Goal: Task Accomplishment & Management: Use online tool/utility

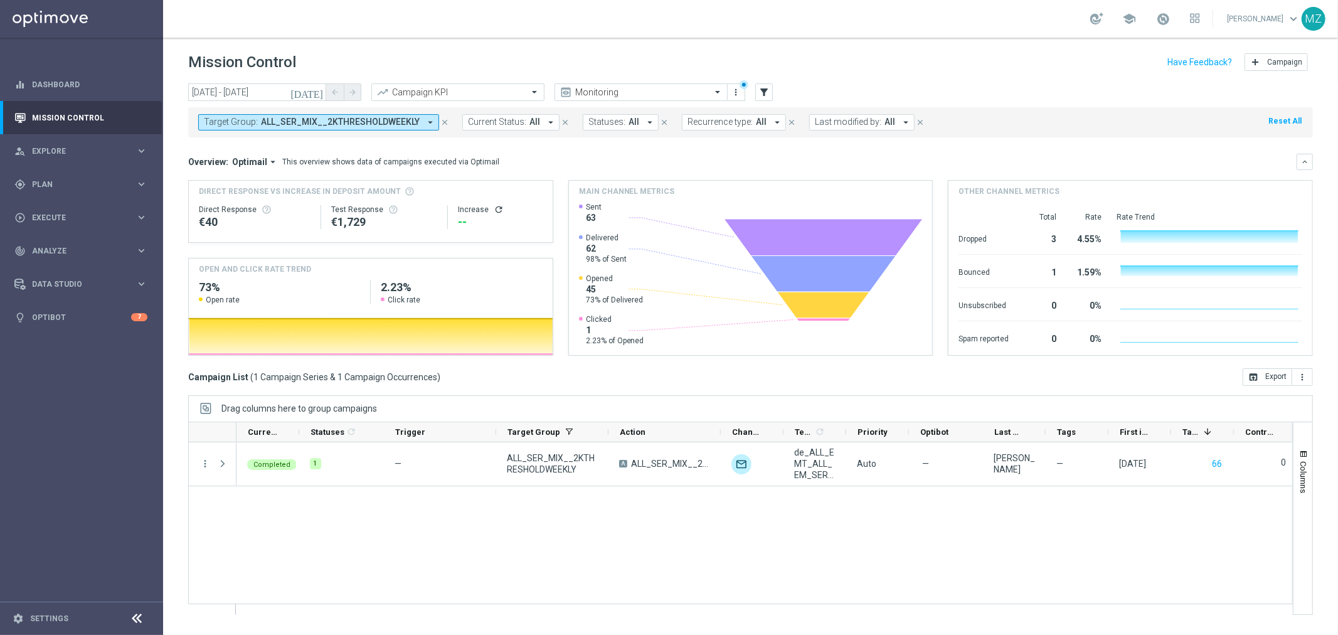
click at [142, 177] on div "gps_fixed Plan keyboard_arrow_right" at bounding box center [81, 183] width 162 height 33
click at [84, 243] on button "Templates keyboard_arrow_right" at bounding box center [90, 248] width 115 height 10
click at [69, 264] on link "Optimail" at bounding box center [85, 267] width 92 height 10
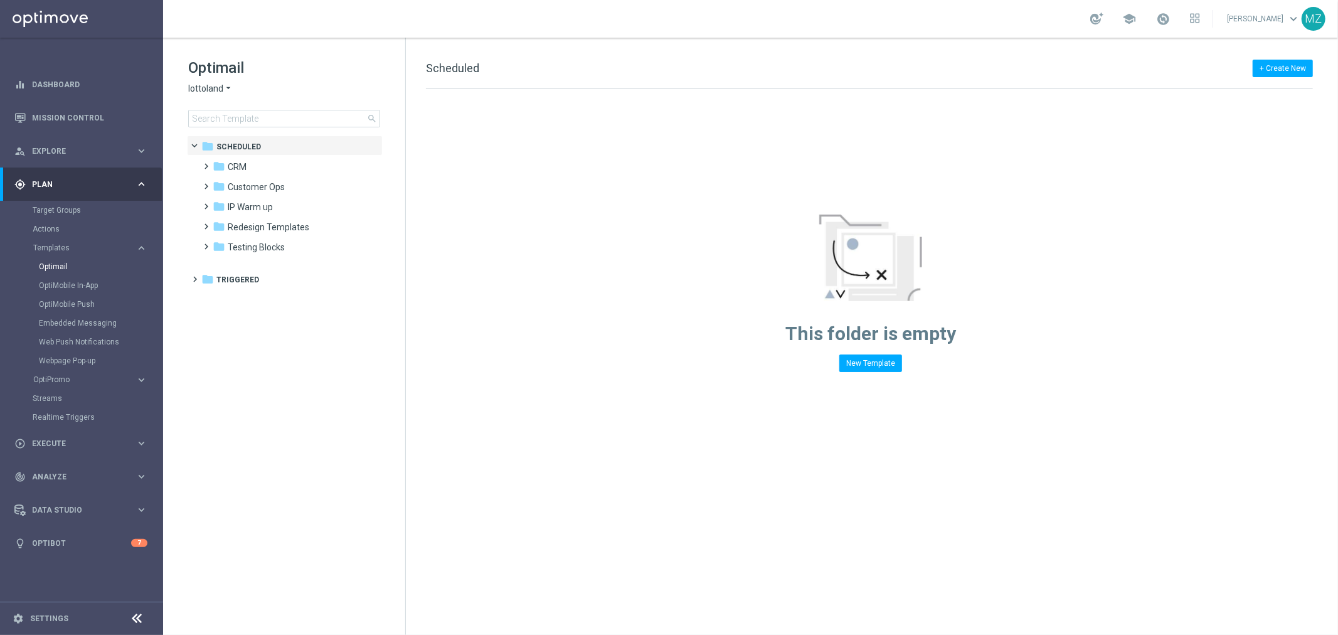
click at [220, 90] on span "lottoland" at bounding box center [205, 89] width 35 height 12
click at [0, 0] on span "[DOMAIN_NAME]" at bounding box center [0, 0] width 0 height 0
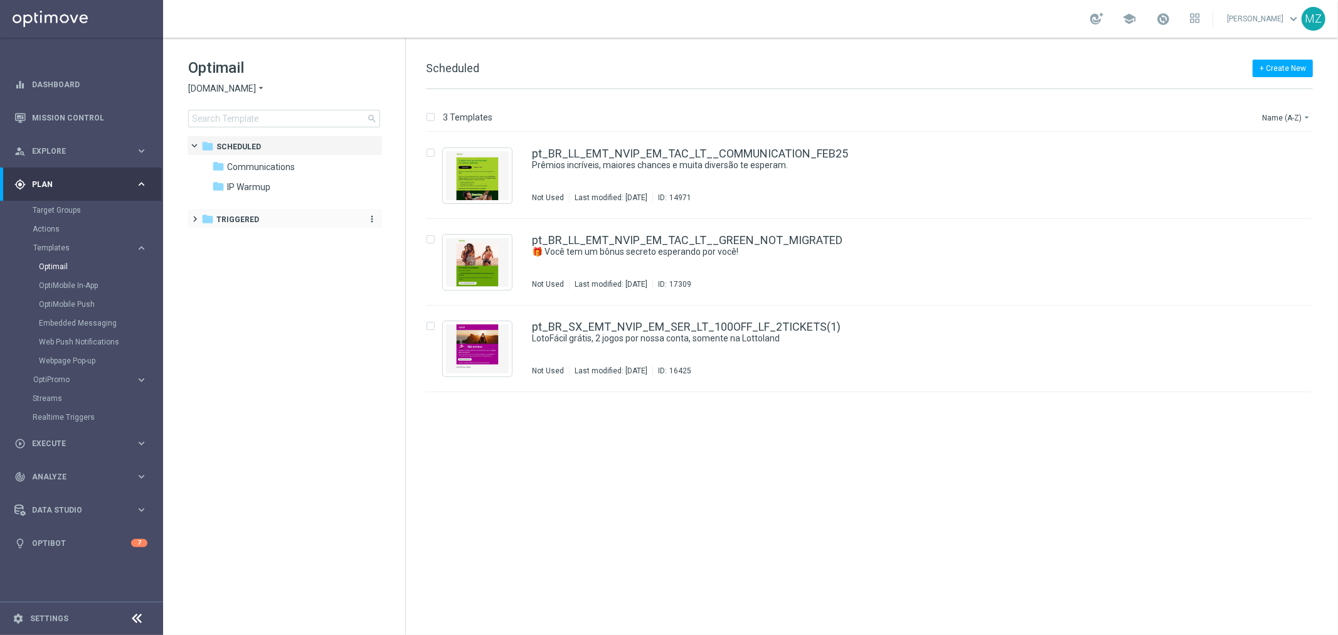
click at [201, 220] on icon "folder" at bounding box center [207, 219] width 13 height 13
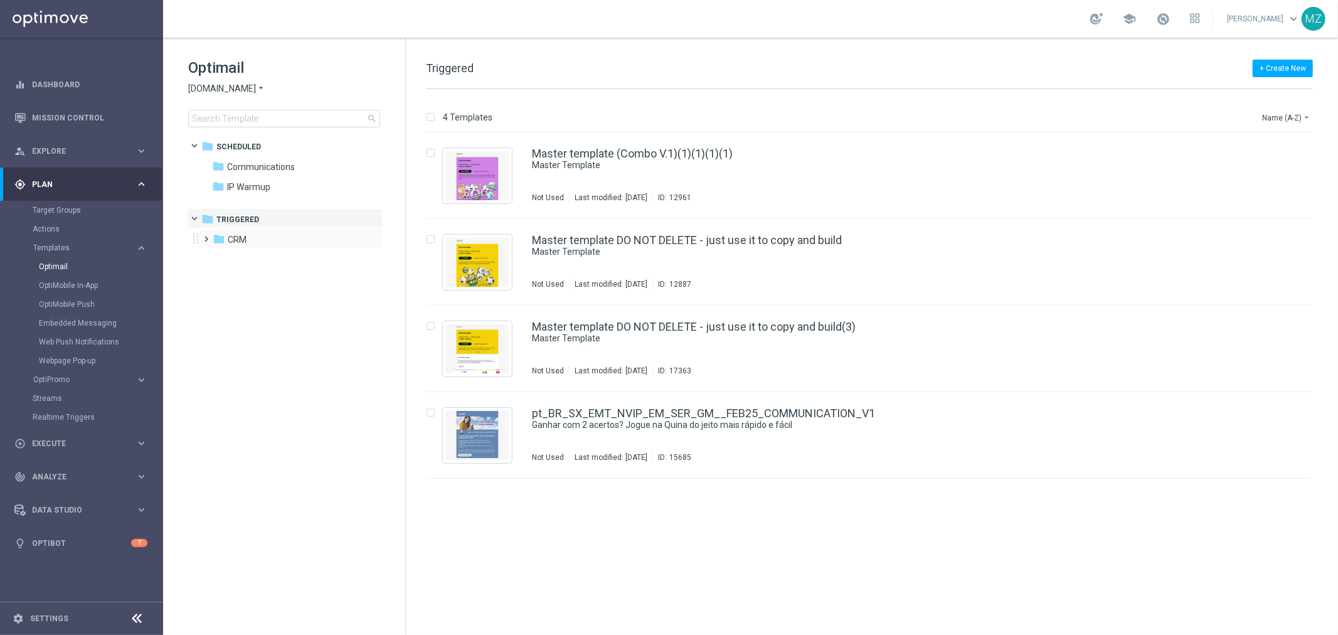
click at [204, 236] on span at bounding box center [204, 233] width 6 height 5
click at [217, 256] on span at bounding box center [217, 253] width 6 height 5
click at [310, 317] on span "ROW nrt_purchased_tickets" at bounding box center [306, 319] width 109 height 11
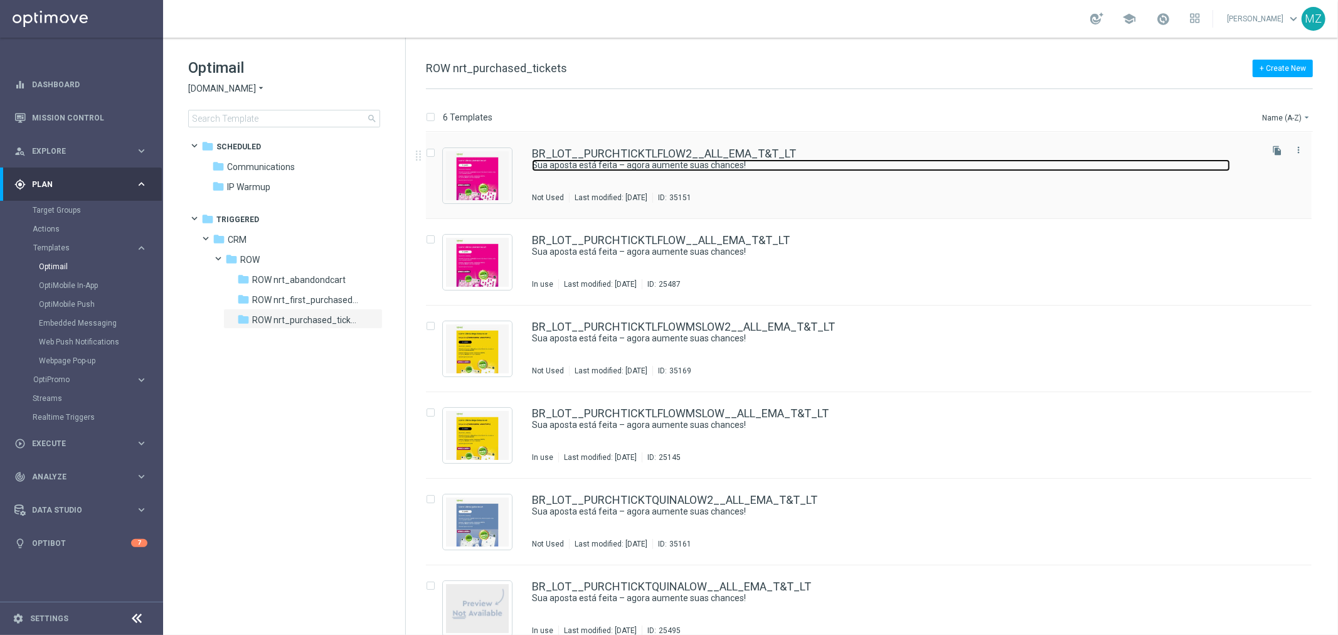
click at [932, 169] on link "Sua aposta está feita – agora aumente suas chances!" at bounding box center [881, 165] width 698 height 12
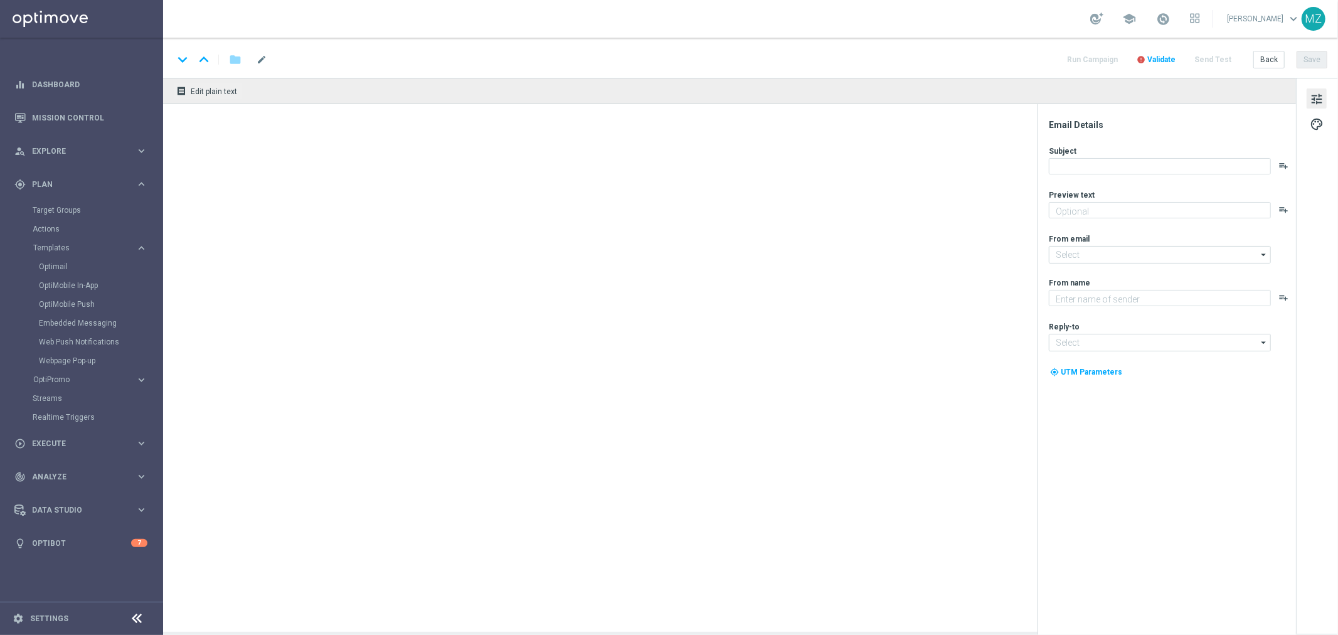
type input "BR_LOT__PURCHTICKTLFLOW2__ALL_EMA_T&T_LT"
type textarea "Só hoje: leve 3 bilhetes pagando apenas 2!"
type input "mail@crm.lottoland.com.br"
type textarea "[DOMAIN_NAME]"
type input "contato@lottoland.com.br"
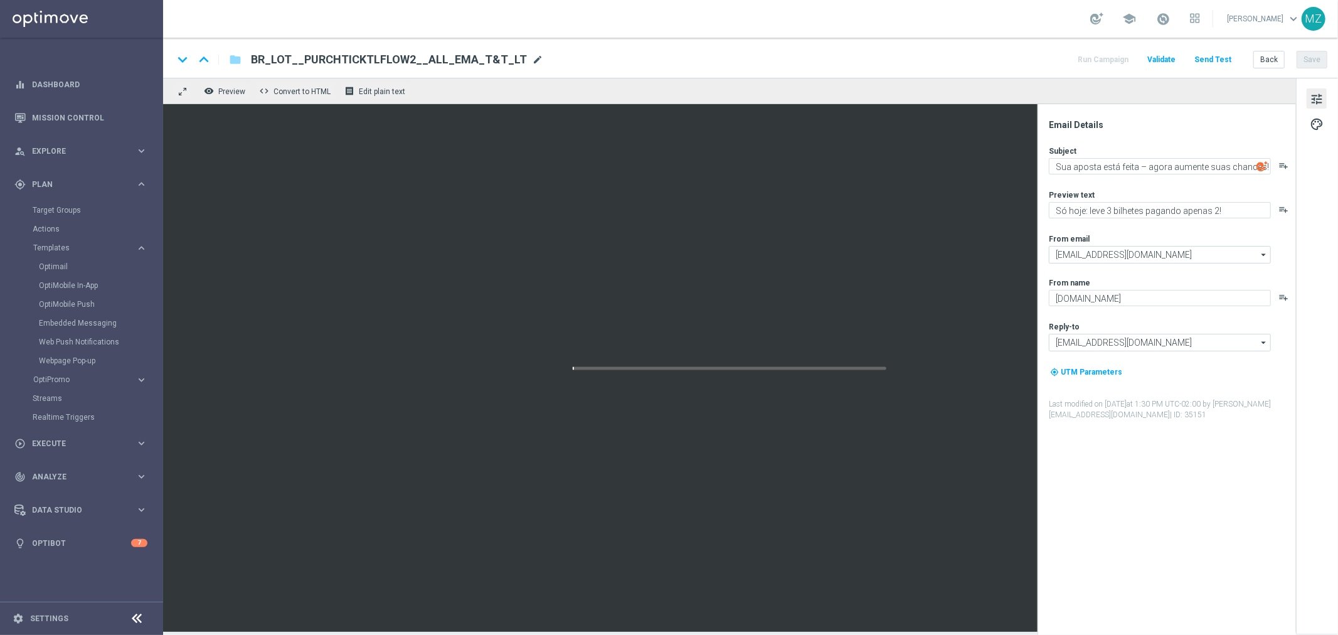
click at [532, 59] on span "mode_edit" at bounding box center [537, 59] width 11 height 11
click at [505, 54] on input "BR_LOT__PURCHTICKTLFLOW2__ALL_EMA_T&T_LT" at bounding box center [406, 59] width 311 height 16
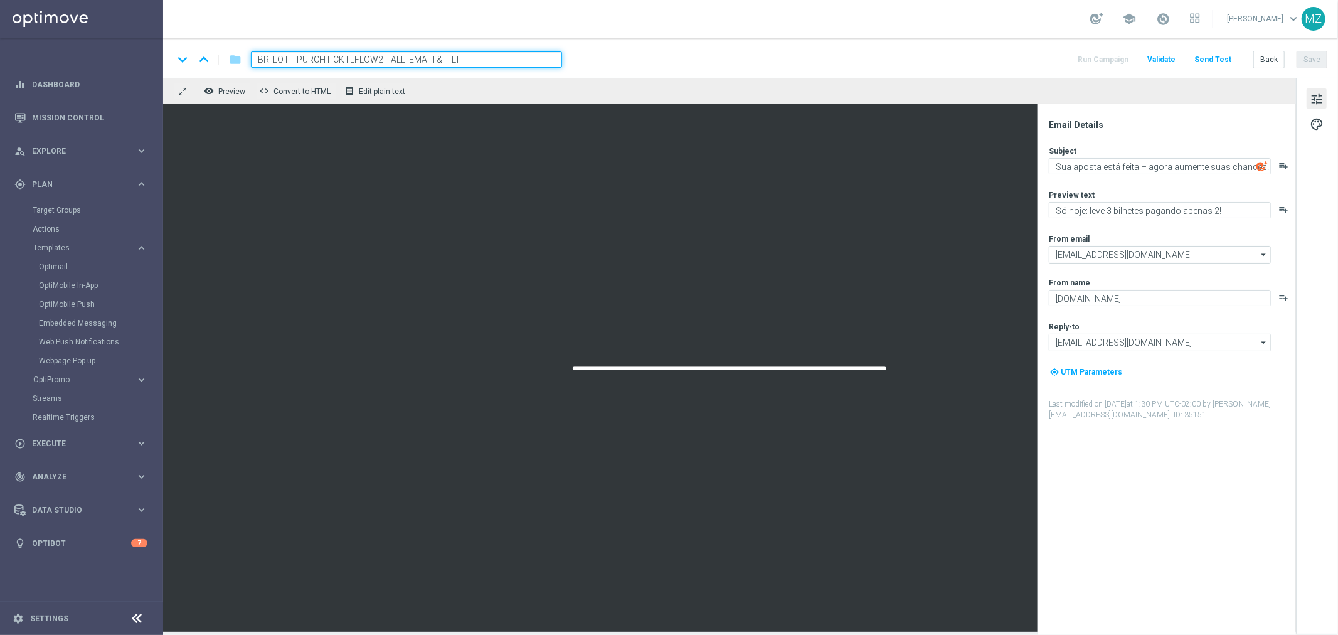
click at [505, 54] on input "BR_LOT__PURCHTICKTLFLOW2__ALL_EMA_T&T_LT" at bounding box center [406, 59] width 311 height 16
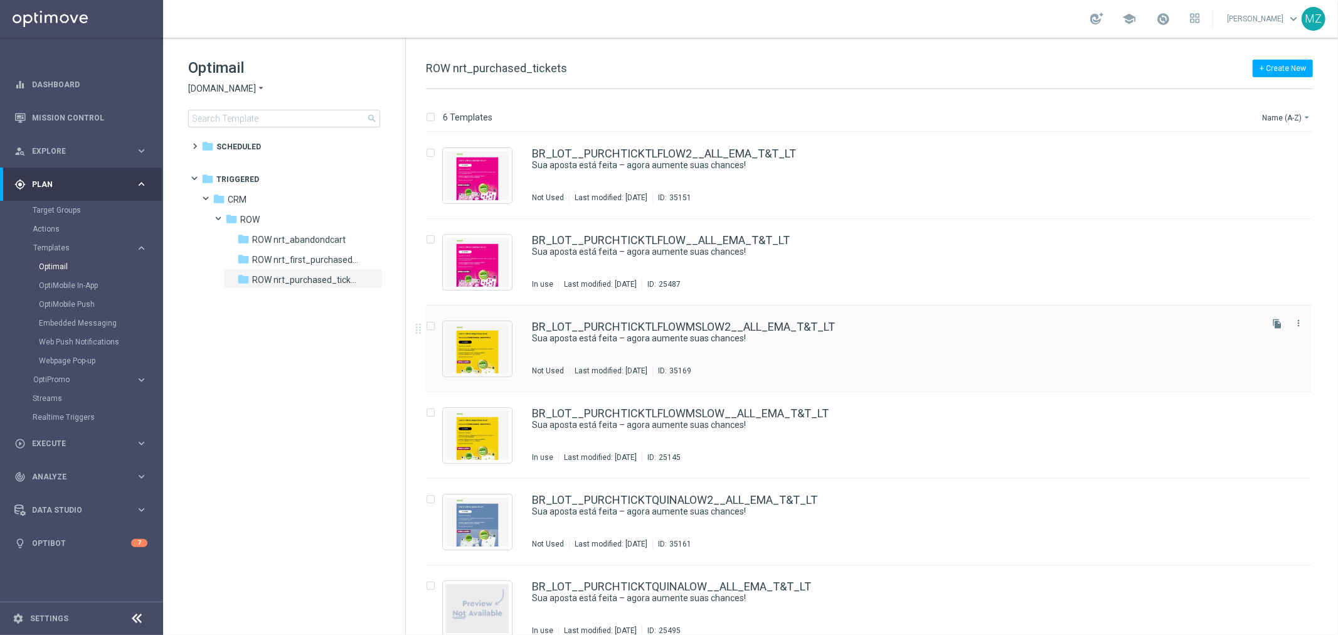
click at [862, 322] on div "BR_LOT__PURCHTICKTLFLOWMSLOW2__ALL_EMA_T&T_LT" at bounding box center [895, 326] width 727 height 11
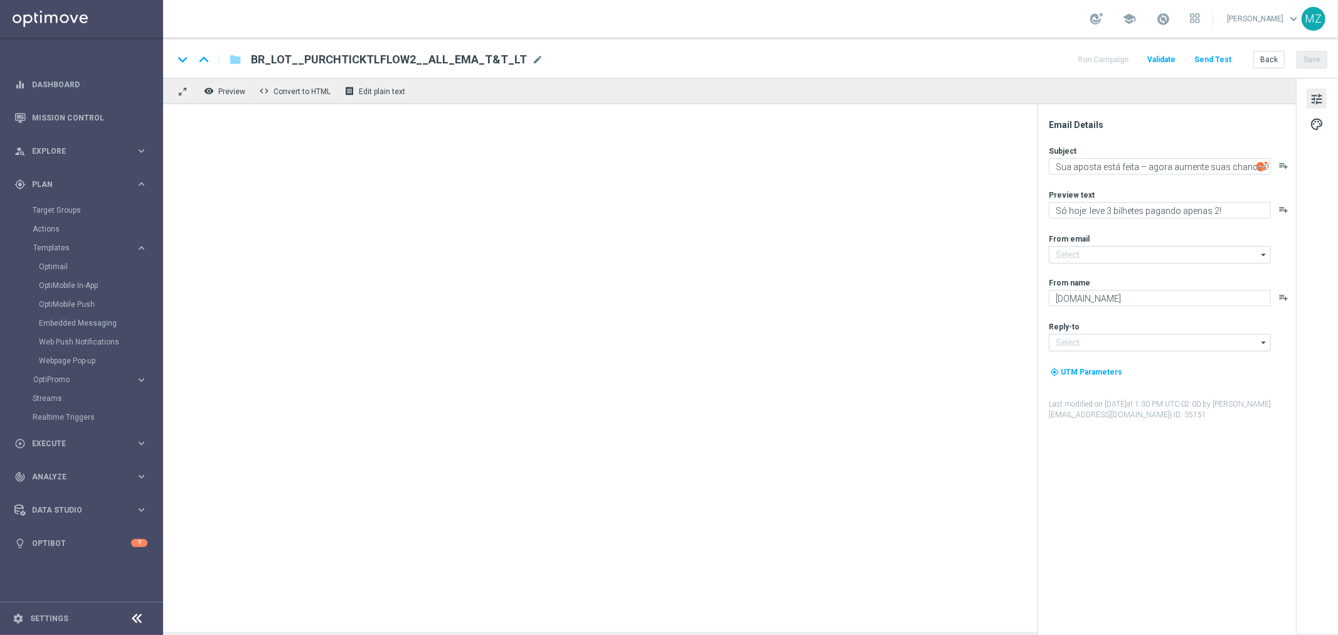
type input "mail@crm.lottoland.com.br"
type input "contato@lottoland.com.br"
type input "BR_LOT__PURCHTICKTLFLOWMSLOW2__ALL_EMA_T&T_LT"
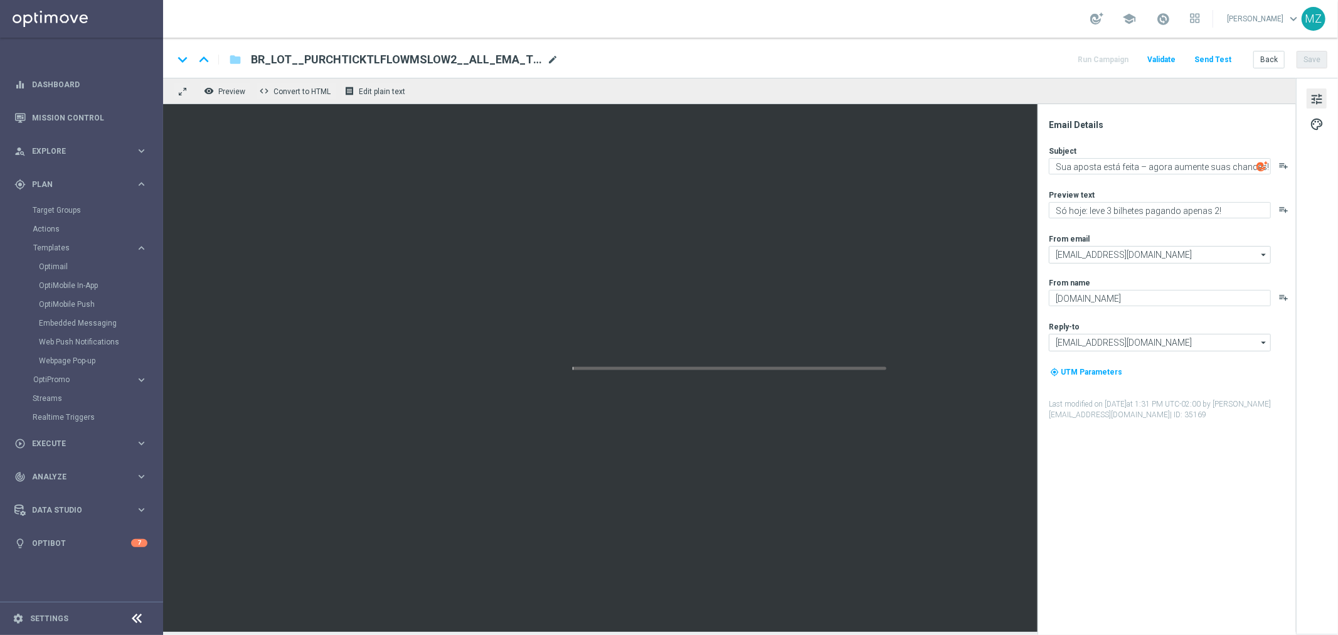
click at [551, 54] on span "mode_edit" at bounding box center [552, 59] width 11 height 11
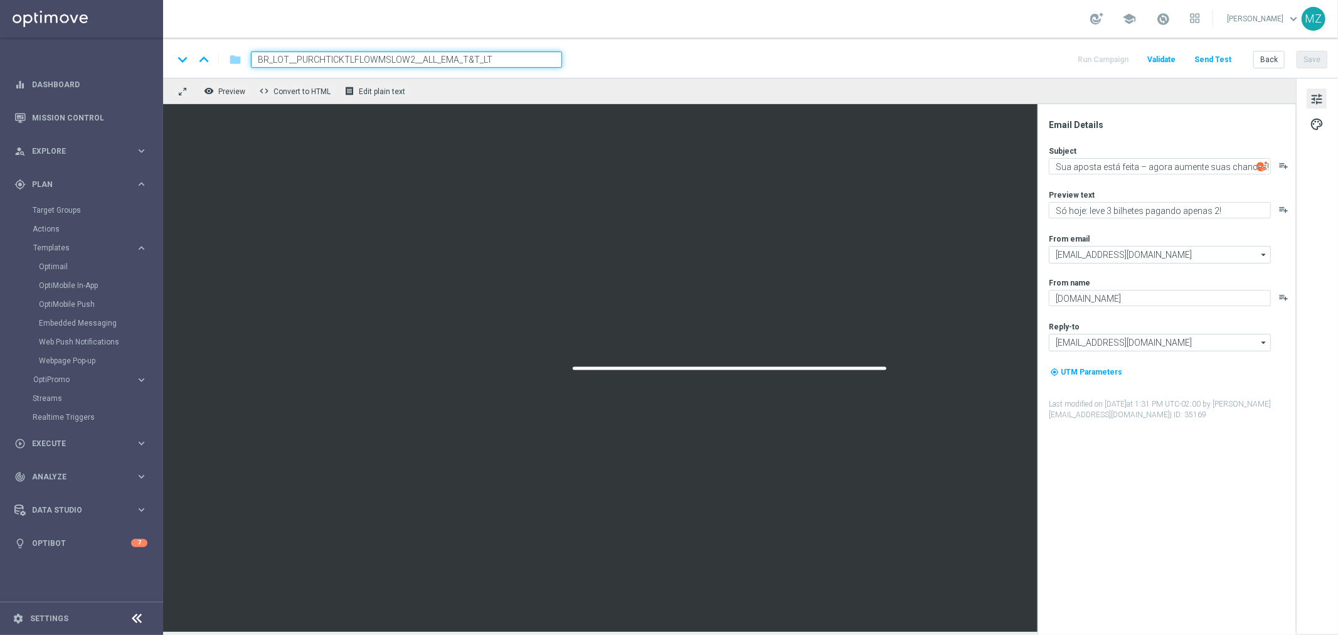
click at [411, 63] on input "BR_LOT__PURCHTICKTLFLOWMSLOW2__ALL_EMA_T&T_LT" at bounding box center [406, 59] width 311 height 16
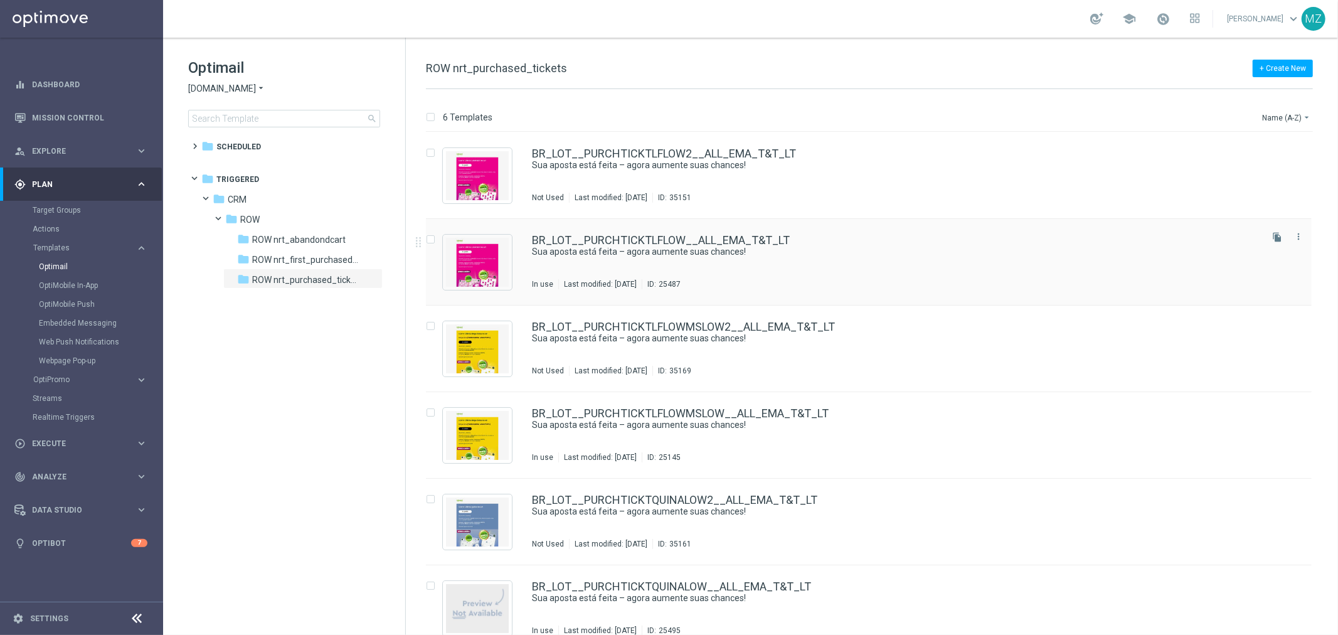
scroll to position [16, 0]
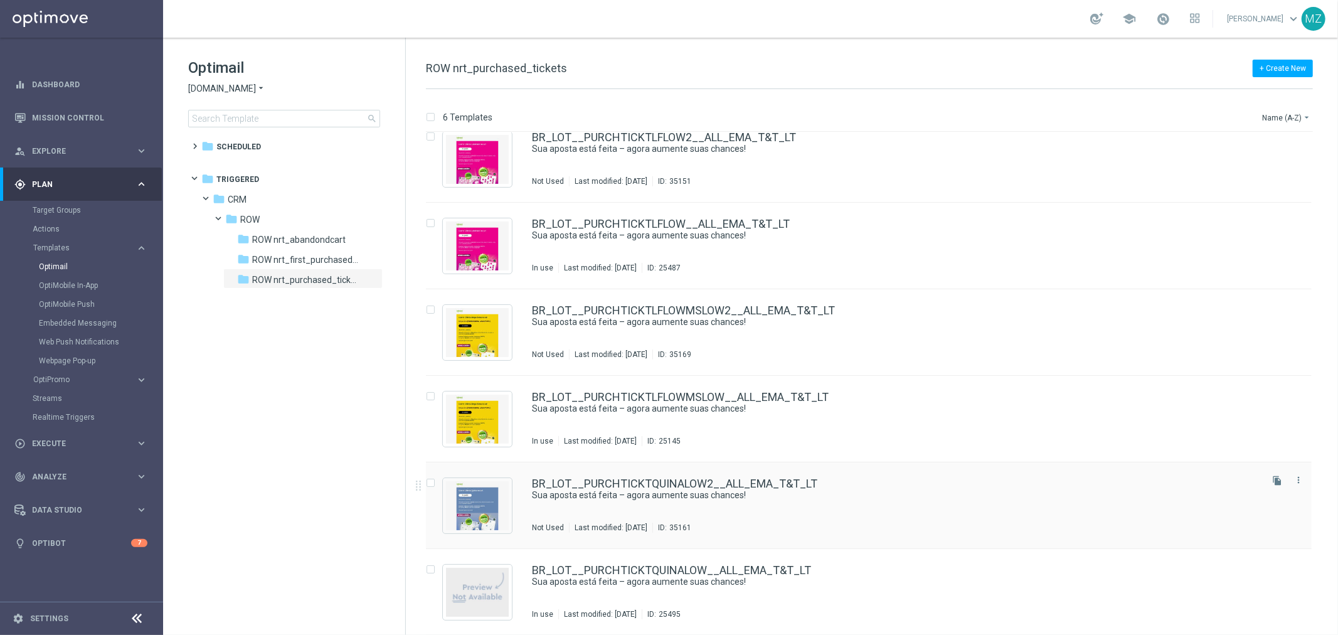
click at [876, 500] on div "BR_LOT__PURCHTICKTQUINALOW2__ALL_EMA_T&T_LT Sua aposta está feita – agora aumen…" at bounding box center [895, 505] width 727 height 55
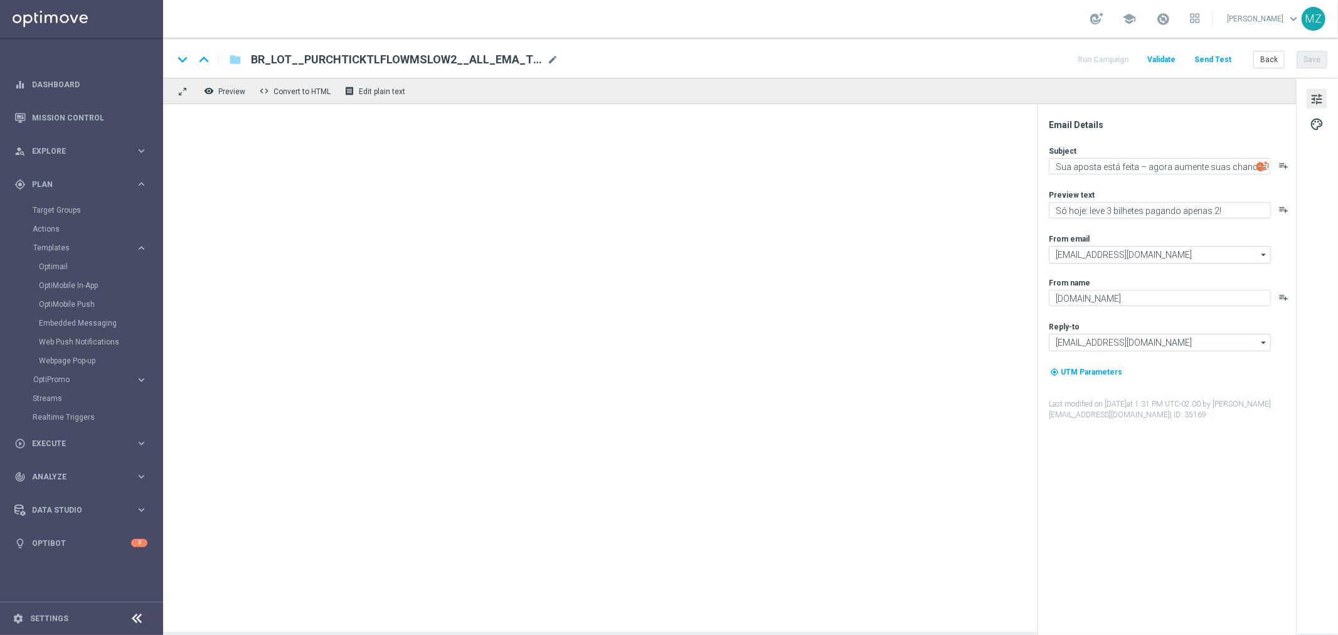
type input "BR_LOT__PURCHTICKTQUINALOW2__ALL_EMA_T&T_LT"
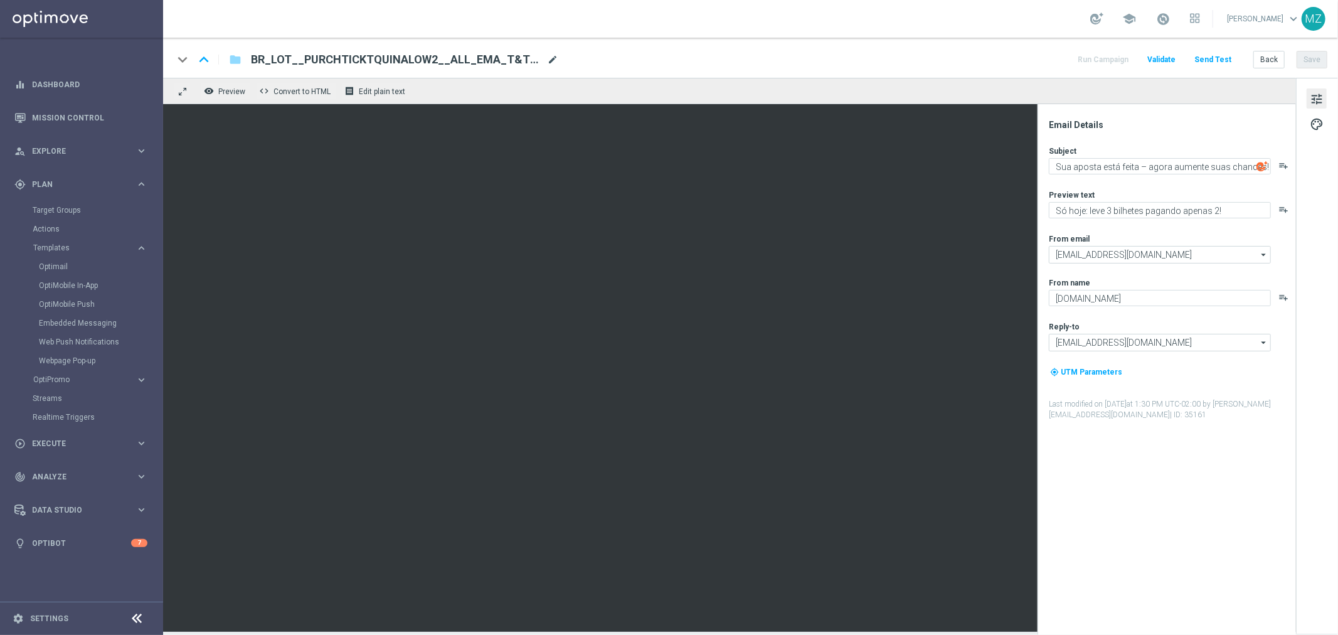
click at [547, 59] on span "mode_edit" at bounding box center [552, 59] width 11 height 11
click at [542, 59] on input "BR_LOT__PURCHTICKTQUINALOW2__ALL_EMA_T&T_LT" at bounding box center [406, 59] width 311 height 16
click at [237, 93] on span "Preview" at bounding box center [231, 91] width 27 height 9
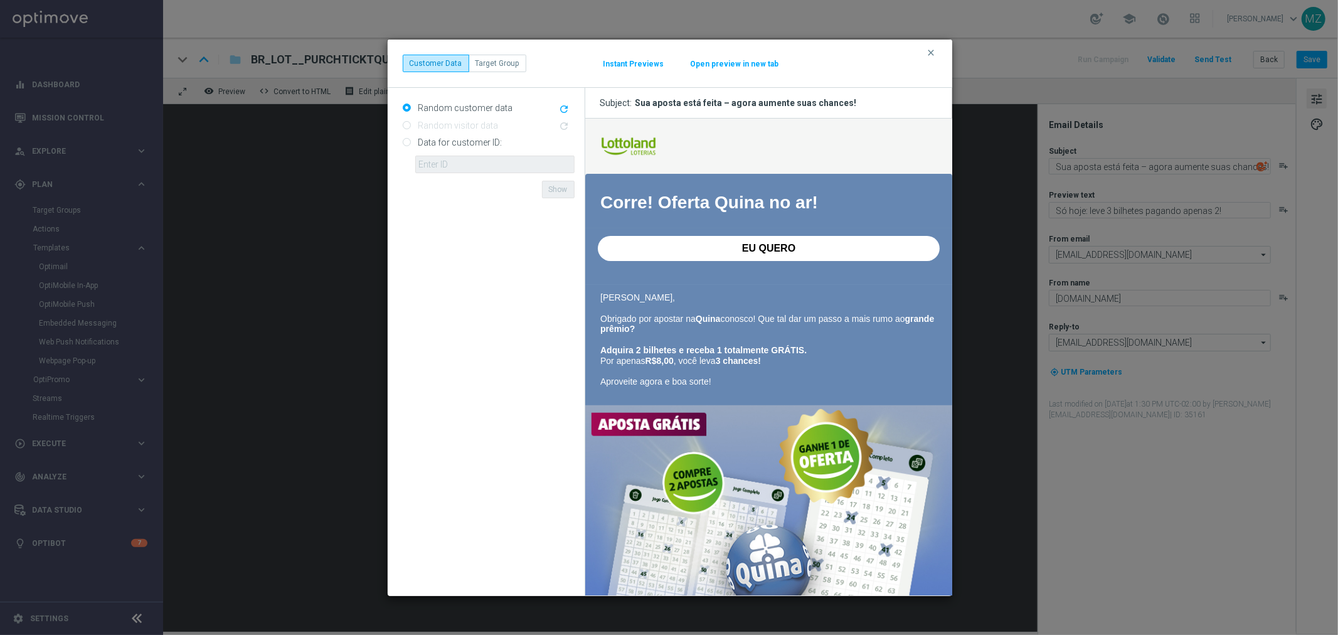
click at [406, 147] on input "Data for customer ID:" at bounding box center [407, 143] width 8 height 8
radio input "true"
click at [437, 164] on input "text" at bounding box center [494, 165] width 159 height 18
paste input "19850415"
type input "19850415"
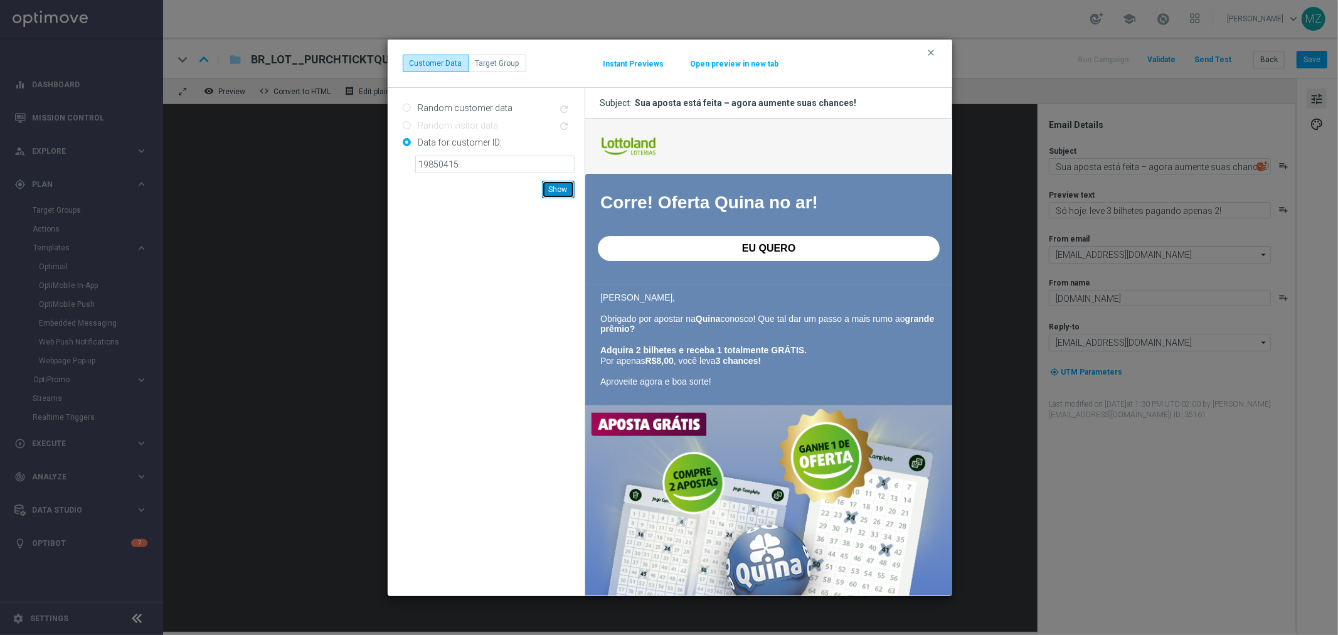
click at [553, 183] on button "Show" at bounding box center [558, 190] width 33 height 18
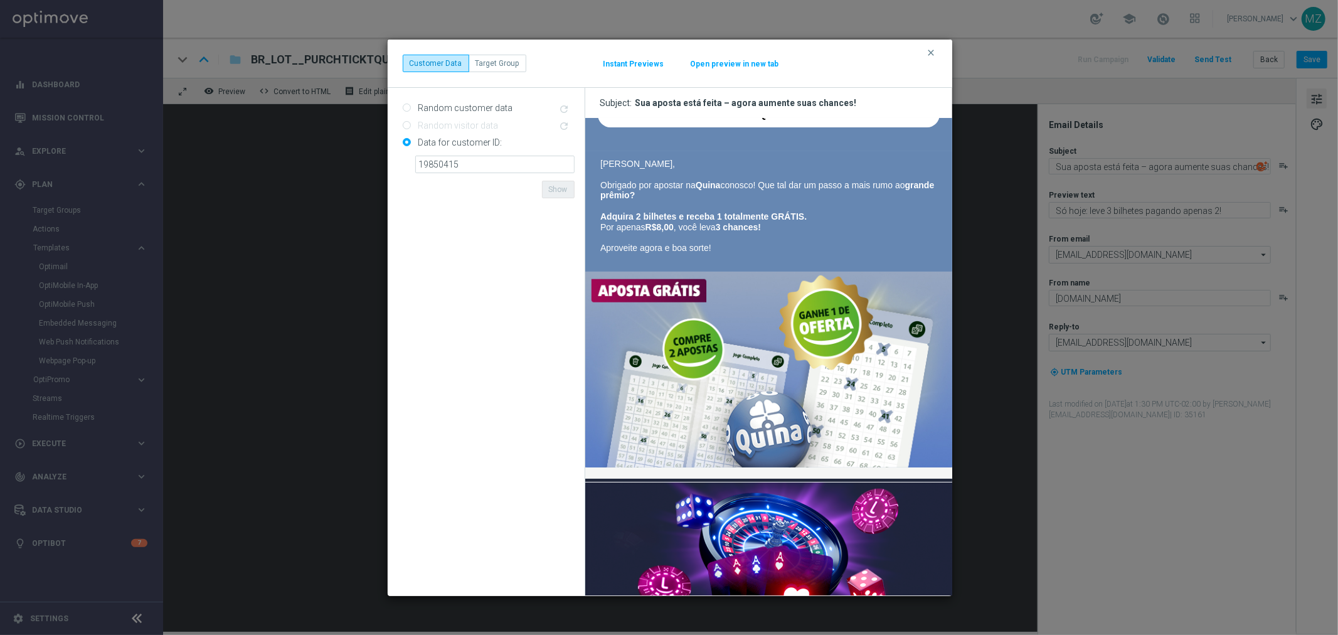
scroll to position [70, 0]
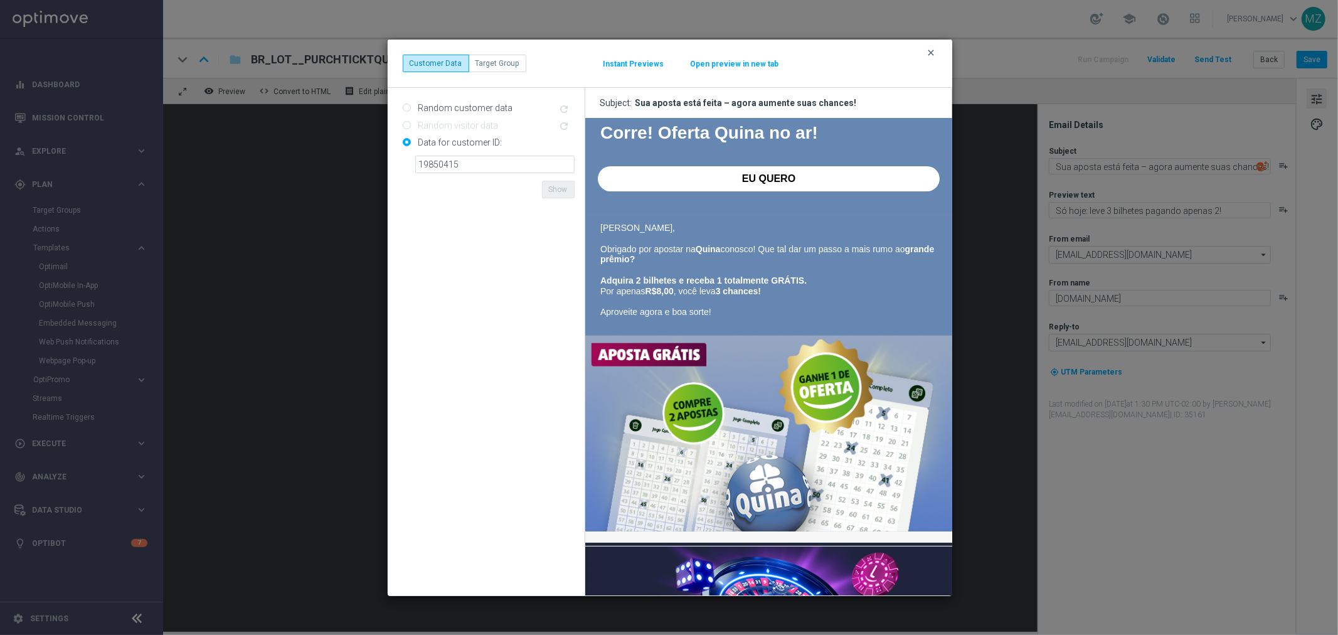
click at [929, 50] on icon "clear" at bounding box center [931, 53] width 10 height 10
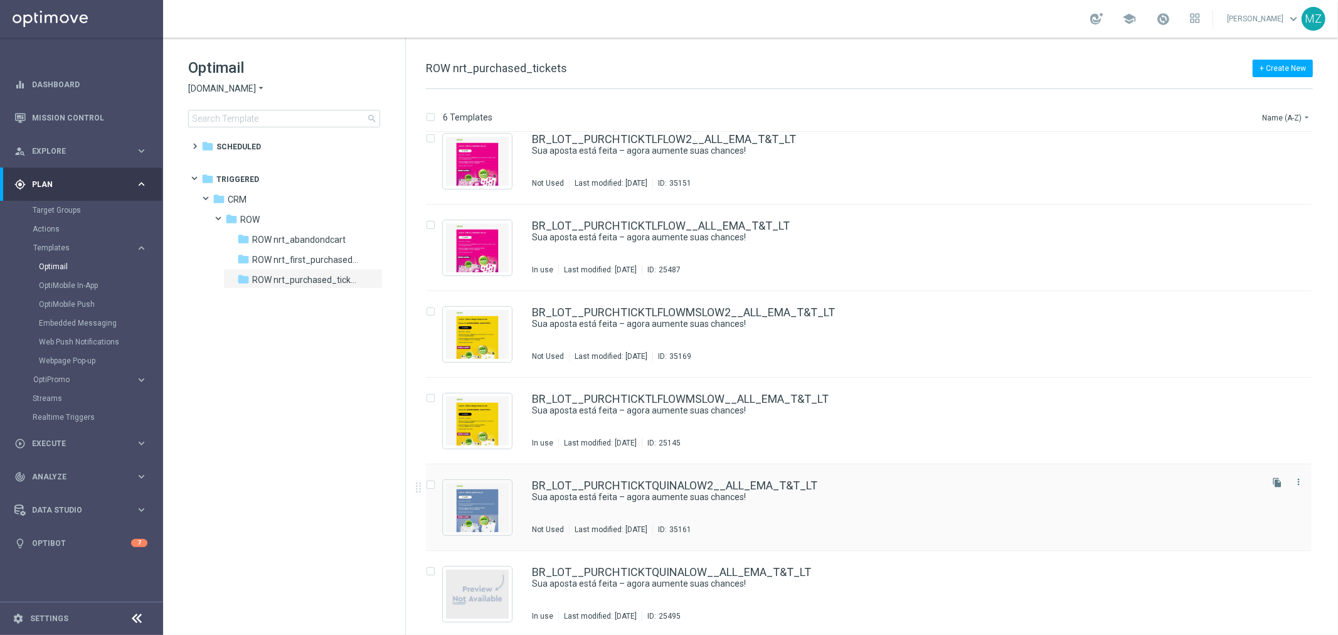
scroll to position [16, 0]
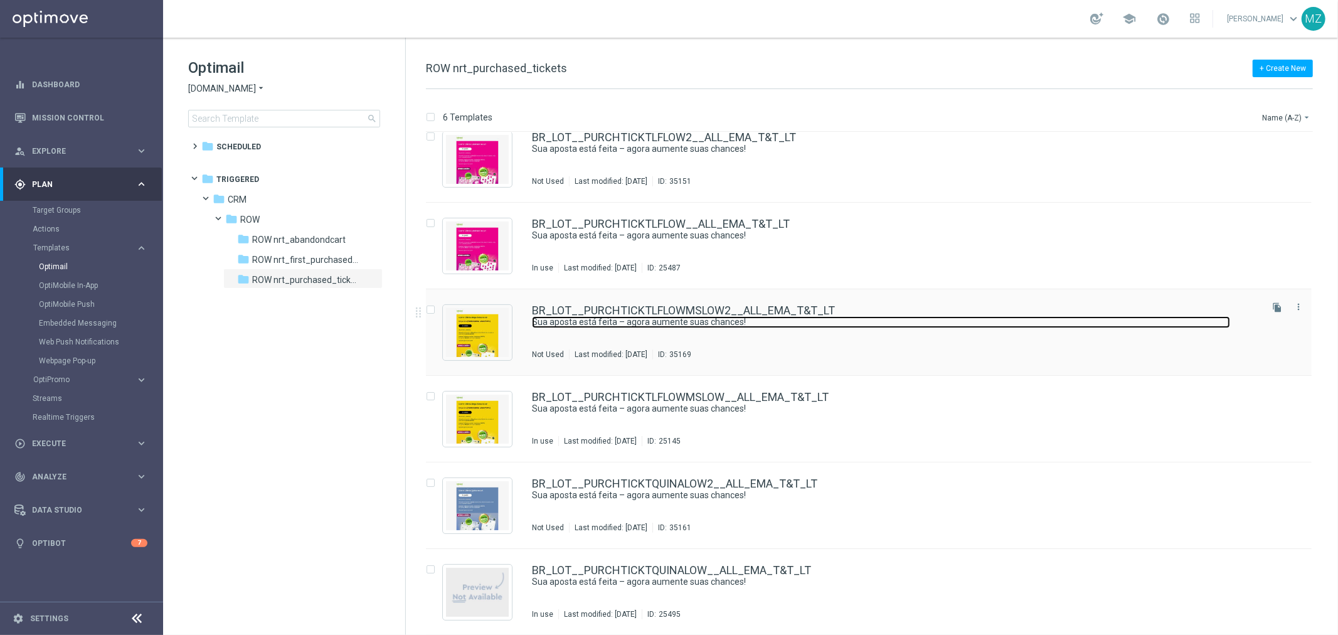
click at [707, 319] on link "Sua aposta está feita – agora aumente suas chances!" at bounding box center [881, 322] width 698 height 12
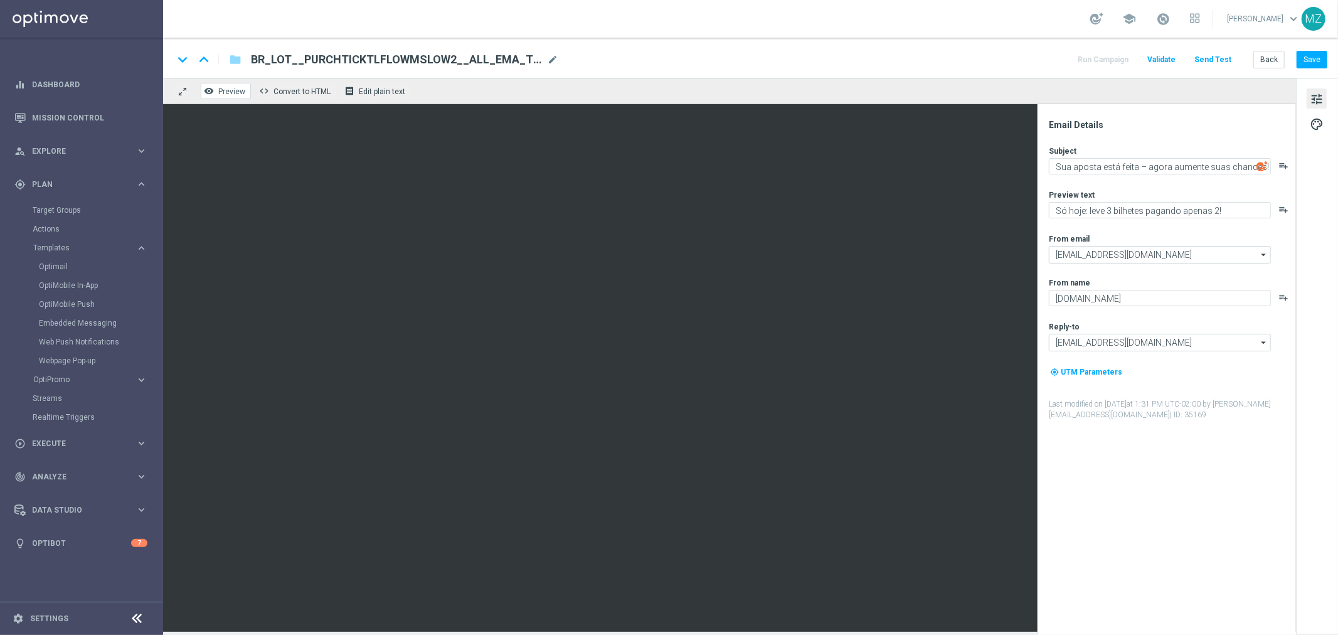
click at [235, 90] on span "Preview" at bounding box center [231, 91] width 27 height 9
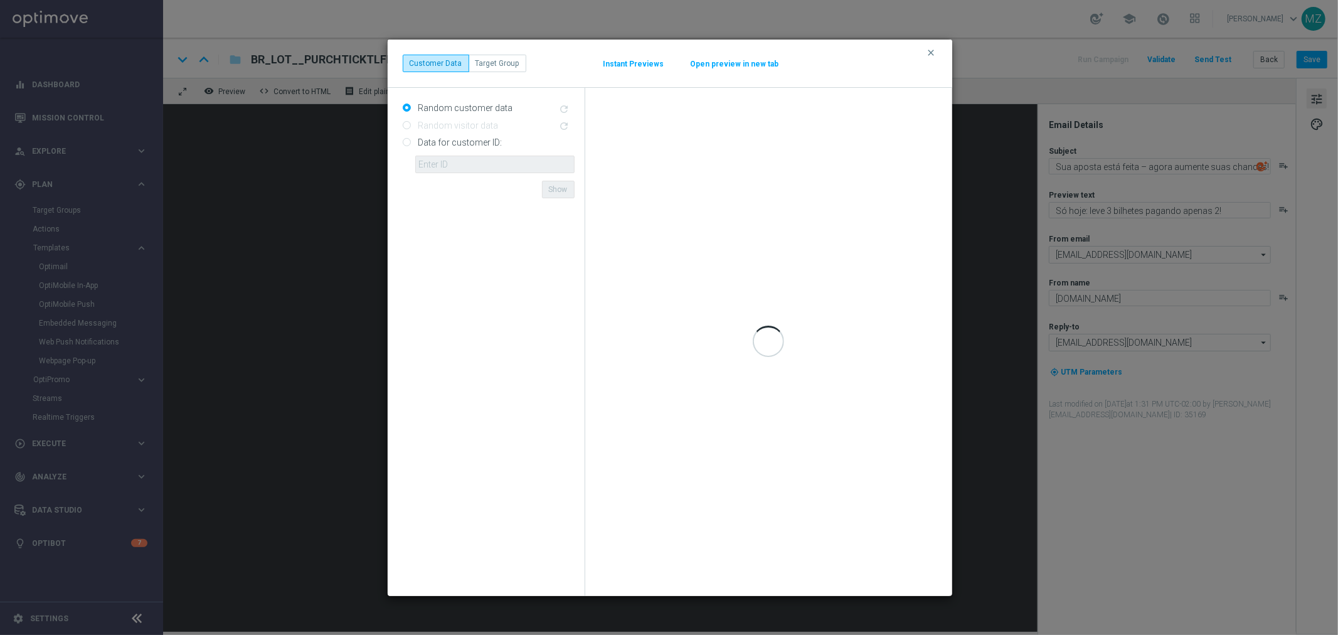
click at [408, 142] on input "Data for customer ID:" at bounding box center [407, 143] width 8 height 8
radio input "true"
click at [459, 171] on input "text" at bounding box center [494, 165] width 159 height 18
paste input "19850415"
type input "19850415"
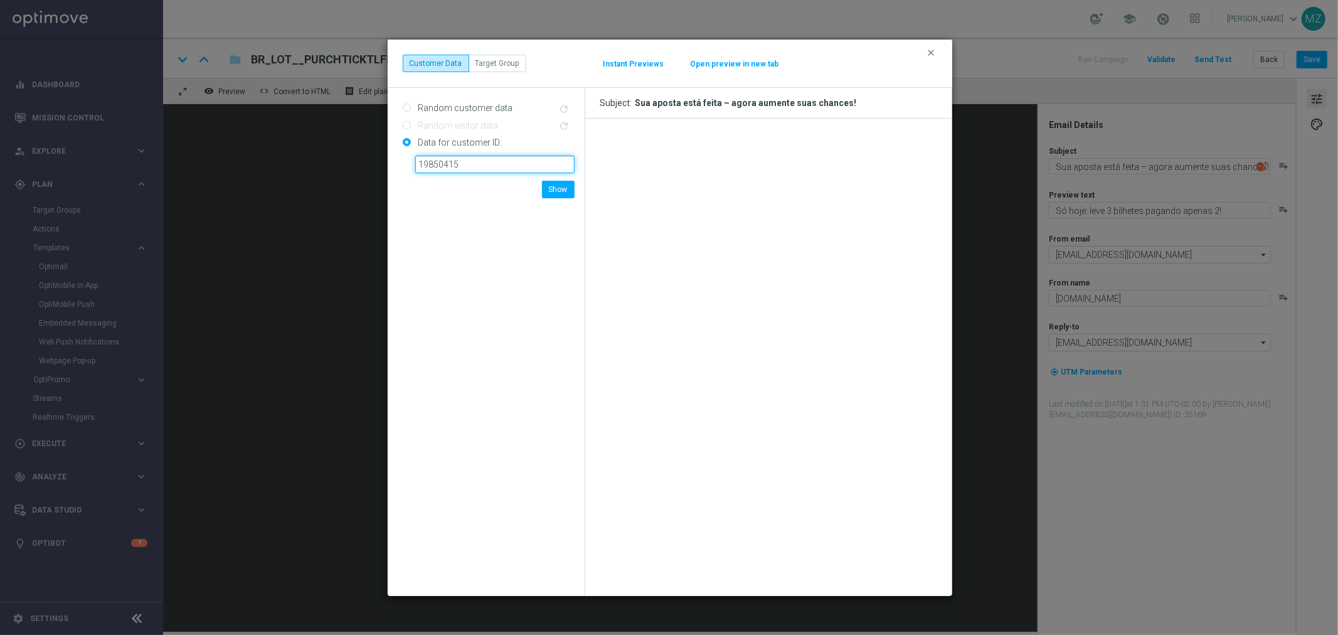
click at [499, 165] on input "19850415" at bounding box center [494, 165] width 159 height 18
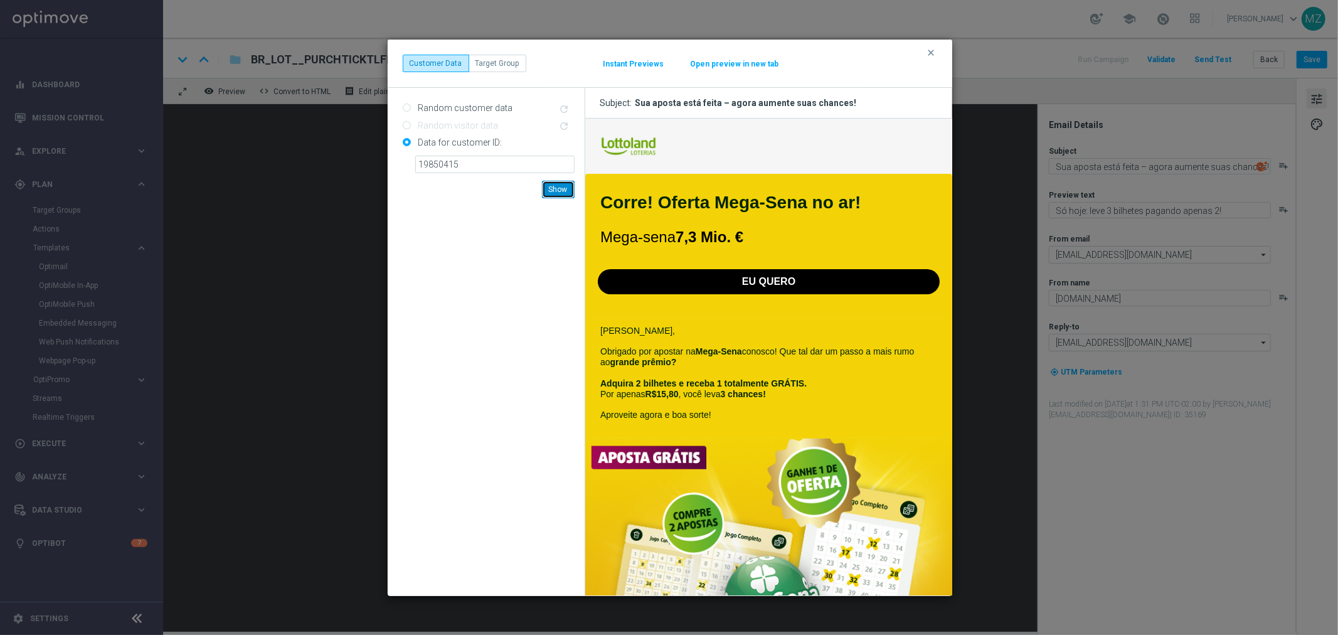
click at [566, 187] on button "Show" at bounding box center [558, 190] width 33 height 18
click at [928, 51] on icon "clear" at bounding box center [931, 53] width 10 height 10
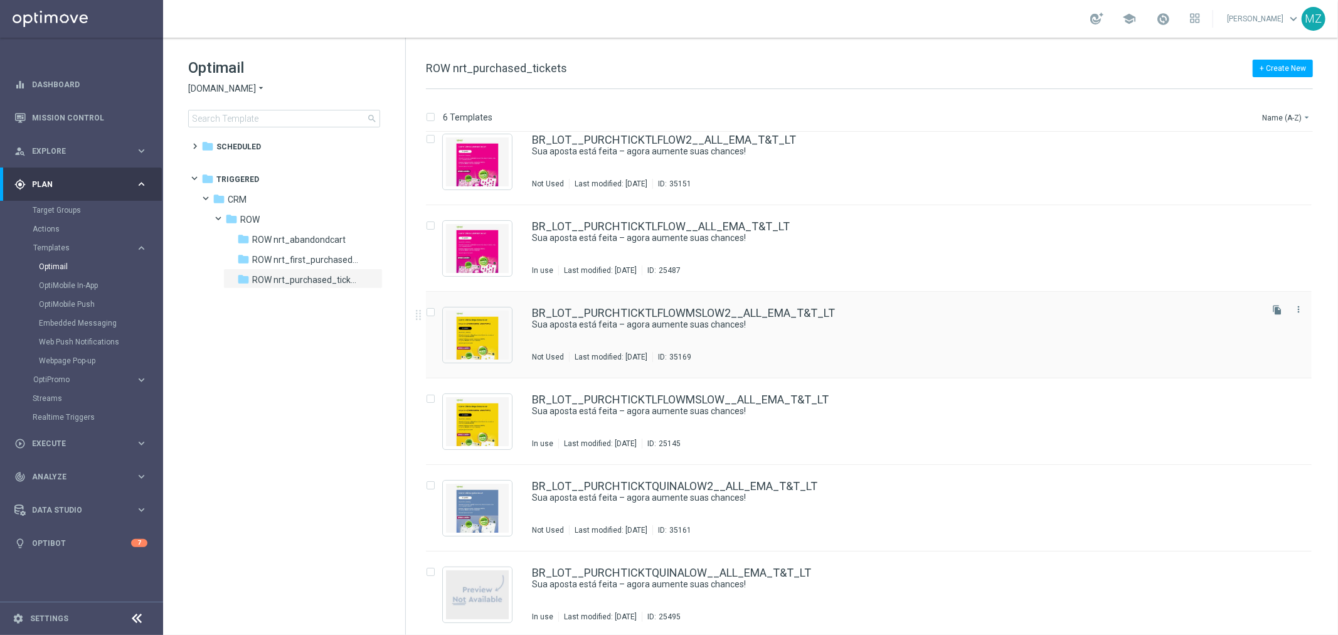
scroll to position [16, 0]
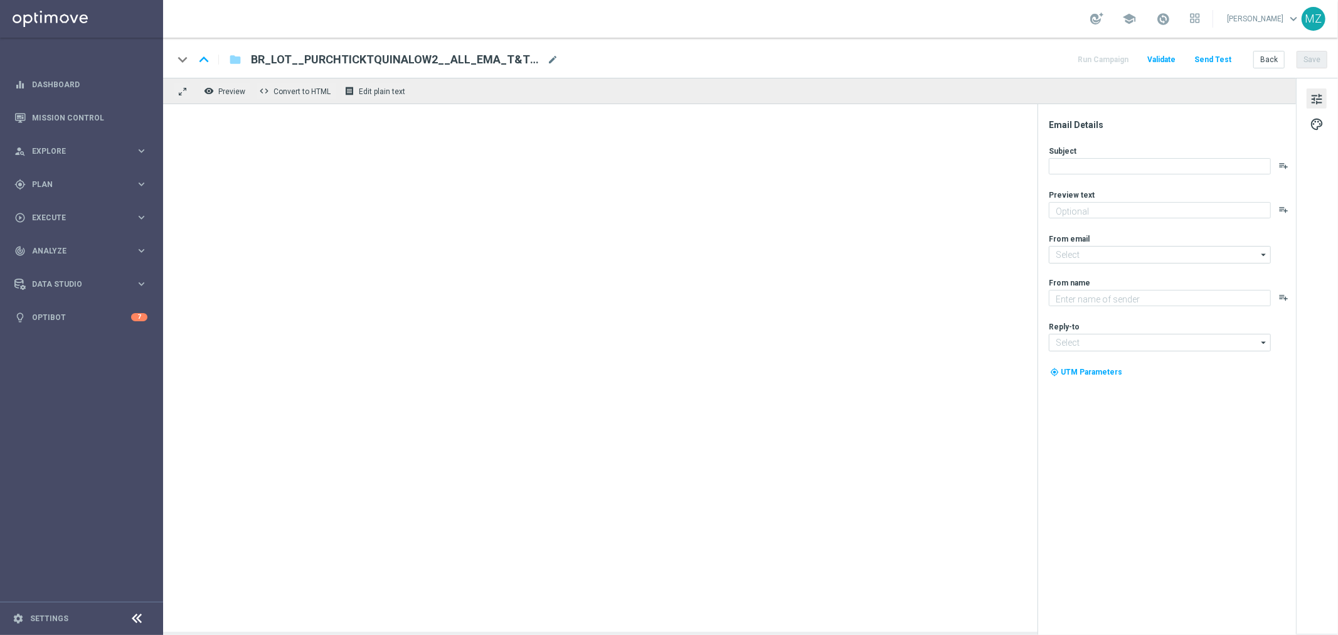
type textarea "Só hoje: leve 3 bilhetes pagando apenas 2!"
type textarea "[DOMAIN_NAME]"
type input "[EMAIL_ADDRESS][DOMAIN_NAME]"
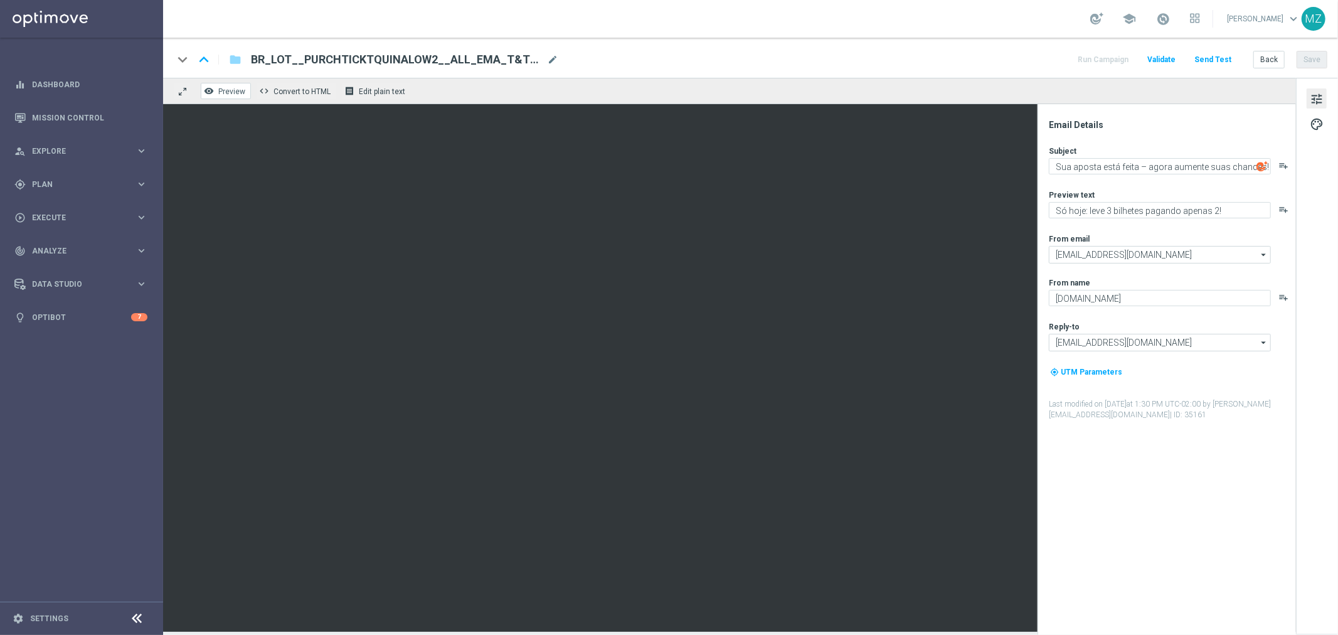
click at [226, 93] on span "Preview" at bounding box center [231, 91] width 27 height 9
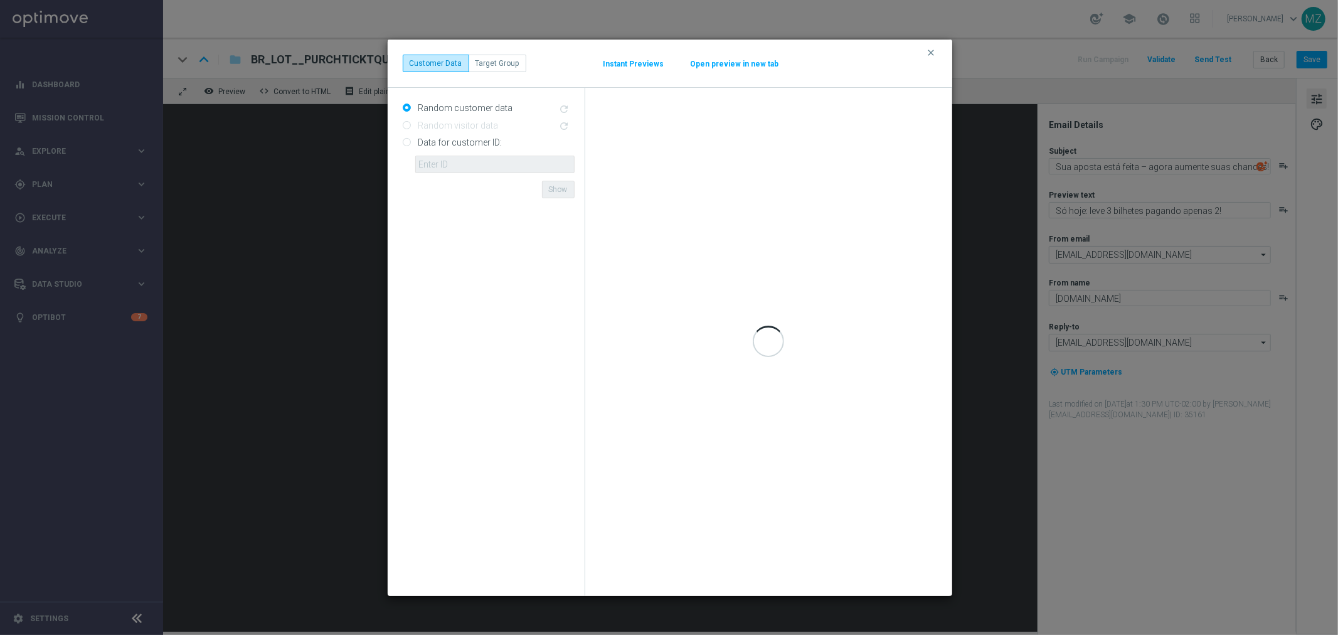
click at [406, 142] on input "Data for customer ID:" at bounding box center [407, 143] width 8 height 8
radio input "true"
click at [447, 164] on input "text" at bounding box center [494, 165] width 159 height 18
paste input "19850415"
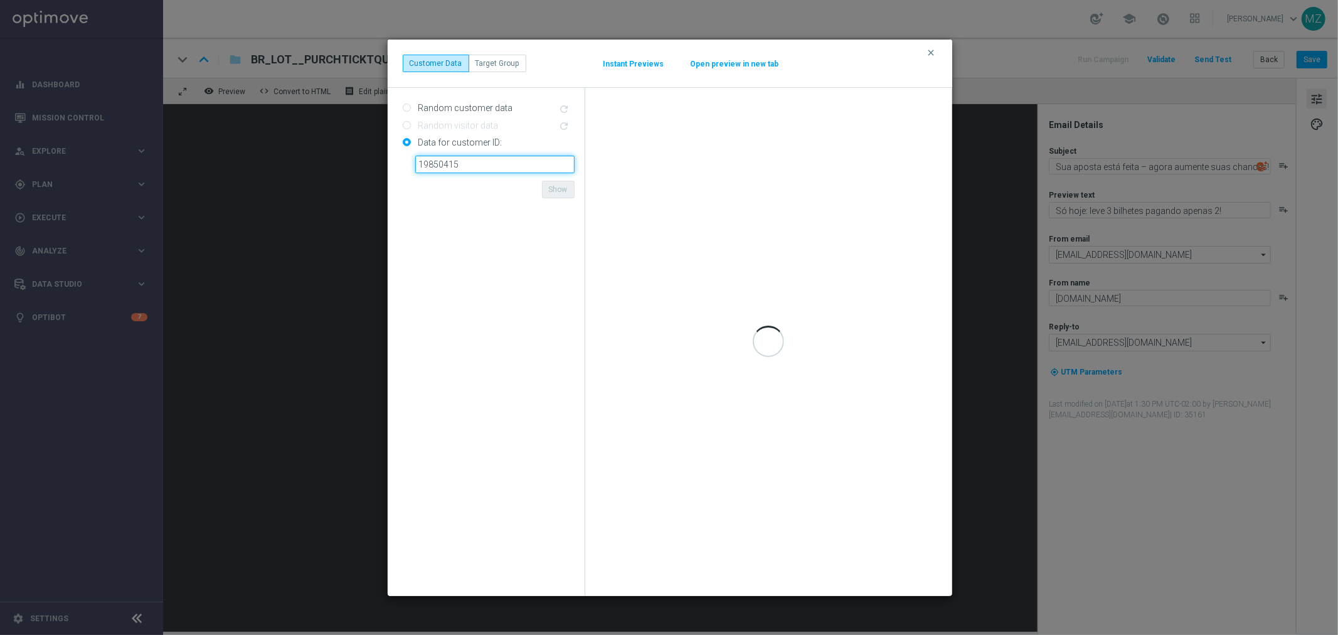
type input "19850415"
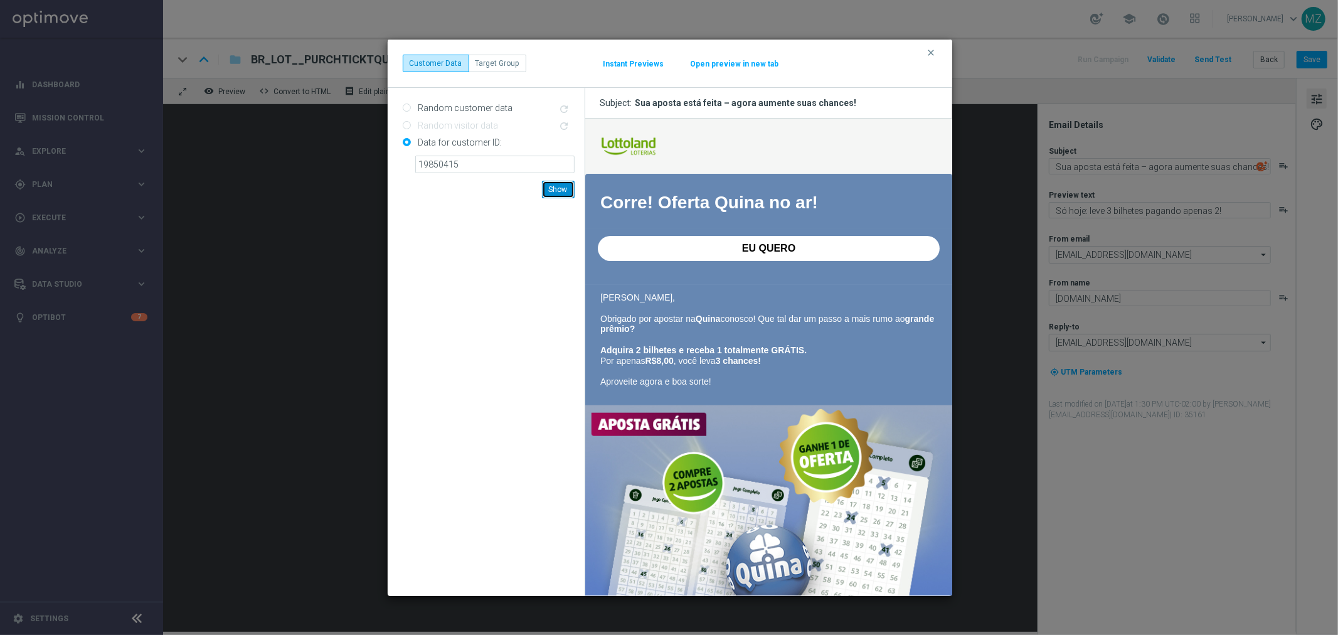
click at [564, 189] on button "Show" at bounding box center [558, 190] width 33 height 18
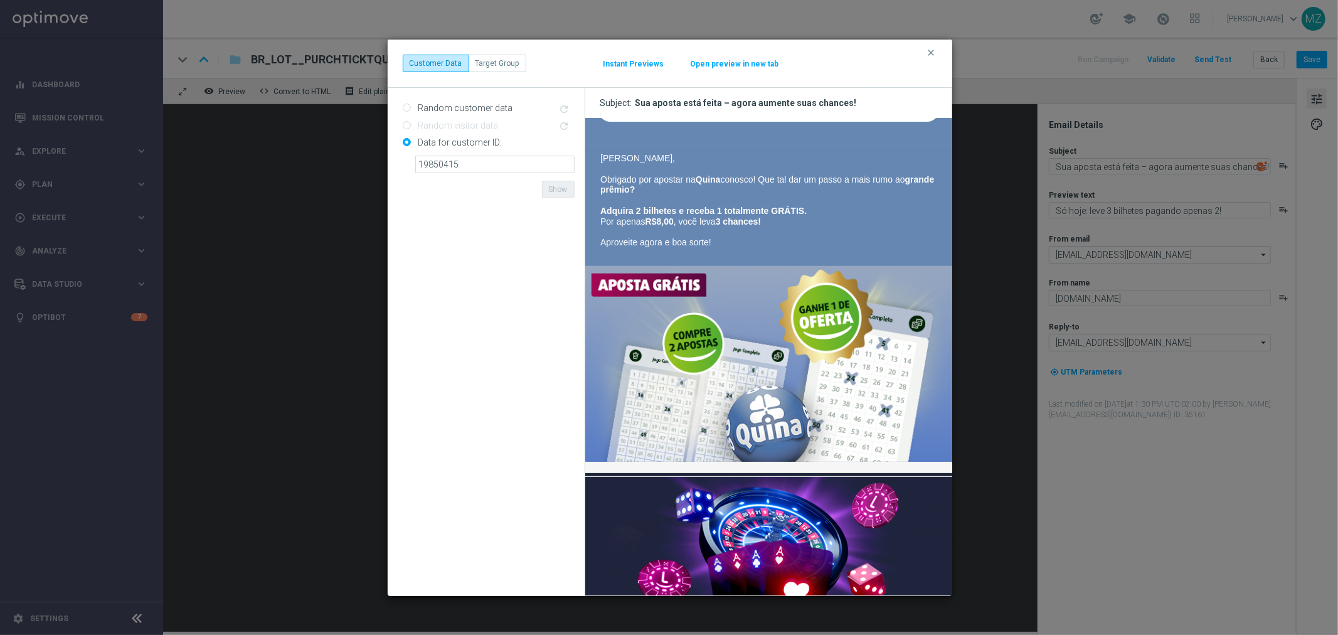
scroll to position [70, 0]
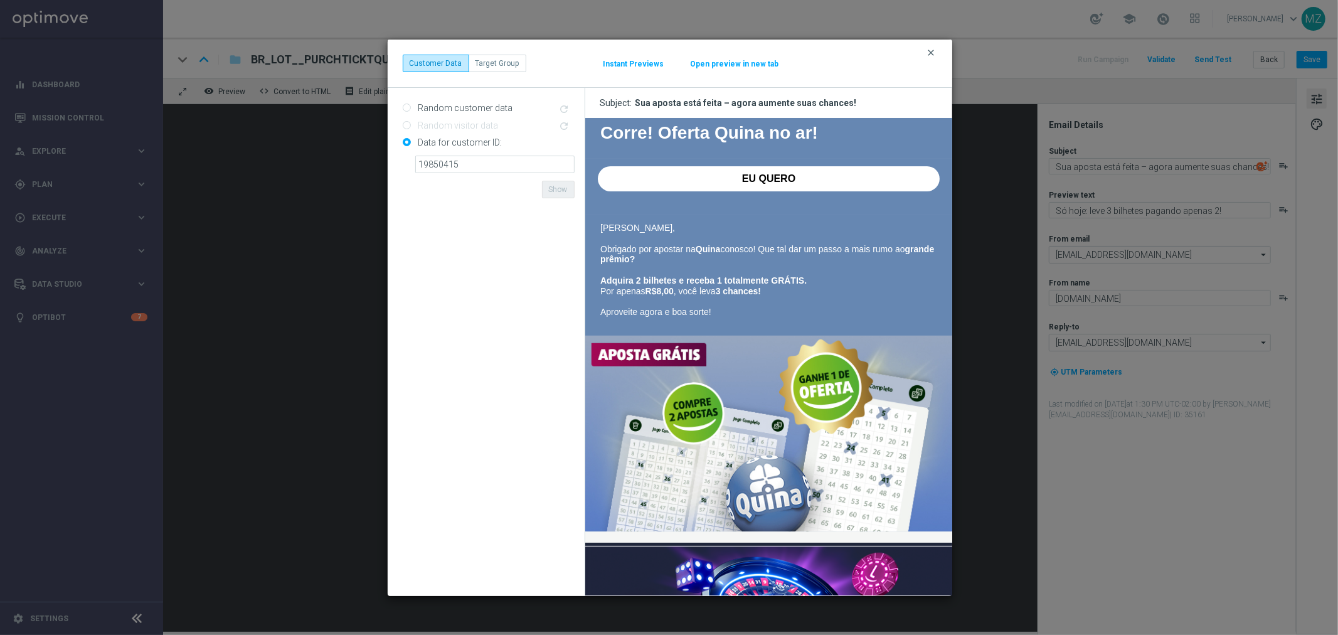
click at [931, 53] on icon "clear" at bounding box center [931, 53] width 10 height 10
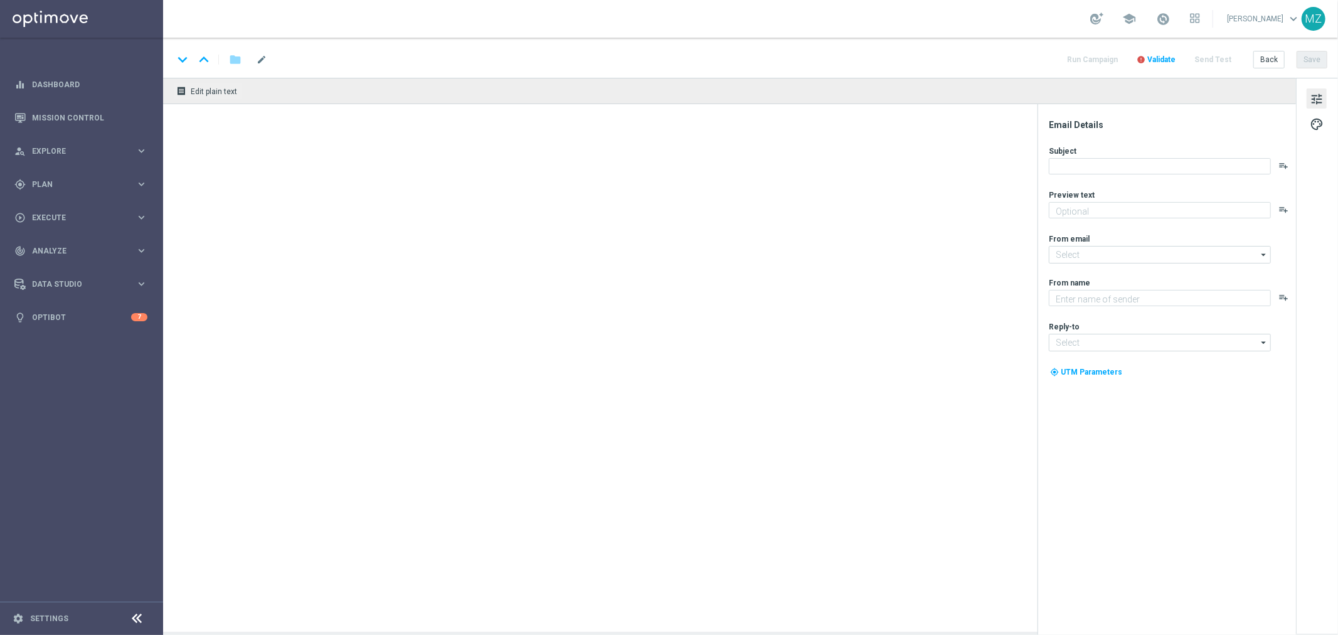
type textarea "Só hoje: leve 3 bilhetes pagando apenas 2!"
type input "mail@crm.lottoland.com.br"
type textarea "[DOMAIN_NAME]"
type input "contato@lottoland.com.br"
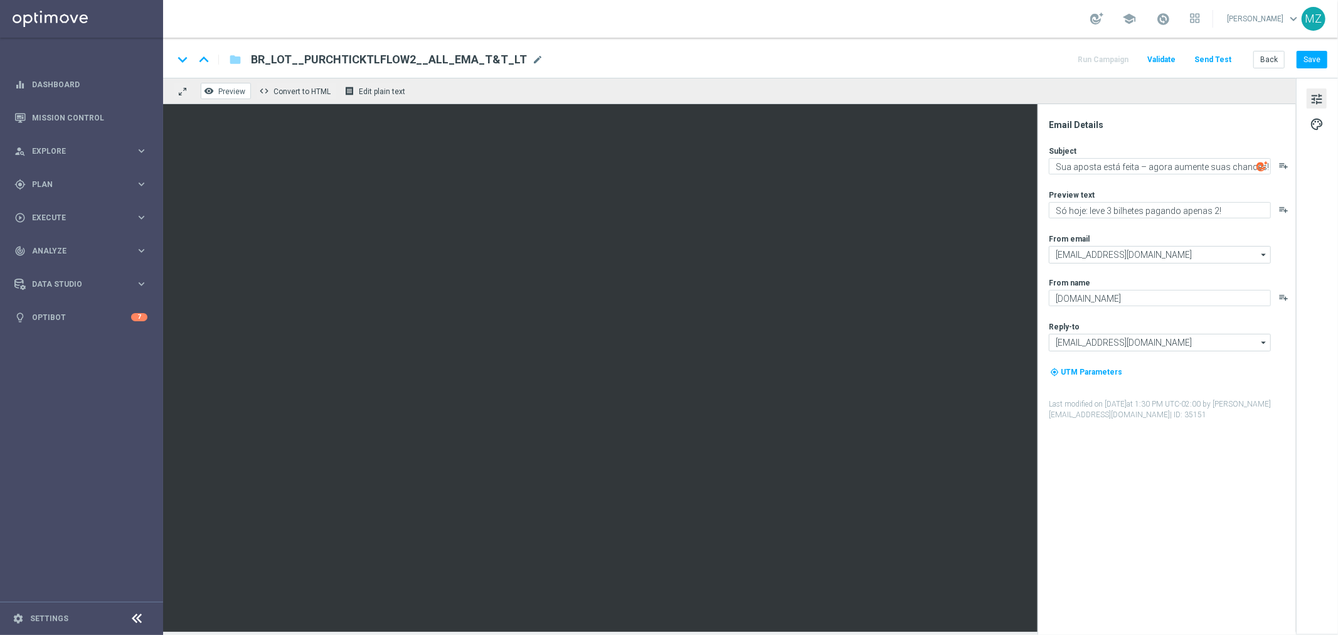
click at [225, 87] on span "Preview" at bounding box center [231, 91] width 27 height 9
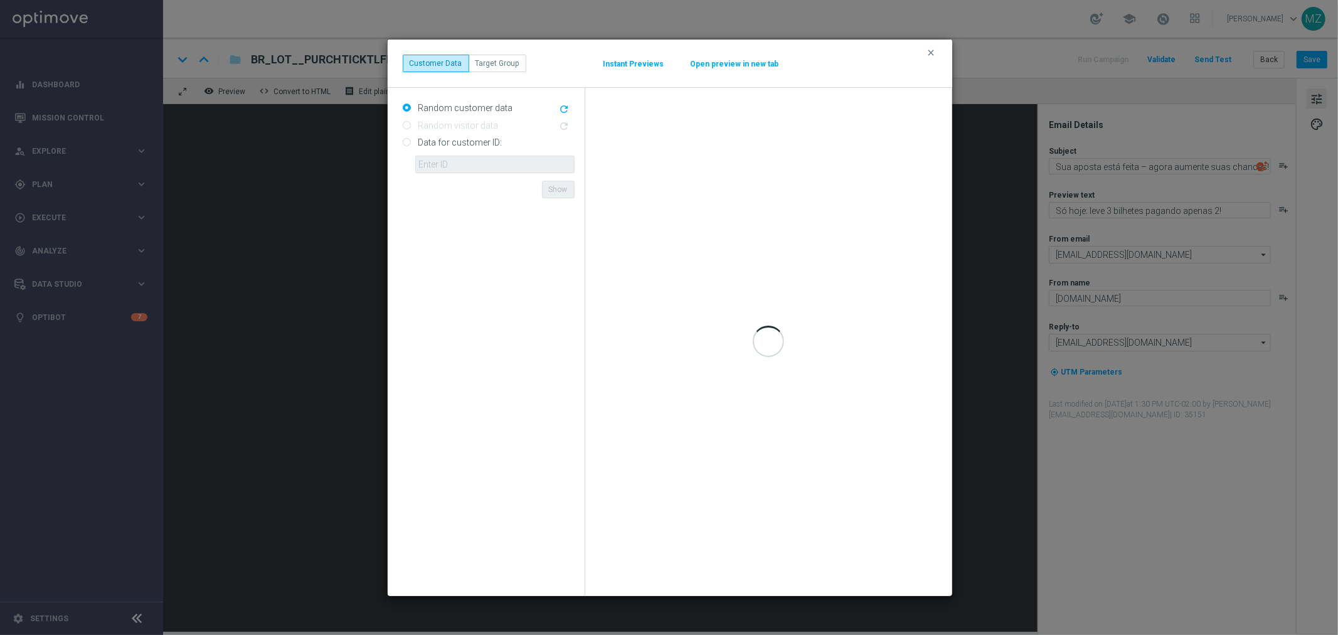
click at [405, 144] on input "Data for customer ID:" at bounding box center [407, 143] width 8 height 8
radio input "true"
click at [457, 159] on input "text" at bounding box center [494, 165] width 159 height 18
paste input "19850415"
type input "19850415"
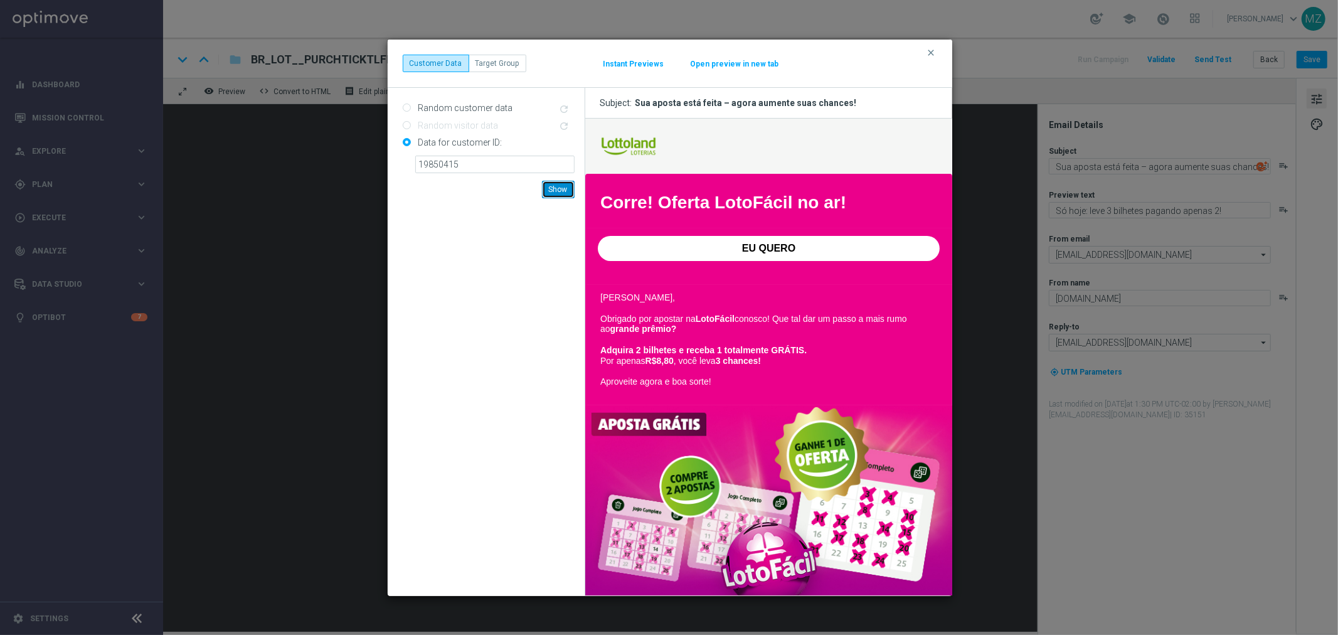
click at [562, 186] on button "Show" at bounding box center [558, 190] width 33 height 18
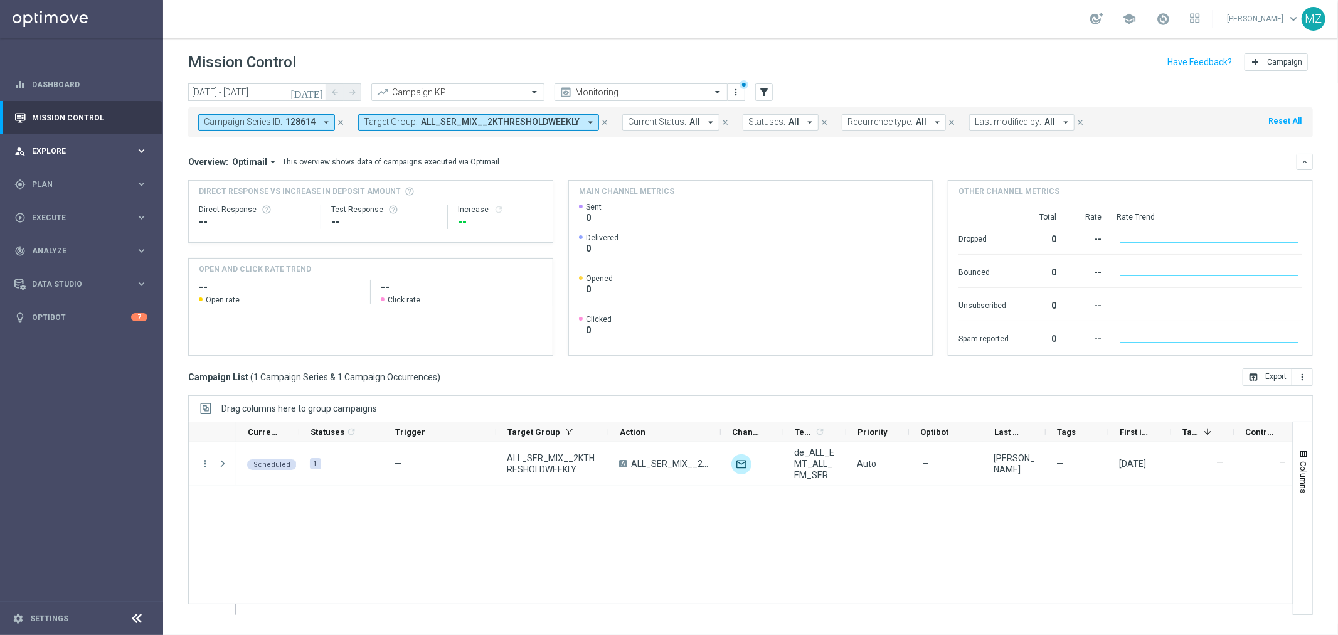
click at [76, 153] on span "Explore" at bounding box center [83, 151] width 103 height 8
click at [73, 177] on div "gps_fixed Plan keyboard_arrow_right" at bounding box center [81, 183] width 162 height 33
click at [73, 303] on link "Realtime Triggers" at bounding box center [82, 304] width 98 height 10
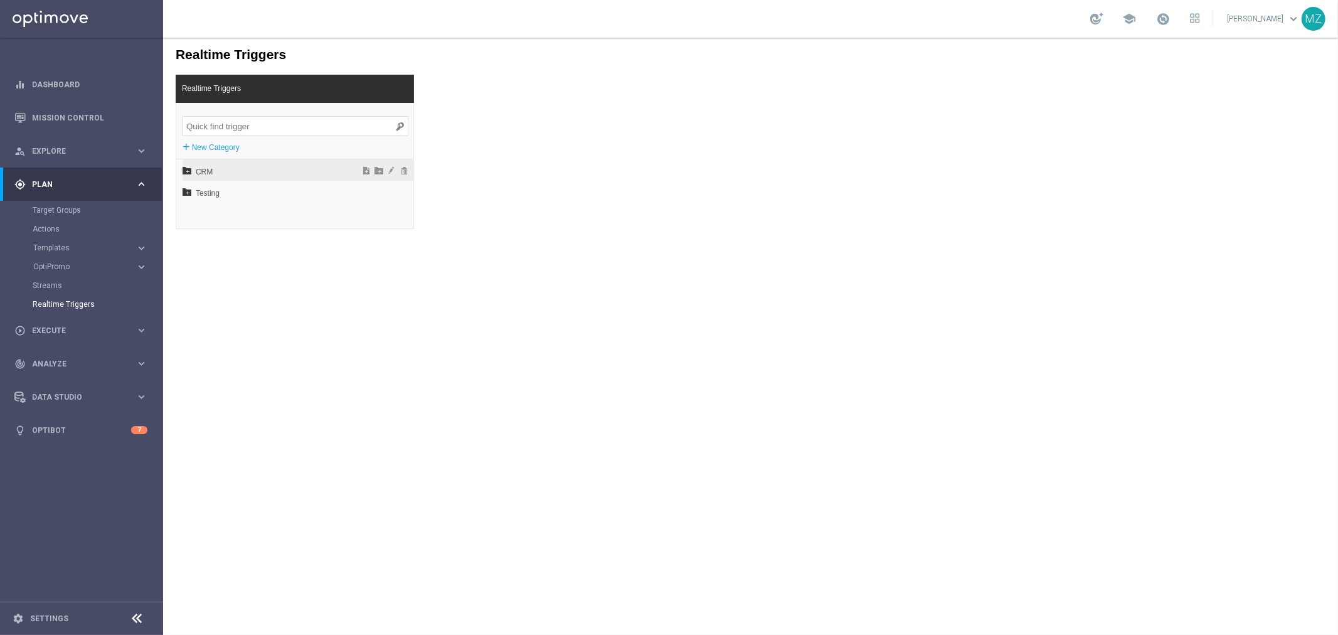
click at [189, 166] on icon at bounding box center [186, 169] width 9 height 9
click at [189, 230] on icon at bounding box center [192, 233] width 9 height 9
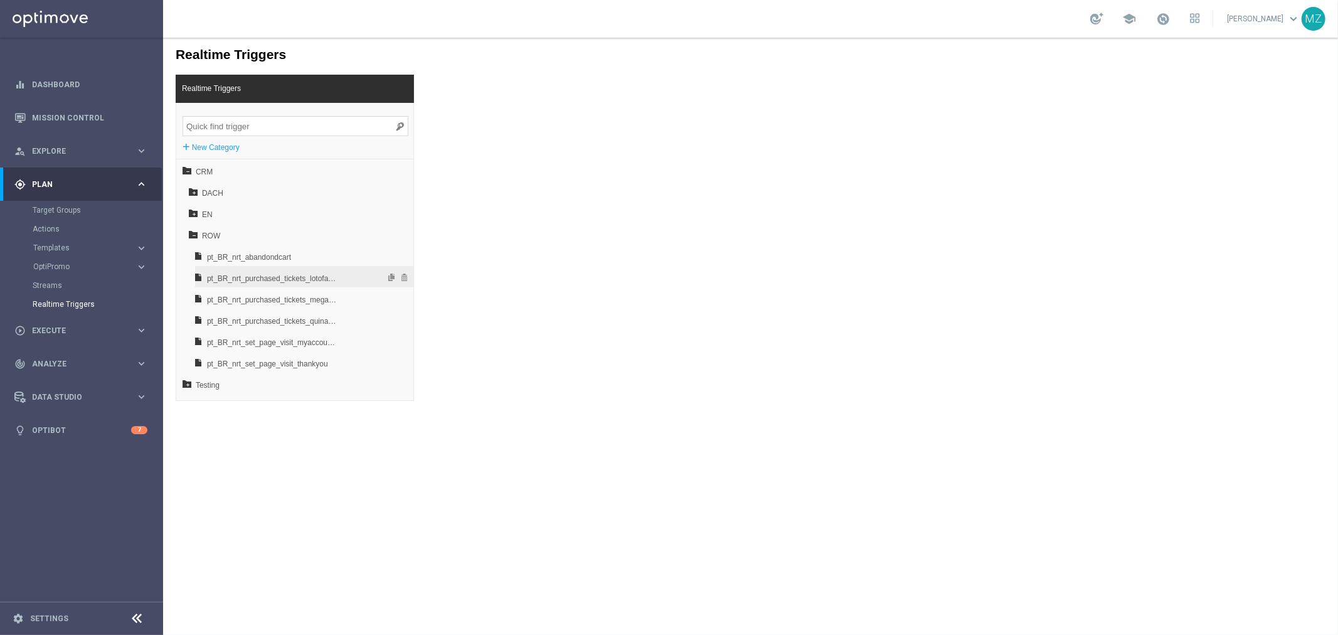
click at [327, 279] on span "pt_BR_nrt_purchased_tickets_lotofacil_low" at bounding box center [271, 277] width 131 height 21
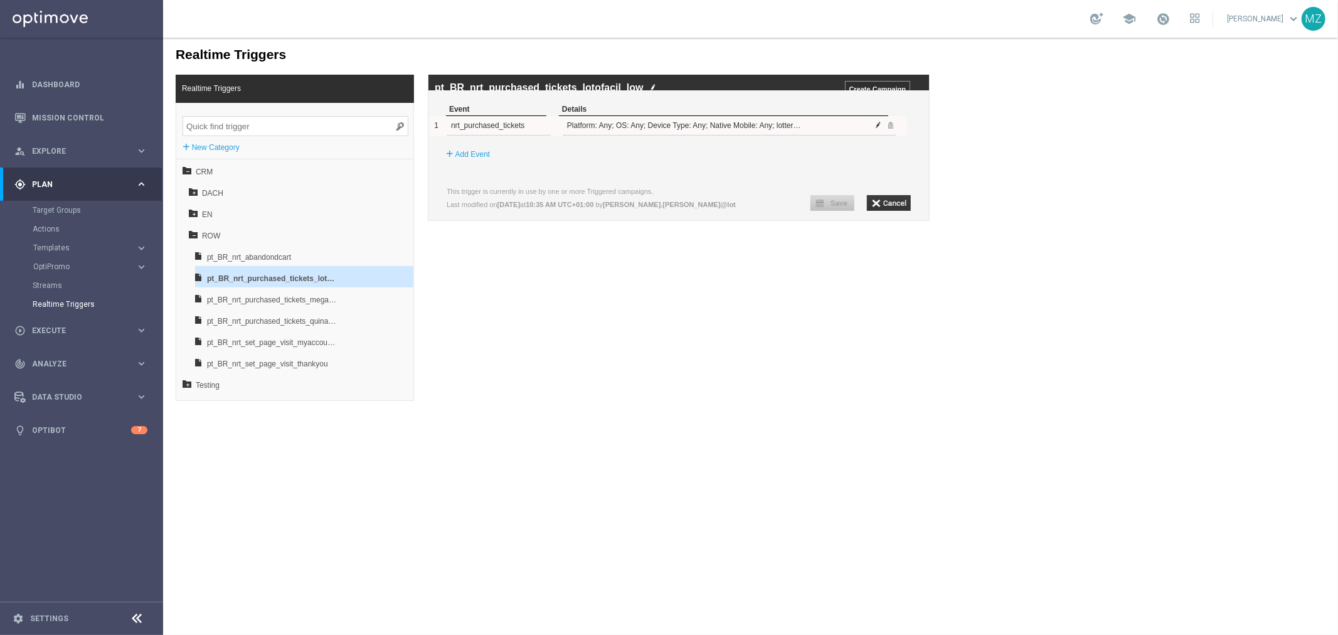
click at [877, 128] on span at bounding box center [878, 124] width 8 height 8
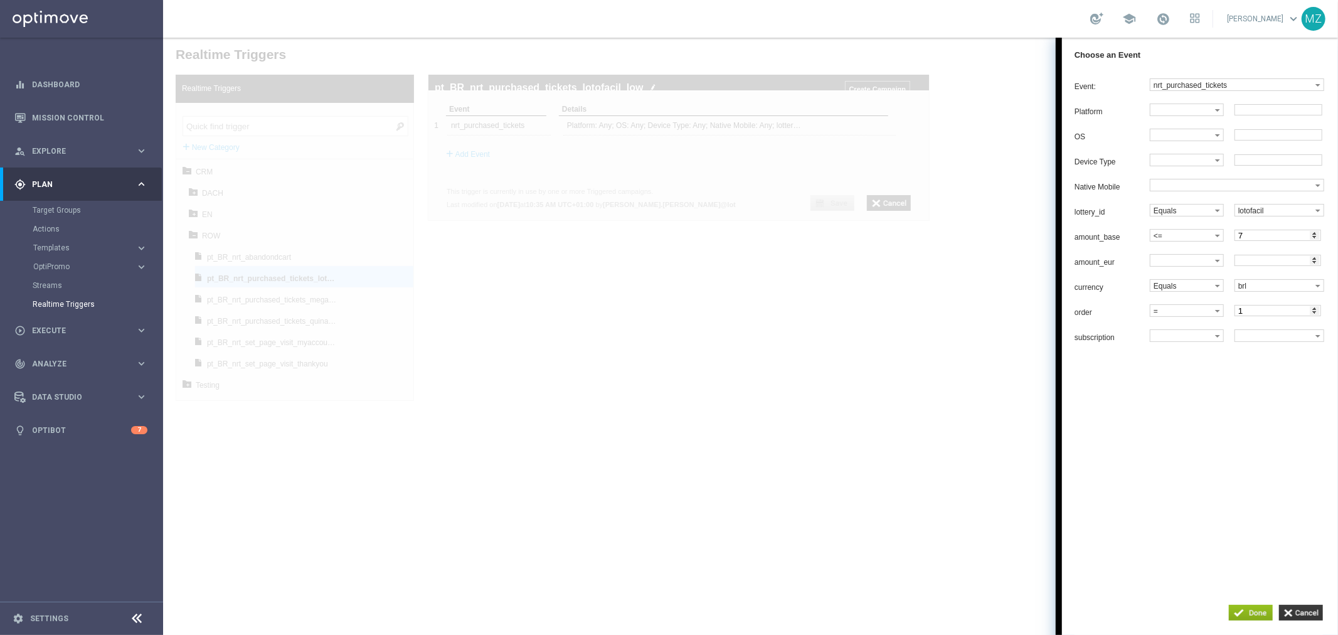
click at [633, 454] on div at bounding box center [749, 335] width 1175 height 597
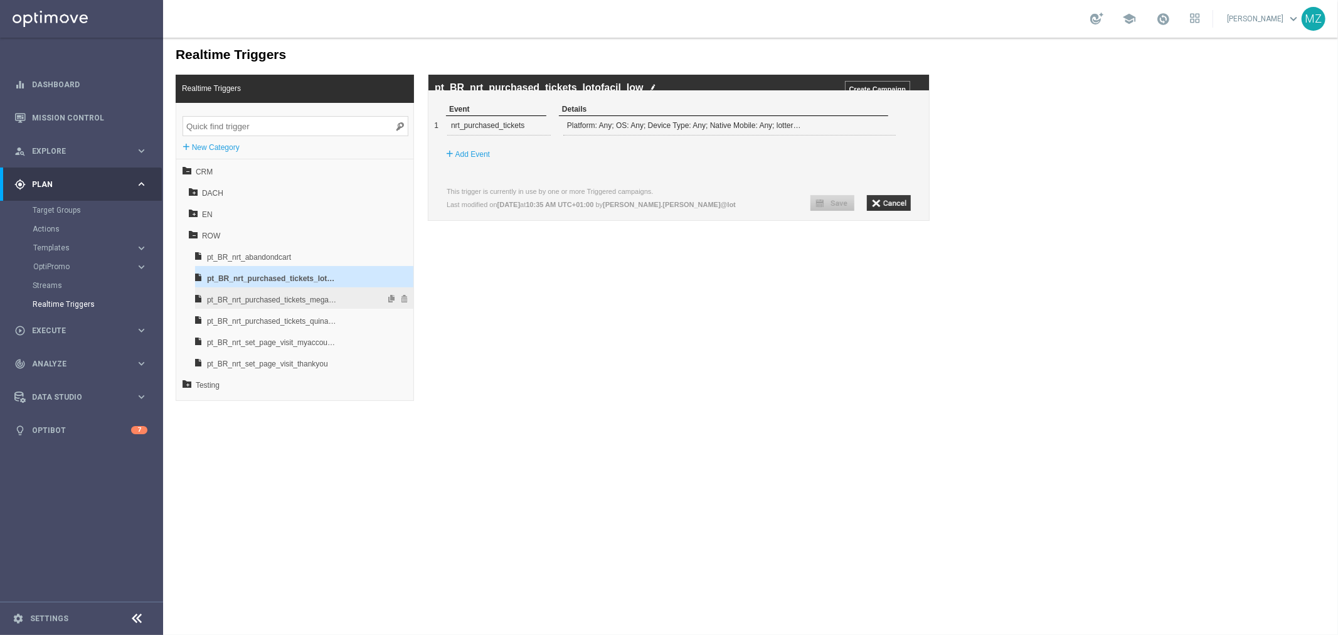
click at [322, 300] on span "pt_BR_nrt_purchased_tickets_megasena_low" at bounding box center [271, 298] width 131 height 21
click at [879, 128] on span at bounding box center [878, 124] width 8 height 8
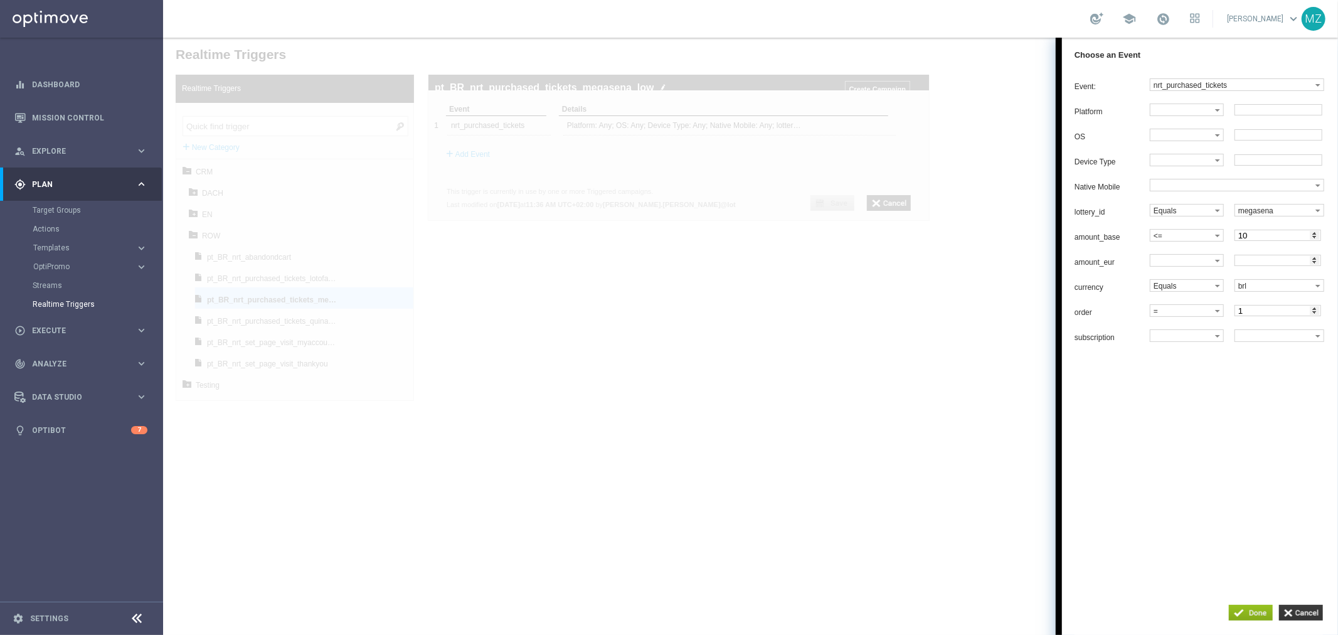
click at [950, 337] on div at bounding box center [749, 335] width 1175 height 597
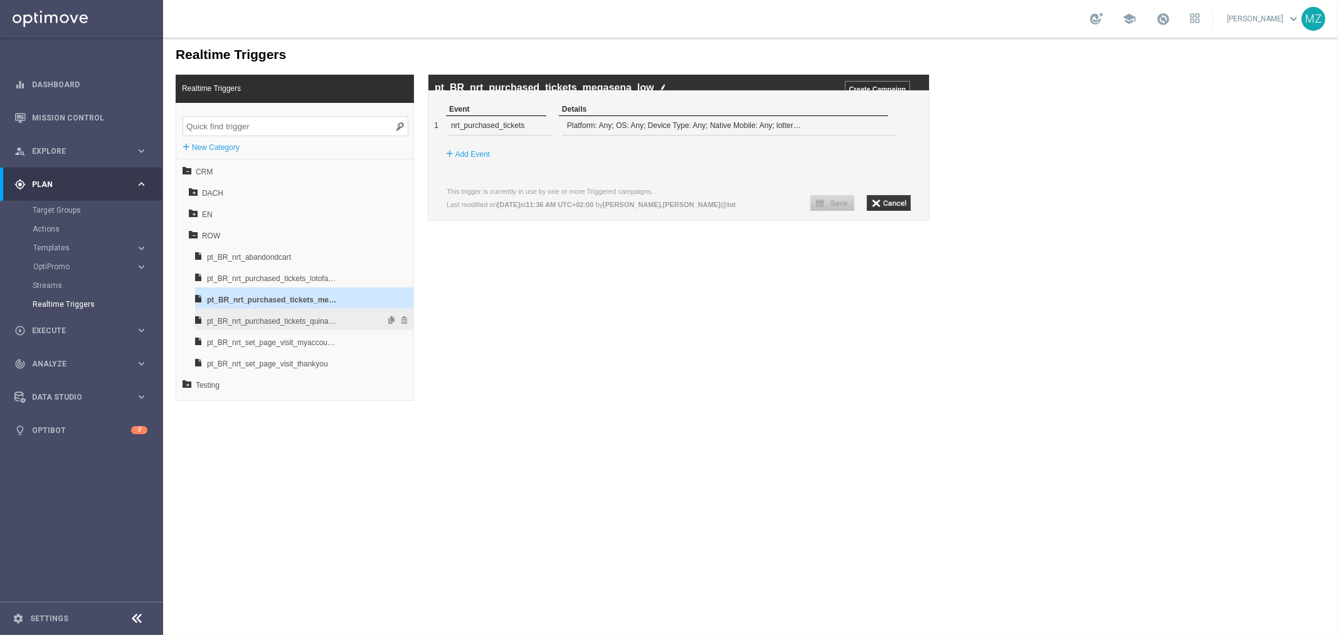
click at [277, 326] on span "pt_BR_nrt_purchased_tickets_quina_low" at bounding box center [271, 320] width 131 height 21
click at [84, 122] on link "Mission Control" at bounding box center [89, 117] width 115 height 33
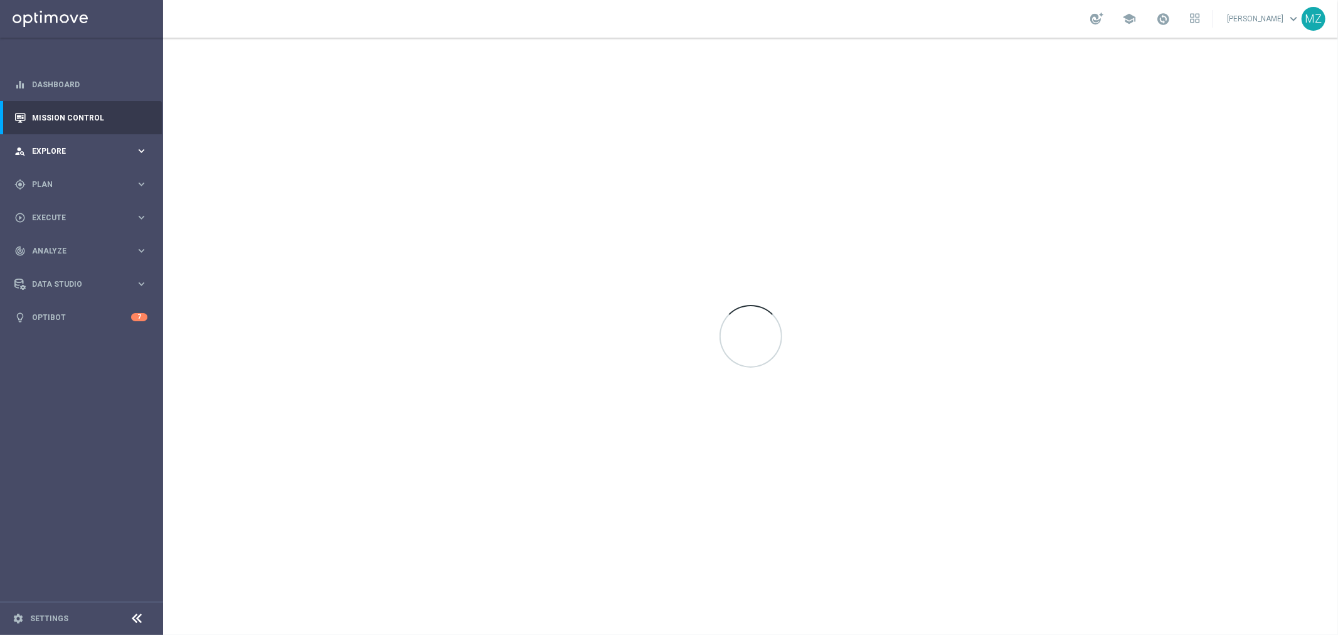
click at [53, 149] on span "Explore" at bounding box center [83, 151] width 103 height 8
click at [60, 177] on div "gps_fixed Plan keyboard_arrow_right" at bounding box center [81, 183] width 162 height 33
click at [0, 0] on link "Target Groups" at bounding box center [0, 0] width 0 height 0
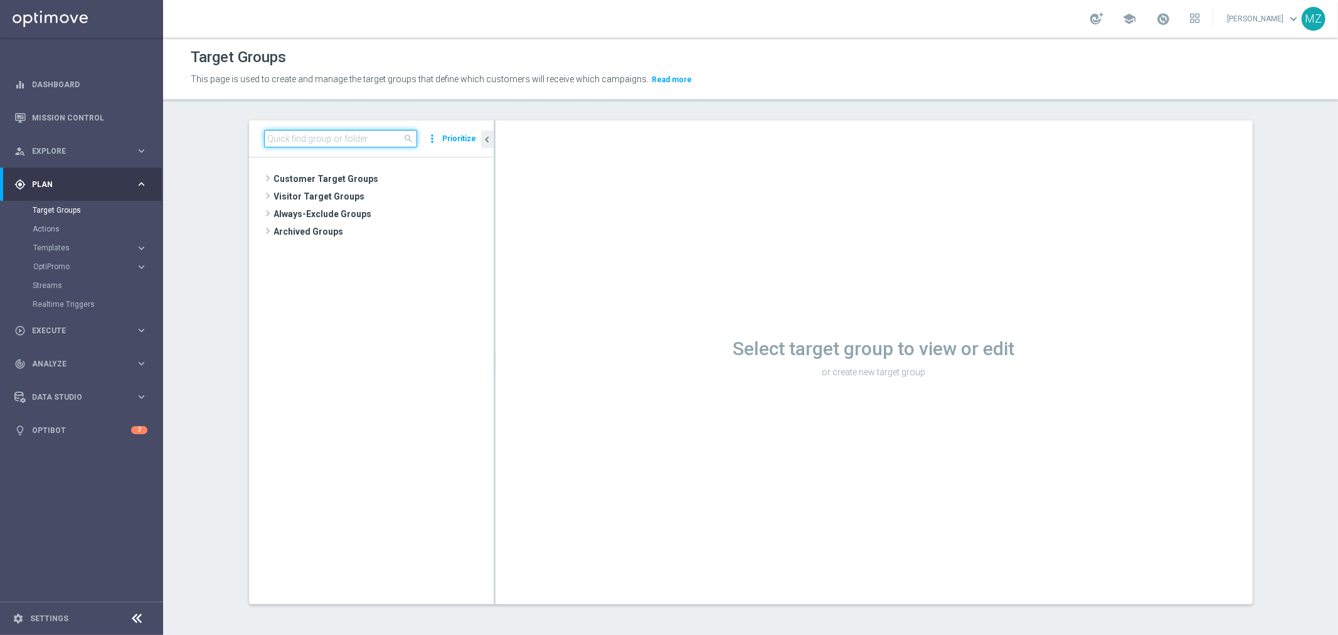
click at [272, 145] on input at bounding box center [340, 139] width 153 height 18
paste input "pt_BR_TGT_ALL_EM_TAC_LT__T&T_PTLFLOW"
type input "pt_BR_TGT_ALL_EM_TAC_LT__T&T_PTLFLOW"
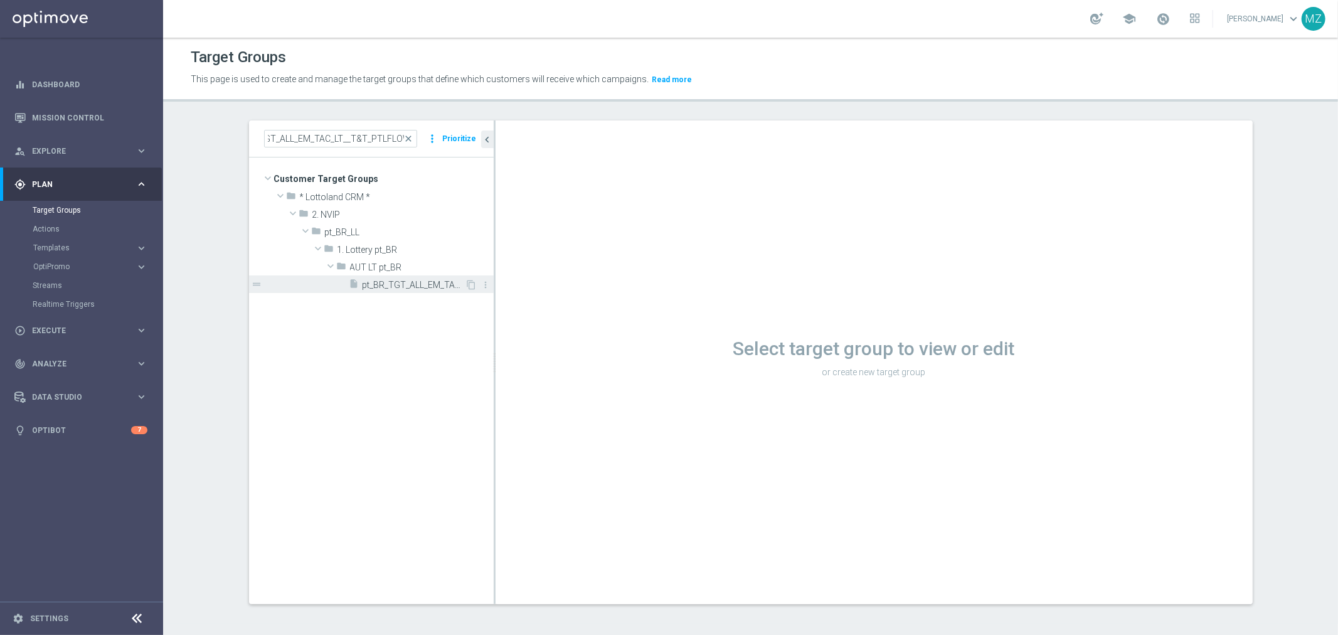
click at [400, 286] on span "pt_BR_TGT_ALL_EM_TAC_LT__T&T_PTLFLOW" at bounding box center [414, 285] width 103 height 11
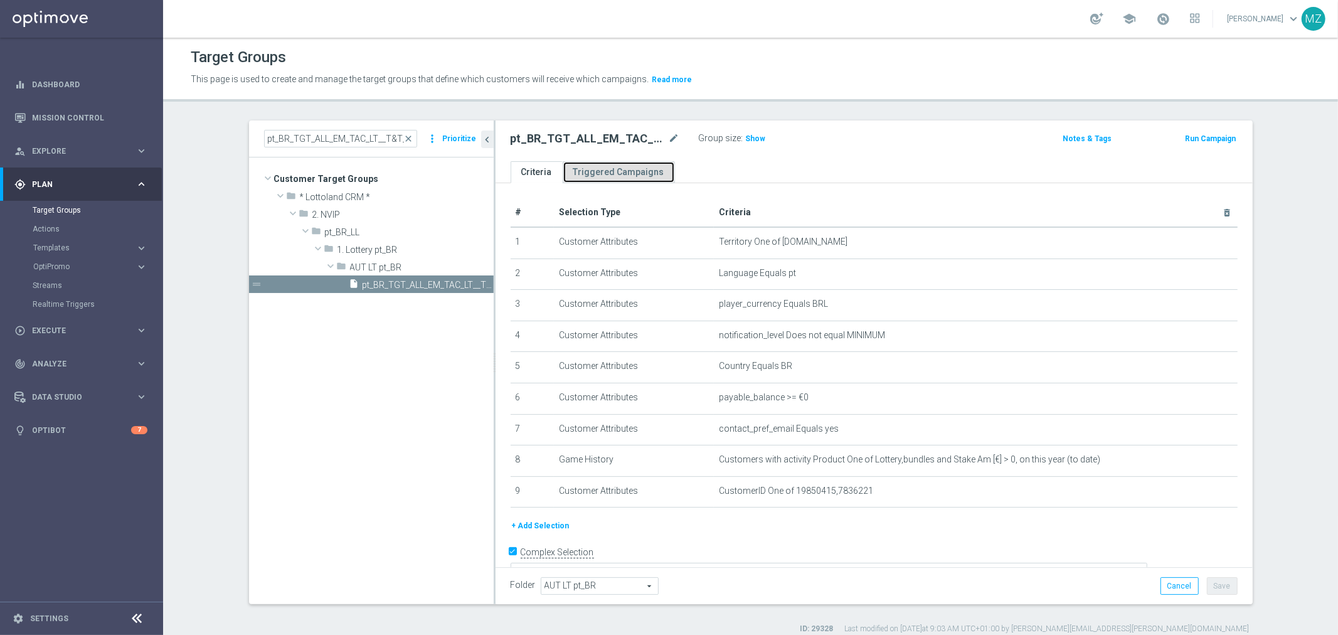
click at [611, 172] on link "Triggered Campaigns" at bounding box center [619, 172] width 112 height 22
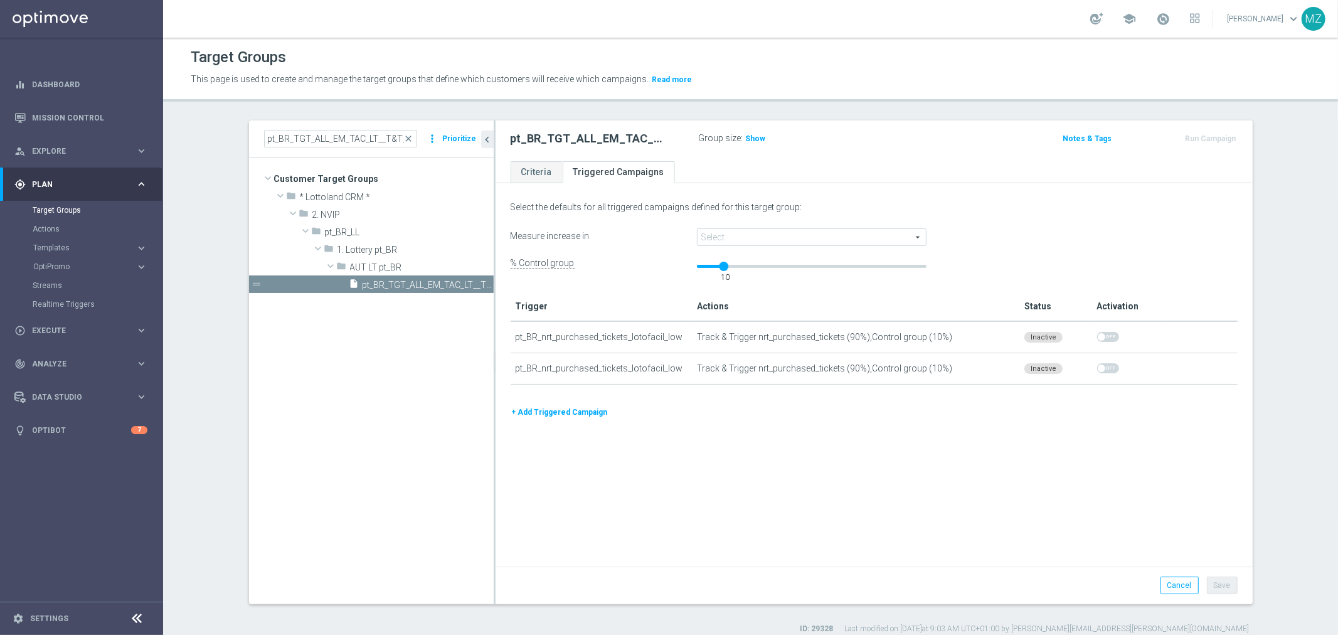
click at [753, 234] on span at bounding box center [811, 237] width 228 height 16
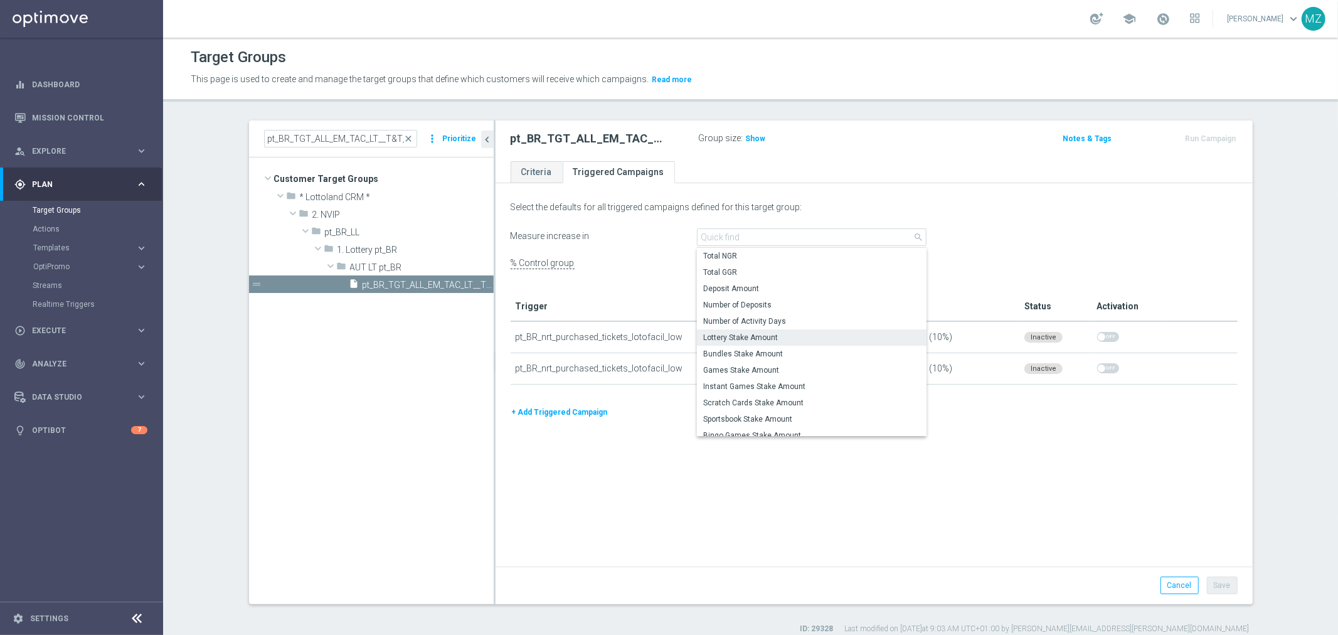
click at [825, 335] on span "Lottery Stake Amount" at bounding box center [811, 337] width 217 height 10
type input "Lottery Stake Amount"
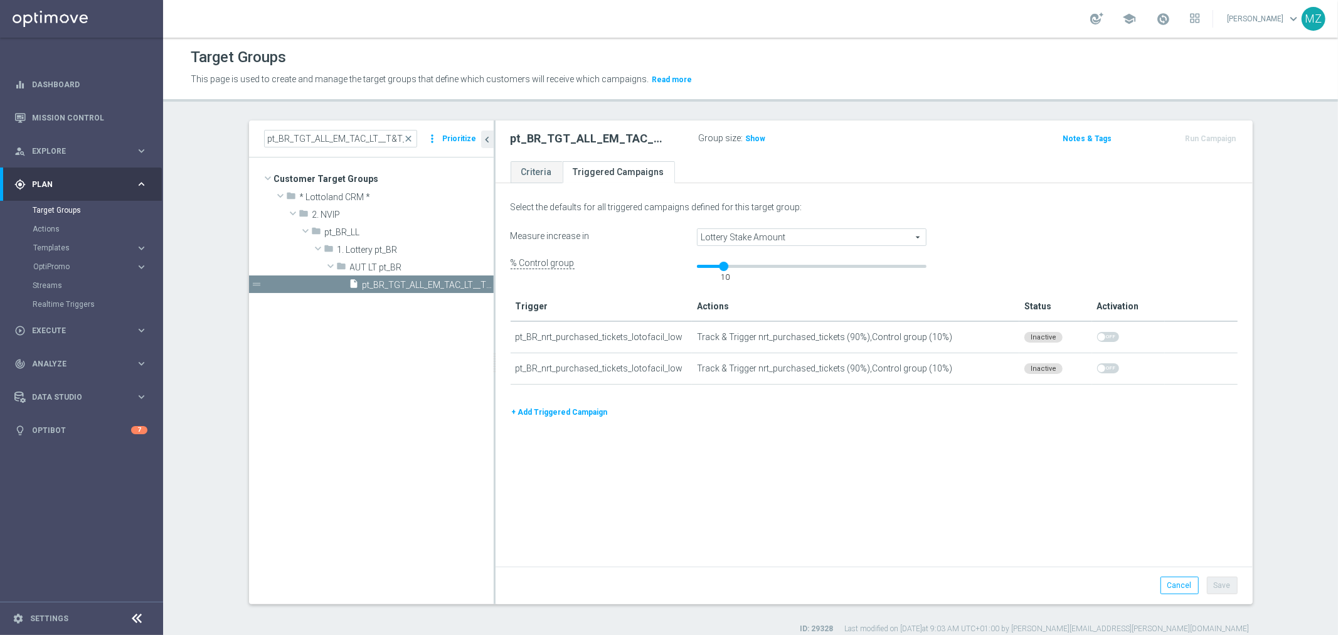
scroll to position [11, 0]
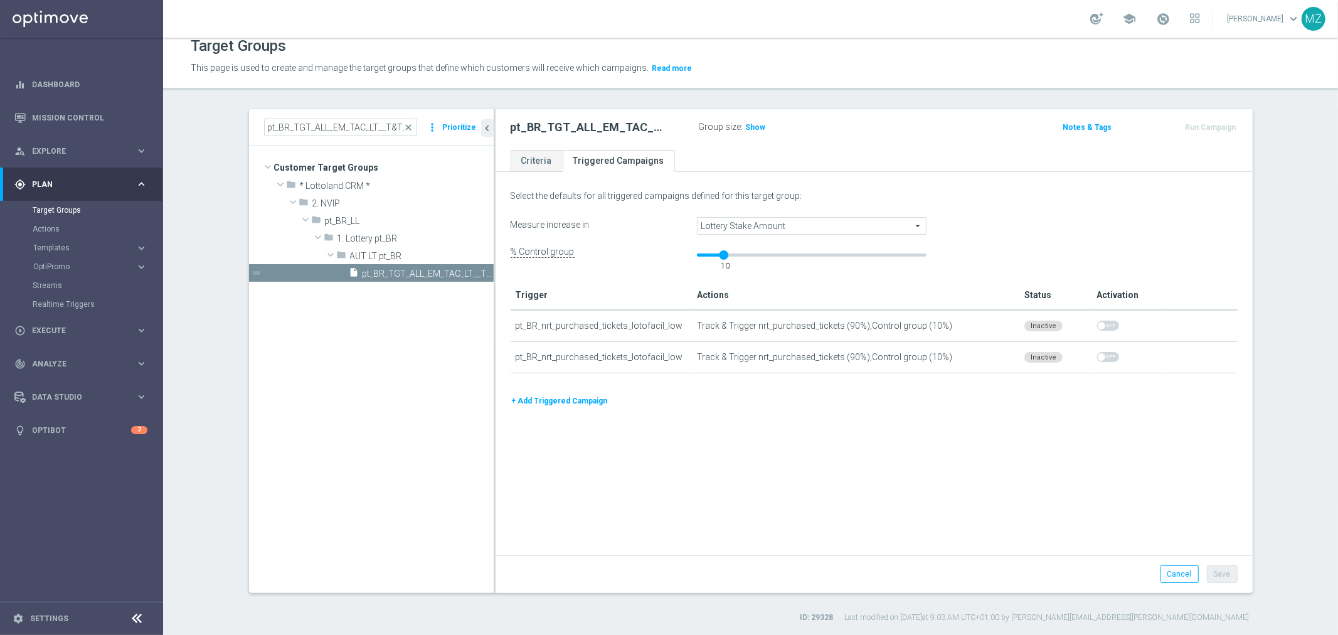
click at [966, 422] on div "Select the defaults for all triggered campaigns defined for this target group: …" at bounding box center [873, 365] width 757 height 379
click at [533, 159] on link "Criteria" at bounding box center [537, 161] width 52 height 22
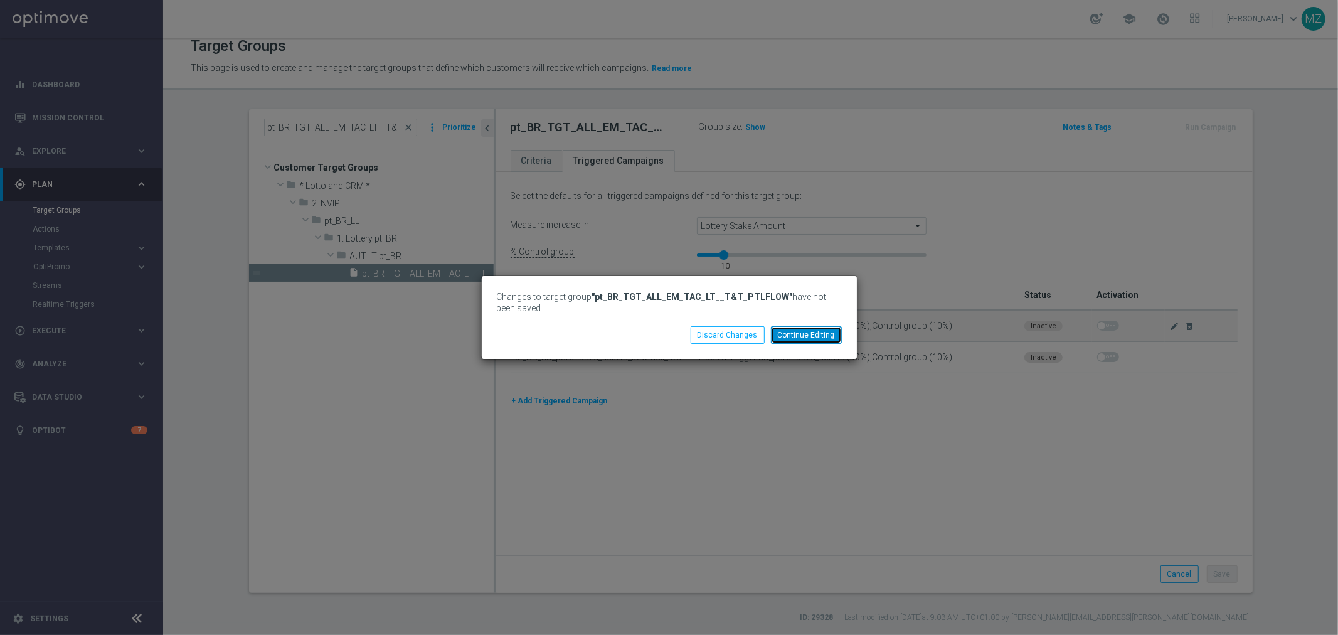
click at [795, 335] on button "Continue Editing" at bounding box center [806, 335] width 71 height 18
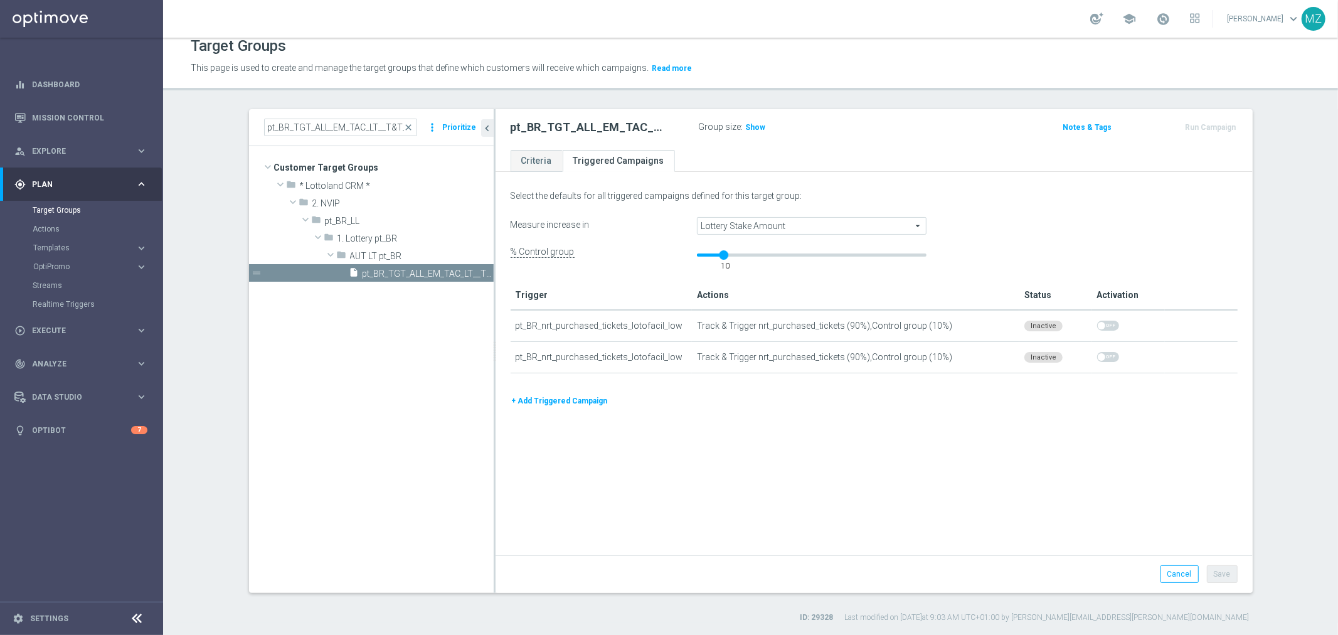
click at [844, 410] on div "Select the defaults for all triggered campaigns defined for this target group: …" at bounding box center [873, 365] width 757 height 379
click at [998, 485] on div "Select the defaults for all triggered campaigns defined for this target group: …" at bounding box center [873, 365] width 757 height 379
click at [1188, 498] on div "Select the defaults for all triggered campaigns defined for this target group: …" at bounding box center [873, 365] width 757 height 379
click at [751, 120] on h3 "Show" at bounding box center [755, 127] width 23 height 14
click at [527, 155] on link "Criteria" at bounding box center [537, 161] width 52 height 22
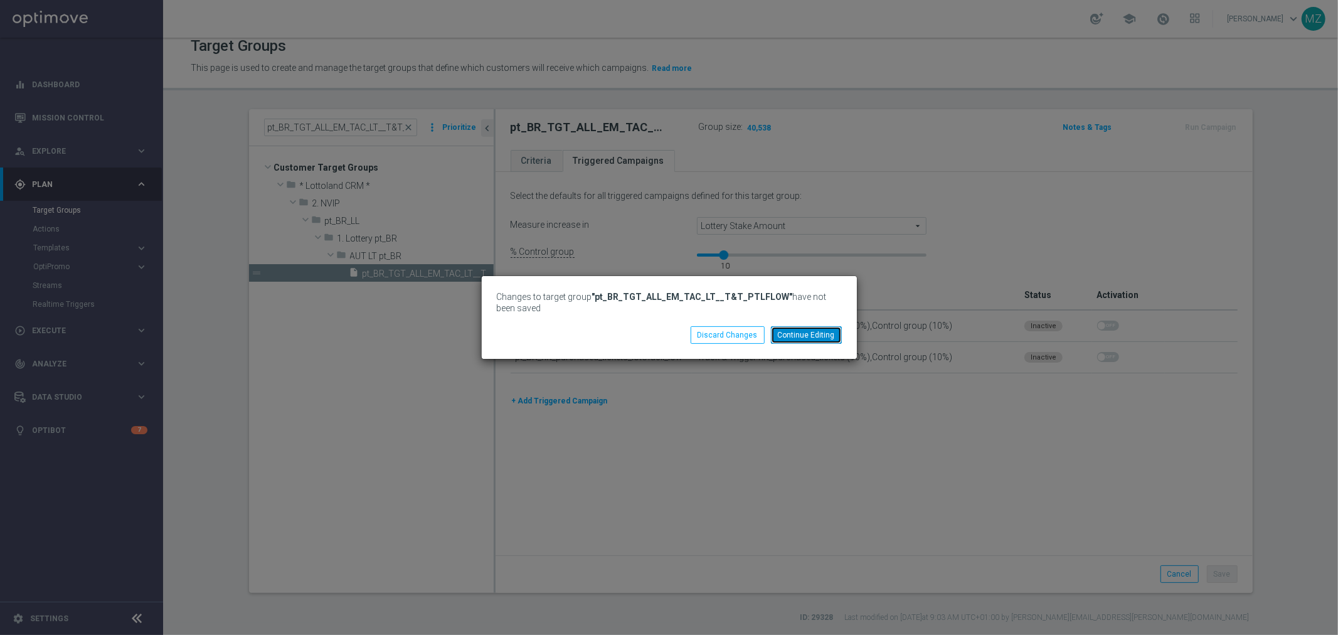
click at [803, 336] on button "Continue Editing" at bounding box center [806, 335] width 71 height 18
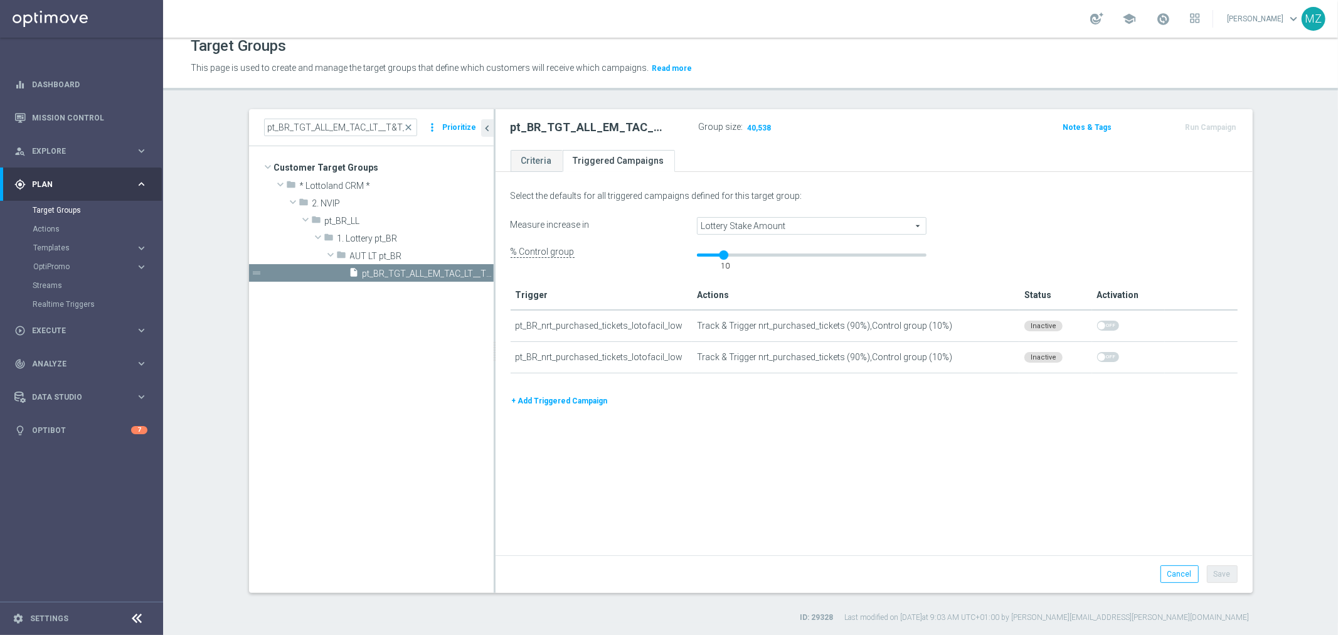
click at [757, 418] on div "Select the defaults for all triggered campaigns defined for this target group: …" at bounding box center [873, 365] width 757 height 379
drag, startPoint x: 713, startPoint y: 256, endPoint x: 724, endPoint y: 256, distance: 11.3
click at [729, 258] on div "15" at bounding box center [736, 266] width 15 height 17
click at [734, 256] on div "15" at bounding box center [737, 253] width 10 height 6
drag, startPoint x: 729, startPoint y: 253, endPoint x: 710, endPoint y: 253, distance: 19.4
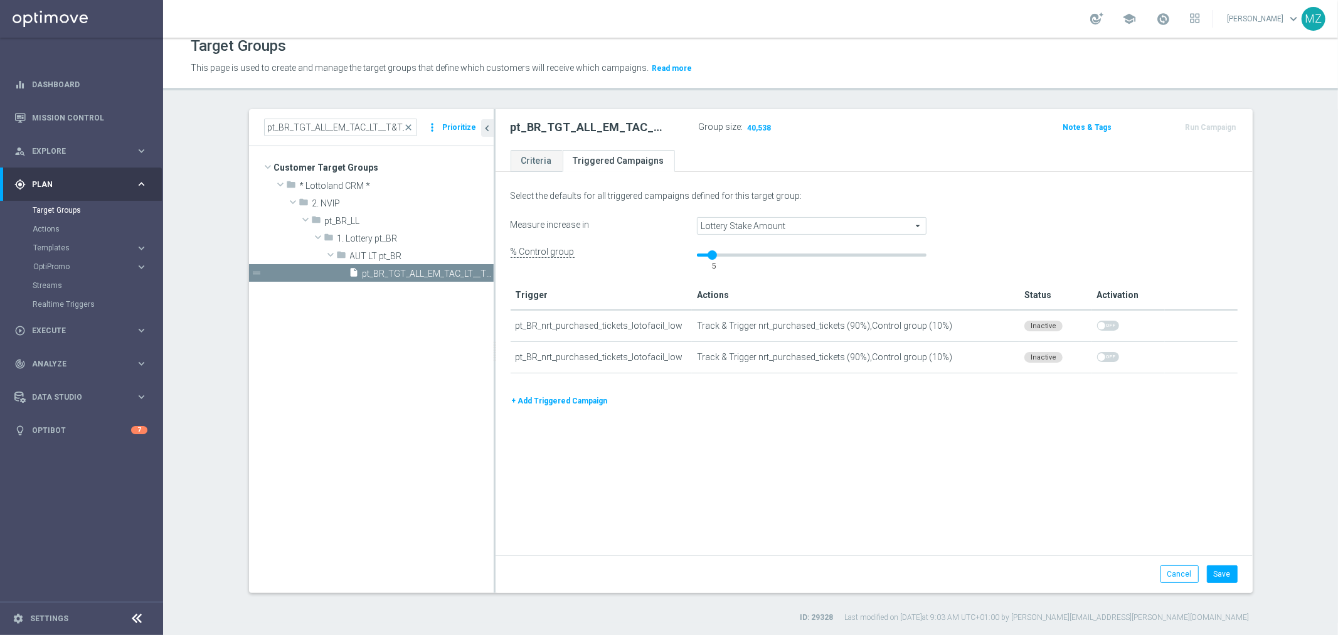
click at [710, 253] on div at bounding box center [711, 254] width 9 height 9
click at [1210, 569] on button "Save" at bounding box center [1222, 574] width 31 height 18
click at [299, 119] on input "pt_BR_TGT_ALL_EM_TAC_LT__T&T_PTLFLOW" at bounding box center [340, 128] width 153 height 18
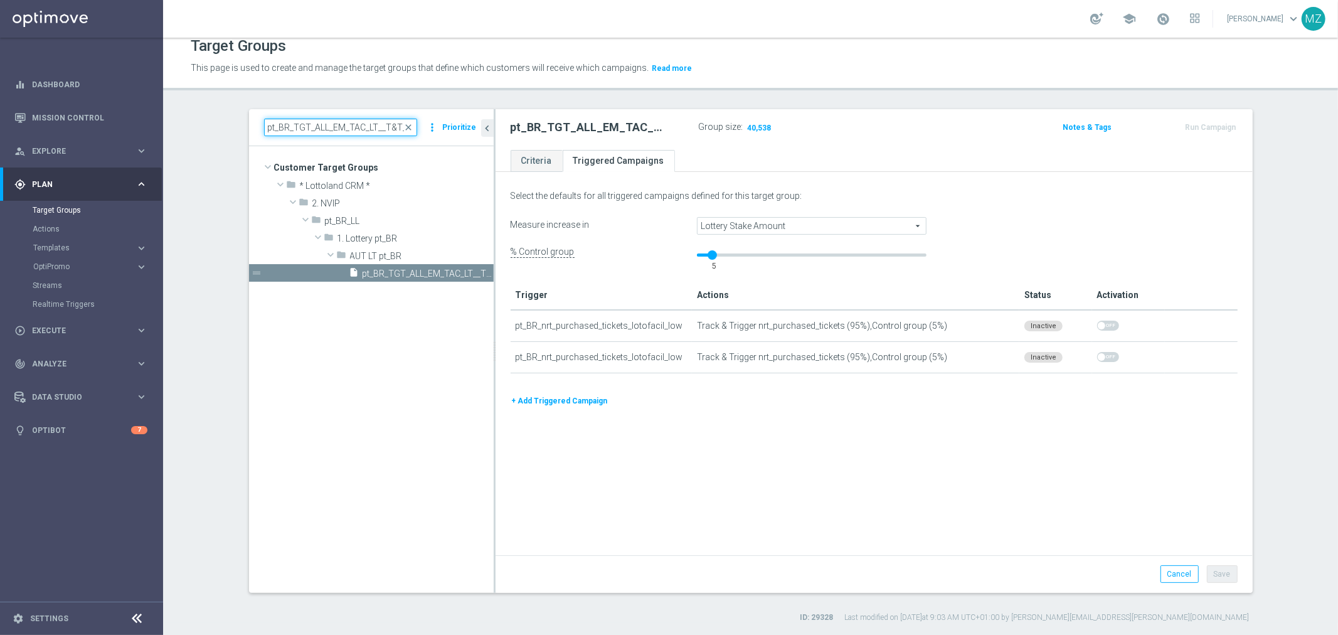
paste input "MS"
type input "pt_BR_TGT_ALL_EM_TAC_LT__T&T_PTMSLOW"
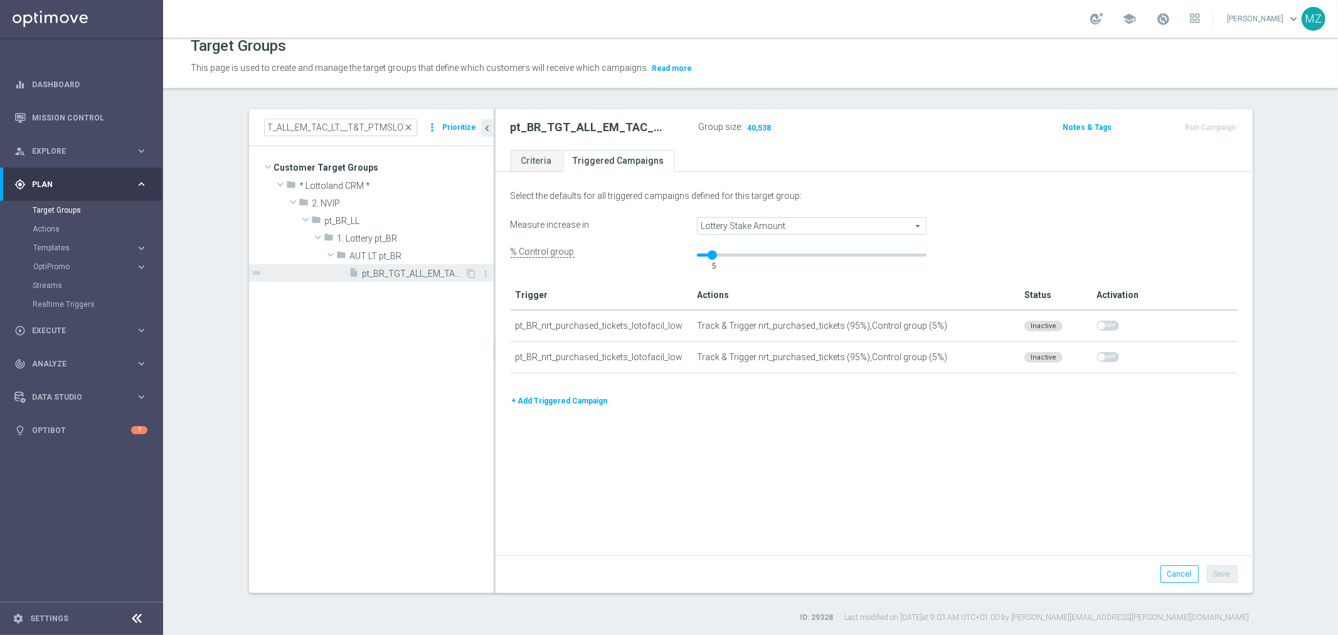
click at [396, 280] on div "insert_drive_file pt_BR_TGT_ALL_EM_TAC_LT__T&T_PTMSLOW" at bounding box center [407, 273] width 116 height 18
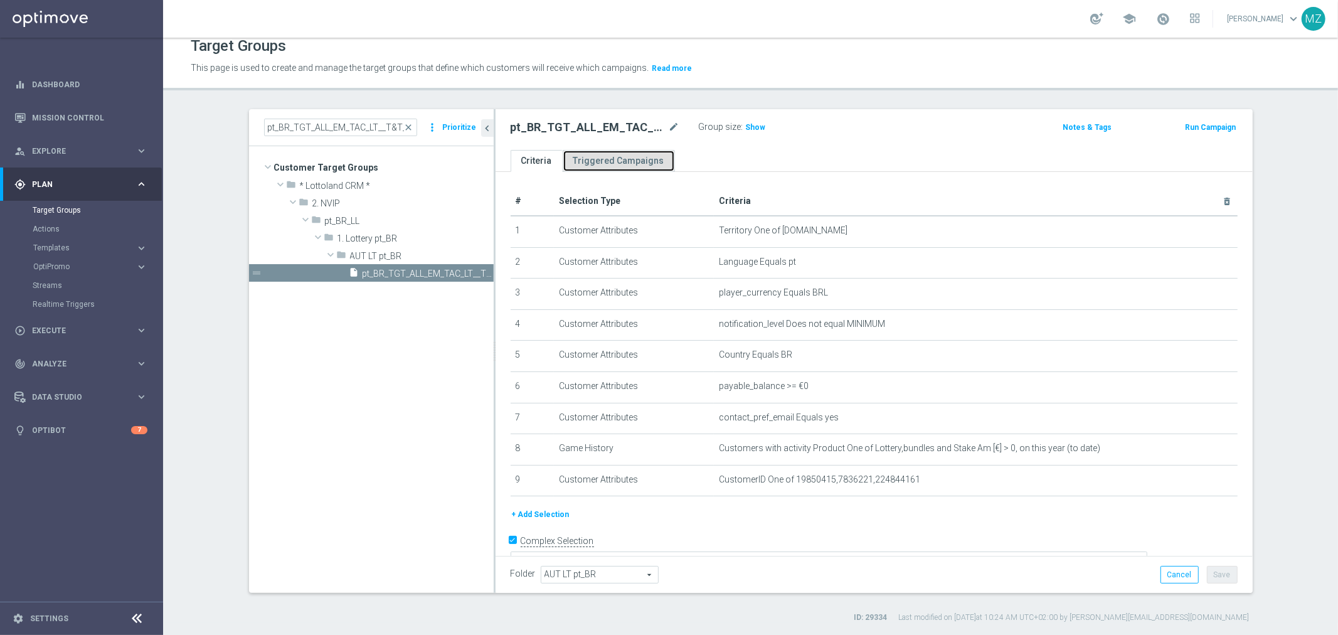
click at [615, 161] on link "Triggered Campaigns" at bounding box center [619, 161] width 112 height 22
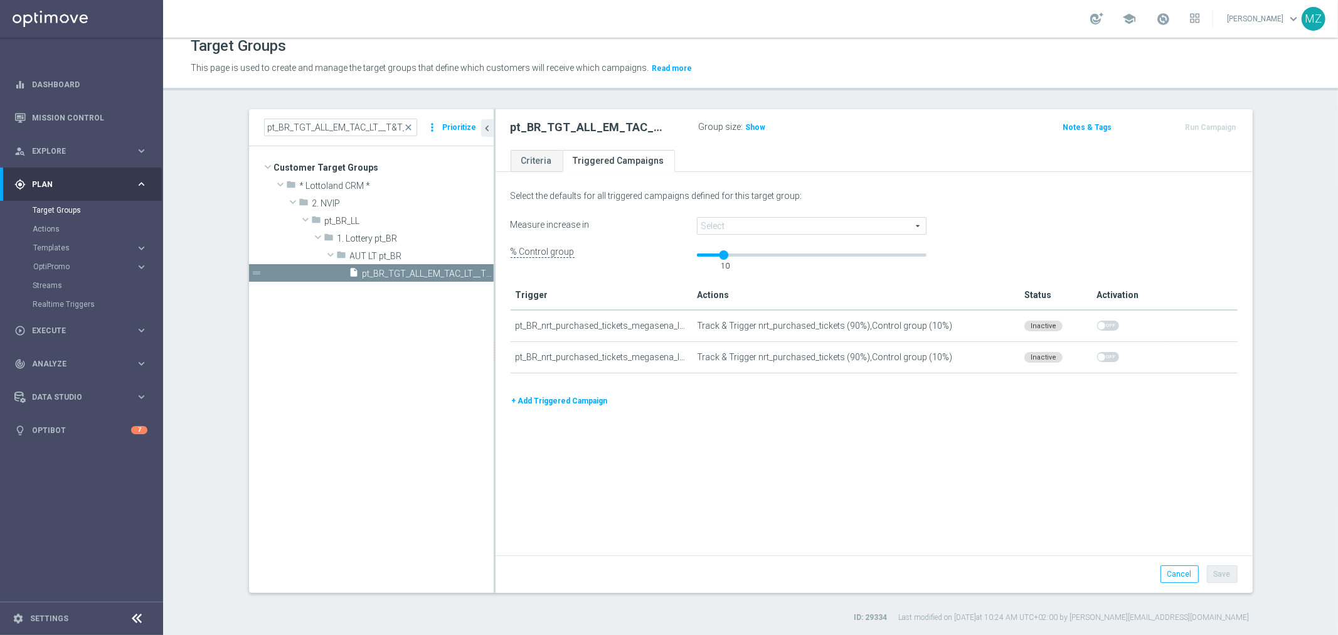
click at [750, 223] on span "Lottery Stake Amount" at bounding box center [811, 226] width 228 height 16
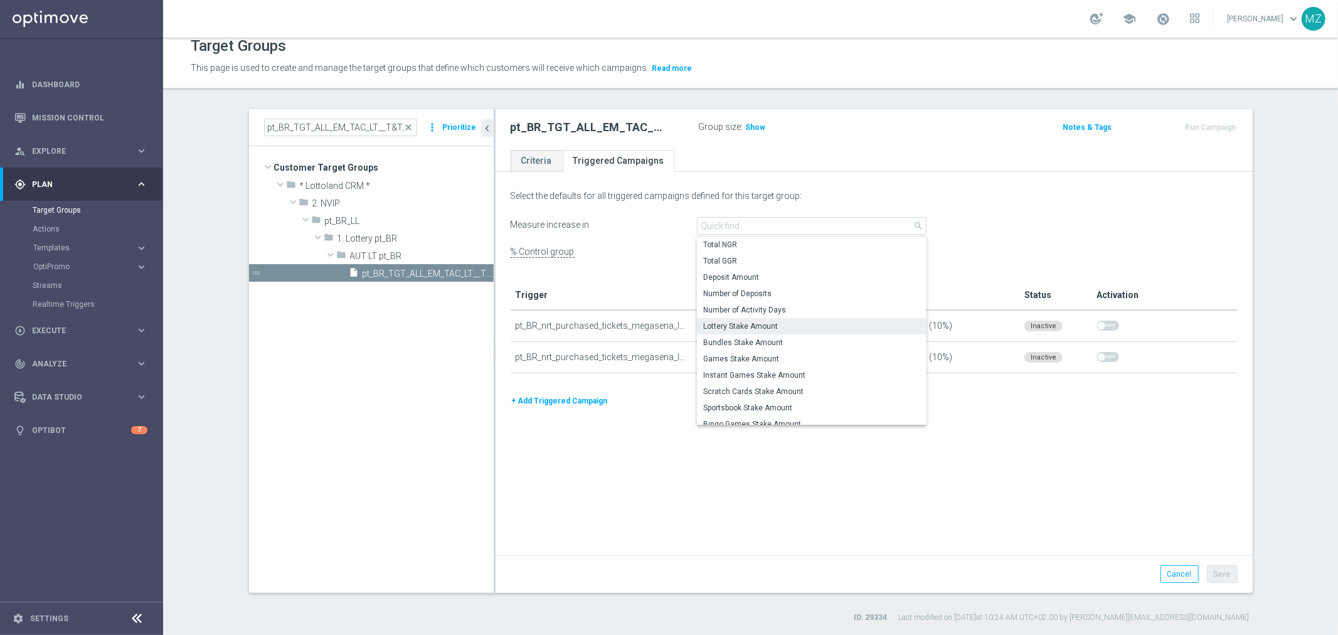
click at [751, 324] on span "Lottery Stake Amount" at bounding box center [811, 326] width 217 height 10
type input "Lottery Stake Amount"
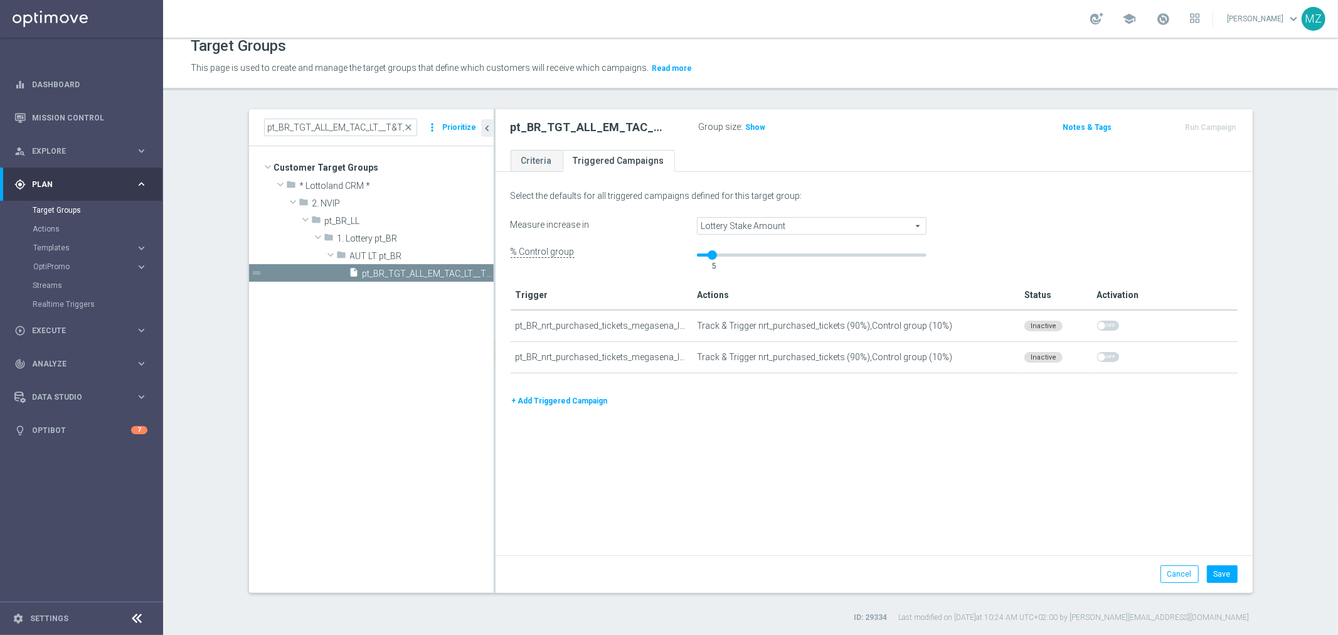
drag, startPoint x: 717, startPoint y: 255, endPoint x: 710, endPoint y: 255, distance: 7.5
click at [710, 255] on div at bounding box center [711, 254] width 9 height 9
click at [1213, 571] on button "Save" at bounding box center [1222, 574] width 31 height 18
click at [364, 121] on input "pt_BR_TGT_ALL_EM_TAC_LT__T&T_PTMSLOW" at bounding box center [340, 128] width 153 height 18
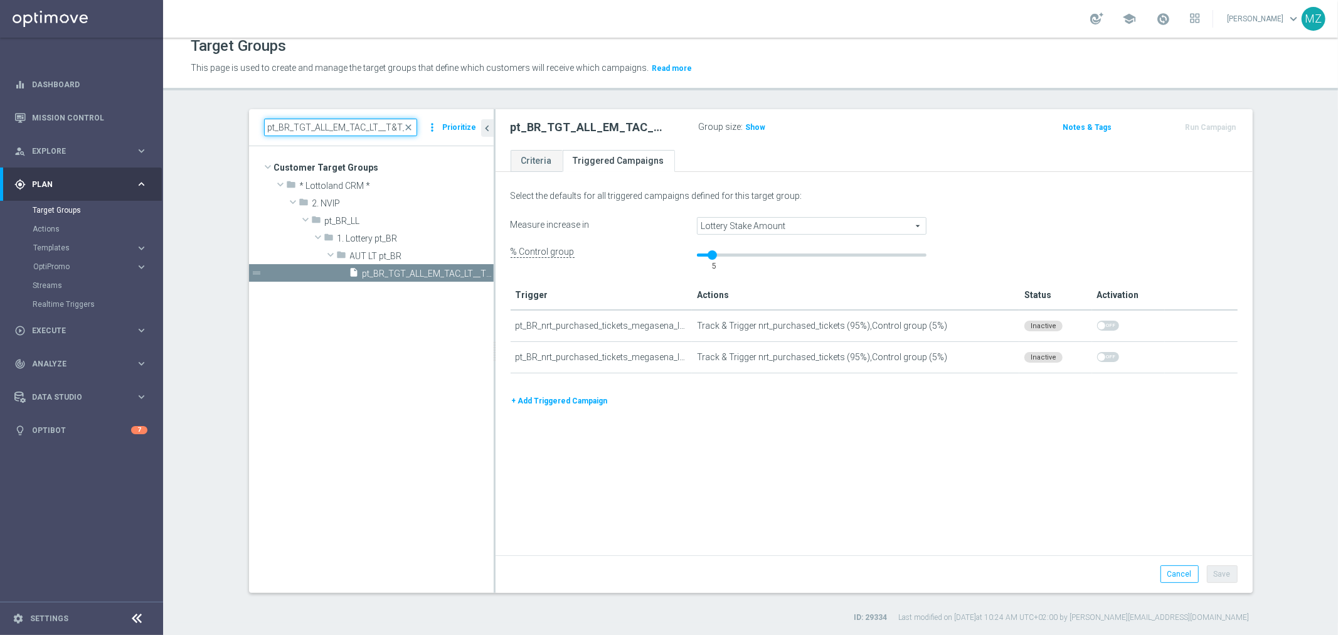
click at [364, 121] on input "pt_BR_TGT_ALL_EM_TAC_LT__T&T_PTMSLOW" at bounding box center [340, 128] width 153 height 18
paste input "QUINA"
type input "pt_BR_TGT_ALL_EM_TAC_LT__T&T_PTQUINALOW"
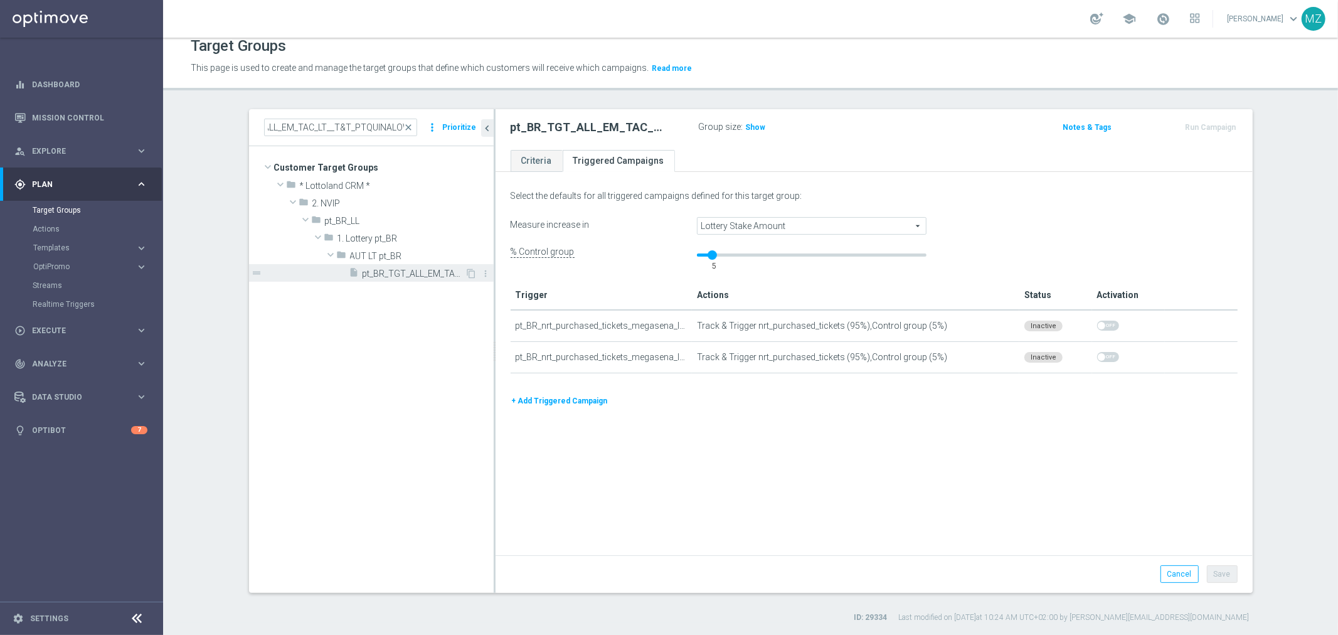
scroll to position [0, 0]
click at [413, 276] on span "pt_BR_TGT_ALL_EM_TAC_LT__T&T_PTQUINALOW" at bounding box center [414, 273] width 103 height 11
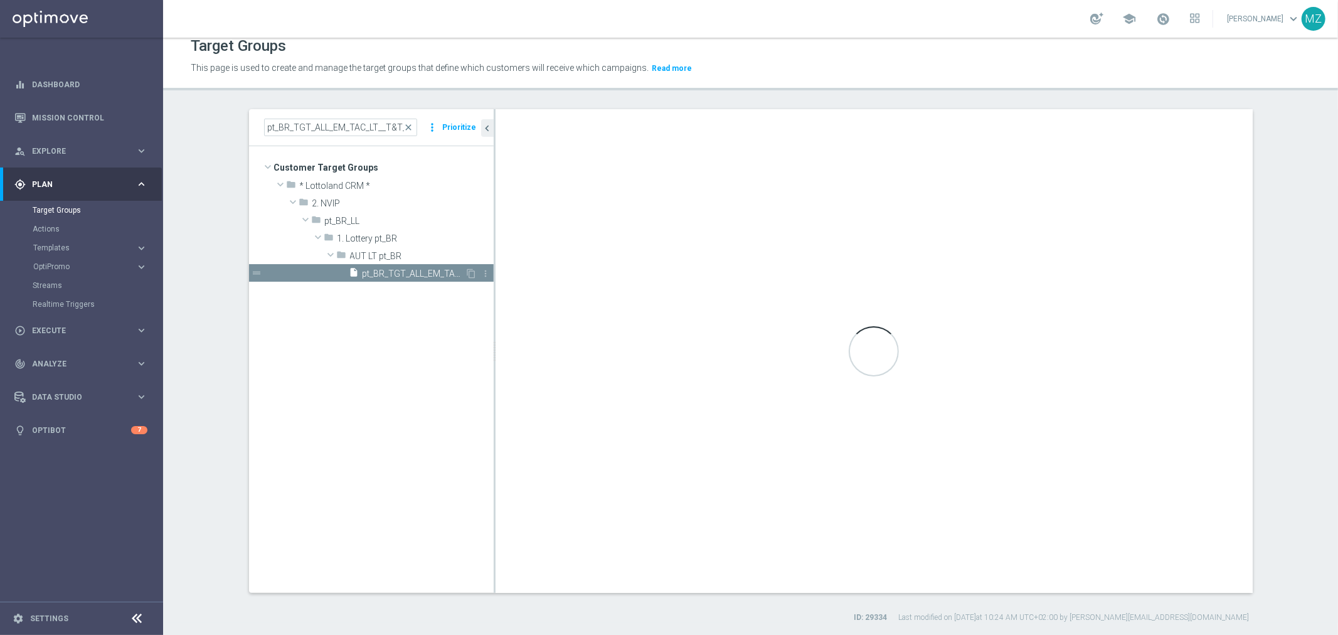
type textarea "(1 and 2 and 3 and 4 and 5 and 6 and 7 and 8 ) or 9"
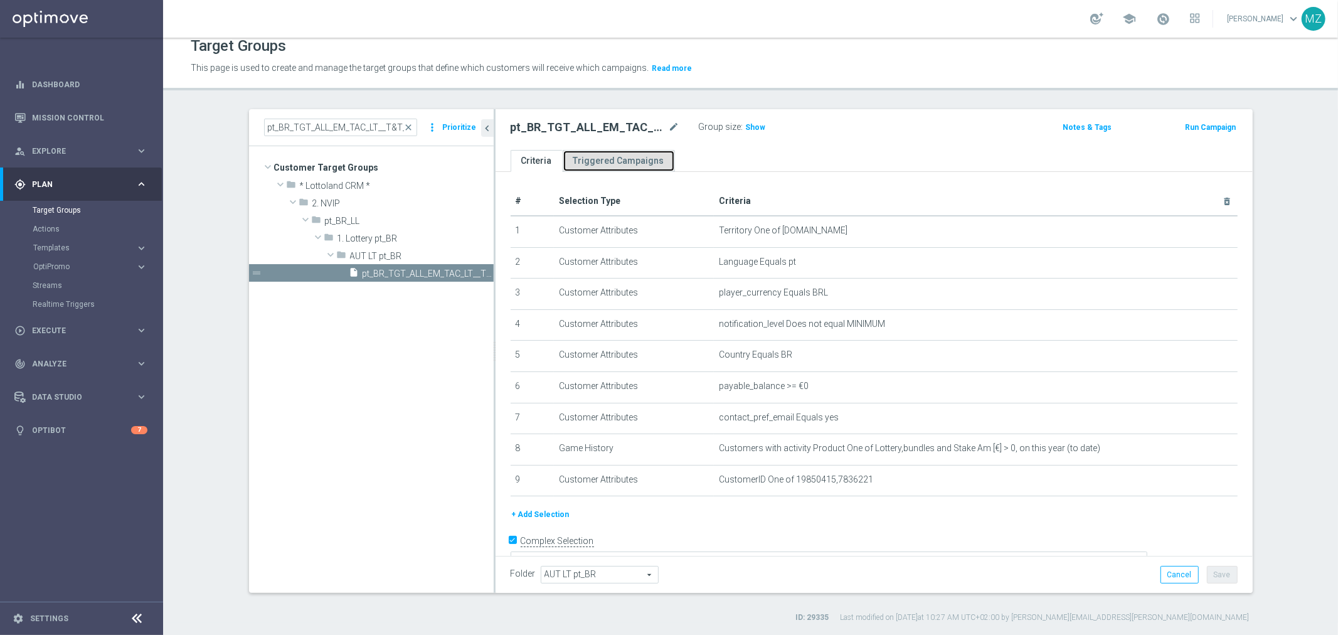
click at [621, 161] on link "Triggered Campaigns" at bounding box center [619, 161] width 112 height 22
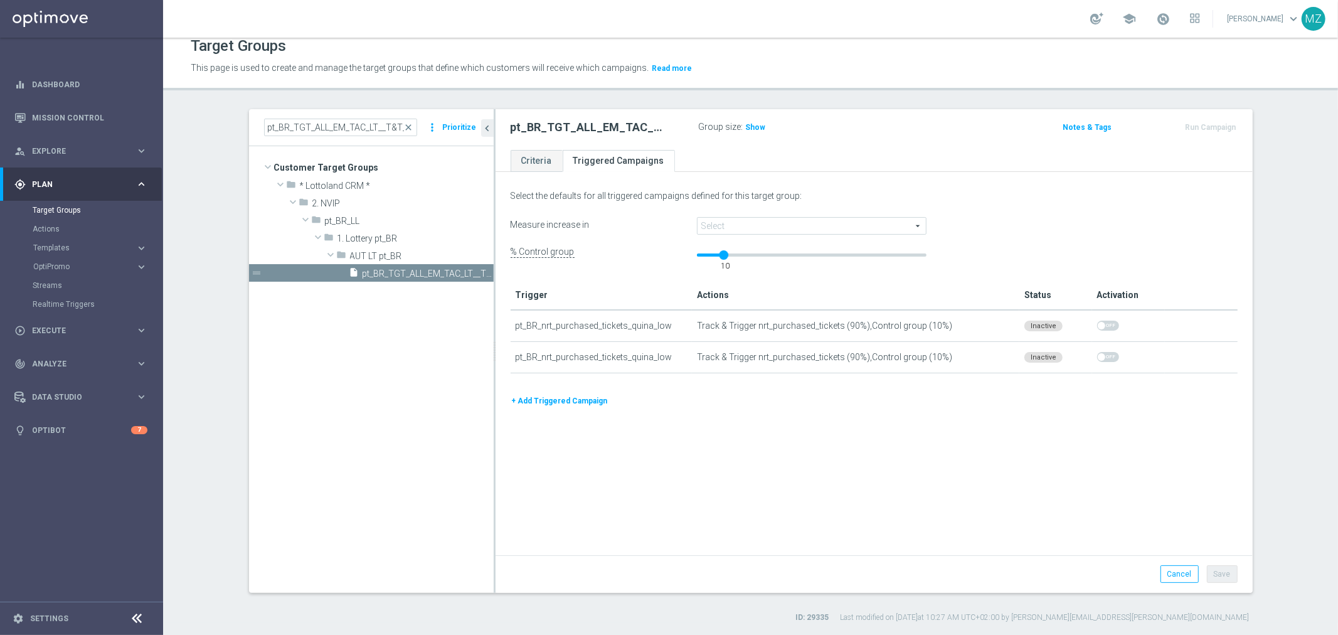
click at [731, 231] on span "Lottery Stake Amount" at bounding box center [811, 226] width 228 height 16
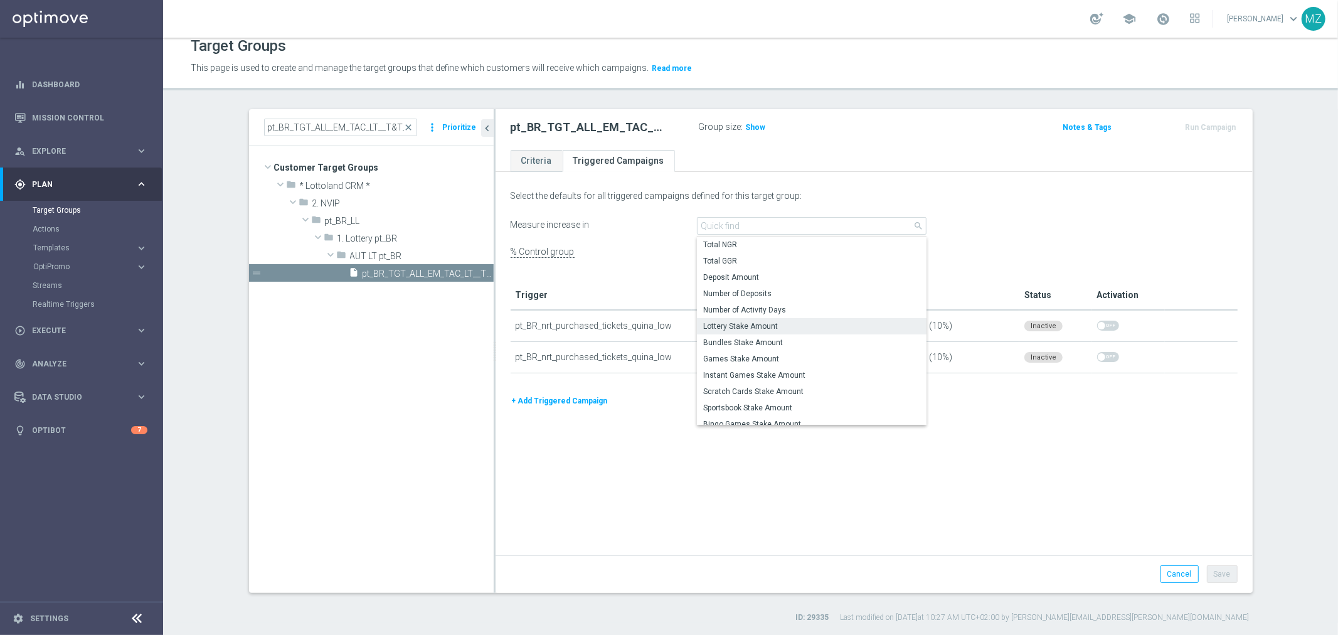
click at [760, 322] on span "Lottery Stake Amount" at bounding box center [811, 326] width 217 height 10
type input "Lottery Stake Amount"
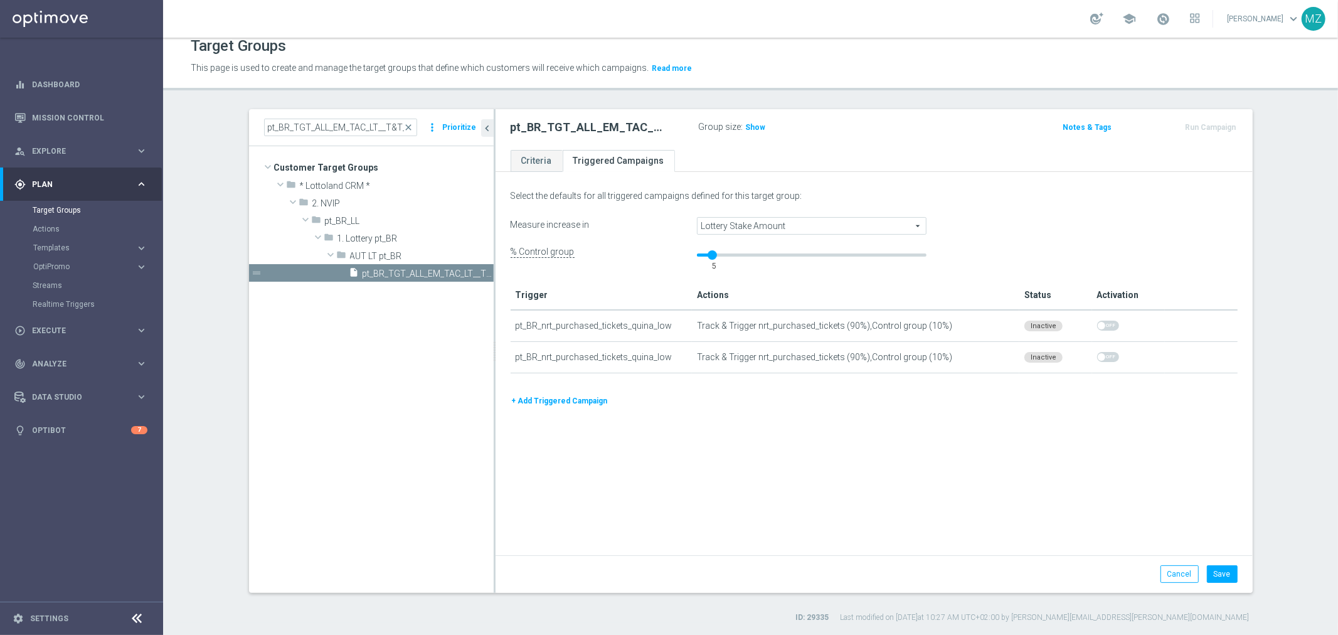
drag, startPoint x: 718, startPoint y: 255, endPoint x: 707, endPoint y: 255, distance: 10.7
click at [707, 255] on div at bounding box center [711, 254] width 9 height 9
click at [1217, 574] on button "Save" at bounding box center [1222, 574] width 31 height 18
click at [521, 161] on link "Criteria" at bounding box center [537, 161] width 52 height 22
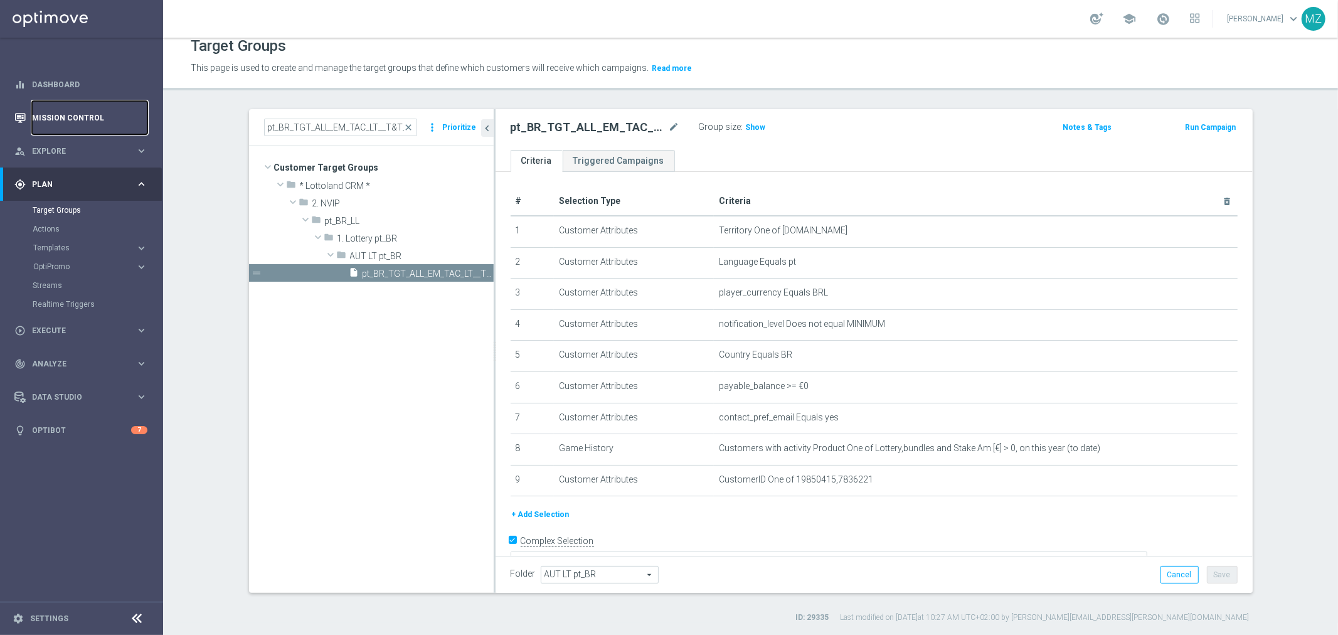
click at [84, 123] on link "Mission Control" at bounding box center [89, 117] width 115 height 33
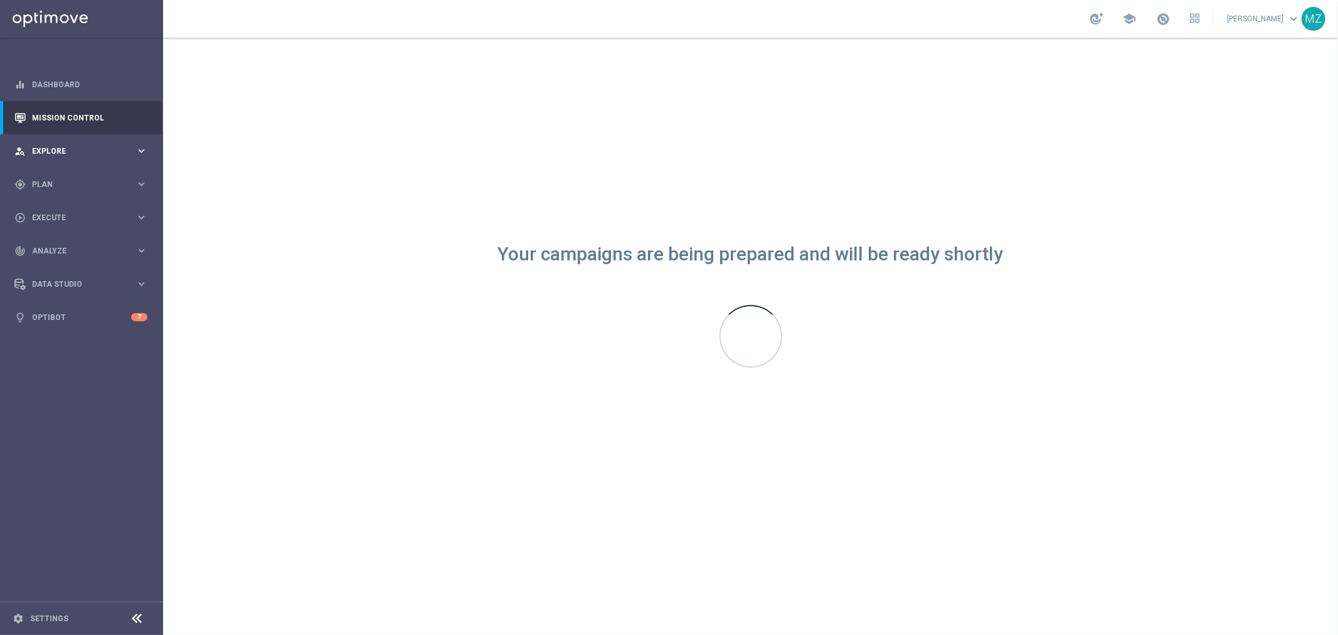
click at [67, 149] on span "Explore" at bounding box center [83, 151] width 103 height 8
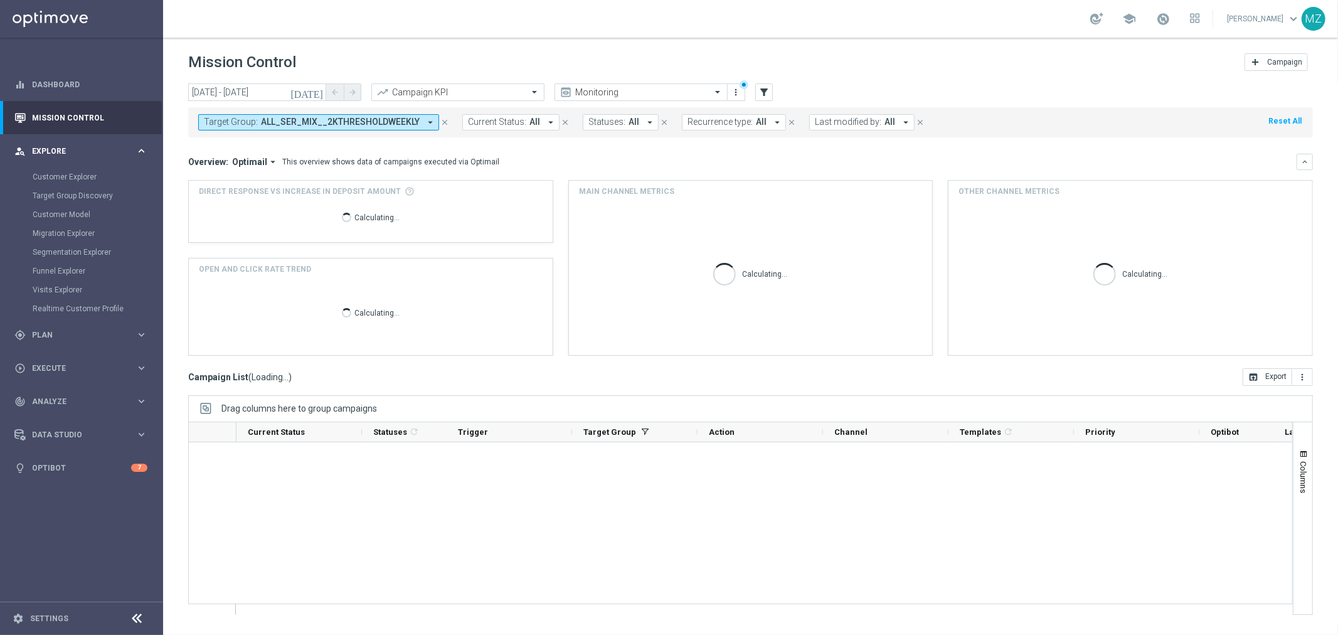
click at [67, 149] on span "Explore" at bounding box center [83, 151] width 103 height 8
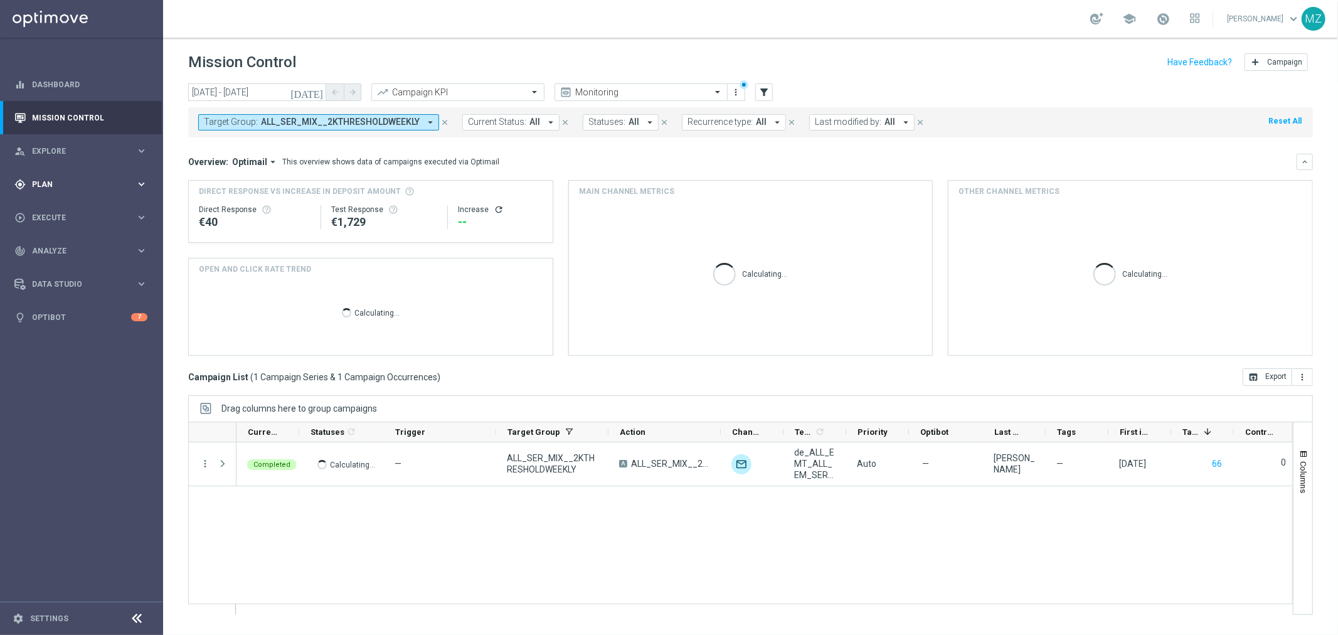
click at [74, 176] on div "gps_fixed Plan keyboard_arrow_right" at bounding box center [81, 183] width 162 height 33
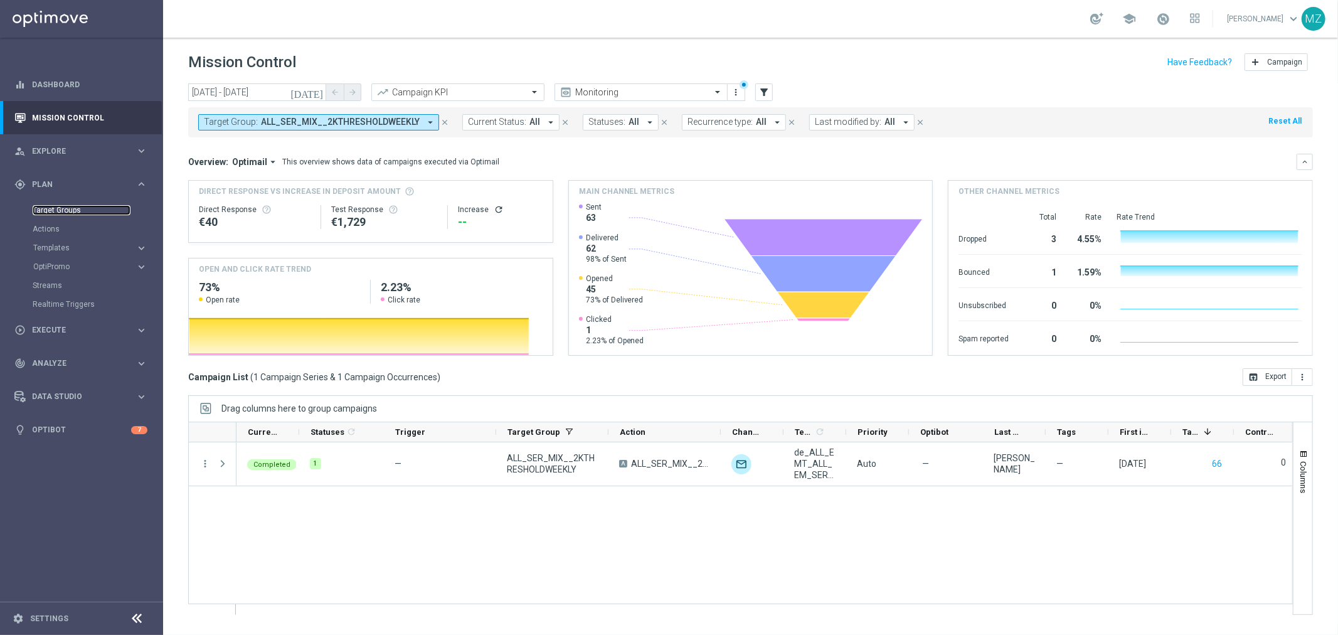
click at [72, 208] on link "Target Groups" at bounding box center [82, 210] width 98 height 10
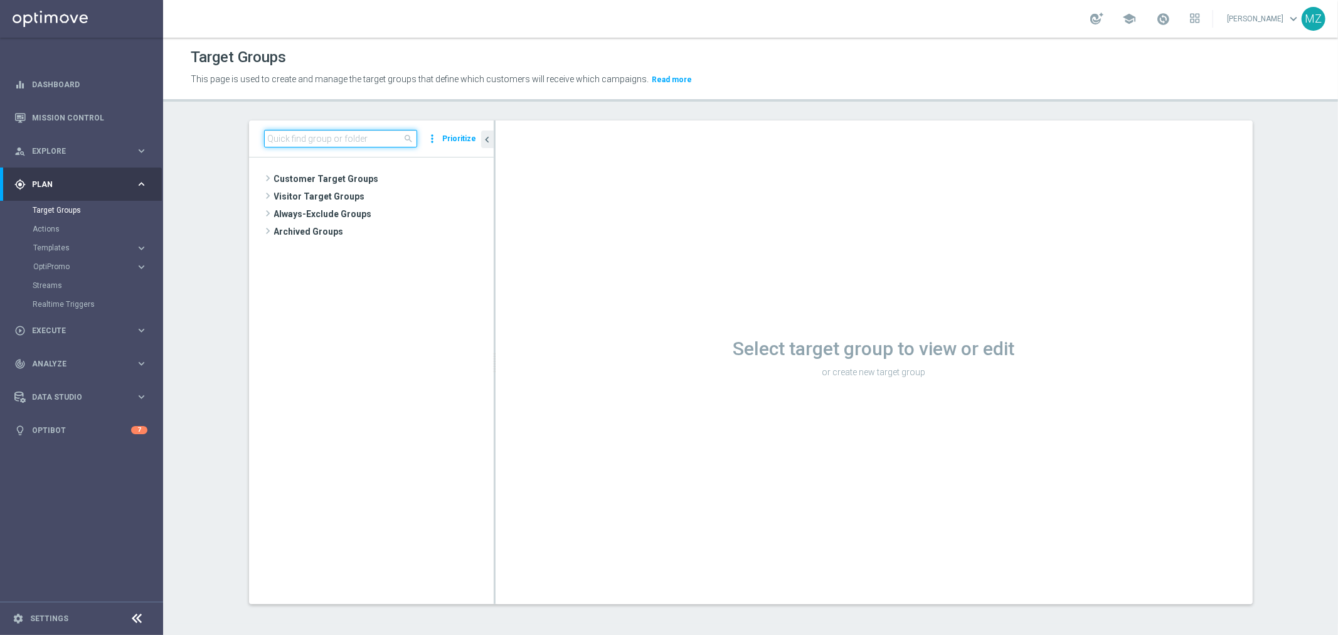
click at [309, 134] on input at bounding box center [340, 139] width 153 height 18
paste input "pt_BR_TGT_ALL_EM_TAC_LT__T&T_PTLFLOW"
type input "pt_BR_TGT_ALL_EM_TAC_LT__T&T_PTLFLOW"
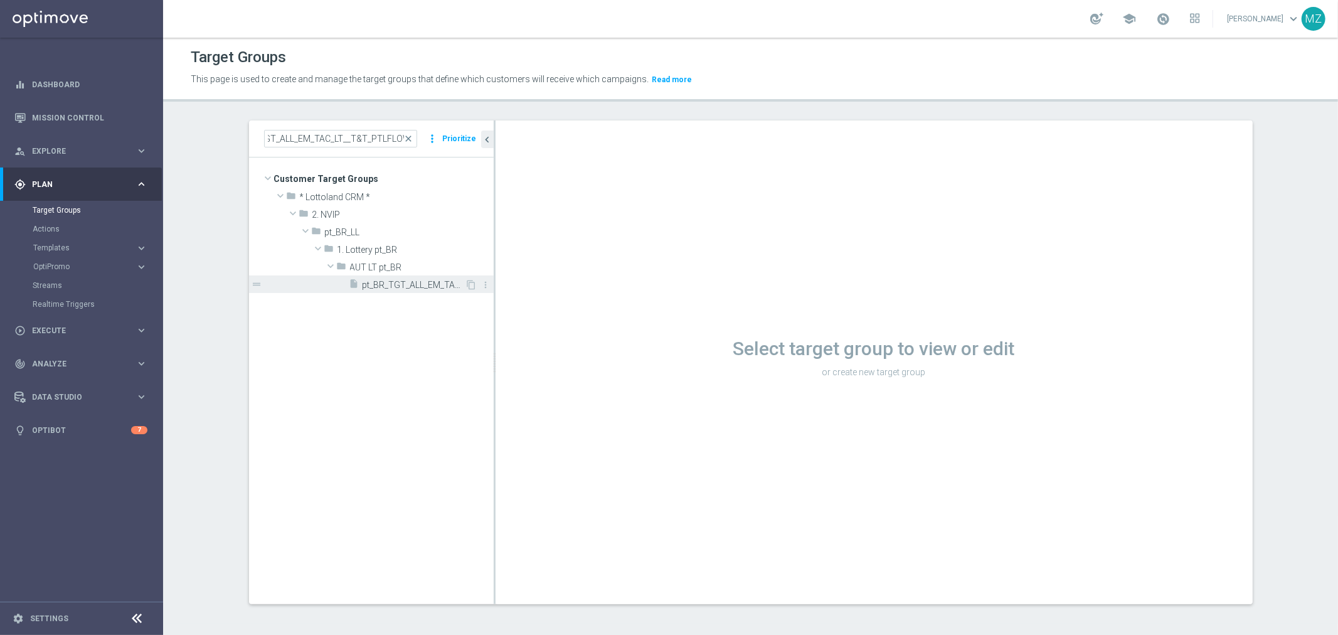
click at [410, 277] on div "insert_drive_file pt_BR_TGT_ALL_EM_TAC_LT__T&T_PTLFLOW" at bounding box center [407, 284] width 116 height 18
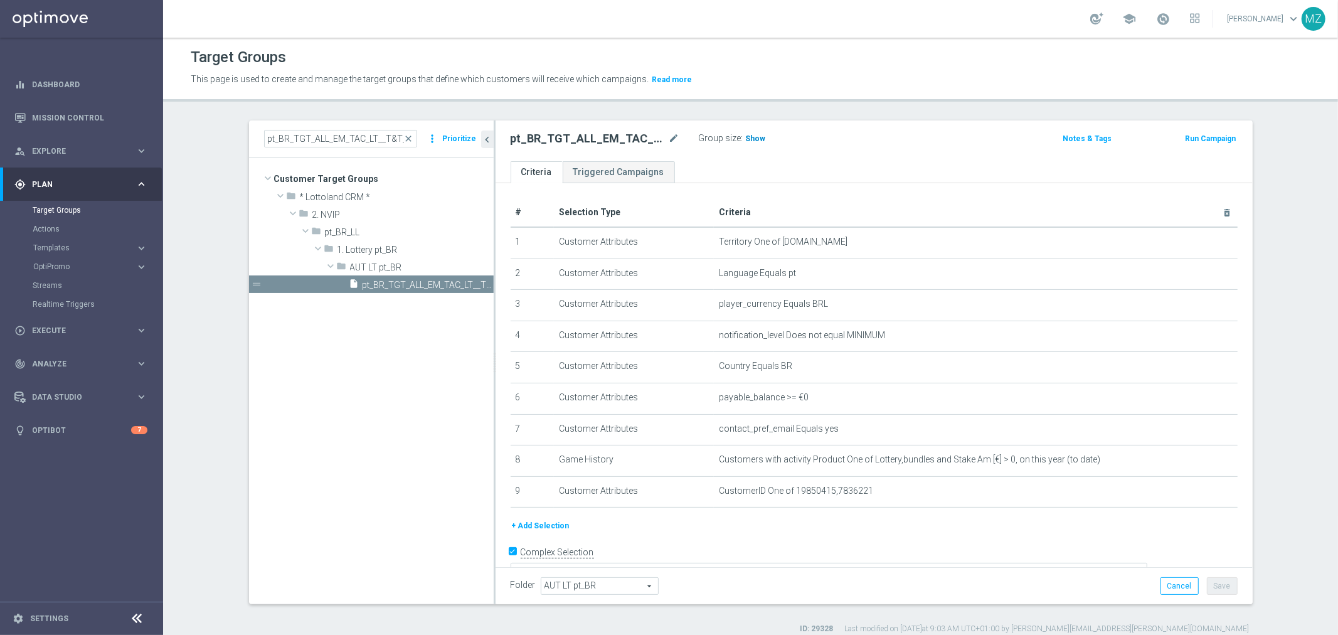
click at [746, 135] on span "Show" at bounding box center [756, 138] width 20 height 9
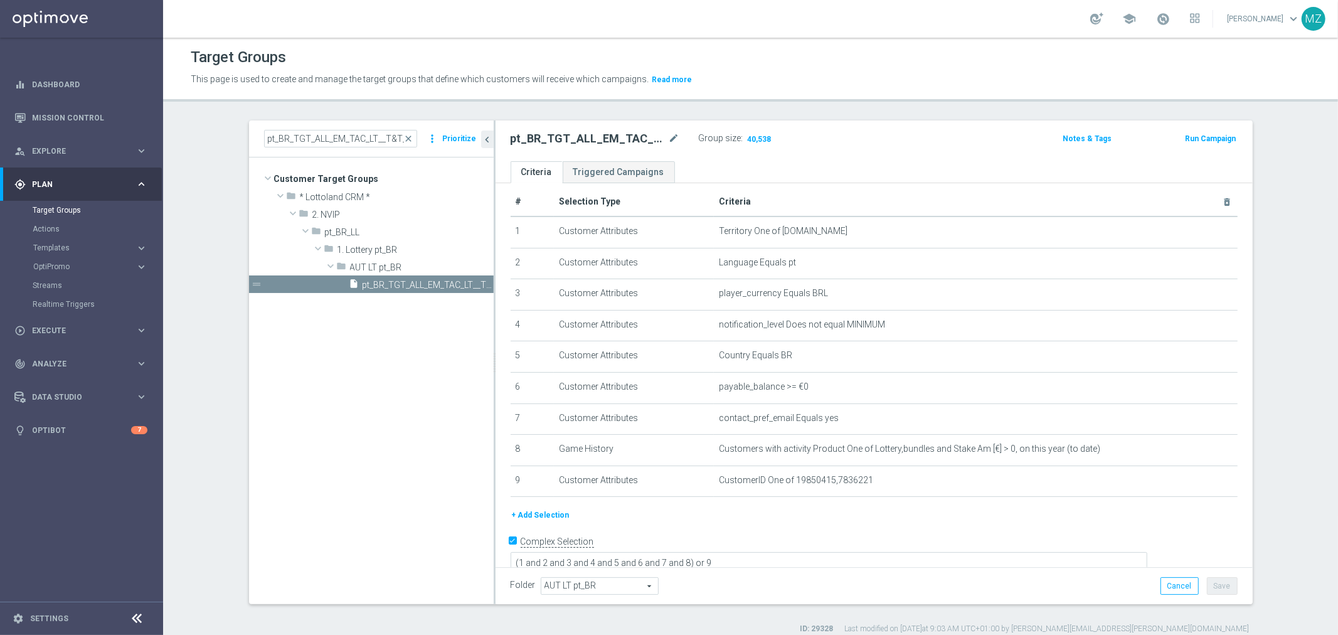
click at [1202, 134] on button "Run Campaign" at bounding box center [1209, 139] width 53 height 14
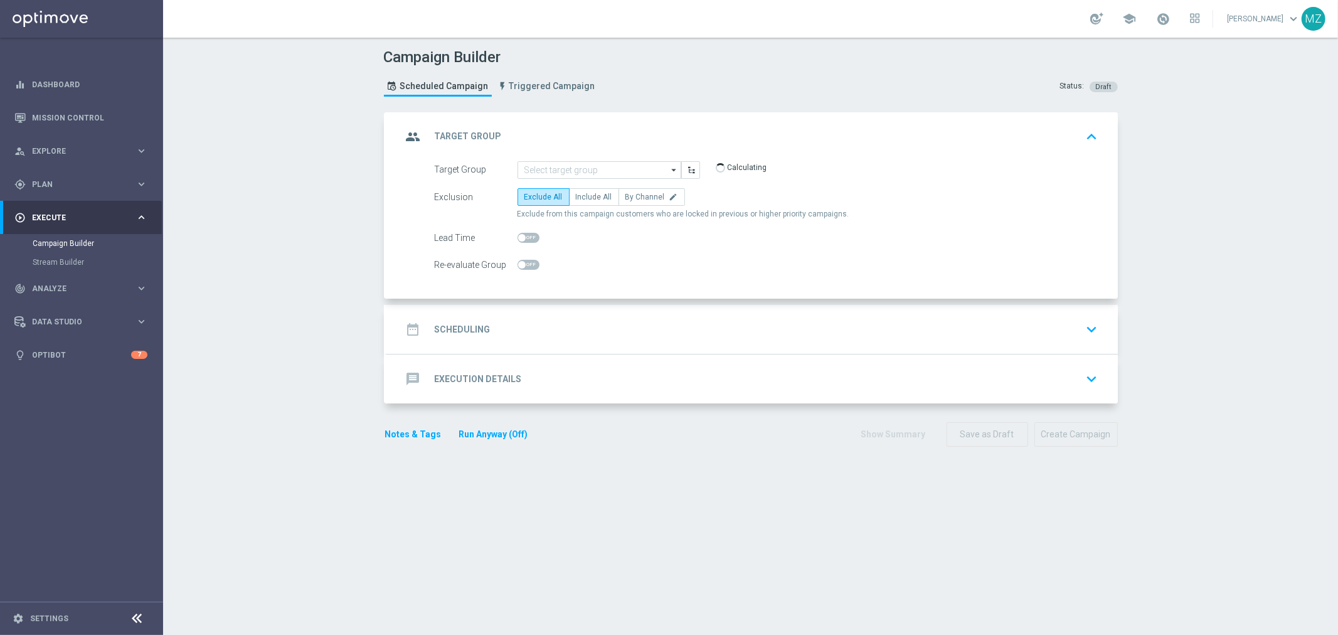
type input "pt_BR_TGT_ALL_EM_TAC_LT__T&T_PTLFLOW"
click at [590, 197] on span "Include All" at bounding box center [594, 197] width 36 height 9
click at [584, 197] on input "Include All" at bounding box center [580, 199] width 8 height 8
radio input "true"
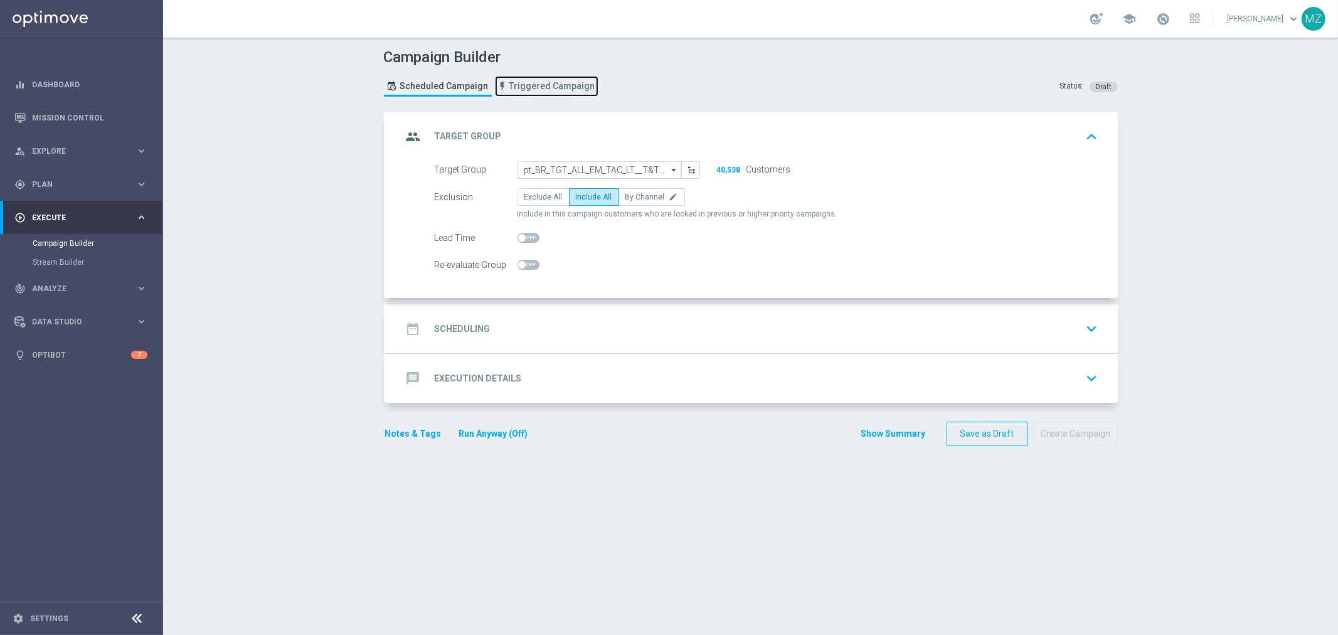
click at [527, 83] on span "Triggered Campaign" at bounding box center [552, 86] width 86 height 11
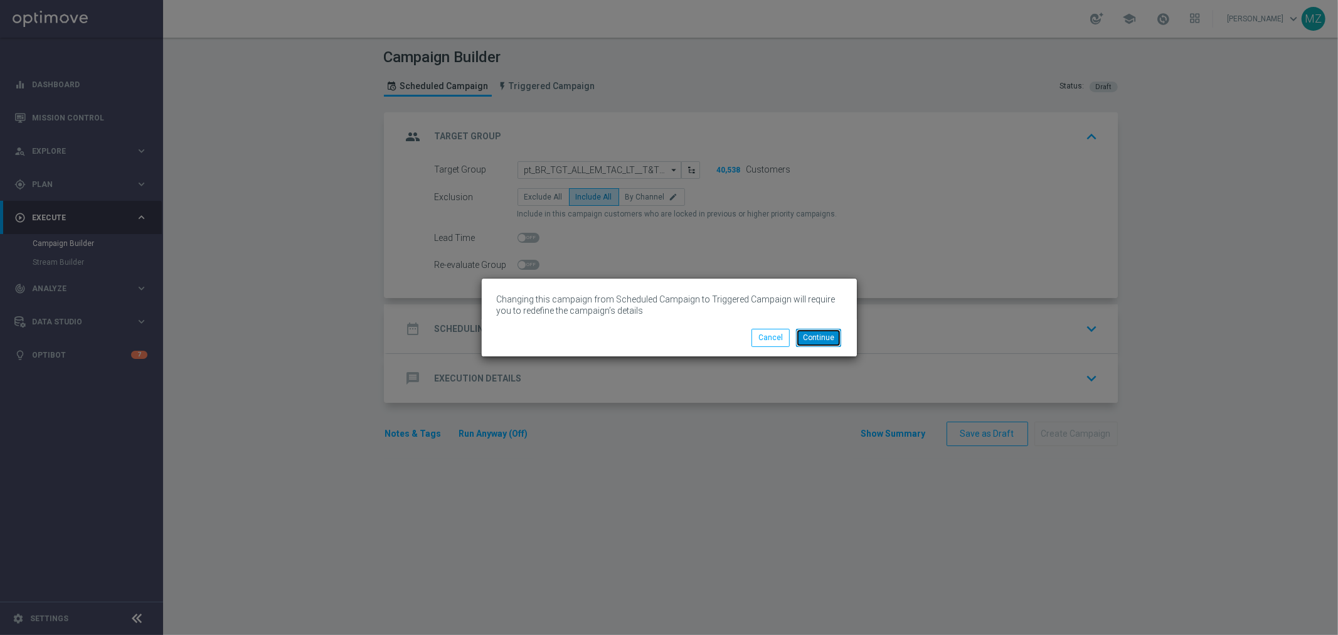
click at [830, 337] on button "Continue" at bounding box center [818, 338] width 45 height 18
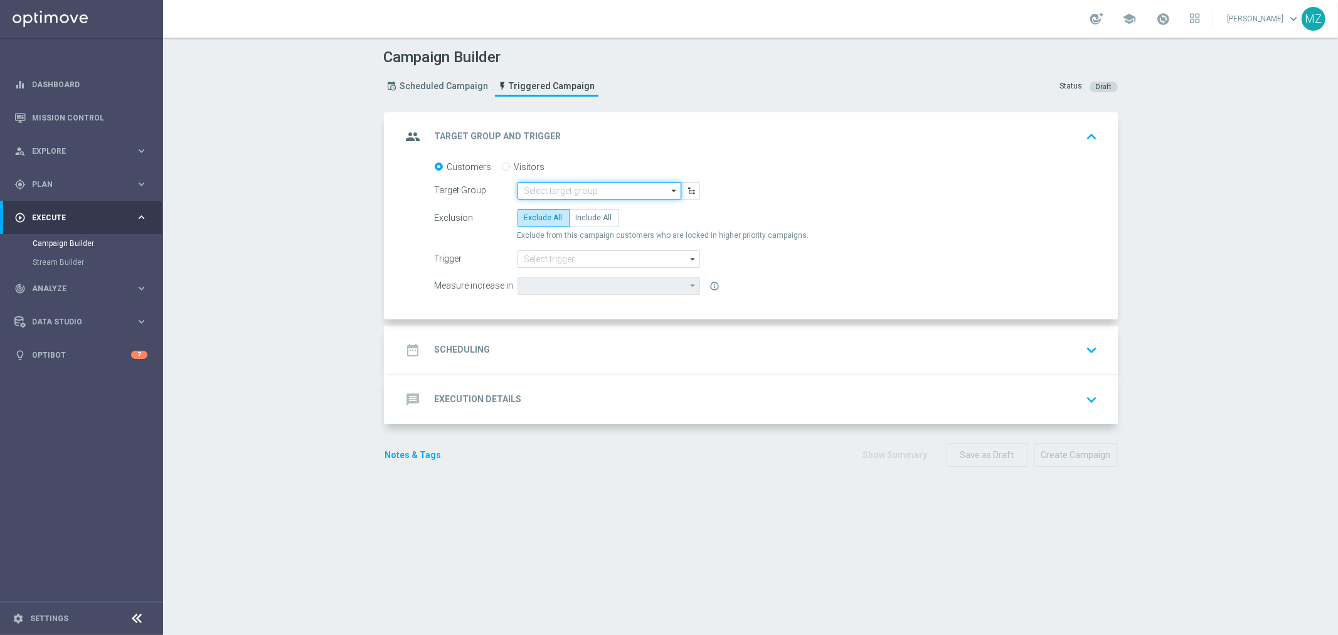
click at [548, 190] on input at bounding box center [599, 191] width 164 height 18
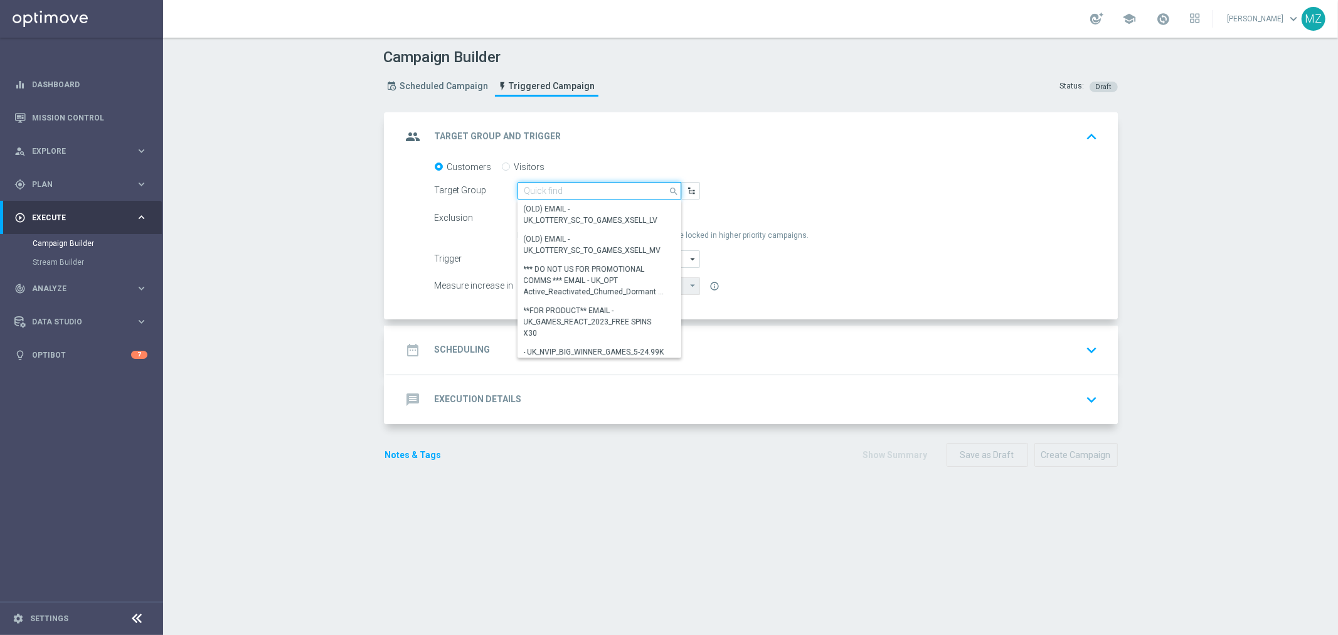
paste input "pt_BR_TGT_ALL_EM_TAC_LT__T&T_PTLFLOW"
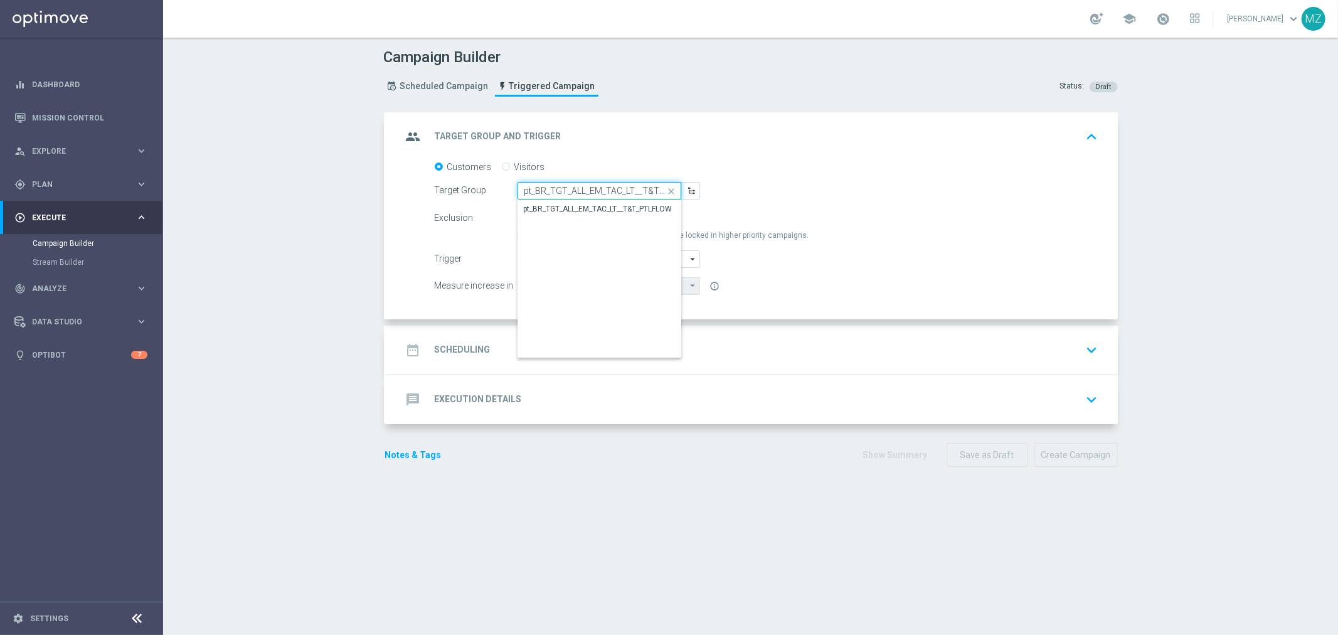
scroll to position [0, 31]
click at [563, 205] on div "pt_BR_TGT_ALL_EM_TAC_LT__T&T_PTLFLOW" at bounding box center [598, 208] width 149 height 11
type input "pt_BR_TGT_ALL_EM_TAC_LT__T&T_PTLFLOW"
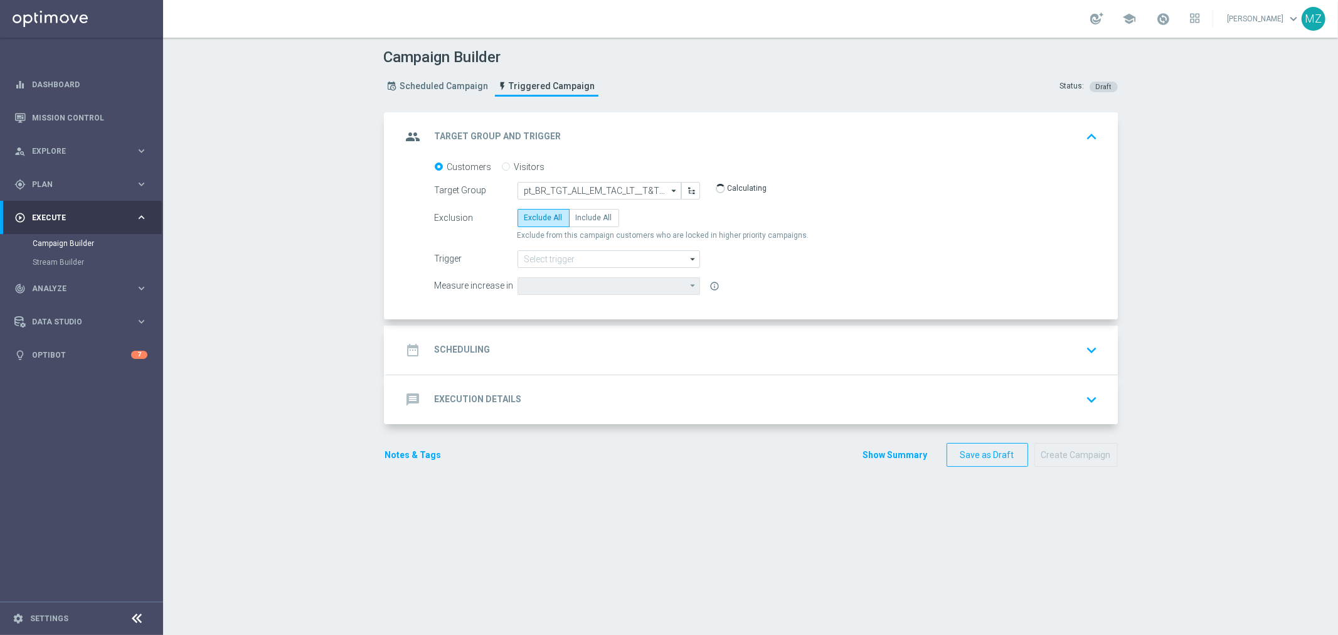
type input "Lottery Stake Amount"
click at [590, 218] on span "Include All" at bounding box center [594, 217] width 36 height 9
click at [584, 218] on input "Include All" at bounding box center [580, 220] width 8 height 8
radio input "true"
click at [593, 257] on input at bounding box center [608, 259] width 183 height 18
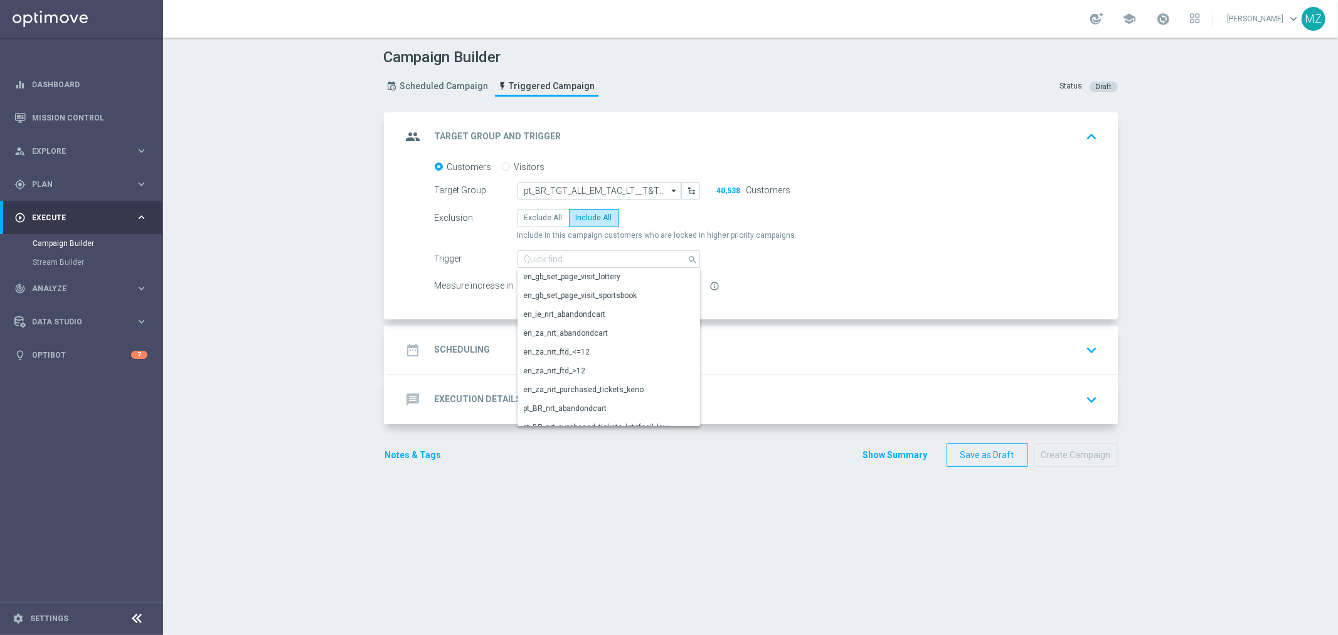
scroll to position [371, 0]
drag, startPoint x: 680, startPoint y: 379, endPoint x: 691, endPoint y: 390, distance: 15.5
click at [691, 390] on div "de_nrt_ftd_6-20_ShopCart de_nrt_ftd_6-20_Wallet de_nrt_purchased_tickets_christ…" at bounding box center [608, 346] width 183 height 157
click at [643, 362] on div "pt_BR_nrt_purchased_tickets_lotofacil_low" at bounding box center [597, 364] width 146 height 11
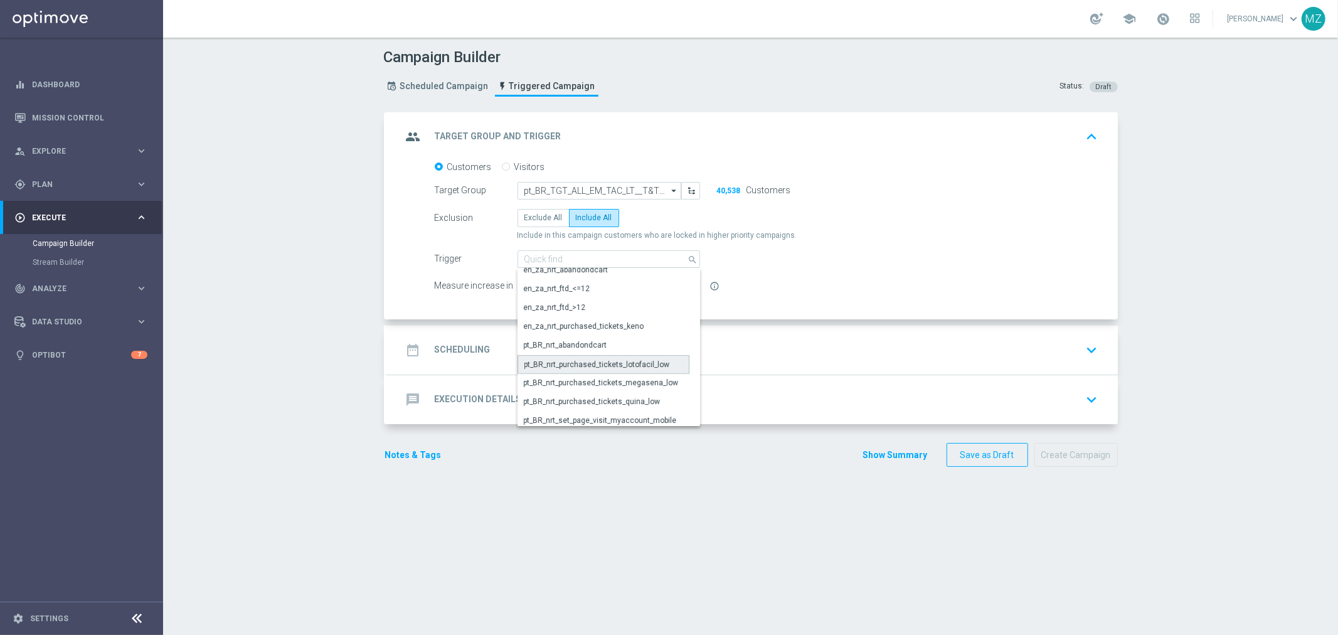
type input "pt_BR_nrt_purchased_tickets_lotofacil_low"
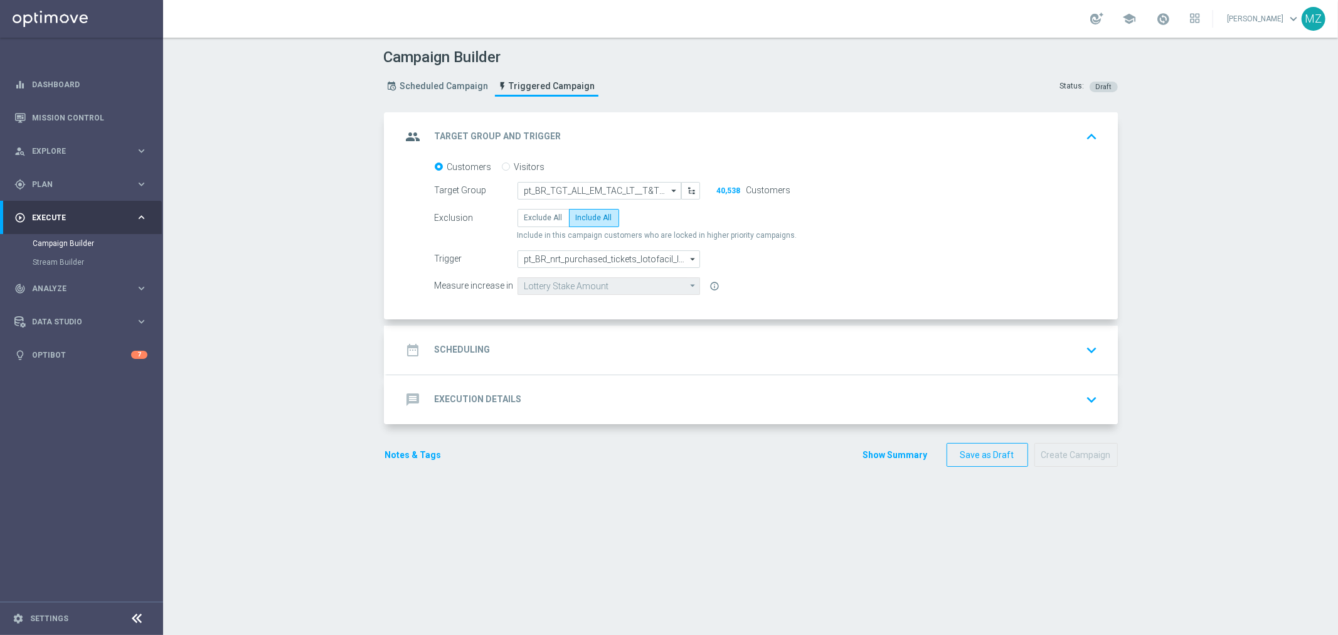
click at [832, 345] on div "date_range Scheduling keyboard_arrow_down" at bounding box center [752, 350] width 701 height 24
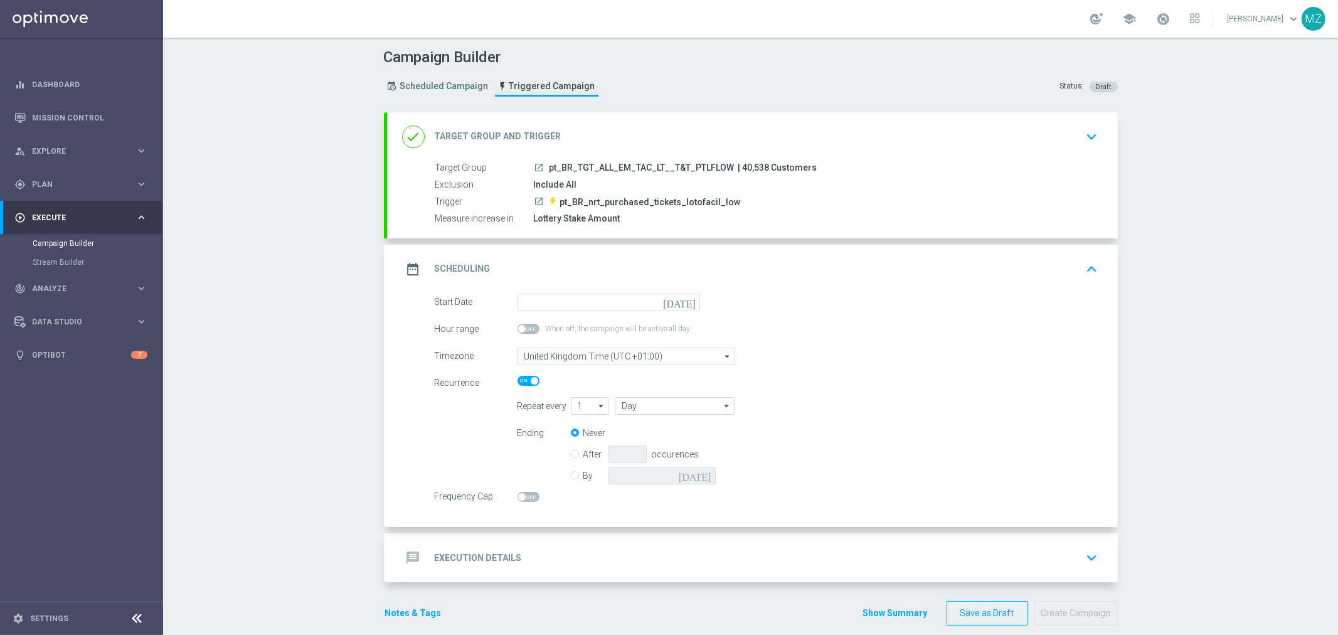
click at [684, 299] on icon "[DATE]" at bounding box center [681, 301] width 37 height 14
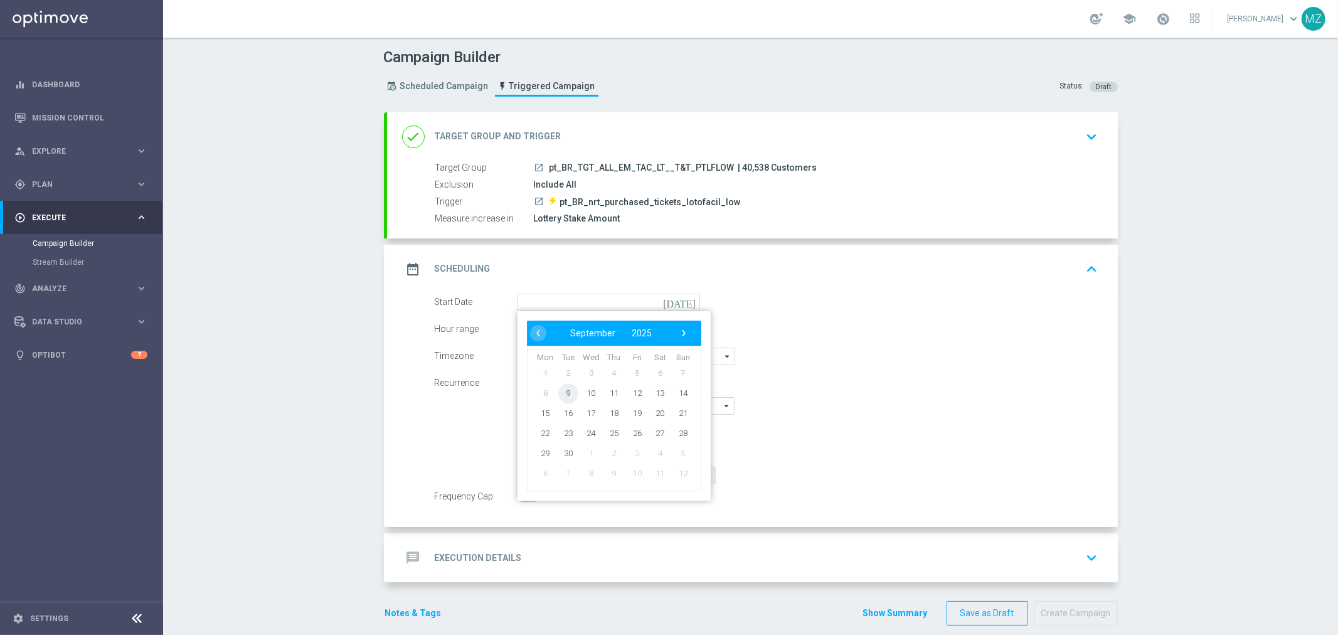
click at [559, 392] on span "9" at bounding box center [568, 393] width 20 height 20
type input "[DATE]"
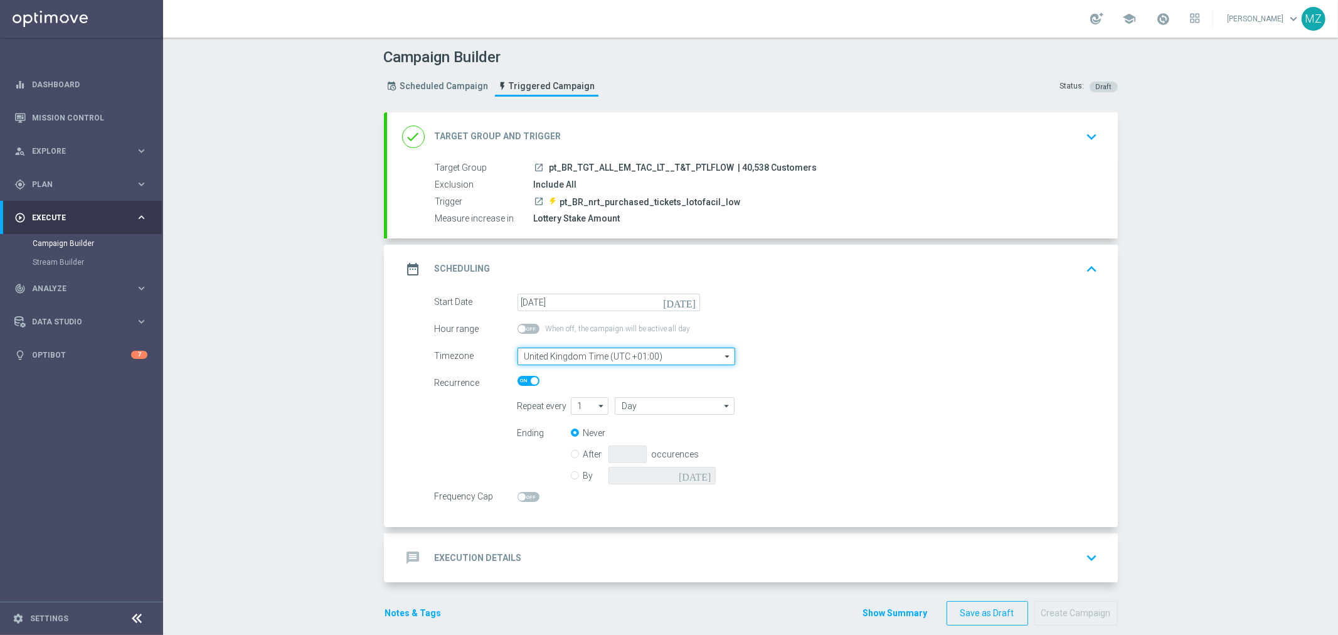
click at [662, 356] on input "United Kingdom Time (UTC +01:00)" at bounding box center [626, 356] width 218 height 18
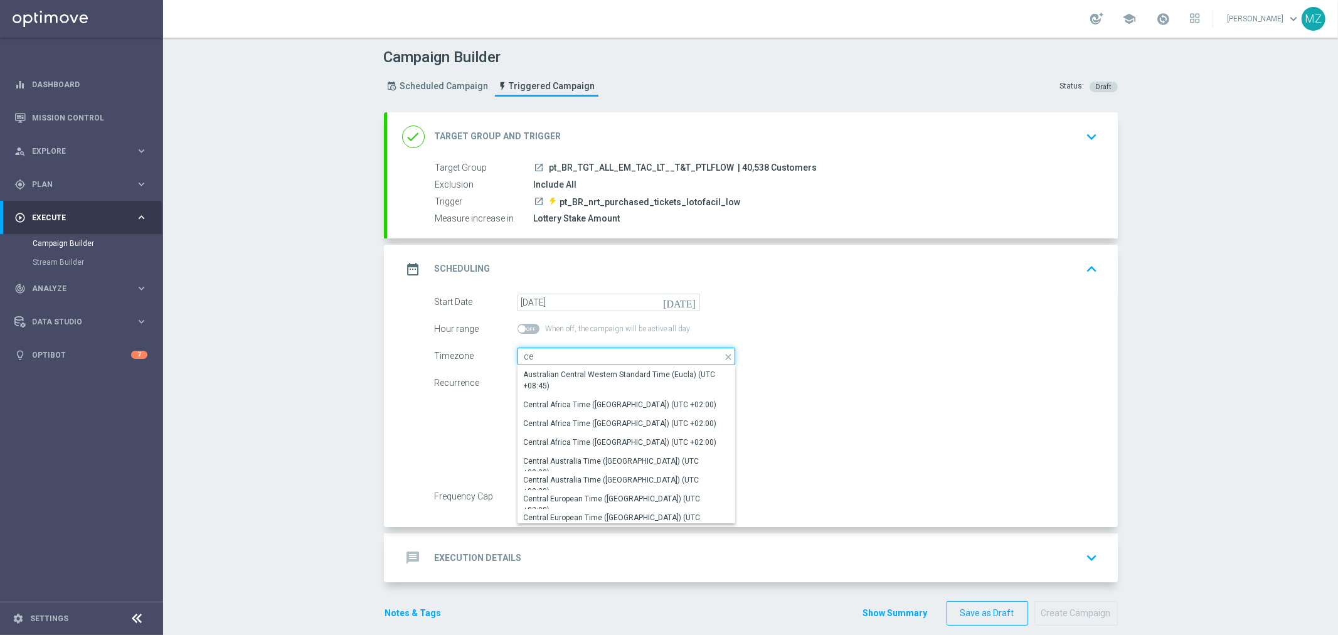
type input "c"
type input "C"
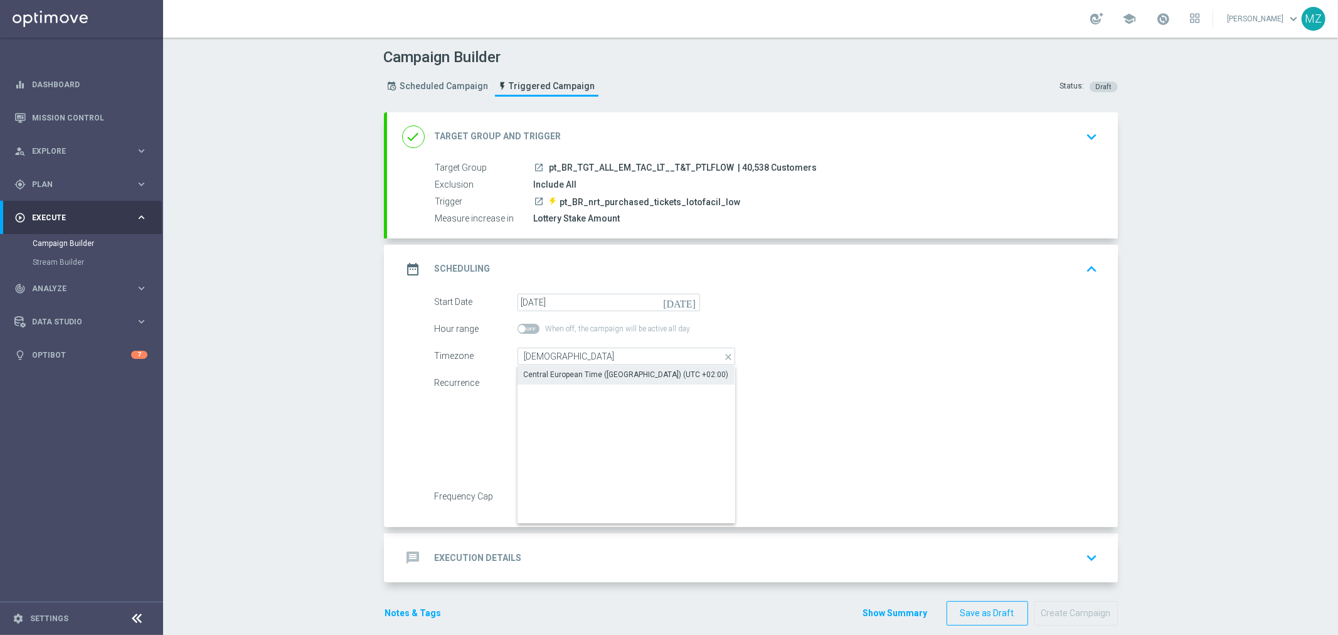
click at [657, 374] on div "Central European Time ([GEOGRAPHIC_DATA]) (UTC +02:00)" at bounding box center [626, 374] width 205 height 11
type input "Central European Time ([GEOGRAPHIC_DATA]) (UTC +02:00)"
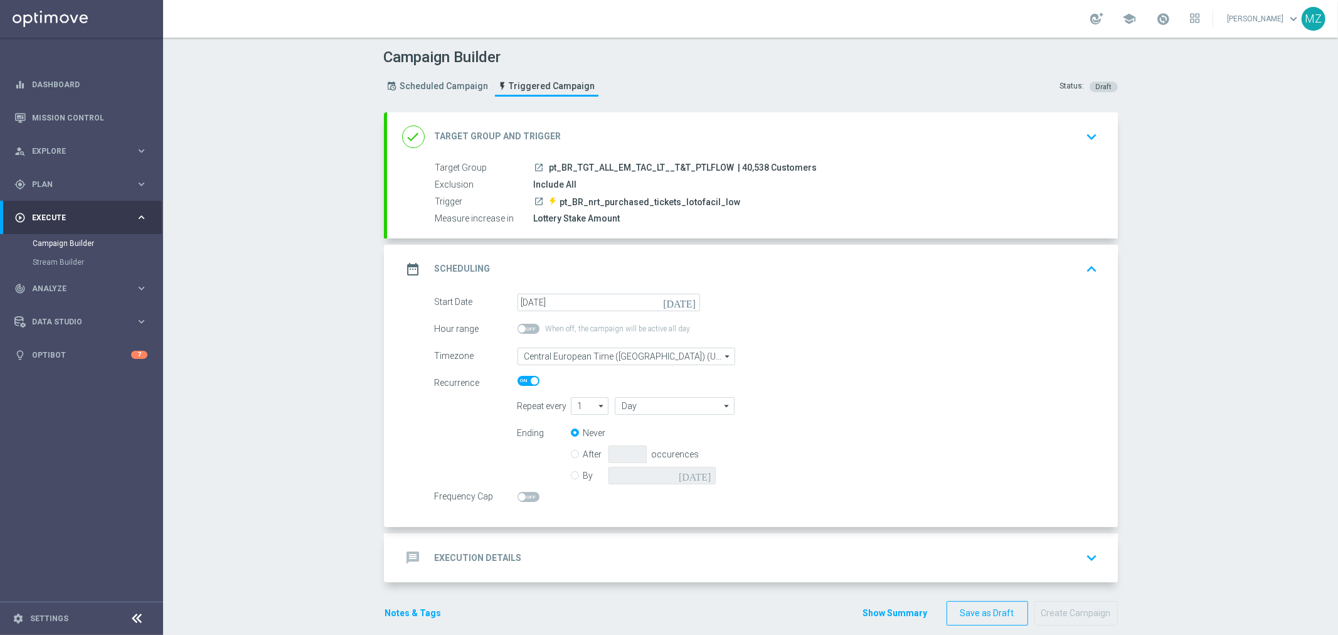
click at [778, 358] on div "Timezone Central European Time (Budapest) (UTC +02:00) Central European Time (B…" at bounding box center [652, 356] width 455 height 18
click at [518, 495] on span at bounding box center [522, 497] width 8 height 8
click at [517, 495] on input "checkbox" at bounding box center [528, 497] width 22 height 10
checkbox input "true"
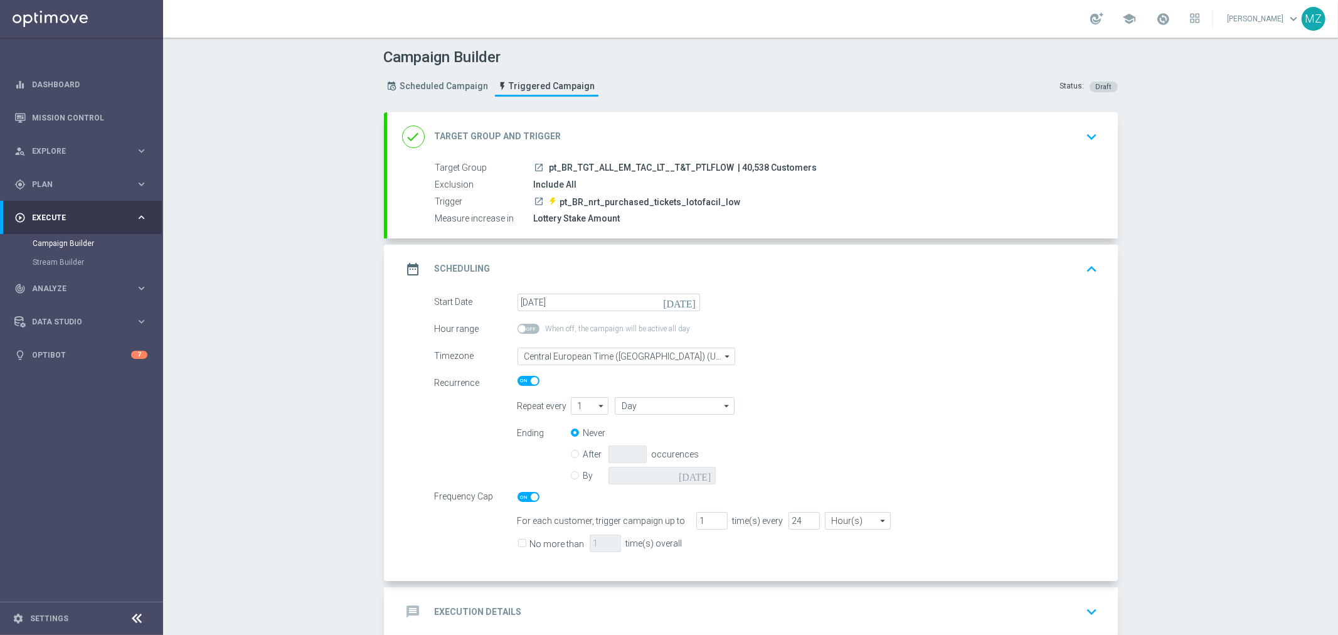
click at [518, 326] on span at bounding box center [522, 329] width 8 height 8
click at [517, 326] on input "checkbox" at bounding box center [528, 329] width 22 height 10
drag, startPoint x: 427, startPoint y: 327, endPoint x: 477, endPoint y: 329, distance: 50.2
click at [477, 329] on div "Hour range 08:00 — 20:00" at bounding box center [652, 329] width 455 height 18
click at [531, 328] on span at bounding box center [535, 329] width 8 height 8
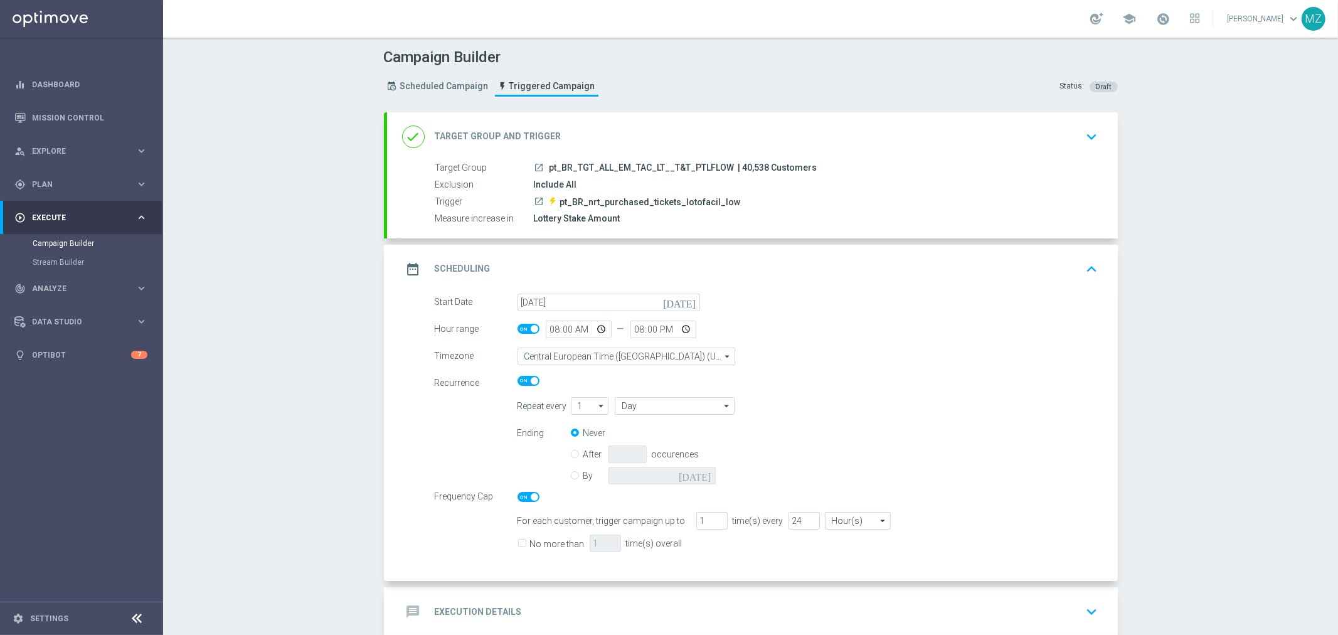
click at [529, 328] on input "checkbox" at bounding box center [528, 329] width 22 height 10
checkbox input "false"
drag, startPoint x: 411, startPoint y: 477, endPoint x: 461, endPoint y: 499, distance: 54.2
click at [461, 499] on div "Start Date 09 Sep 2025 today Hour range When off, the campaign will be active a…" at bounding box center [752, 438] width 731 height 288
click at [460, 498] on span "Frequency Cap" at bounding box center [464, 496] width 59 height 10
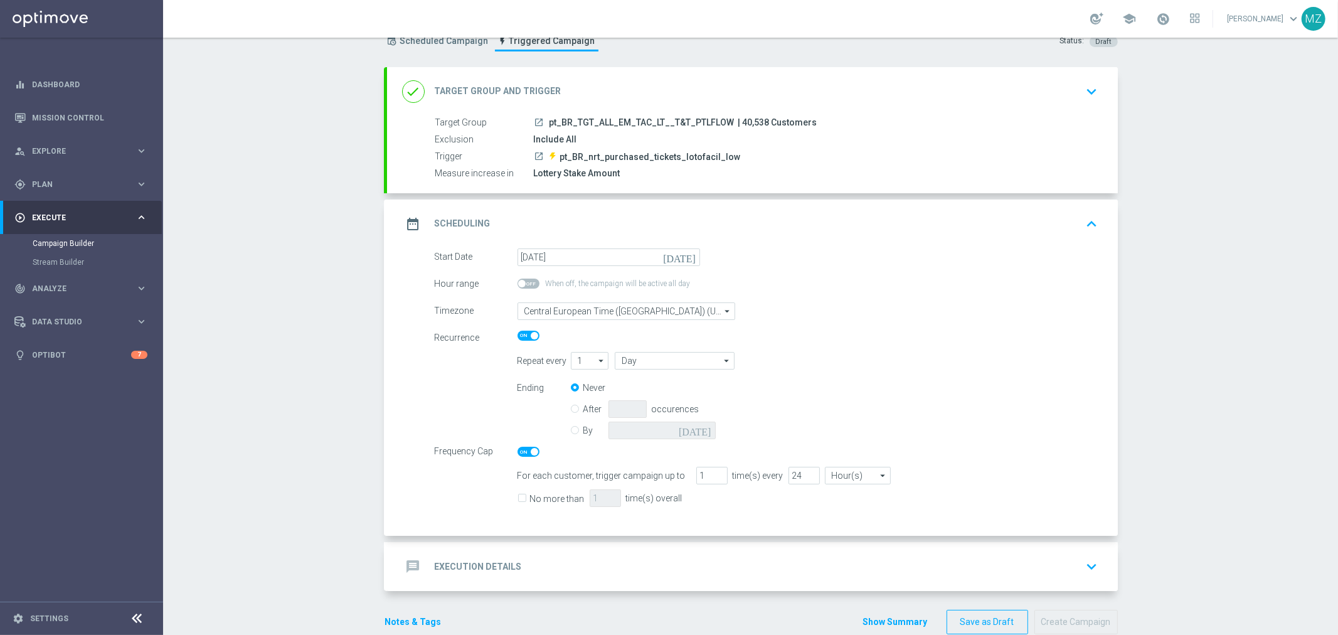
scroll to position [69, 0]
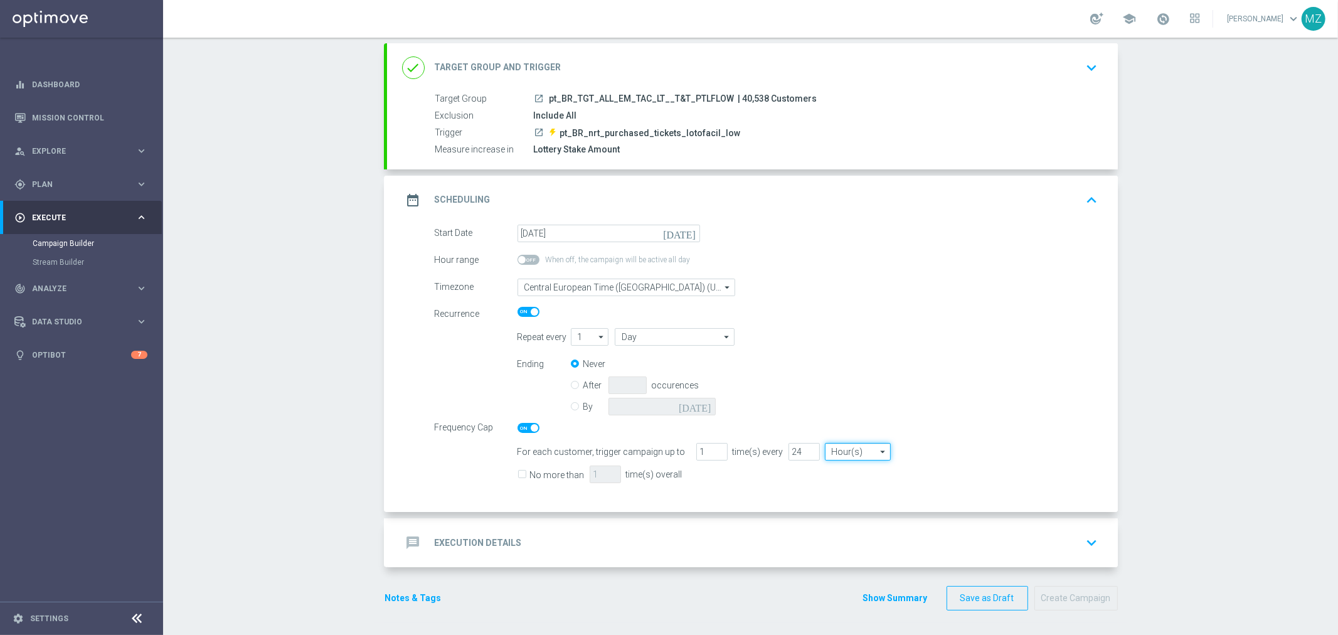
click at [849, 454] on input "Hour(s)" at bounding box center [858, 452] width 66 height 18
click at [849, 454] on input at bounding box center [858, 452] width 66 height 18
click at [992, 454] on div "For each customer, trigger campaign up to 1 time(s) every 24 Hour(s) search Dra…" at bounding box center [808, 452] width 600 height 18
type input "Hour(s)"
click at [788, 447] on input "24" at bounding box center [803, 452] width 31 height 18
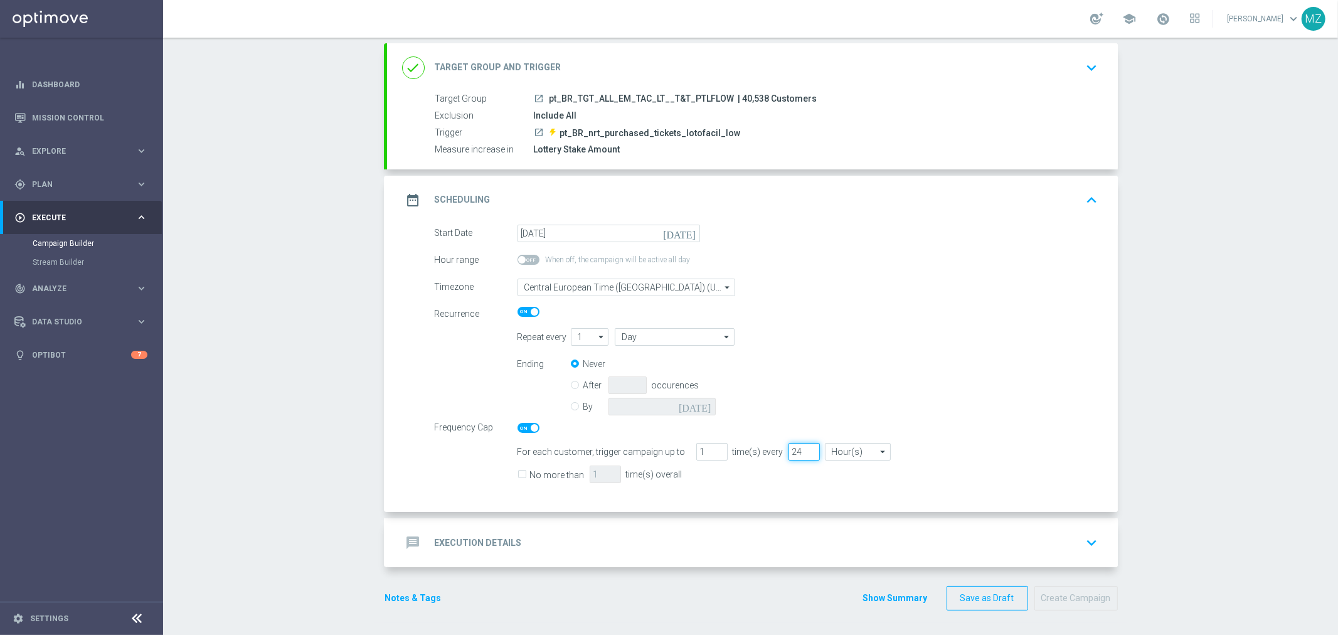
click at [788, 447] on input "24" at bounding box center [803, 452] width 31 height 18
type input "72"
drag, startPoint x: 998, startPoint y: 413, endPoint x: 805, endPoint y: 472, distance: 202.0
click at [997, 413] on div "Ending Never After occurences By today" at bounding box center [808, 387] width 600 height 64
click at [907, 278] on div "Timezone Central European Time (Budapest) (UTC +02:00) Central European Time (B…" at bounding box center [766, 287] width 682 height 18
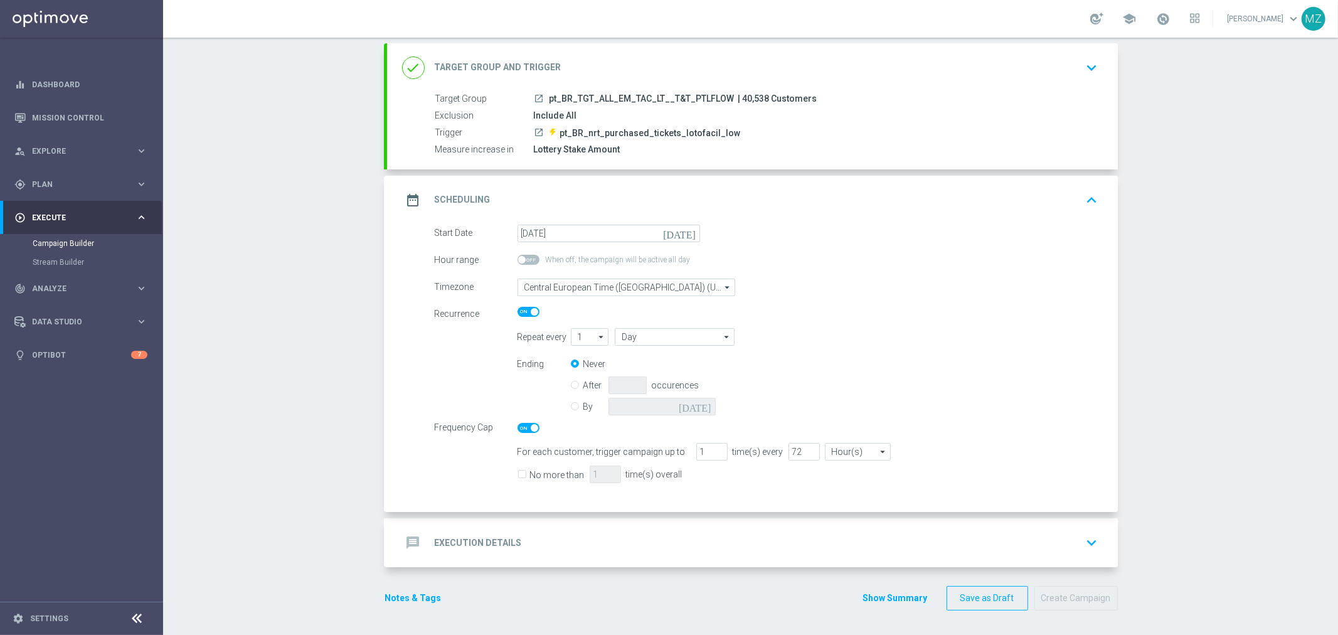
click at [1083, 541] on icon "keyboard_arrow_down" at bounding box center [1092, 542] width 19 height 19
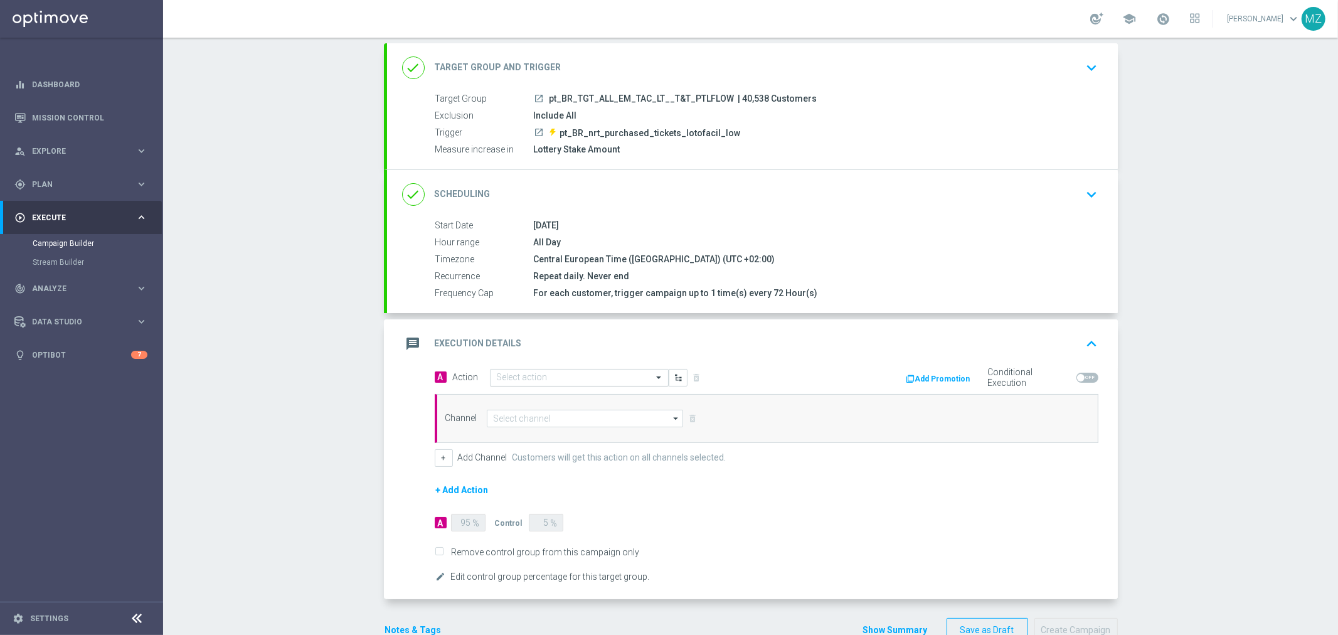
click at [599, 378] on input "text" at bounding box center [567, 378] width 140 height 11
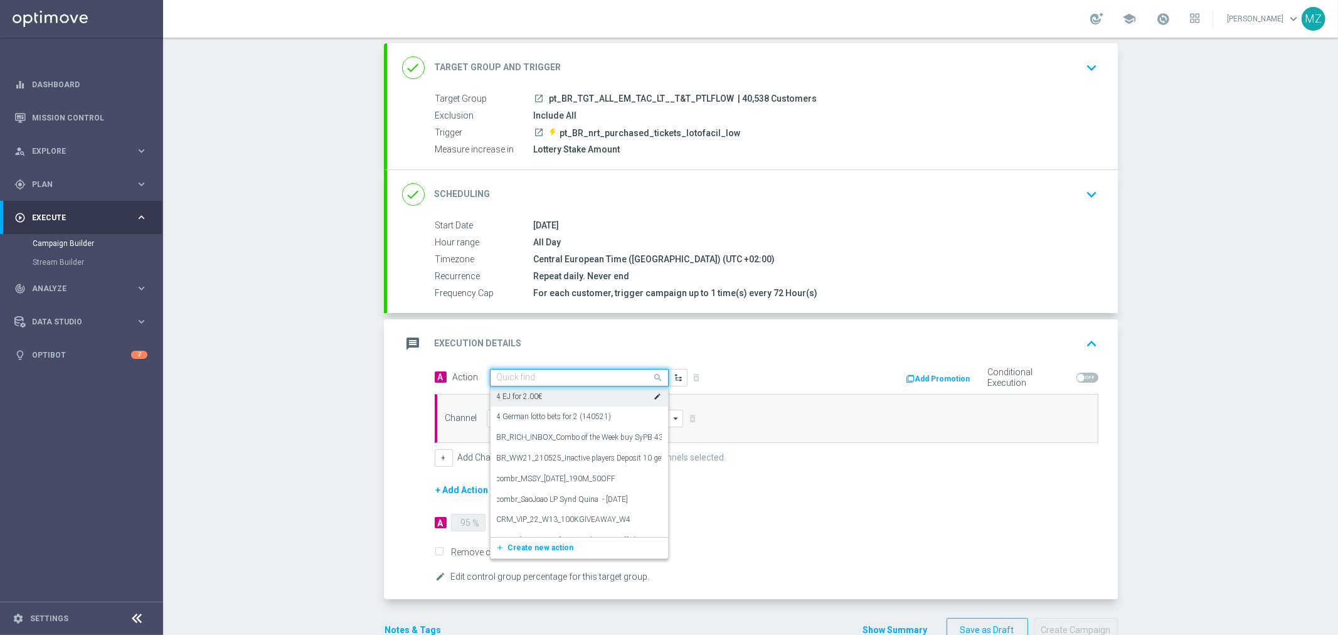
click at [524, 374] on input "text" at bounding box center [567, 378] width 140 height 11
paste input "Track & Trigger nrt_purchased_tickets"
click at [536, 394] on label "Track & Trigger nrt_purchased_tickets" at bounding box center [558, 399] width 123 height 11
type input "Track & Trigger nrt_purchased_tickets"
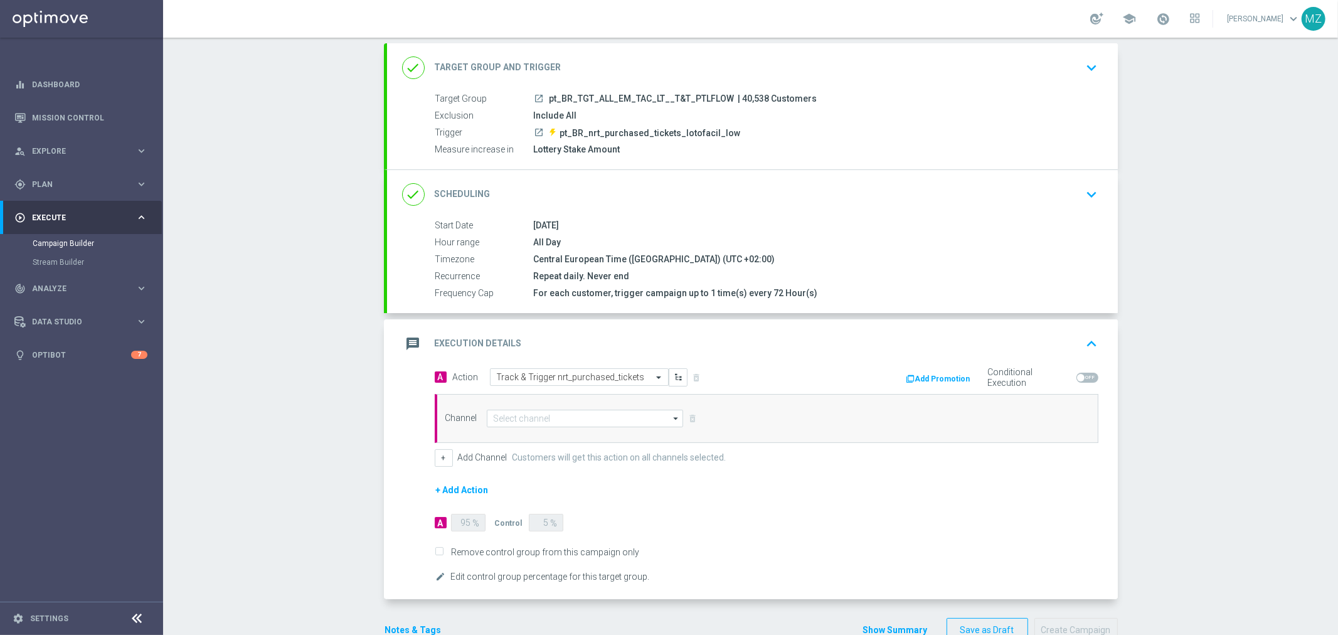
scroll to position [0, 0]
click at [527, 416] on input at bounding box center [585, 419] width 197 height 18
click at [522, 455] on div "Optimail" at bounding box center [580, 456] width 187 height 19
type input "Optimail"
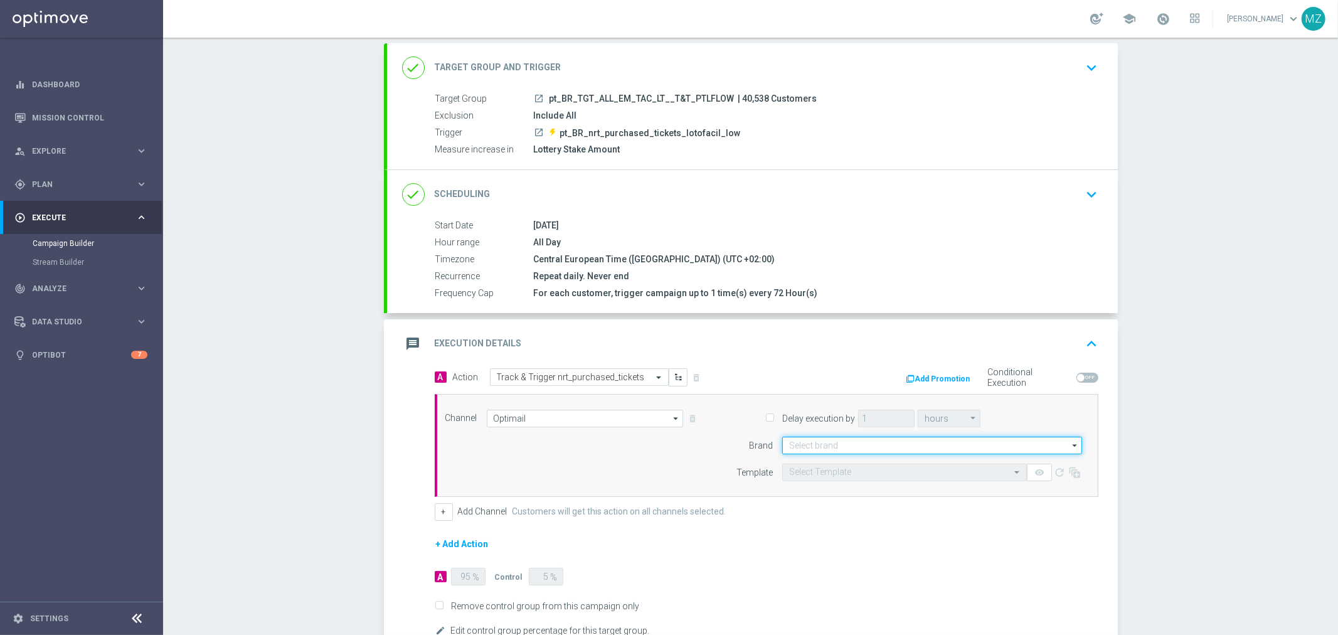
click at [788, 441] on input at bounding box center [932, 446] width 300 height 18
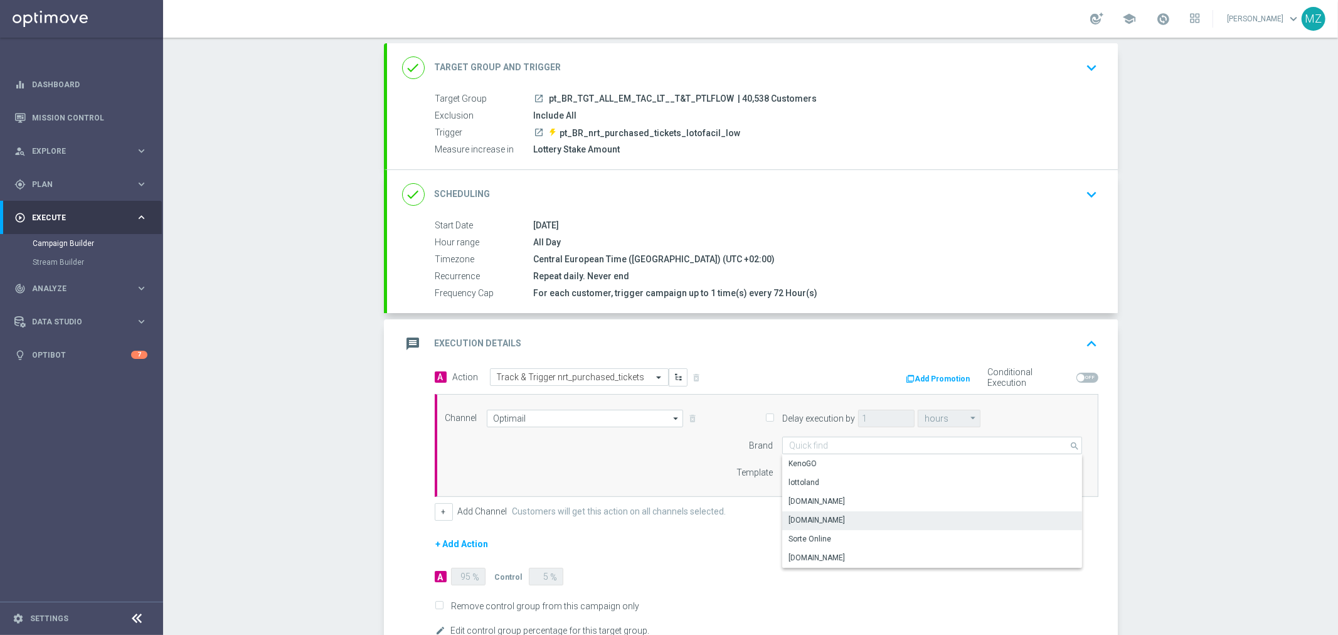
click at [848, 519] on div "[DOMAIN_NAME]" at bounding box center [932, 520] width 300 height 18
type input "[DOMAIN_NAME]"
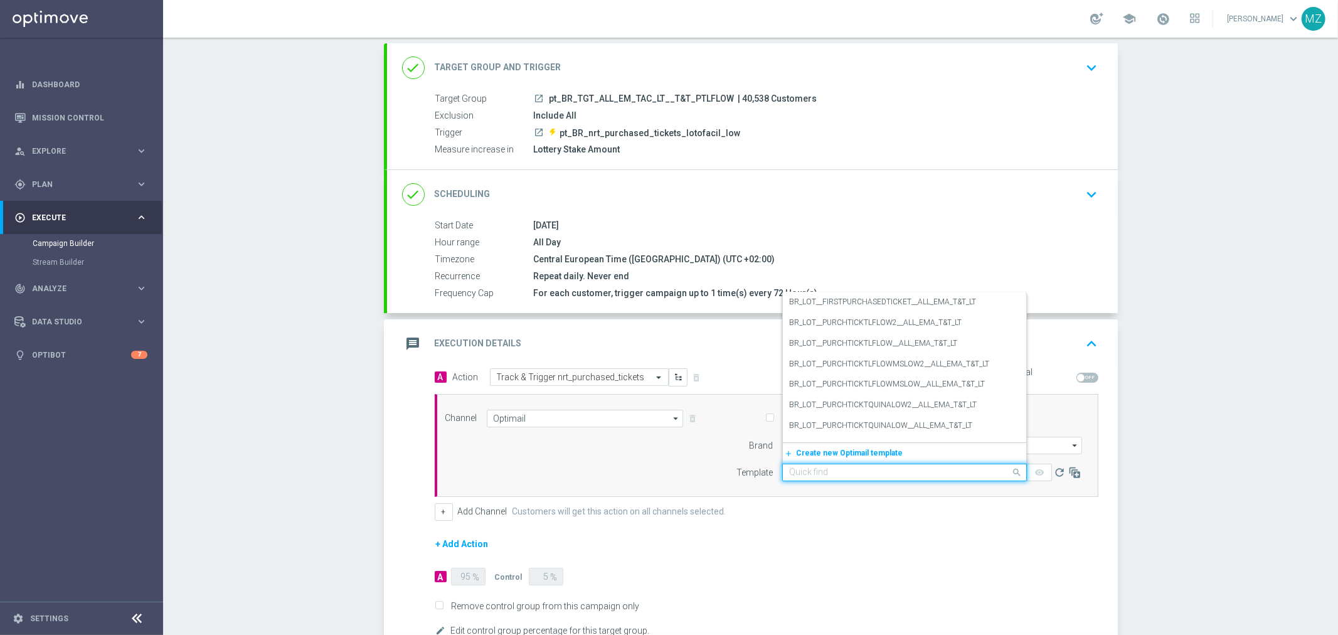
click at [864, 472] on input "text" at bounding box center [892, 472] width 206 height 11
paste input "BR_LOT__PURCHTICKTLFLOW2__ALL_EMA_T&T_LT"
type input "BR_LOT__PURCHTICKTLFLOW2__ALL_EMA_T&T_LT"
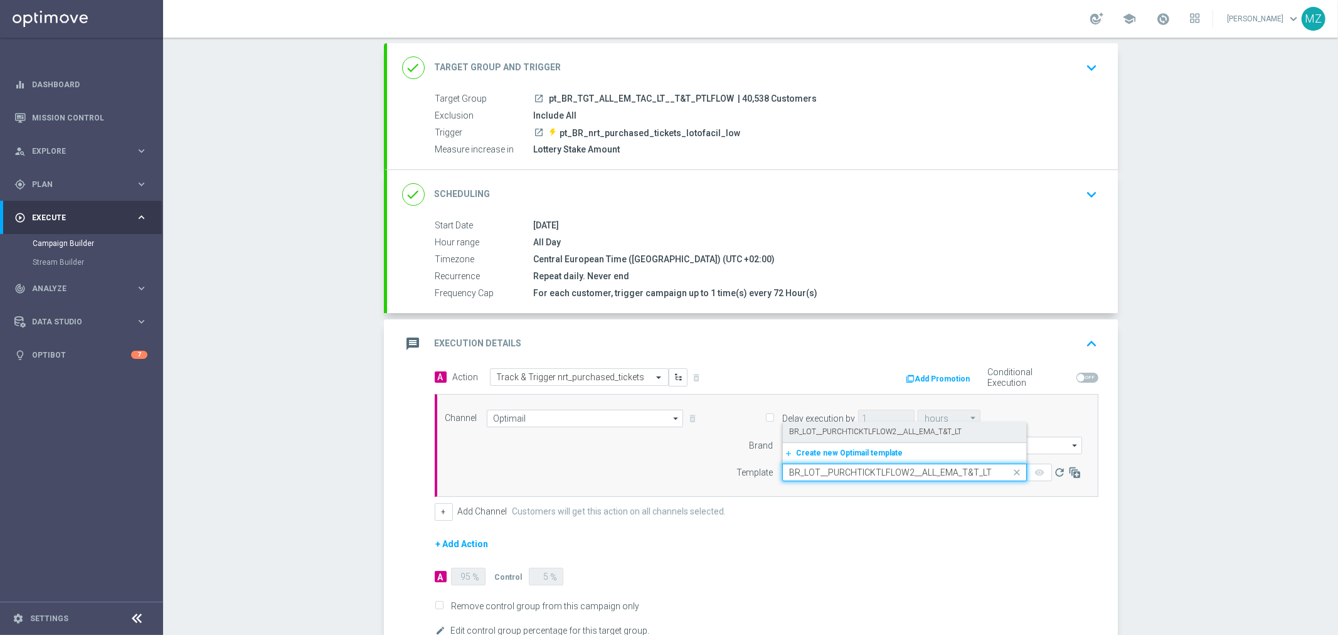
click at [873, 428] on label "BR_LOT__PURCHTICKTLFLOW2__ALL_EMA_T&T_LT" at bounding box center [875, 431] width 172 height 11
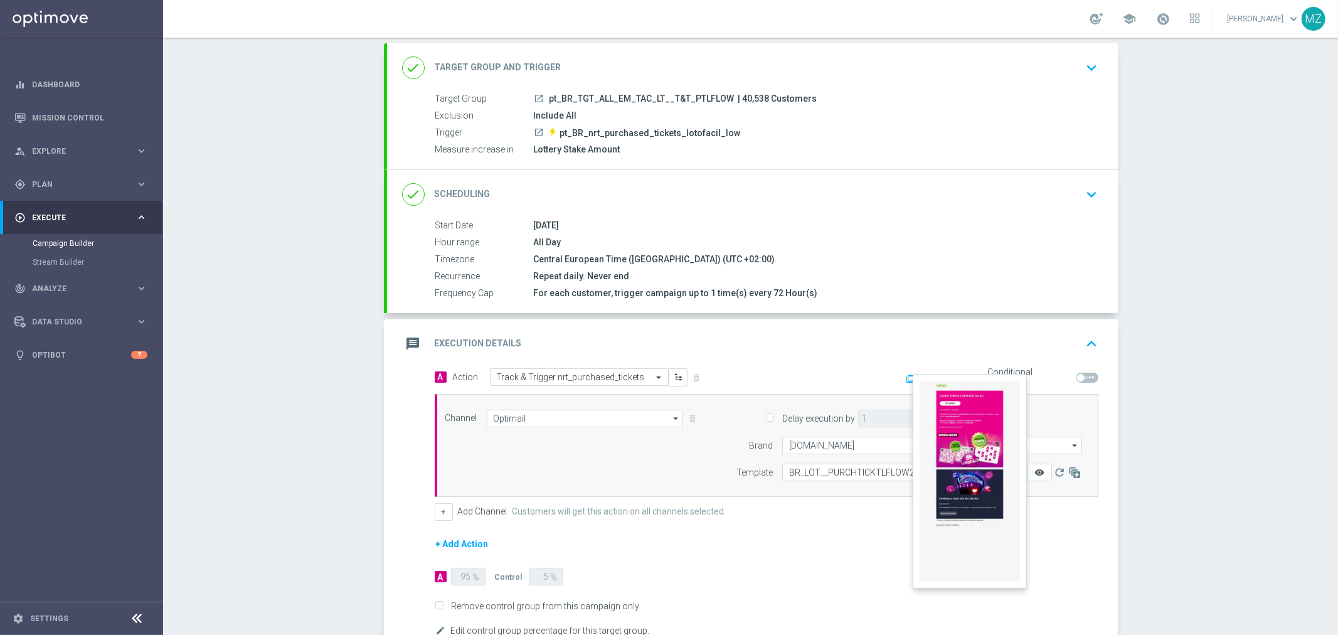
click at [1035, 473] on icon "remove_red_eye" at bounding box center [1039, 472] width 10 height 10
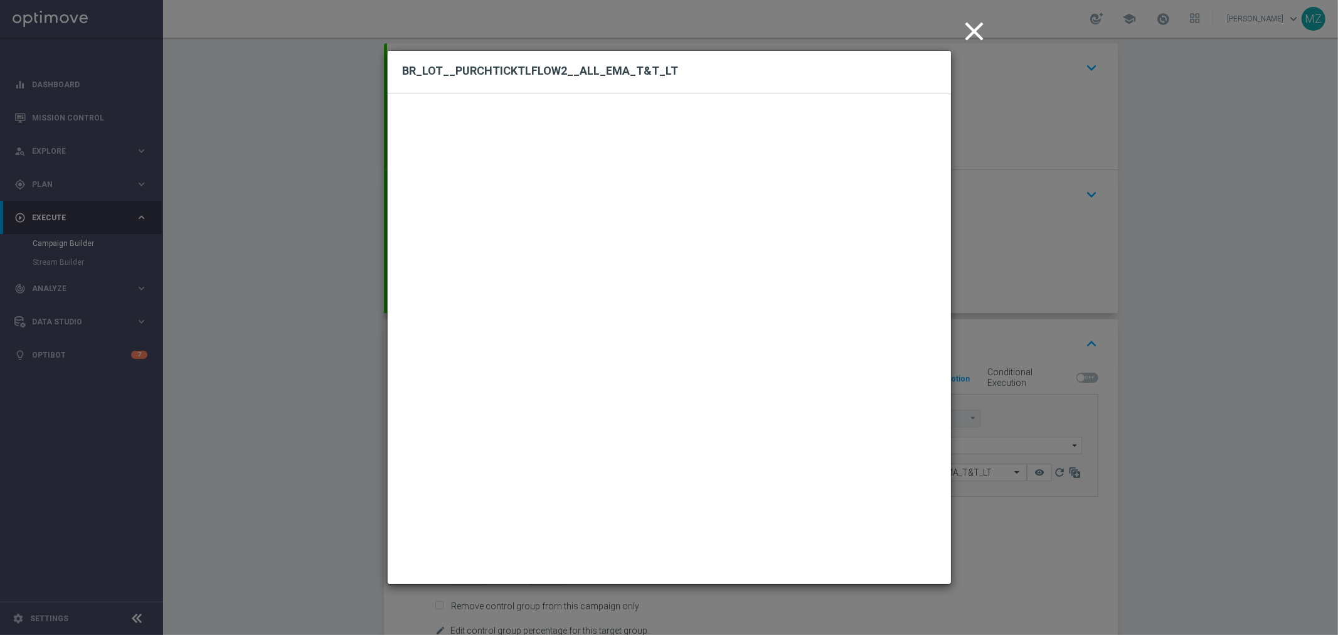
click at [967, 32] on icon "close" at bounding box center [974, 31] width 31 height 31
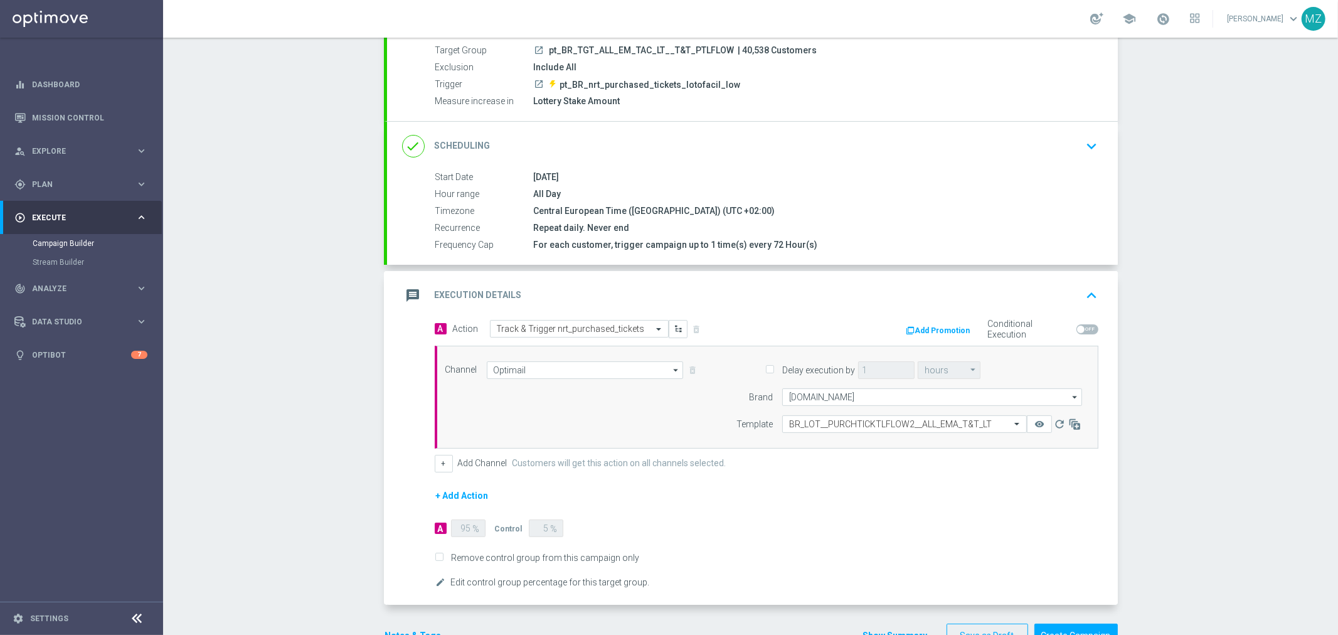
scroll to position [139, 0]
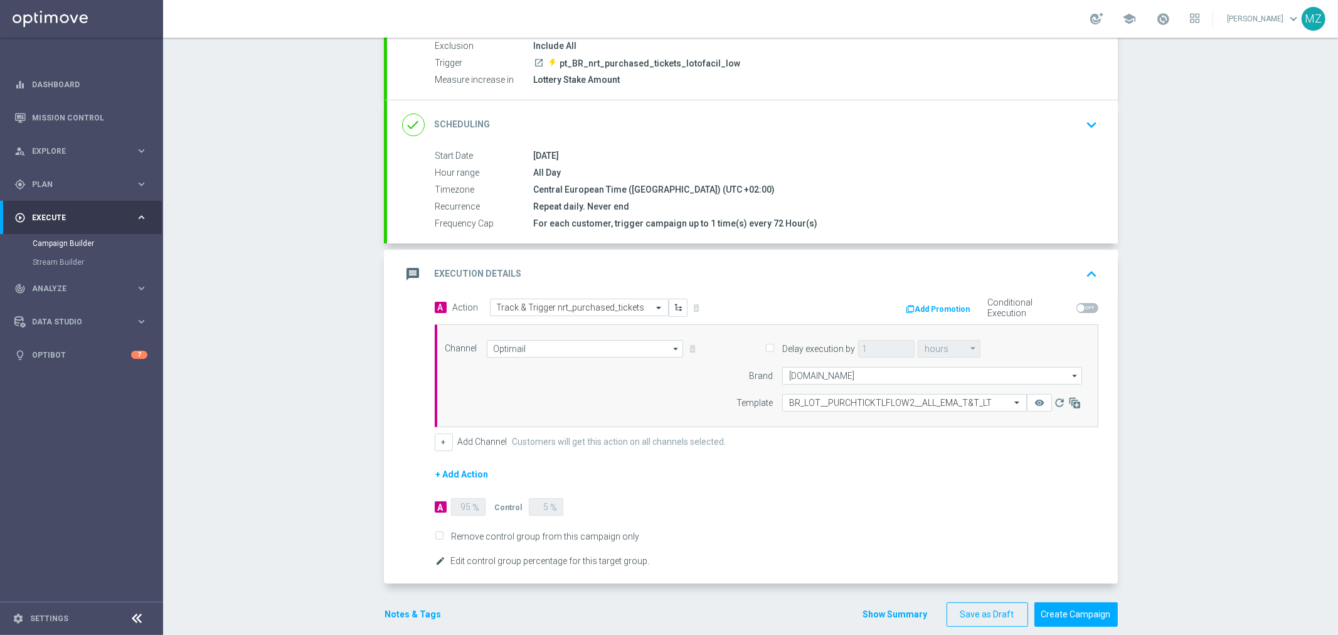
click at [437, 562] on icon "edit" at bounding box center [441, 561] width 10 height 10
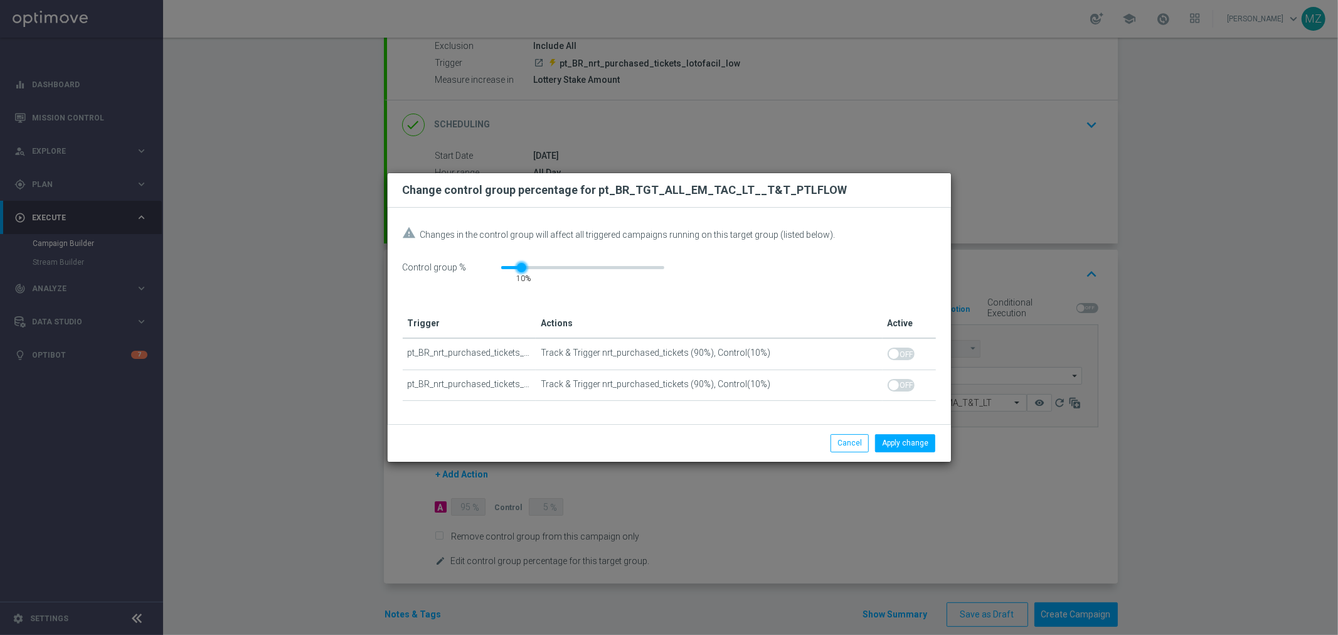
drag, startPoint x: 507, startPoint y: 270, endPoint x: 516, endPoint y: 270, distance: 9.4
click at [517, 270] on div at bounding box center [521, 267] width 9 height 9
click at [907, 442] on button "Apply change" at bounding box center [905, 443] width 60 height 18
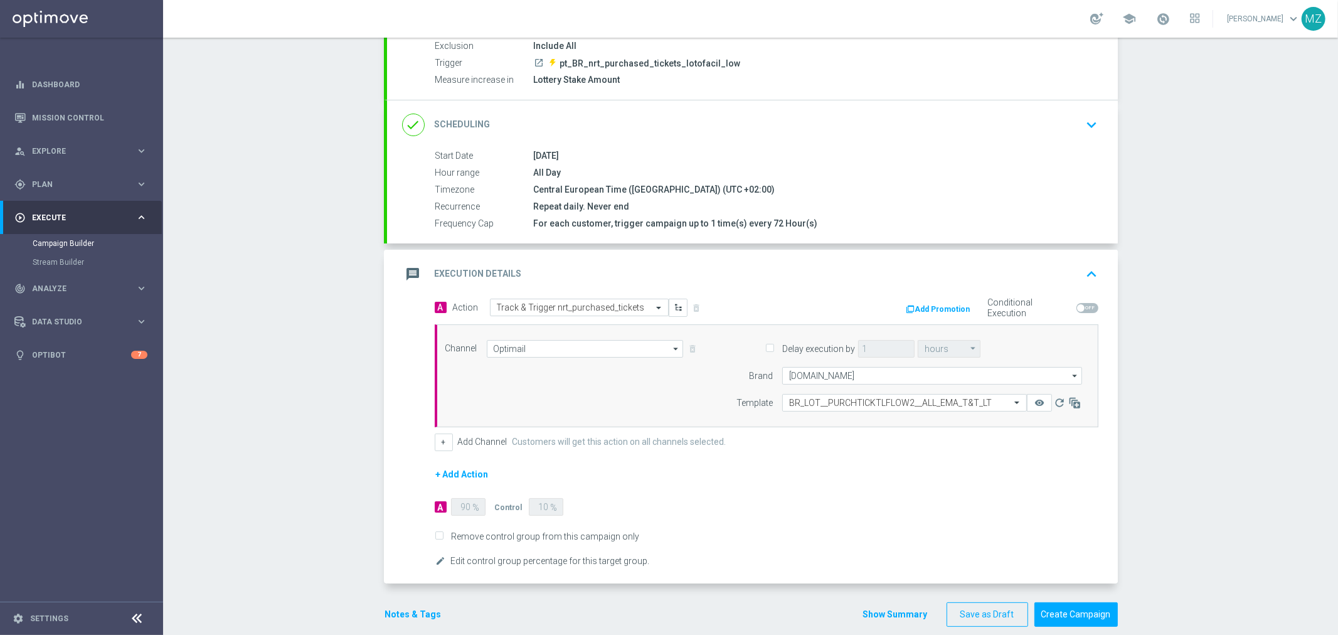
click at [791, 512] on form "A Action Select action Track & Trigger nrt_purchased_tickets delete_forever Add…" at bounding box center [767, 434] width 664 height 270
click at [398, 617] on button "Notes & Tags" at bounding box center [413, 614] width 59 height 16
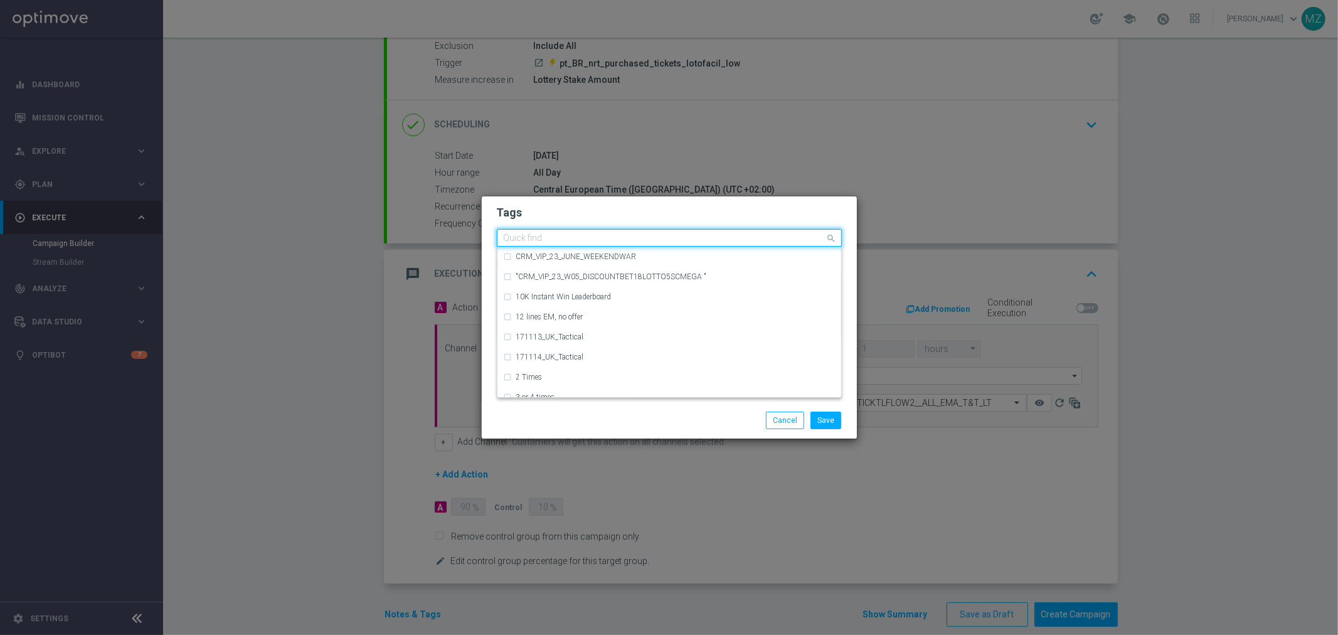
click at [547, 240] on input "text" at bounding box center [665, 238] width 322 height 11
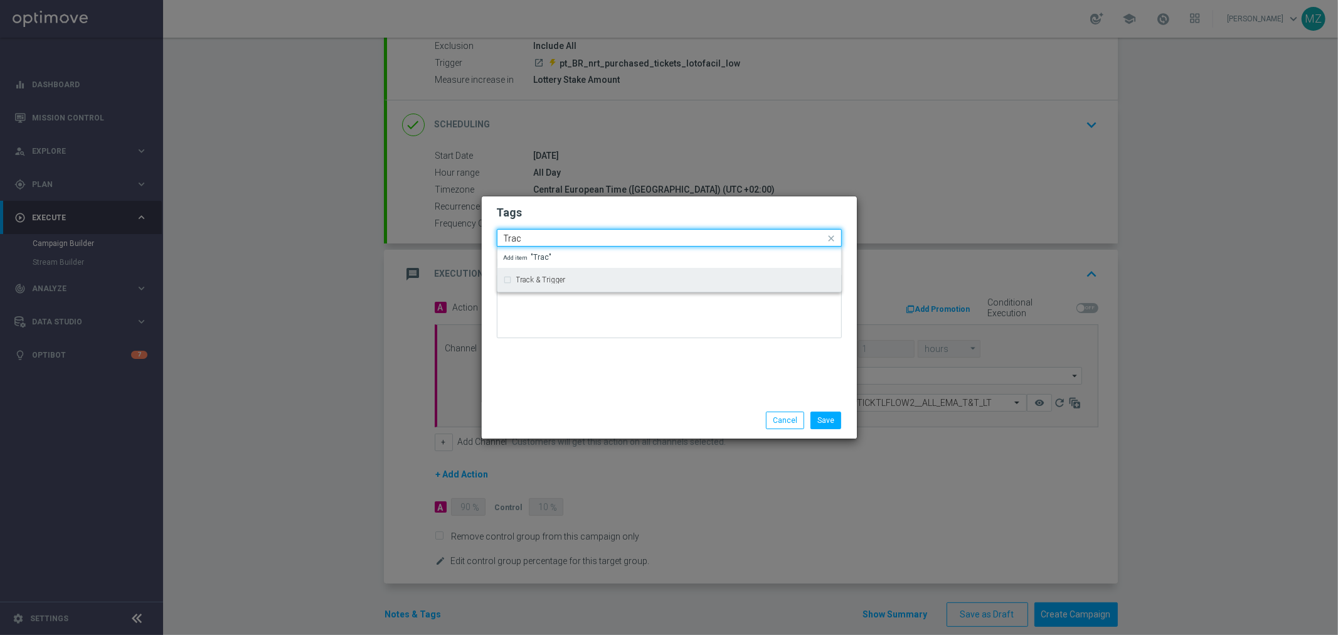
click at [541, 272] on div "Track & Trigger" at bounding box center [669, 280] width 331 height 20
type input "Trac"
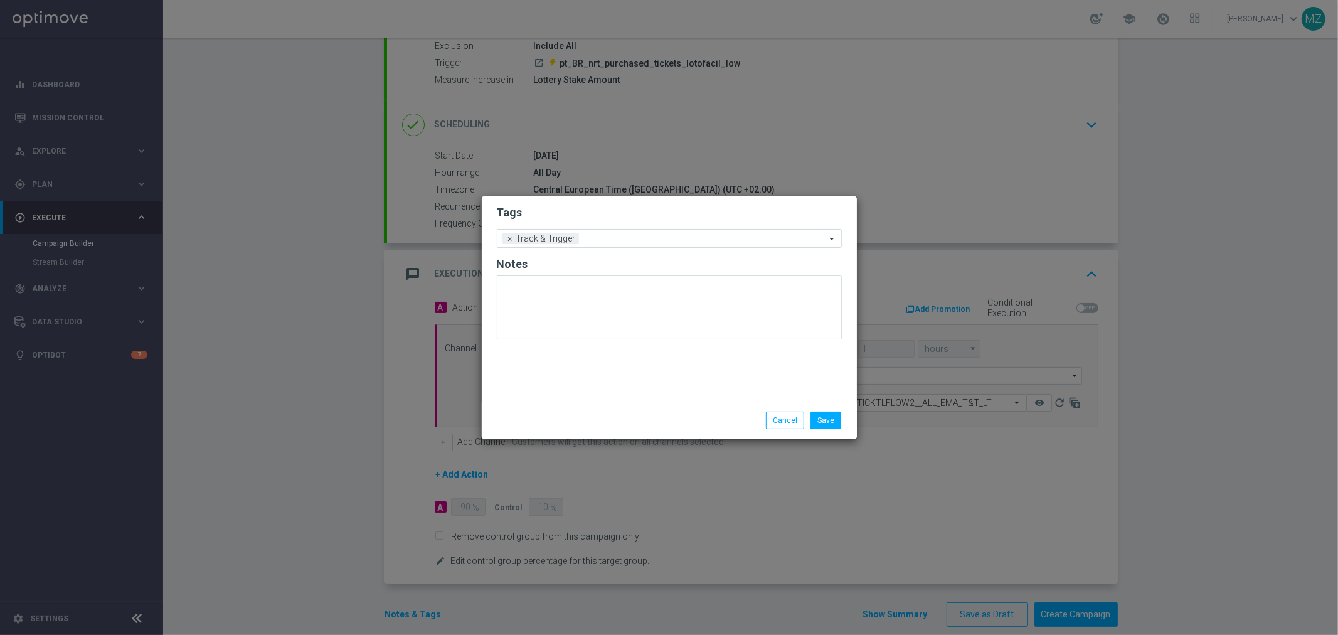
click at [684, 402] on div "Save Cancel" at bounding box center [669, 420] width 375 height 36
click at [832, 424] on button "Save" at bounding box center [825, 420] width 31 height 18
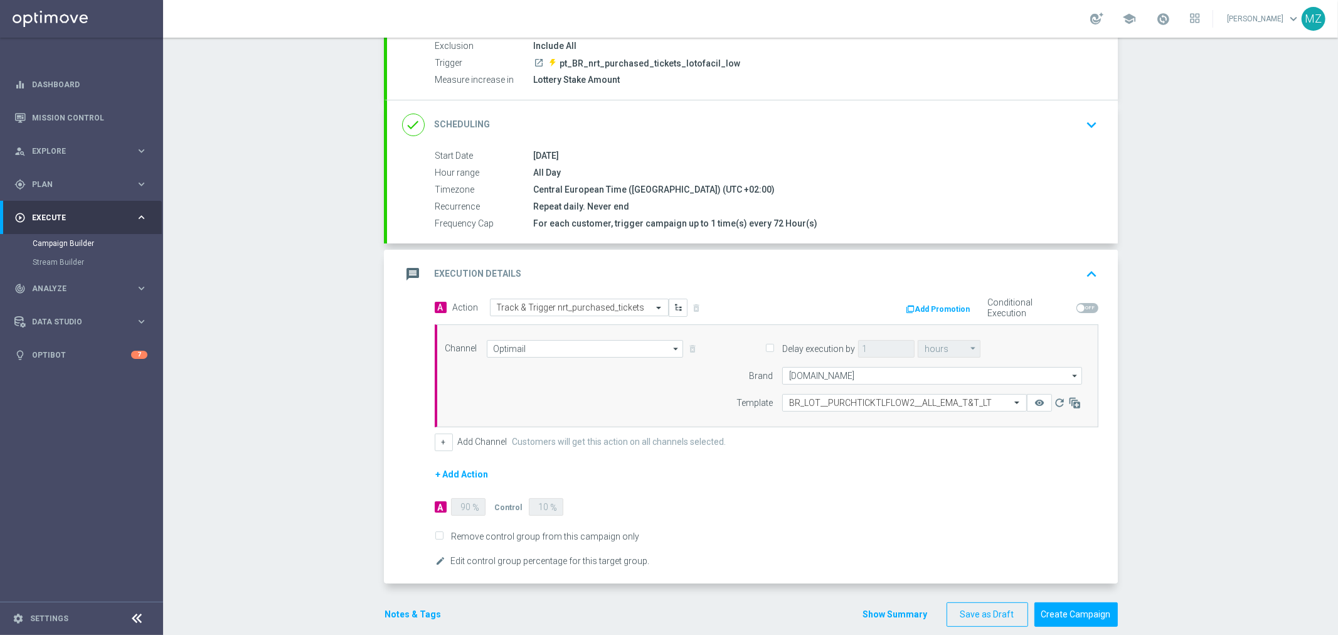
click at [853, 497] on form "A Action Select action Track & Trigger nrt_purchased_tickets delete_forever Add…" at bounding box center [767, 434] width 664 height 270
click at [1086, 273] on icon "keyboard_arrow_up" at bounding box center [1092, 274] width 19 height 19
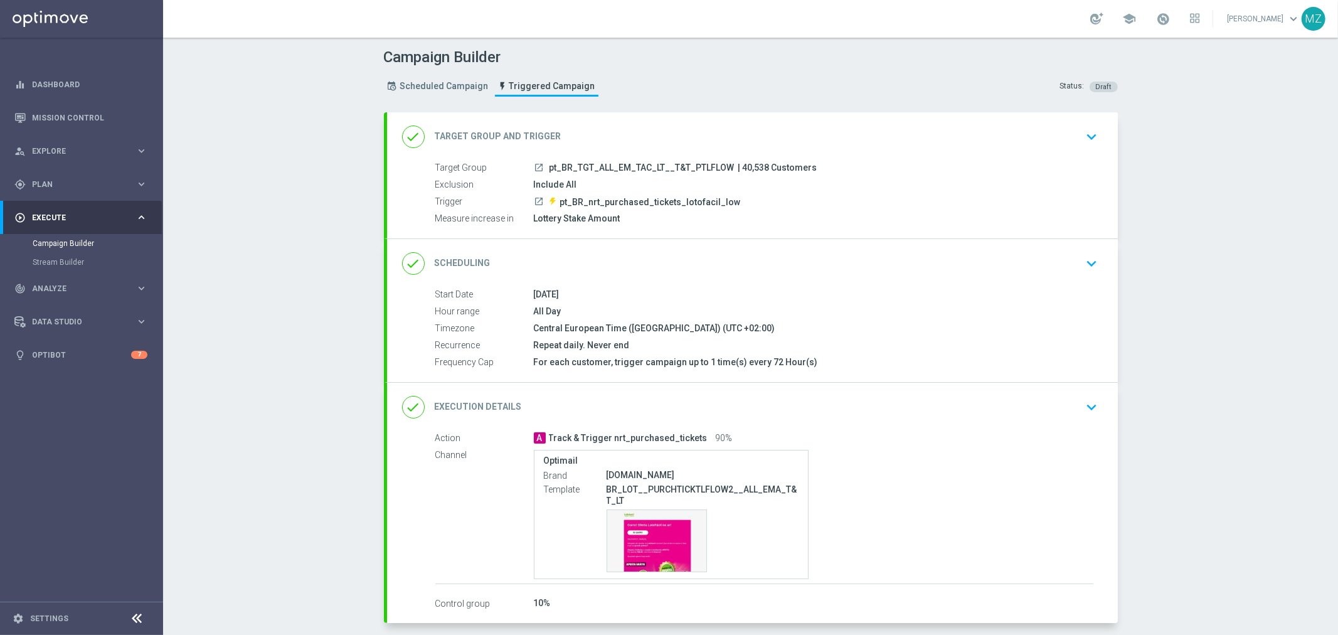
scroll to position [56, 0]
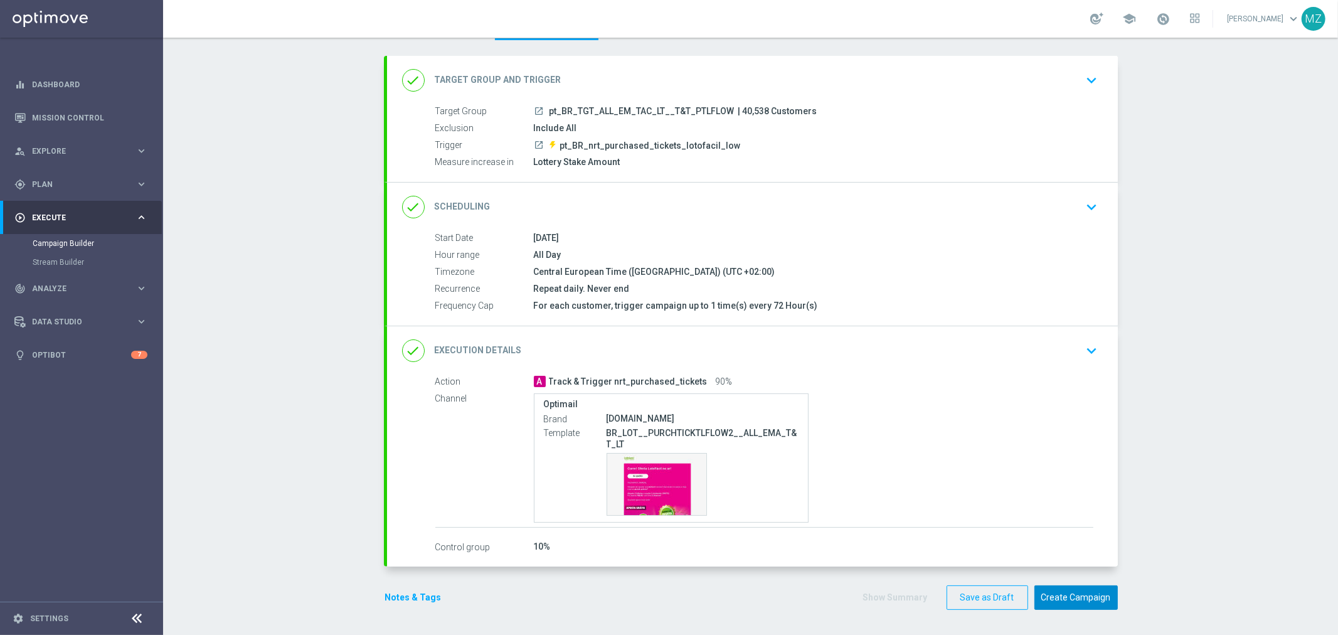
click at [1064, 600] on button "Create Campaign" at bounding box center [1075, 597] width 83 height 24
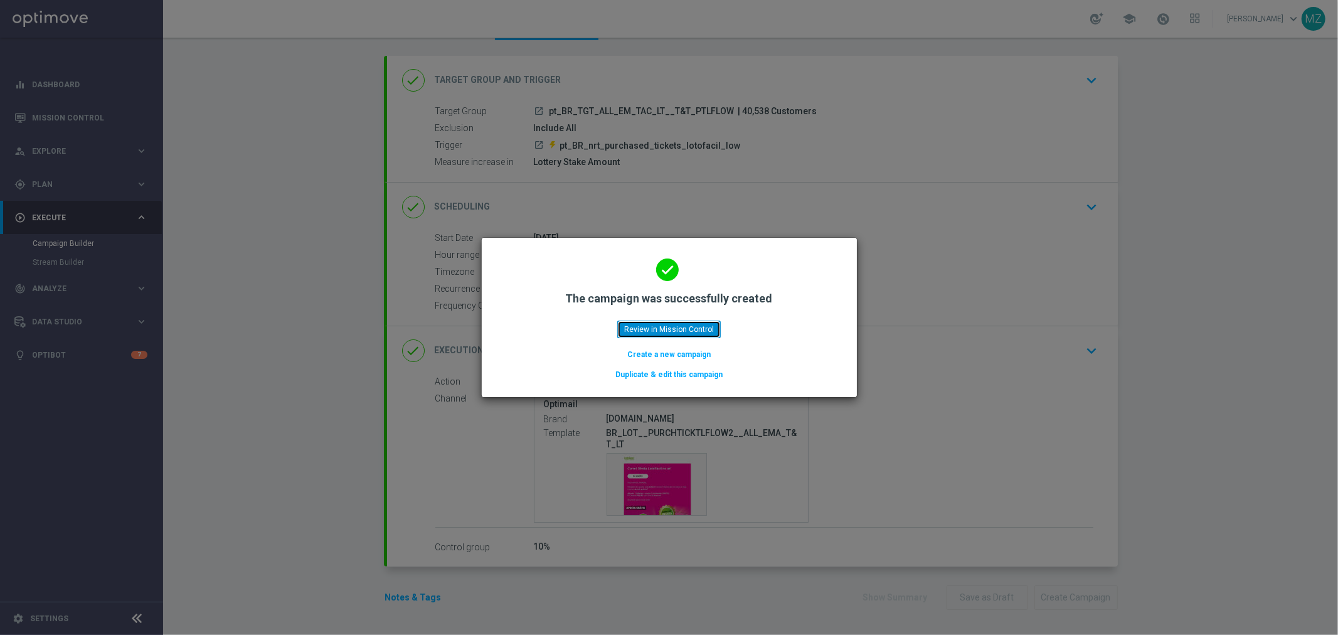
click at [663, 332] on button "Review in Mission Control" at bounding box center [668, 329] width 103 height 18
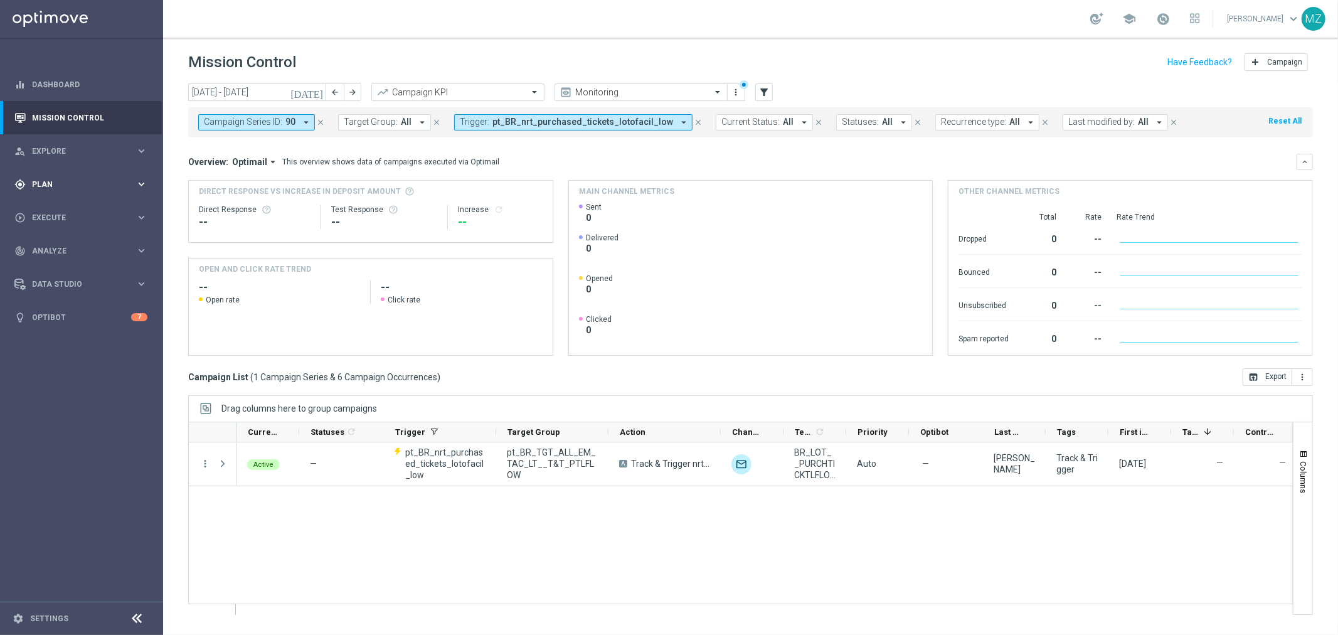
click at [71, 179] on div "gps_fixed Plan" at bounding box center [74, 184] width 121 height 11
click at [65, 209] on link "Target Groups" at bounding box center [82, 210] width 98 height 10
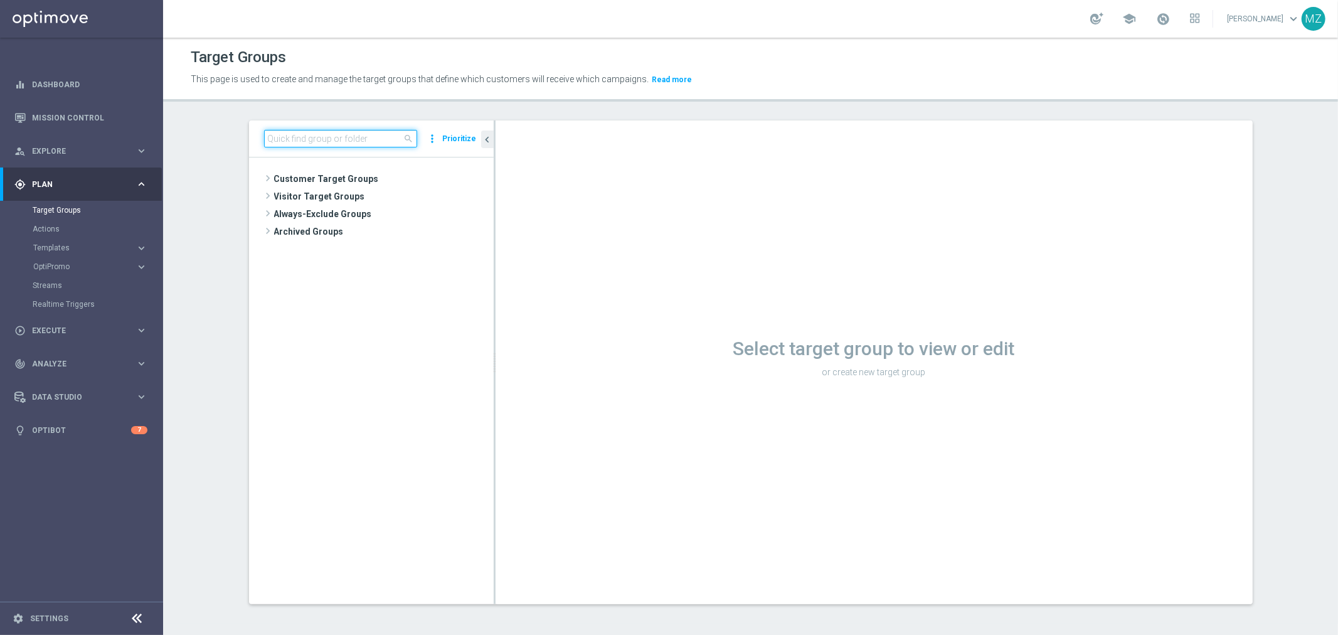
click at [284, 144] on input at bounding box center [340, 139] width 153 height 18
paste input "pt_BR_TGT_ALL_EM_TAC_LT__T&T_PTQUINALOW"
type input "pt_BR_TGT_ALL_EM_TAC_LT__T&T_PTQUINALOW"
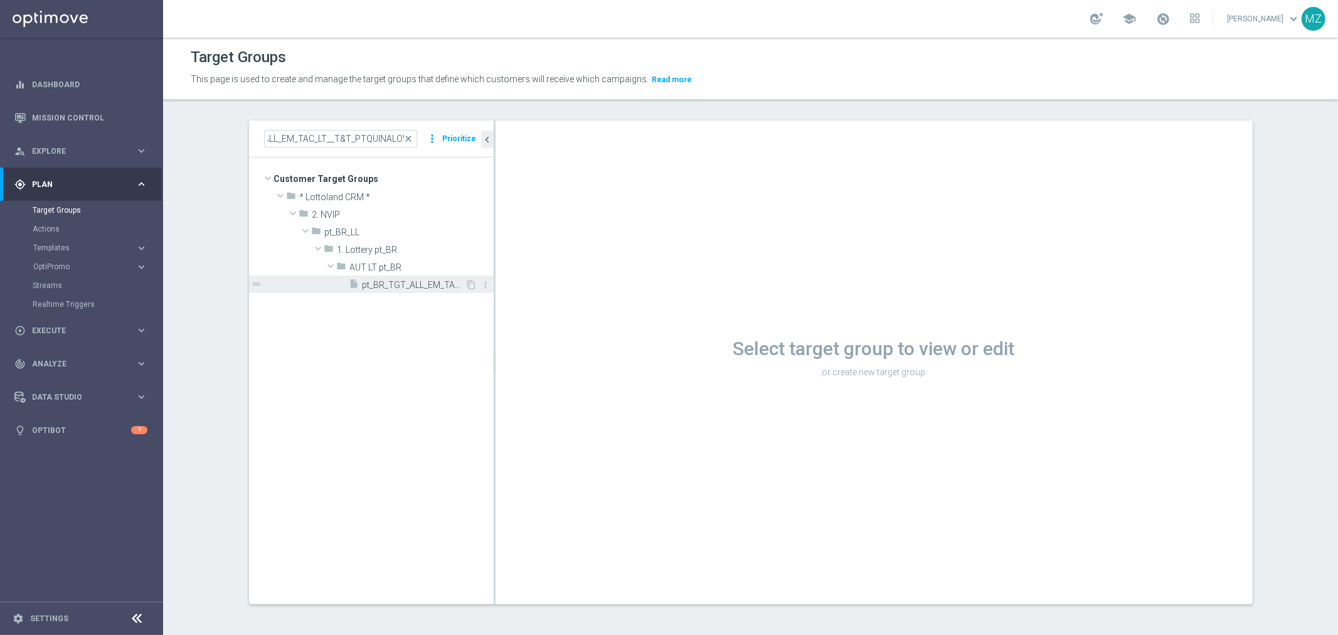
scroll to position [0, 0]
click at [396, 284] on span "pt_BR_TGT_ALL_EM_TAC_LT__T&T_PTQUINALOW" at bounding box center [414, 285] width 103 height 11
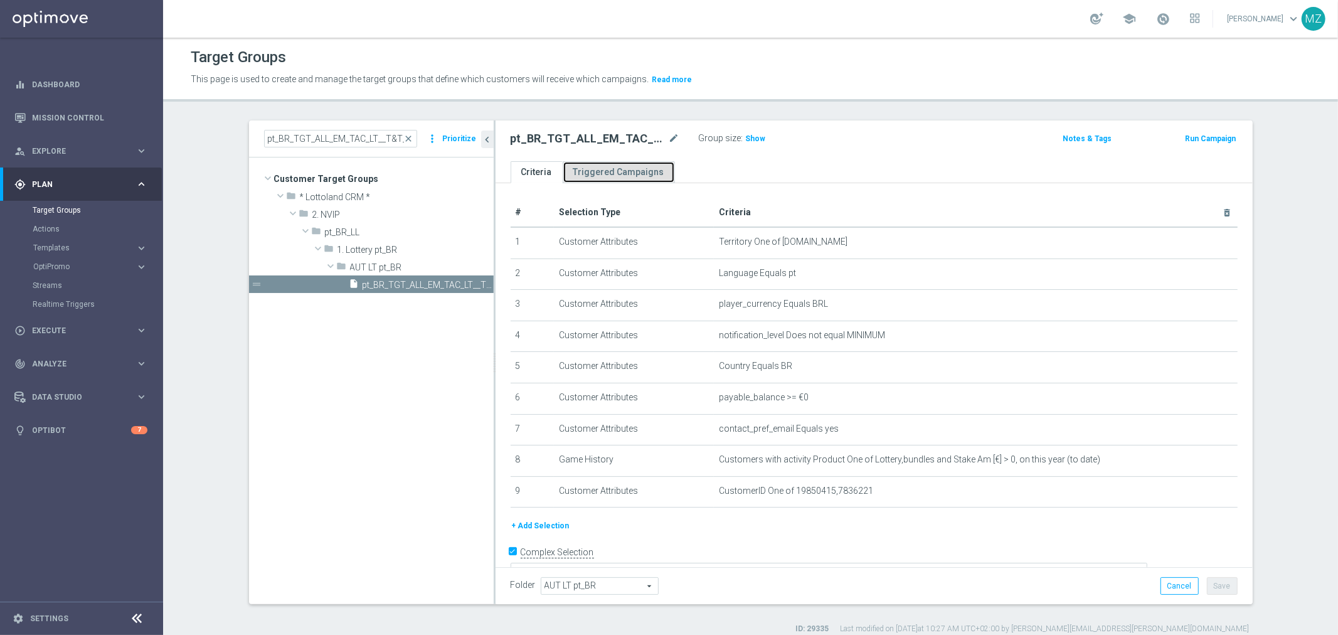
click at [638, 166] on link "Triggered Campaigns" at bounding box center [619, 172] width 112 height 22
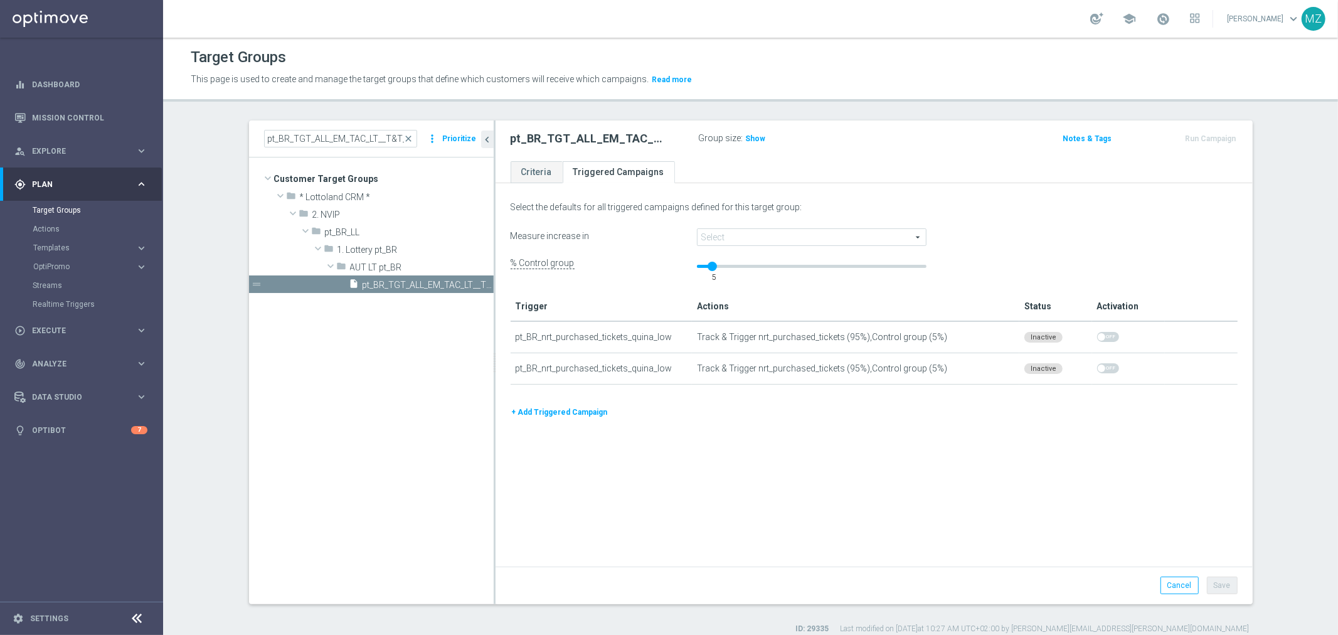
click at [713, 239] on span at bounding box center [811, 237] width 228 height 16
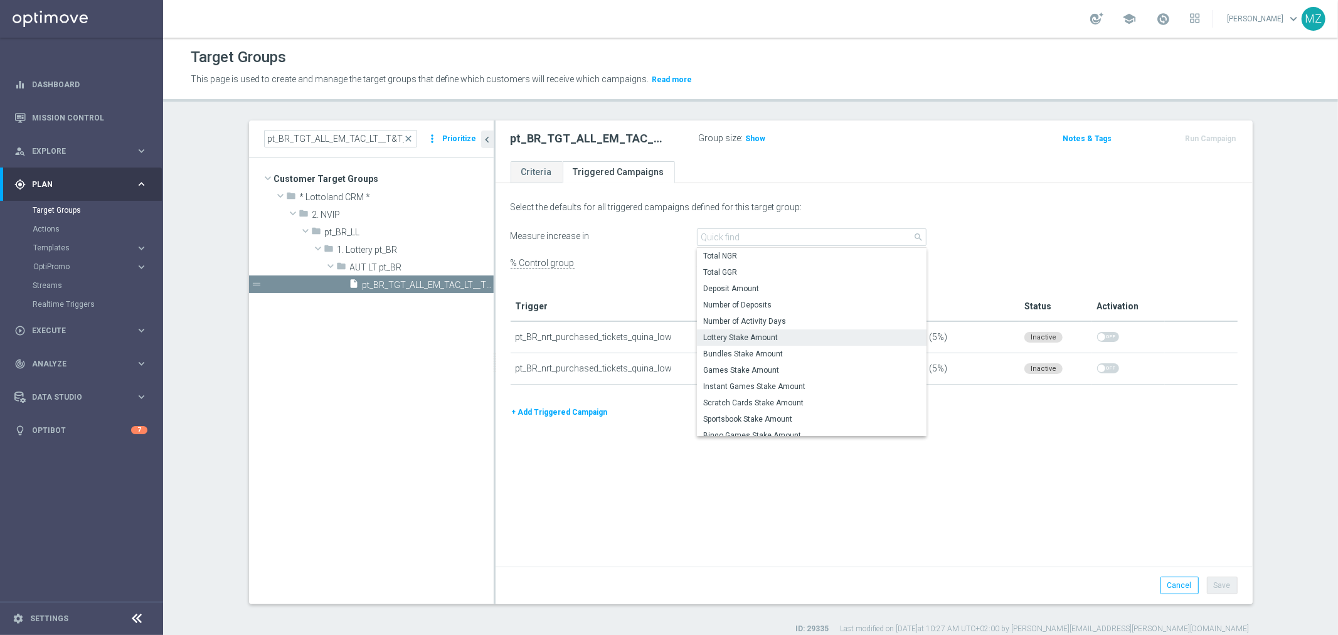
click at [767, 336] on span "Lottery Stake Amount" at bounding box center [811, 337] width 217 height 10
type input "Lottery Stake Amount"
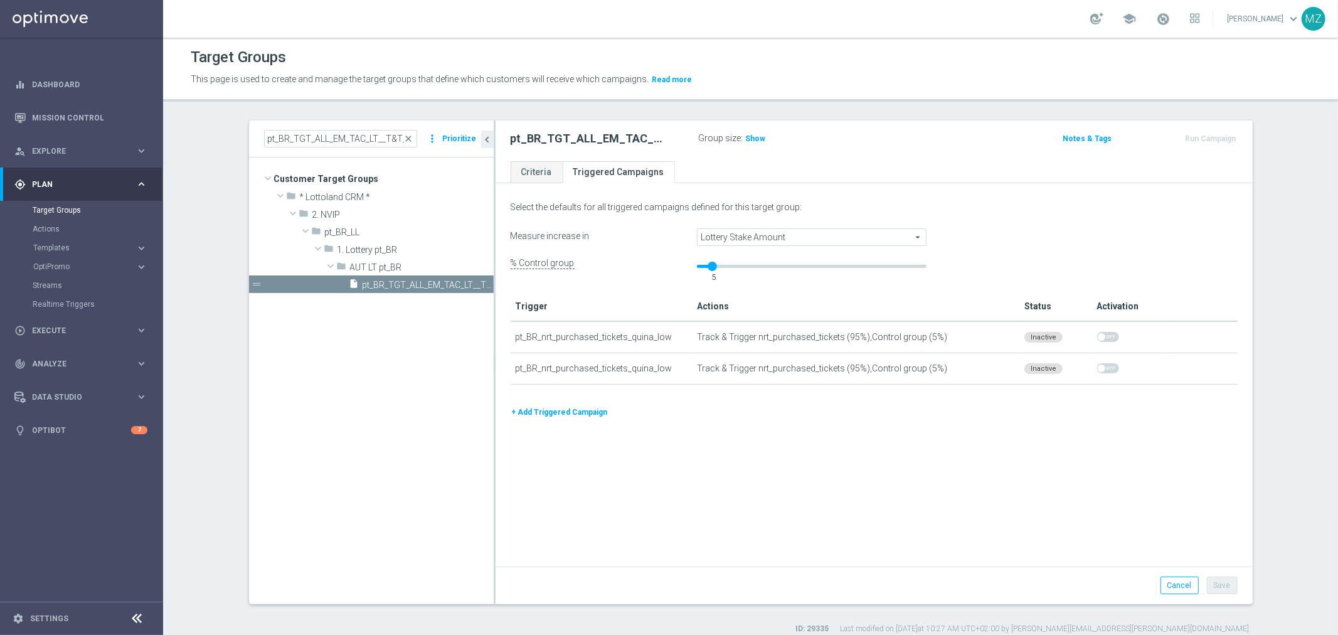
click at [907, 426] on div "Select the defaults for all triggered campaigns defined for this target group: …" at bounding box center [873, 376] width 757 height 379
drag, startPoint x: 704, startPoint y: 267, endPoint x: 712, endPoint y: 267, distance: 8.8
click at [712, 267] on div "10" at bounding box center [812, 270] width 230 height 25
click at [1225, 580] on button "Save" at bounding box center [1222, 585] width 31 height 18
click at [532, 177] on link "Criteria" at bounding box center [537, 172] width 52 height 22
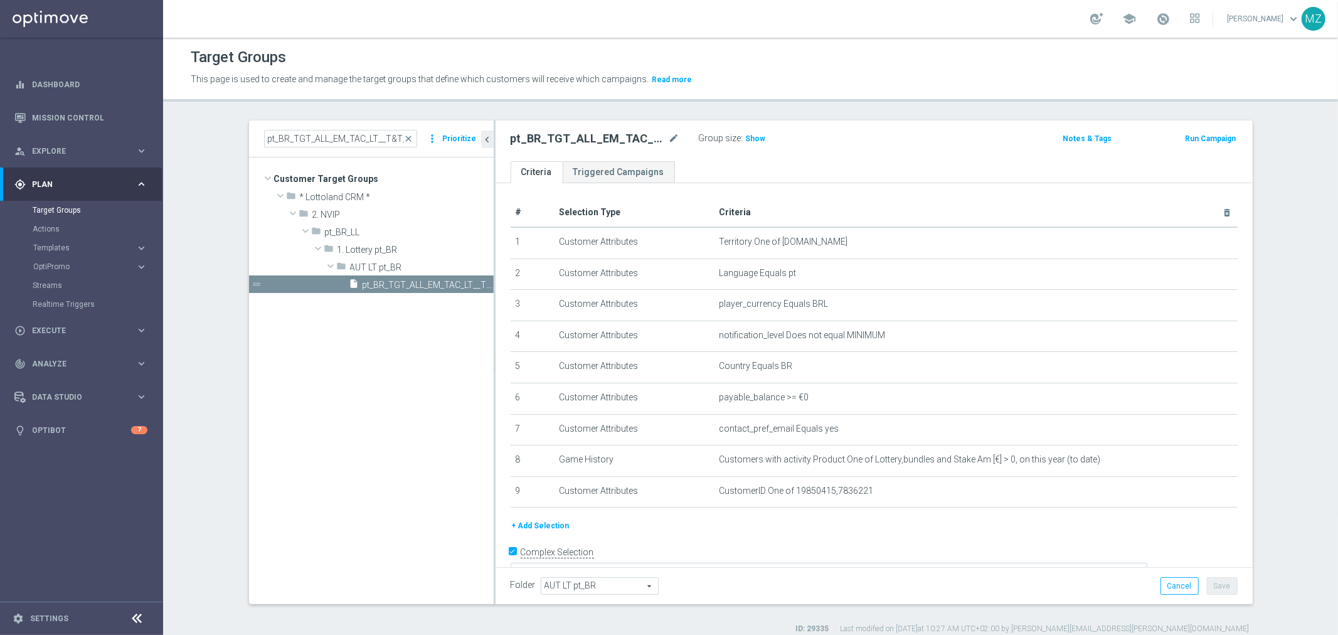
click at [1192, 140] on button "Run Campaign" at bounding box center [1209, 139] width 53 height 14
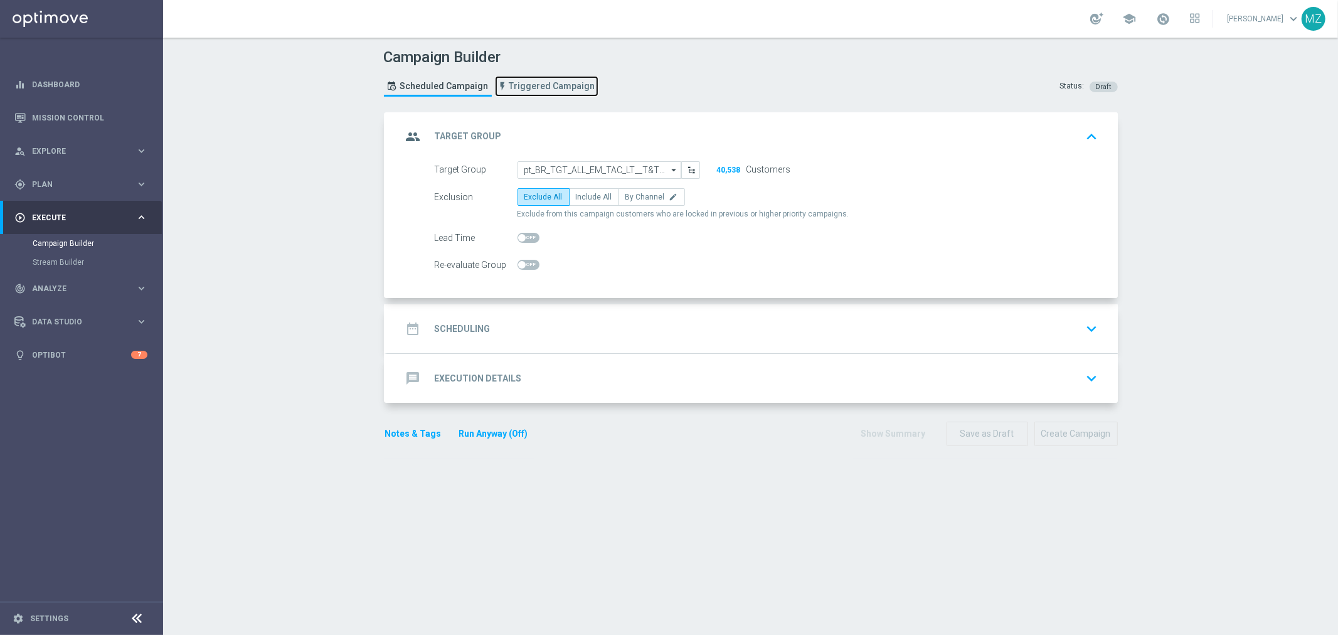
click at [536, 86] on span "Triggered Campaign" at bounding box center [552, 86] width 86 height 11
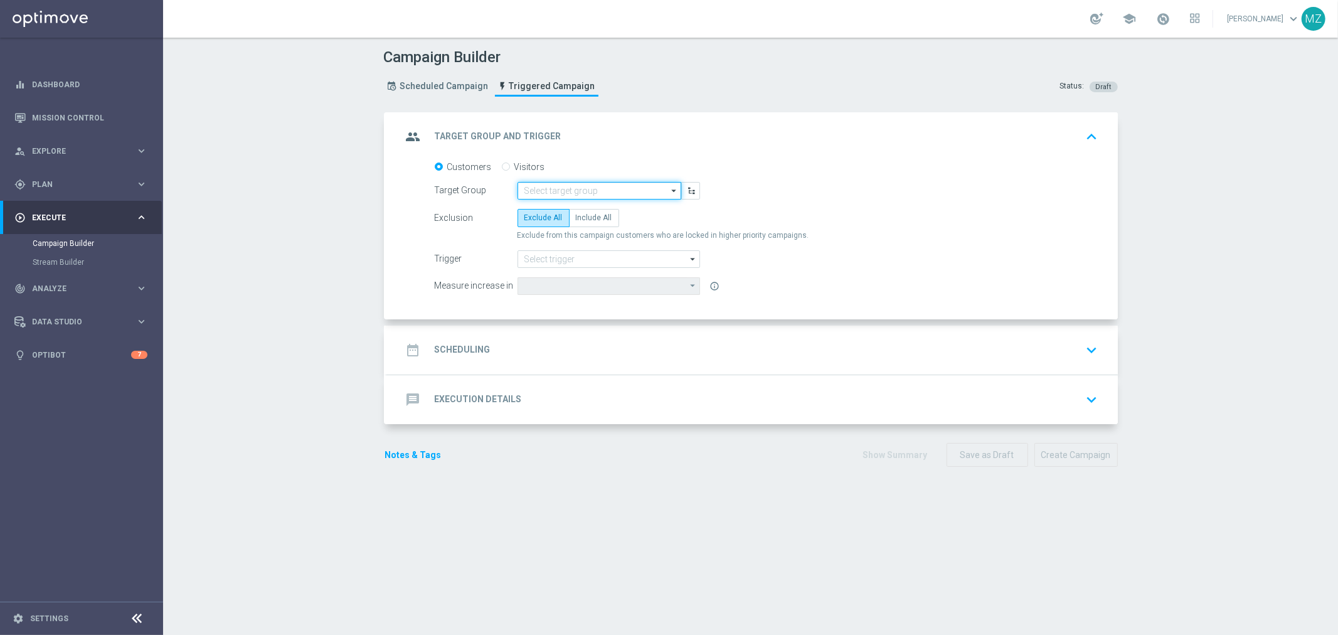
click at [580, 188] on input at bounding box center [599, 191] width 164 height 18
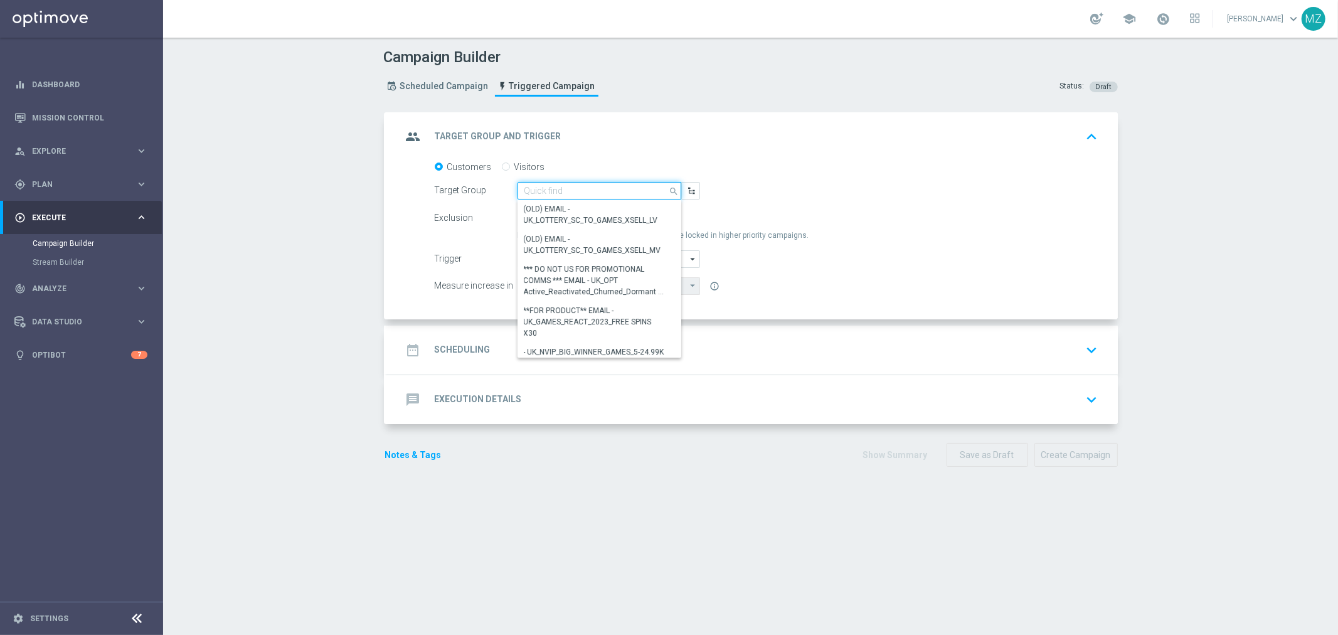
paste input "pt_BR_TGT_ALL_EM_TAC_LT__T&T_PTQUINALOW"
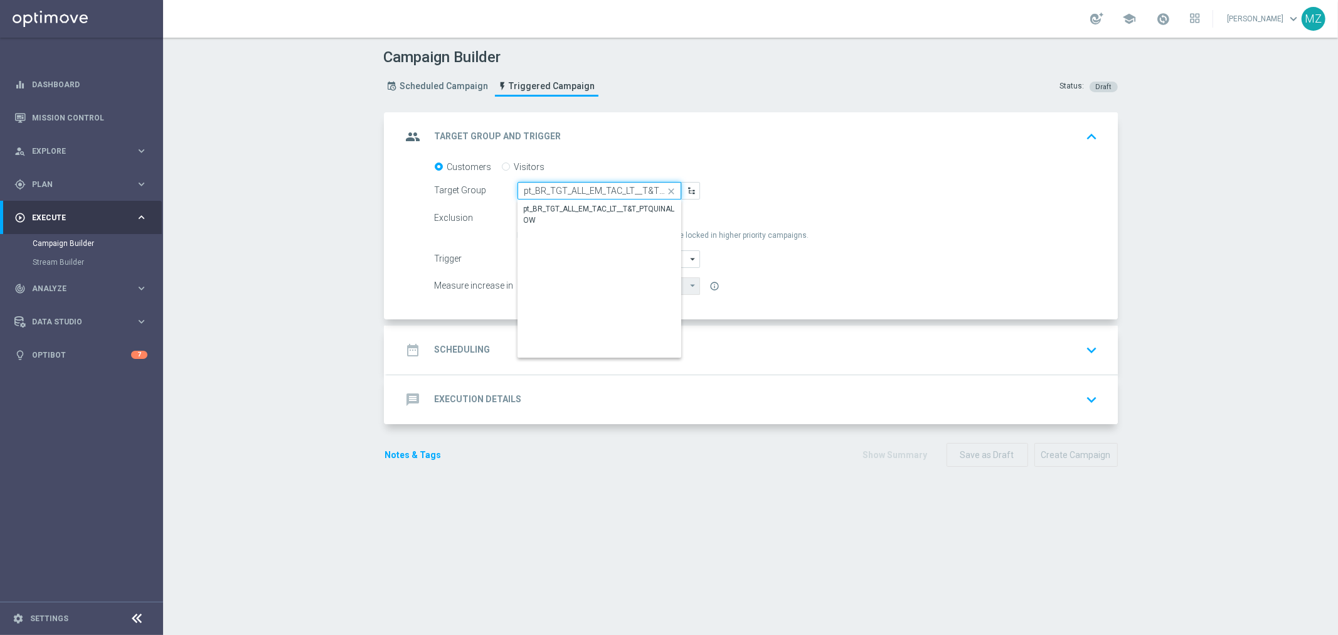
scroll to position [0, 48]
click at [588, 204] on div "pt_BR_TGT_ALL_EM_TAC_LT__T&T_PTQUINALOW" at bounding box center [600, 214] width 152 height 23
type input "pt_BR_TGT_ALL_EM_TAC_LT__T&T_PTQUINALOW"
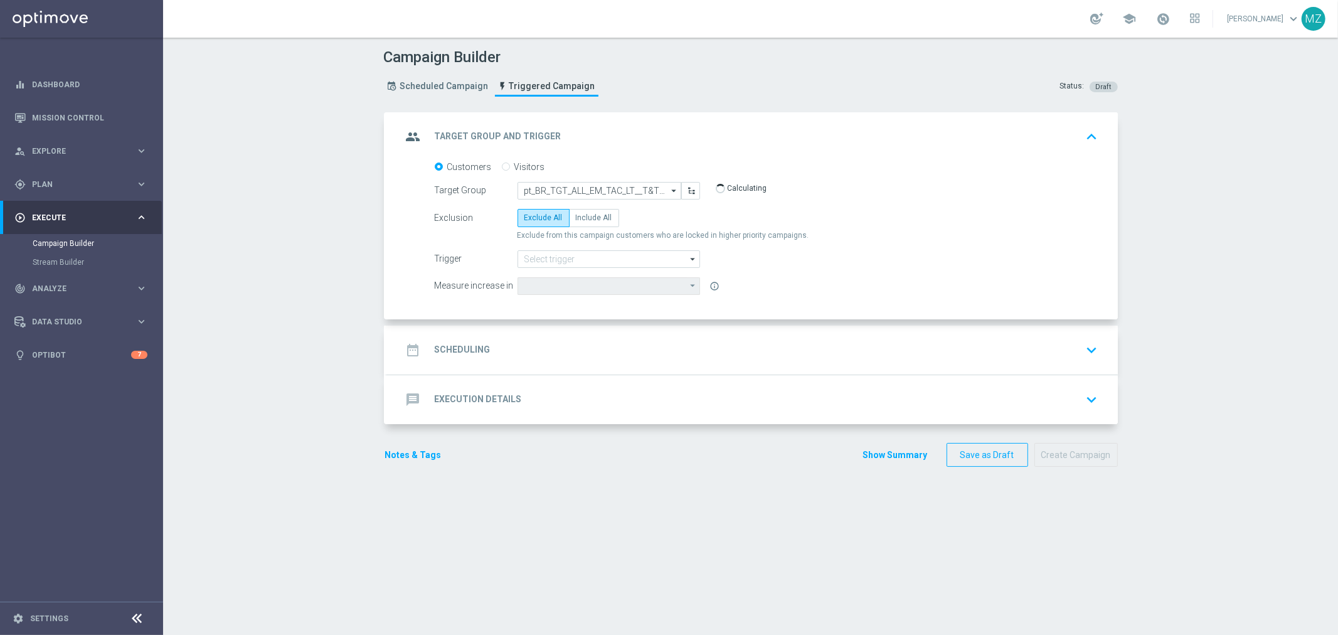
type input "Lottery Stake Amount"
click at [588, 216] on span "Include All" at bounding box center [594, 217] width 36 height 9
click at [584, 216] on input "Include All" at bounding box center [580, 220] width 8 height 8
radio input "true"
click at [590, 259] on input at bounding box center [608, 259] width 183 height 18
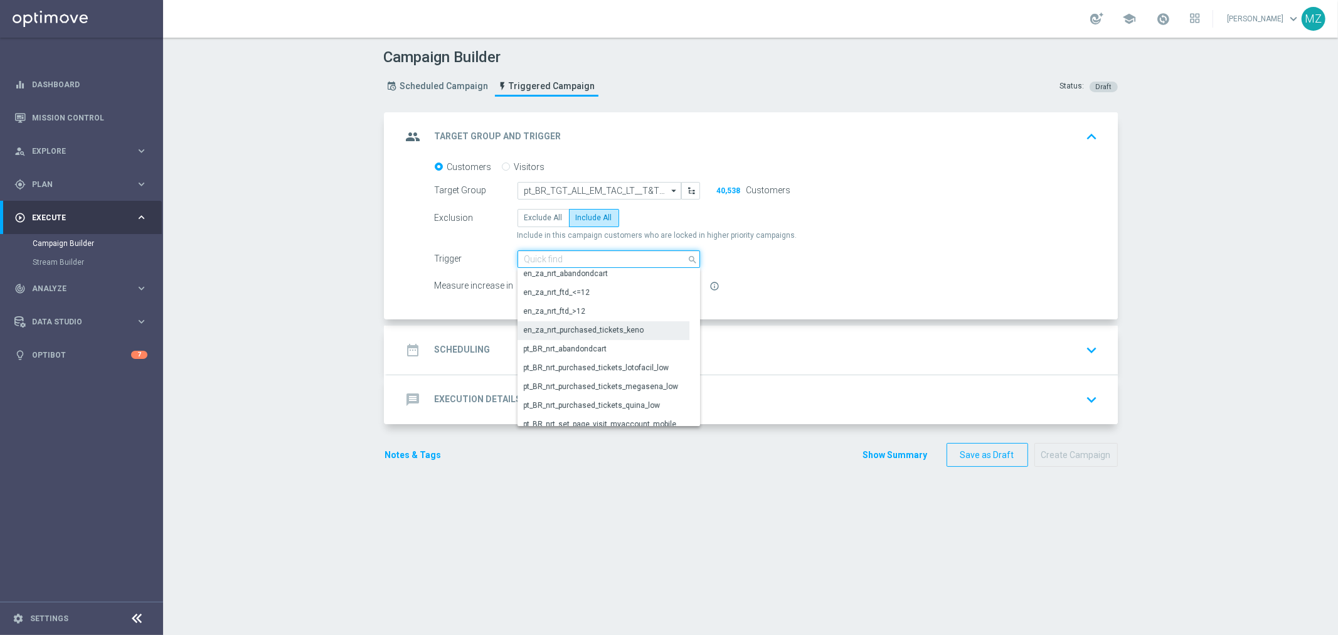
scroll to position [487, 0]
click at [656, 334] on div "pt_BR_nrt_purchased_tickets_quina_low" at bounding box center [603, 336] width 172 height 18
type input "pt_BR_nrt_purchased_tickets_quina_low"
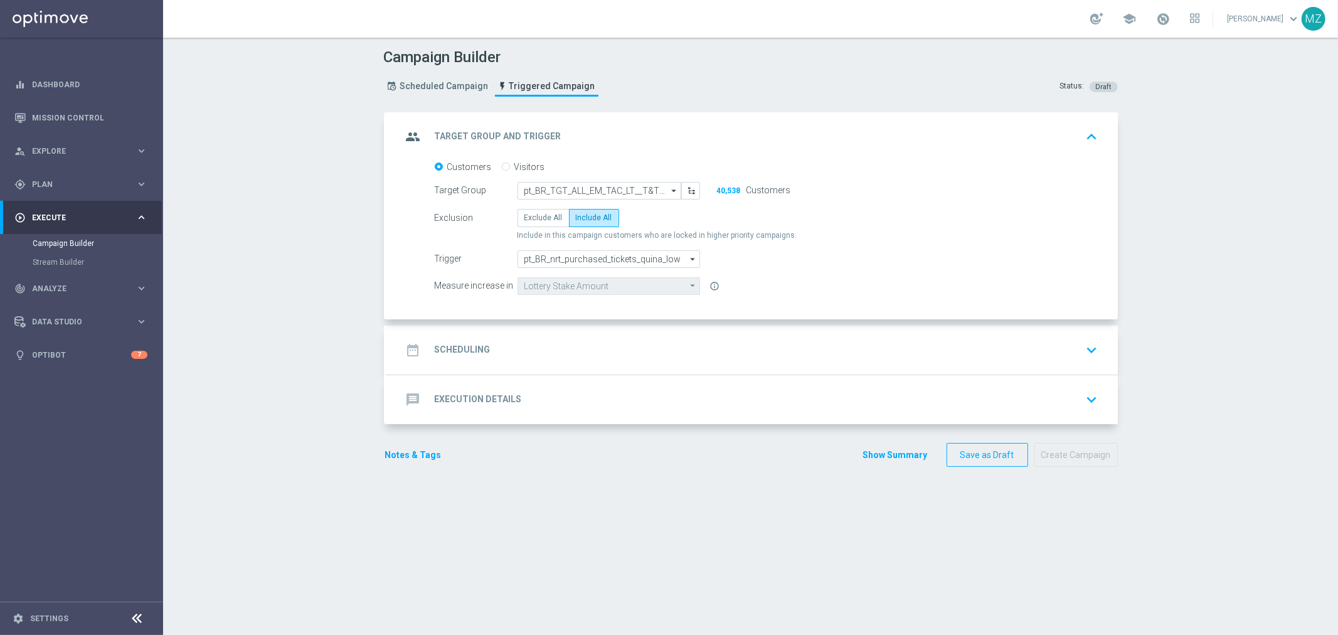
click at [672, 348] on div "date_range Scheduling keyboard_arrow_down" at bounding box center [752, 350] width 701 height 24
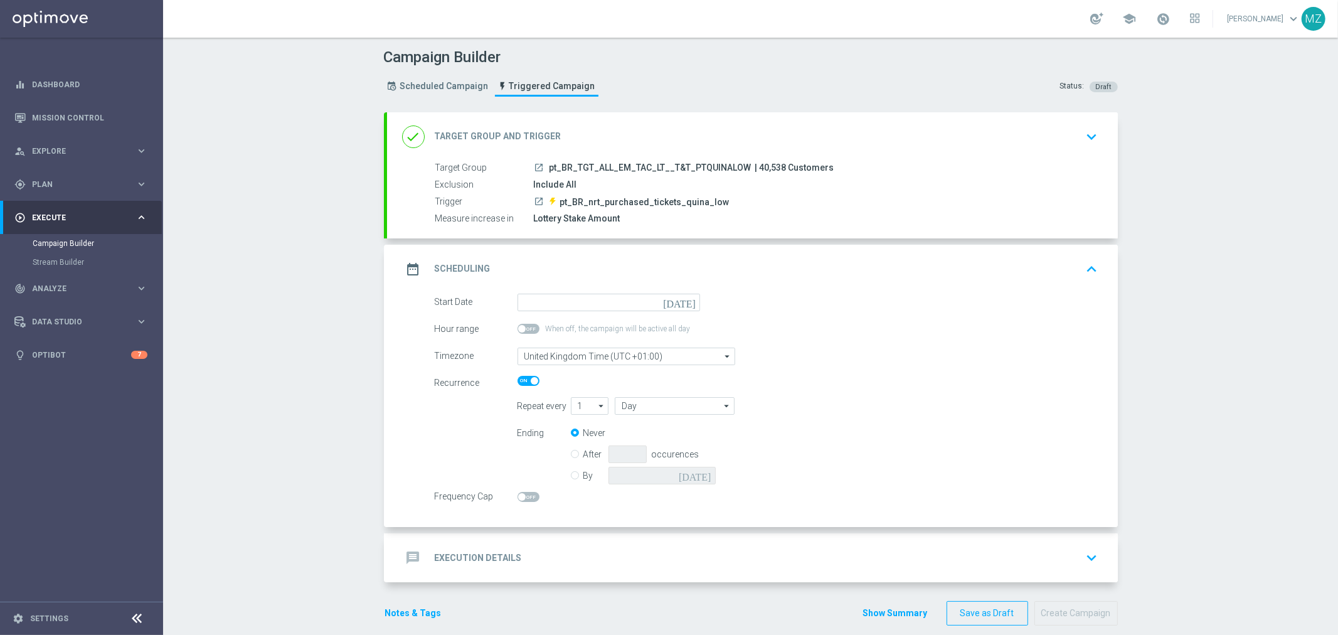
click at [689, 300] on icon "[DATE]" at bounding box center [681, 301] width 37 height 14
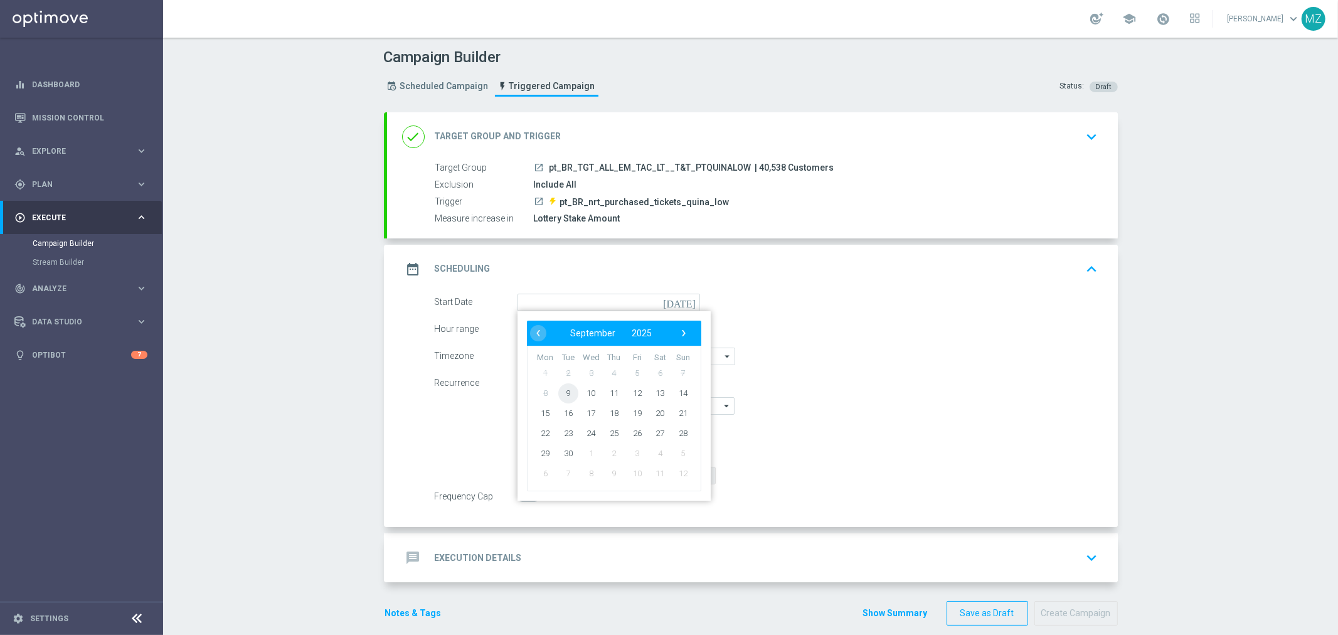
click at [559, 395] on span "9" at bounding box center [568, 393] width 20 height 20
type input "[DATE]"
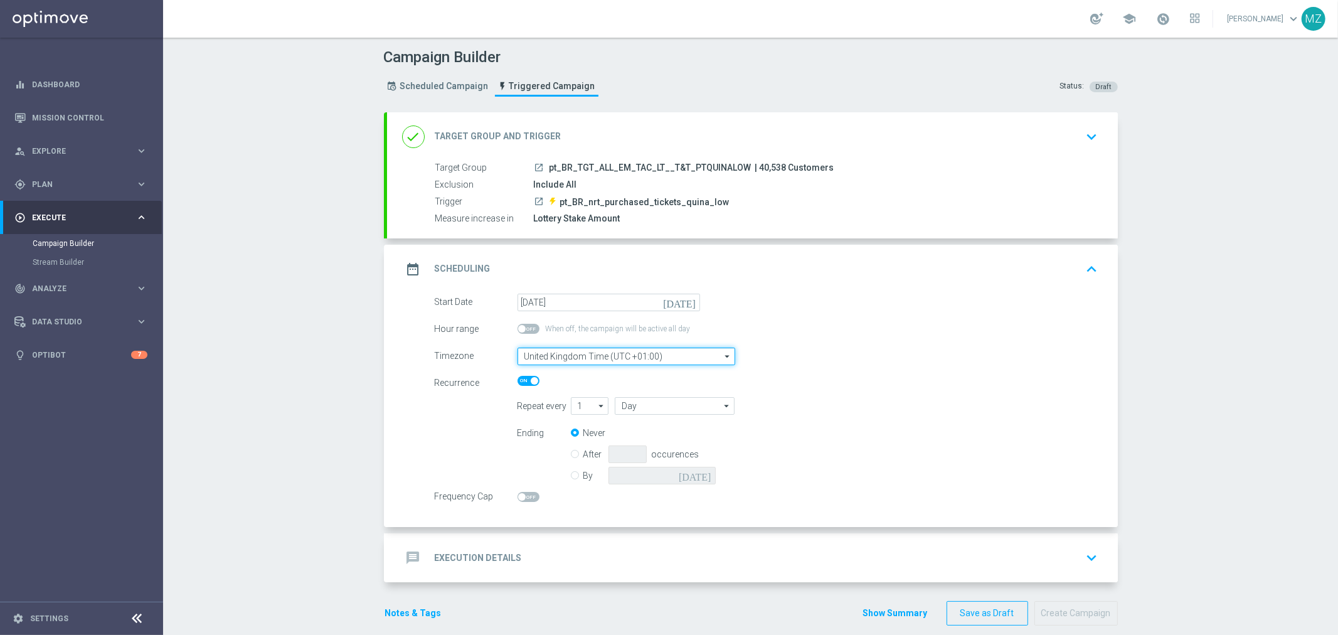
click at [578, 357] on input "United Kingdom Time (UTC +01:00)" at bounding box center [626, 356] width 218 height 18
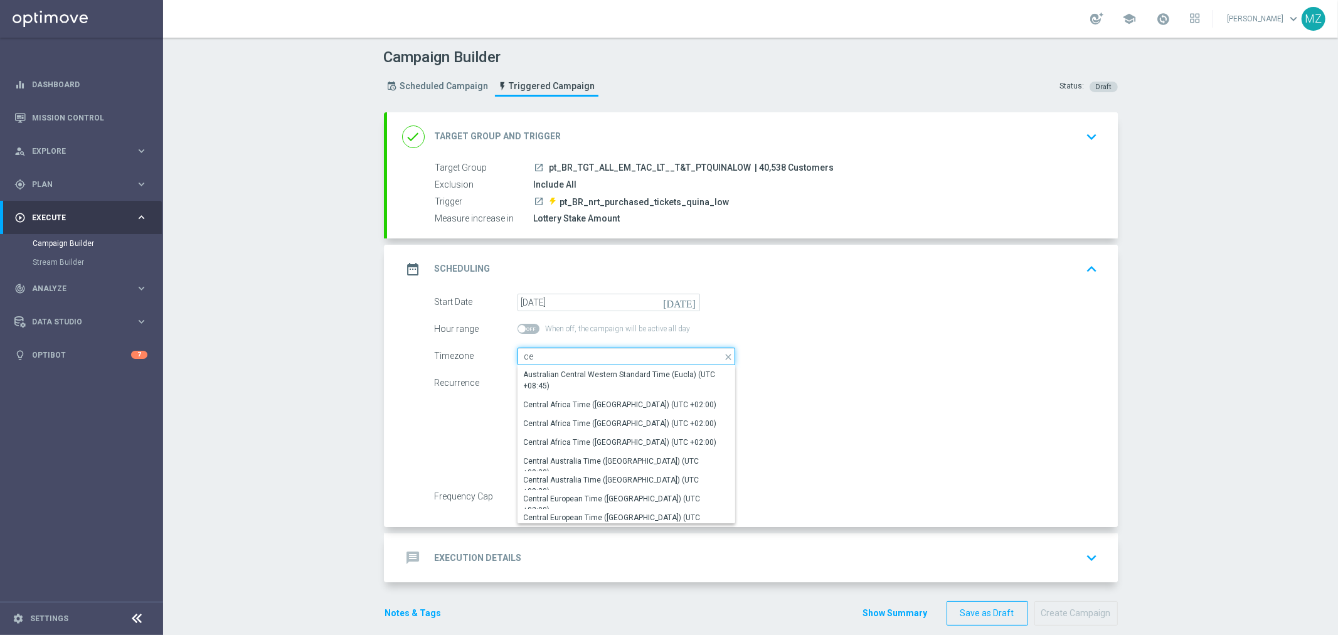
type input "c"
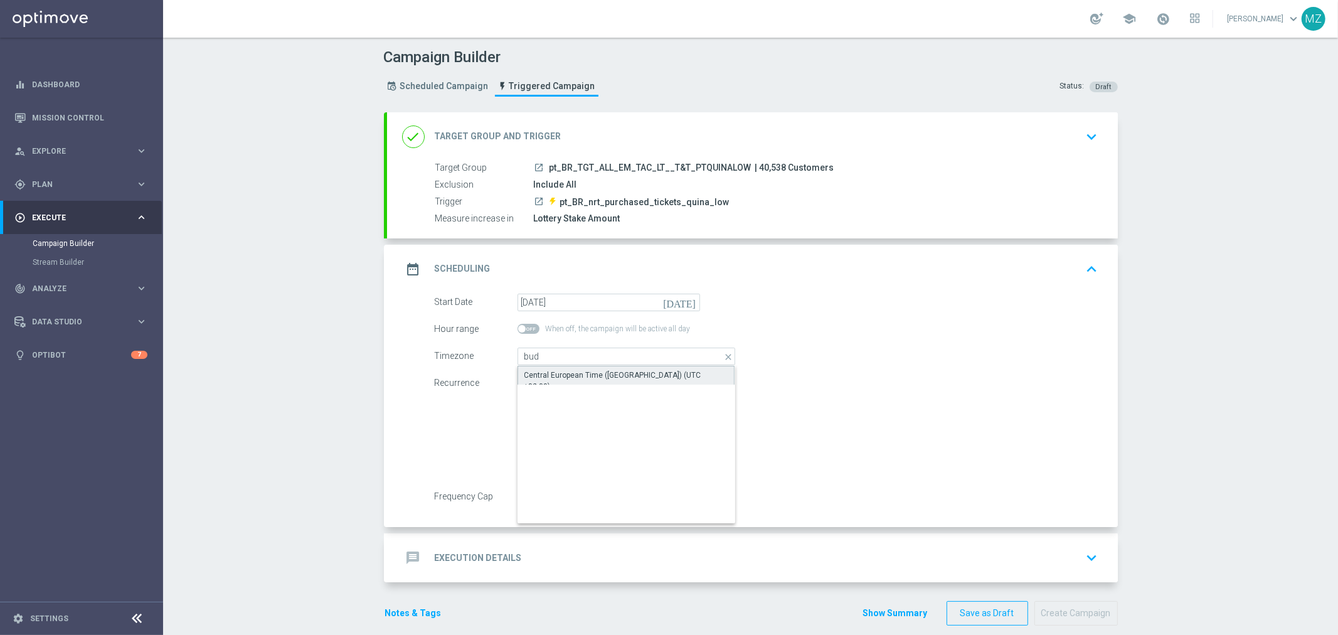
click at [606, 367] on div "Central European Time ([GEOGRAPHIC_DATA]) (UTC +02:00)" at bounding box center [626, 381] width 218 height 30
type input "Central European Time ([GEOGRAPHIC_DATA]) (UTC +02:00)"
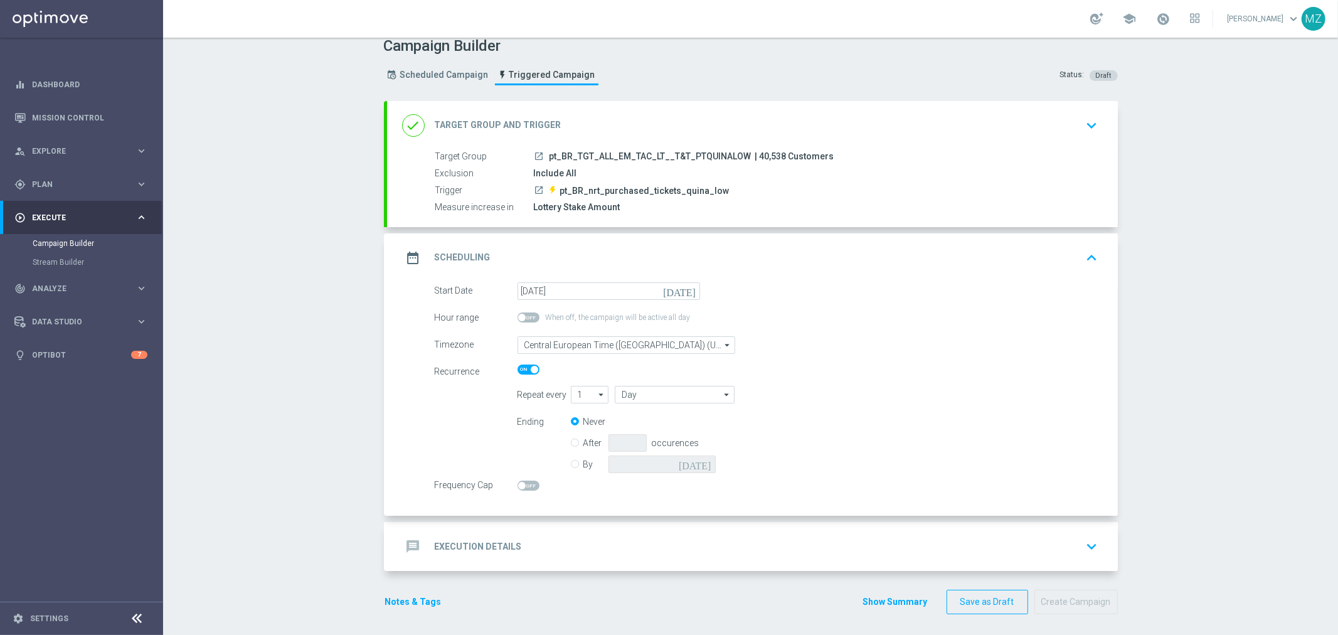
scroll to position [14, 0]
click at [518, 479] on span at bounding box center [522, 483] width 8 height 8
click at [517, 478] on input "checkbox" at bounding box center [528, 482] width 22 height 10
checkbox input "true"
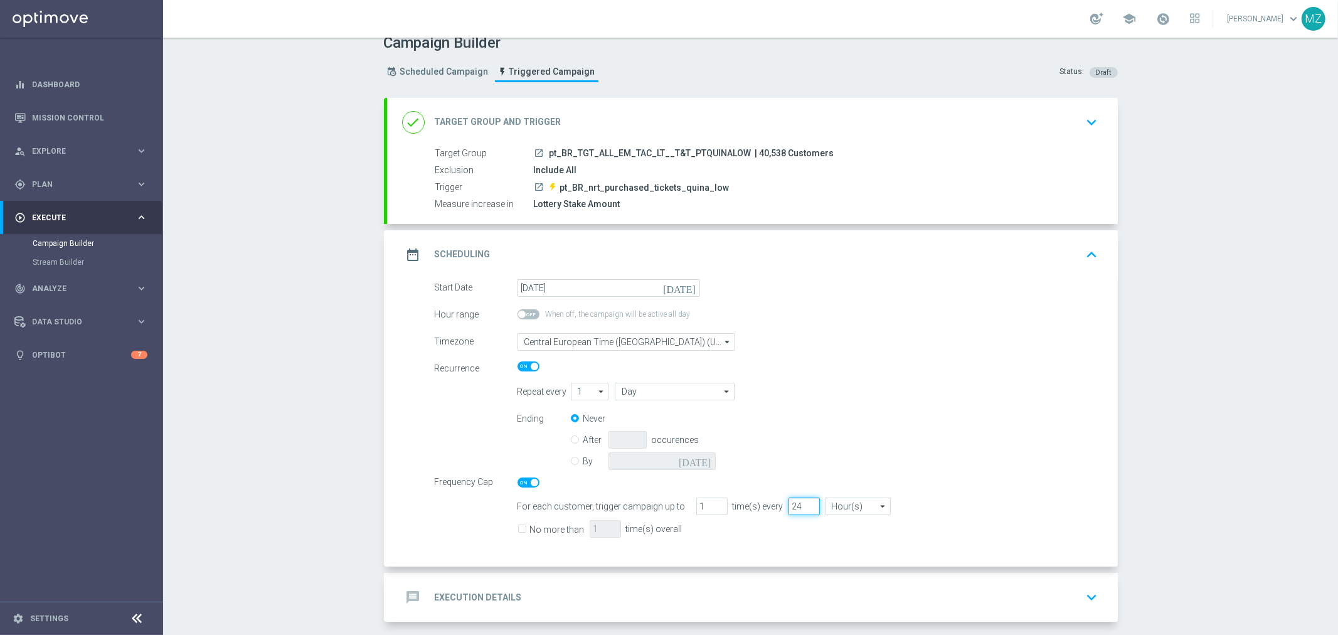
click at [788, 500] on input "24" at bounding box center [803, 506] width 31 height 18
type input "72"
click at [867, 376] on form "Start Date 09 Sep 2025 today Hour range When off, the campaign will be active a…" at bounding box center [767, 410] width 664 height 263
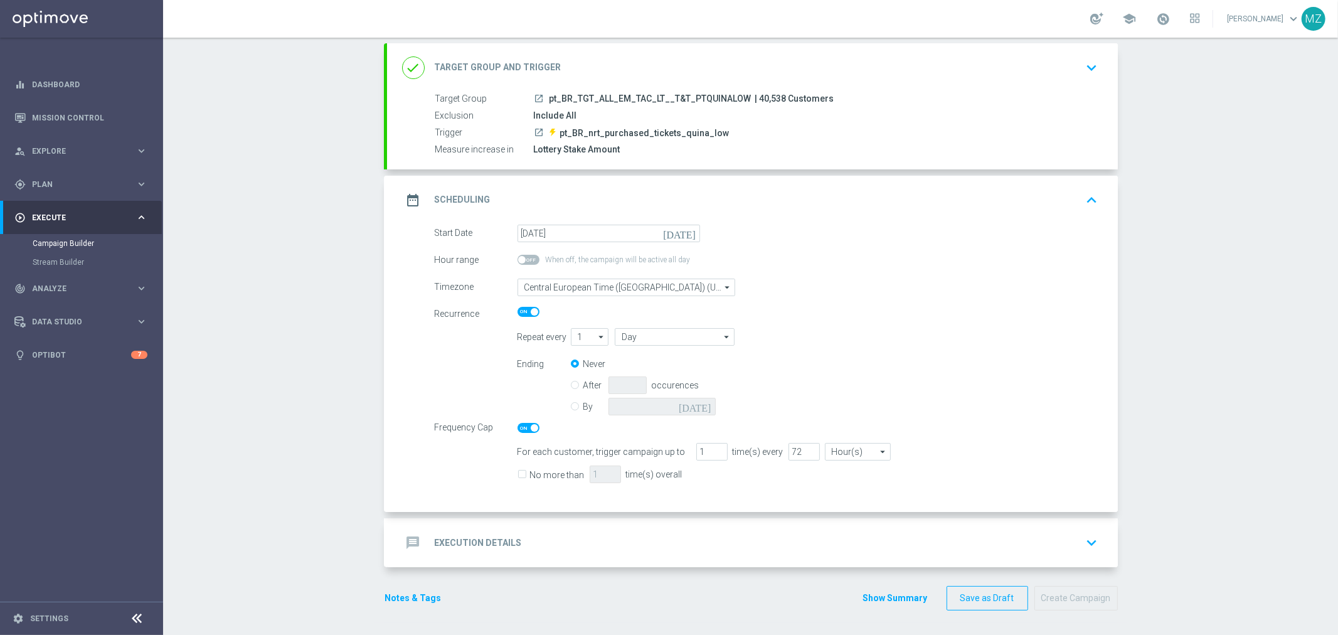
click at [1083, 541] on icon "keyboard_arrow_down" at bounding box center [1092, 542] width 19 height 19
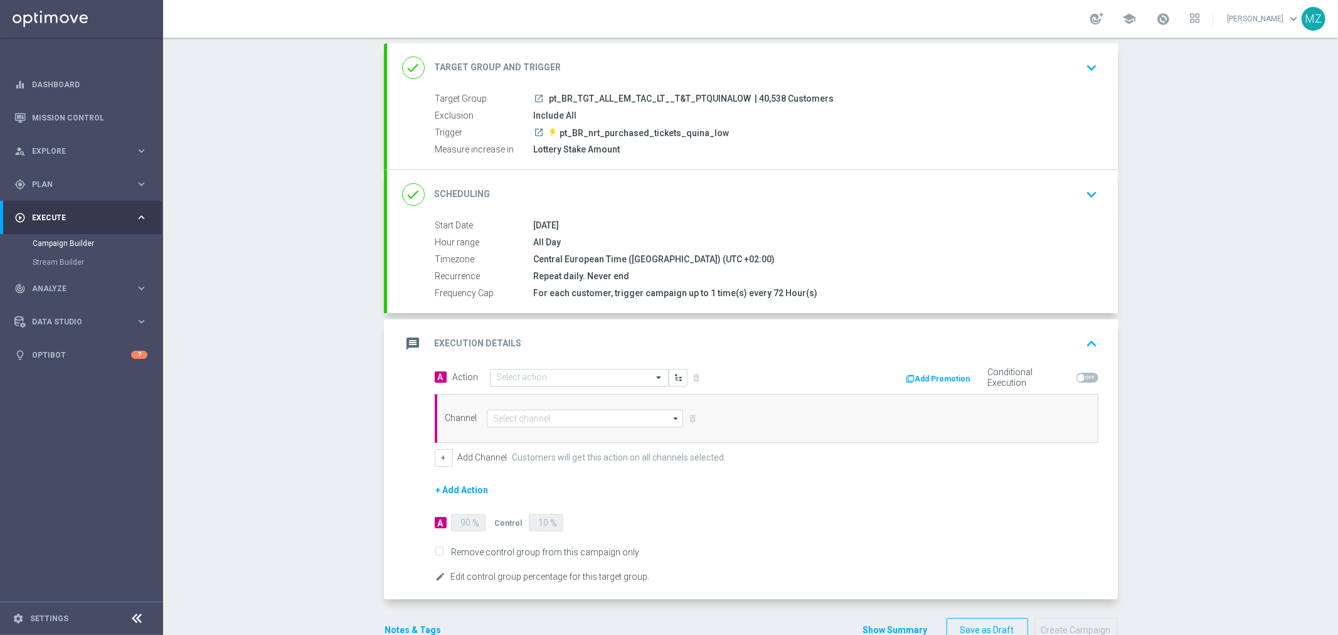
click at [517, 377] on input "text" at bounding box center [567, 378] width 140 height 11
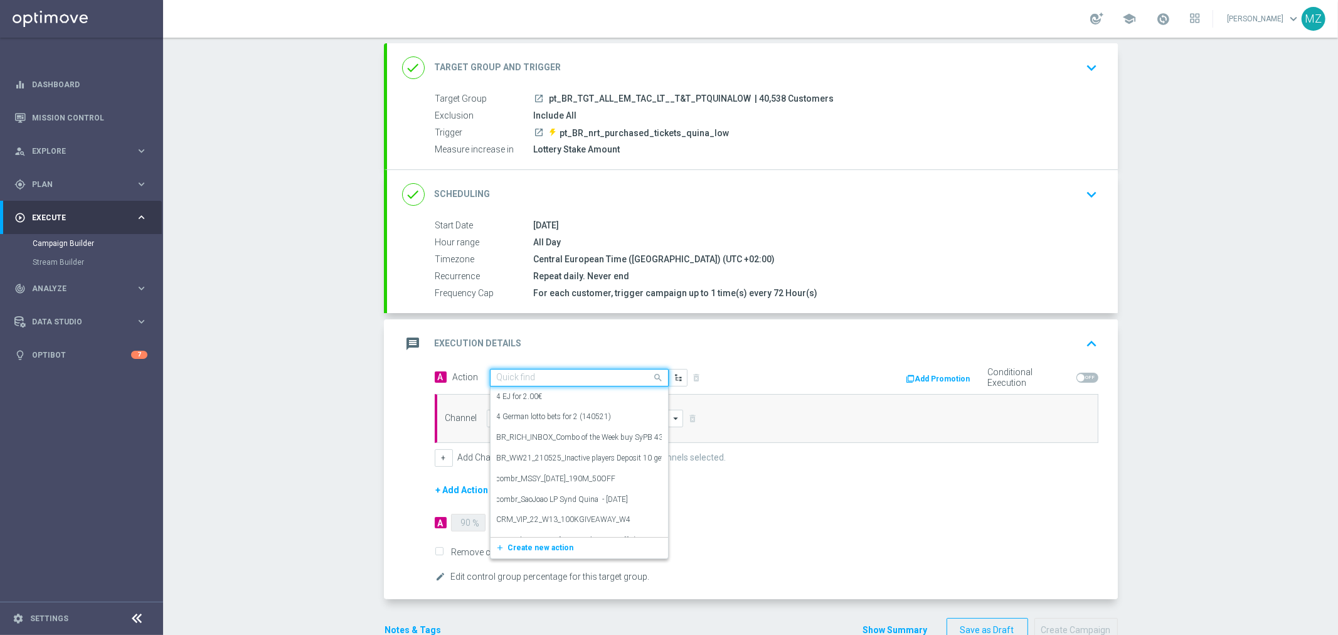
paste input "Track & Trigger nrt_purchased_tickets"
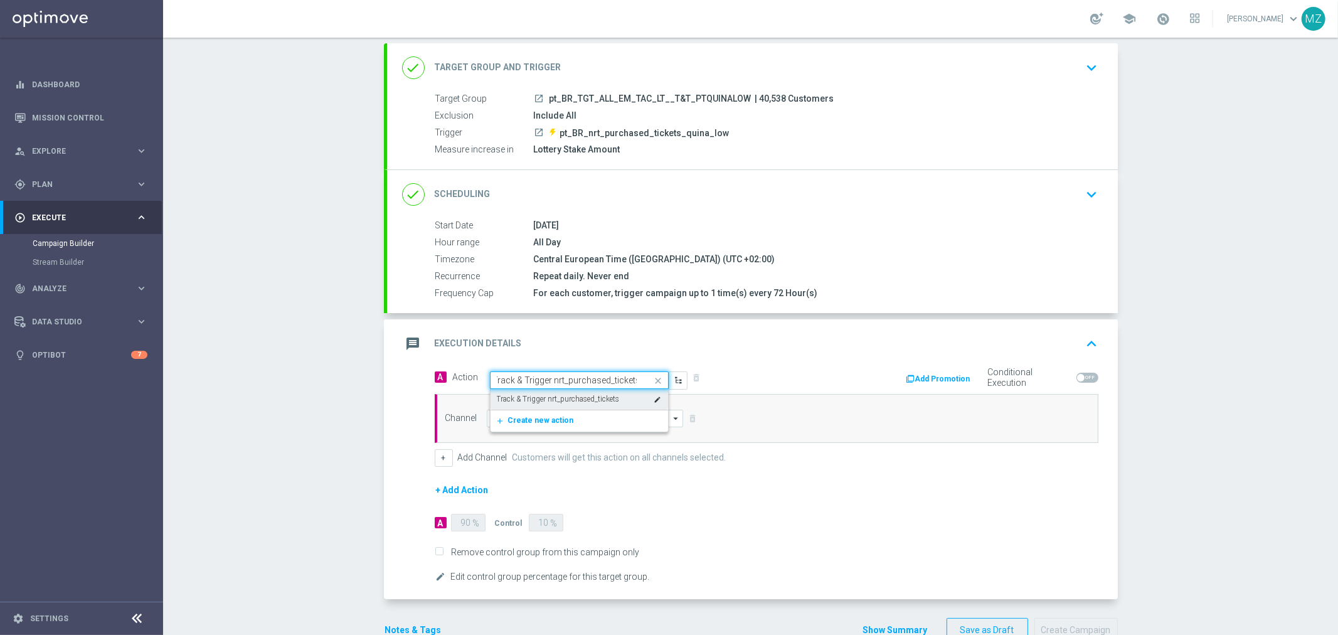
click at [524, 403] on label "Track & Trigger nrt_purchased_tickets" at bounding box center [558, 399] width 123 height 11
type input "Track & Trigger nrt_purchased_tickets"
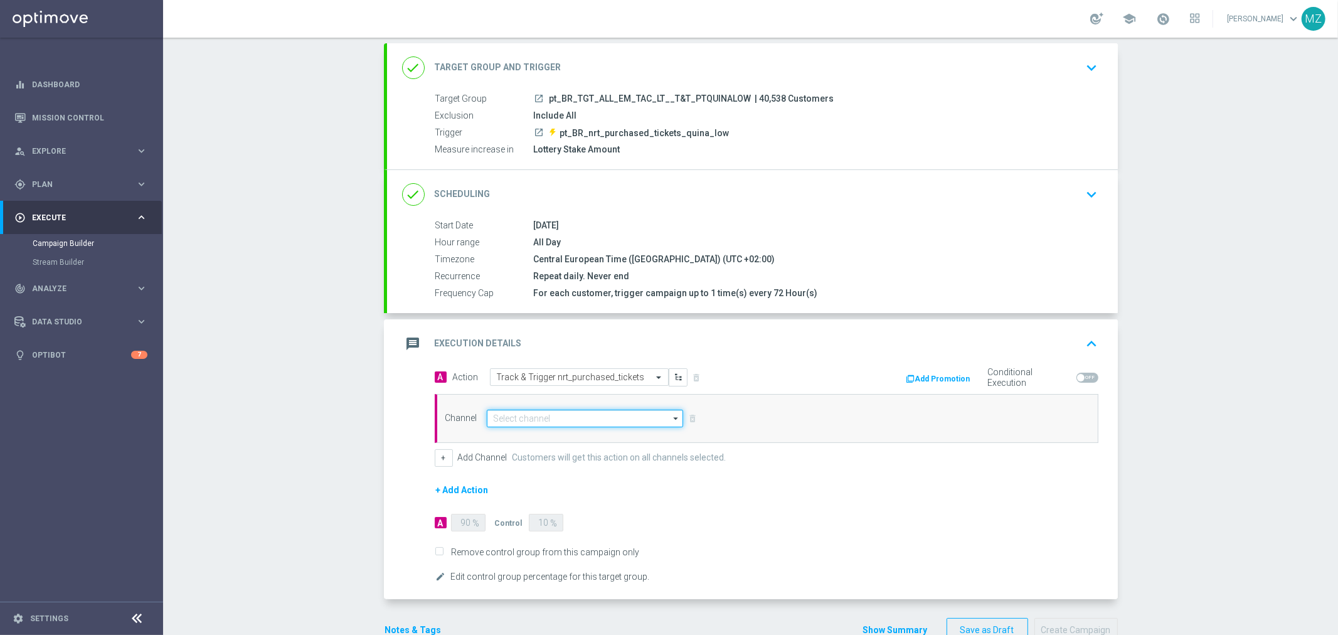
click at [522, 412] on input at bounding box center [585, 419] width 197 height 18
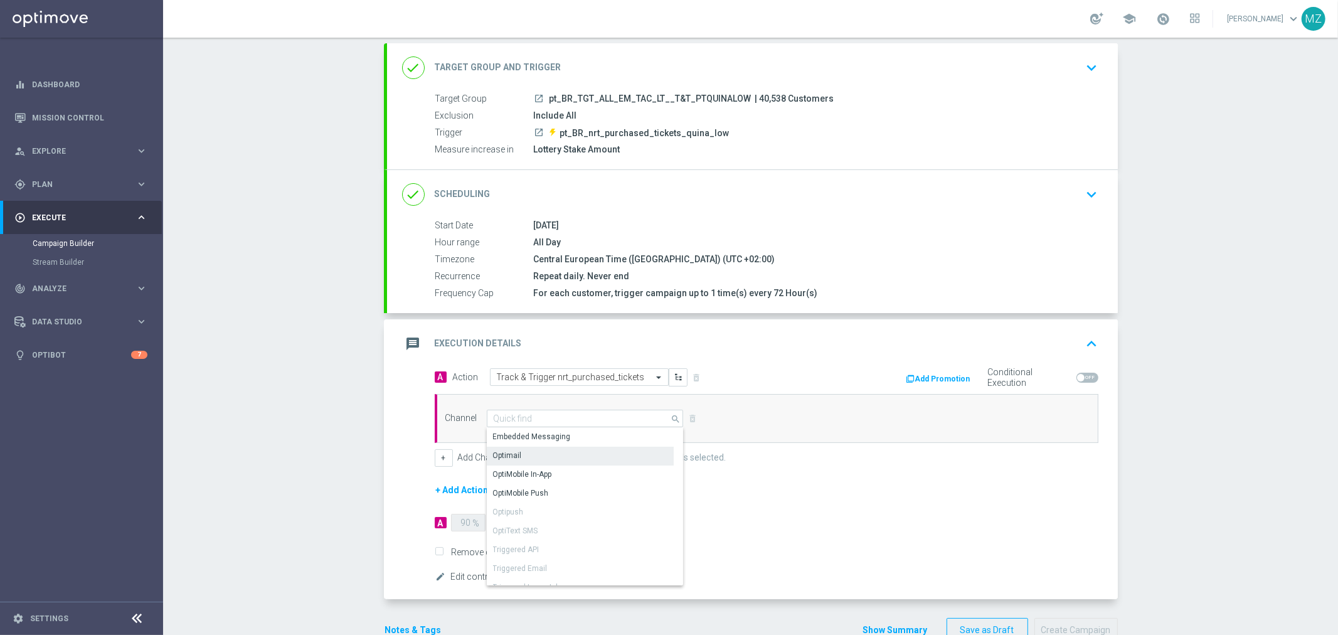
drag, startPoint x: 524, startPoint y: 448, endPoint x: 553, endPoint y: 454, distance: 29.4
click at [525, 448] on div "Optimail" at bounding box center [580, 456] width 187 height 18
type input "Optimail"
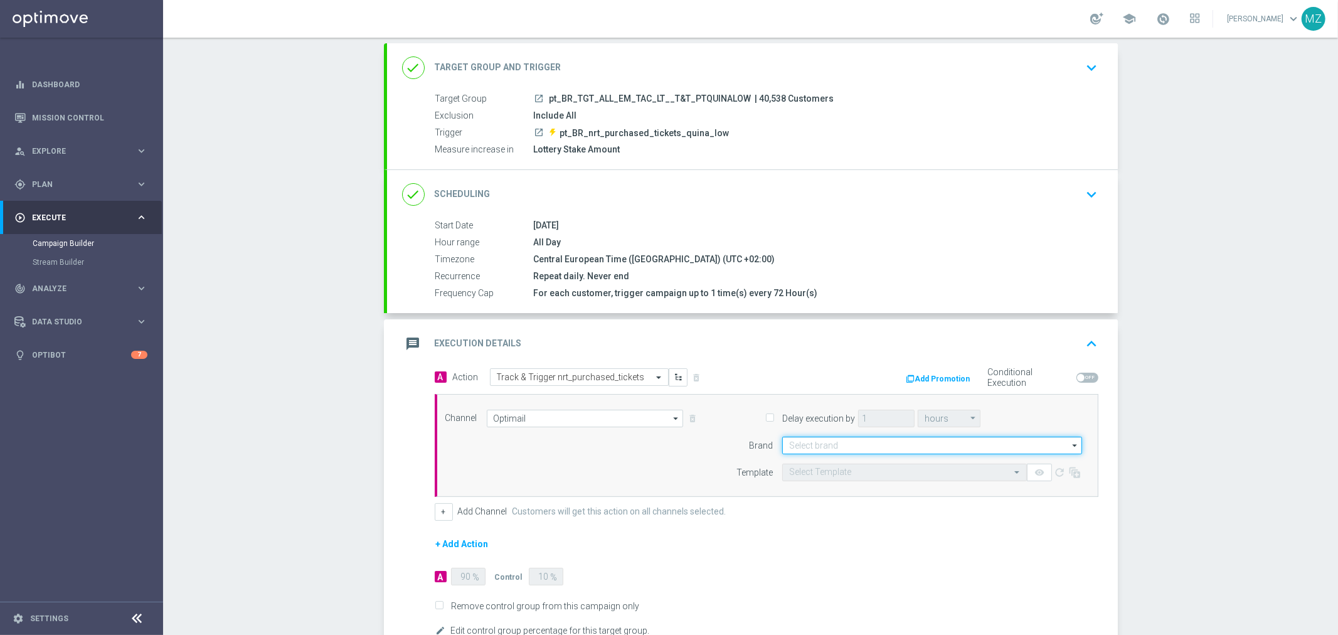
click at [817, 446] on input at bounding box center [932, 446] width 300 height 18
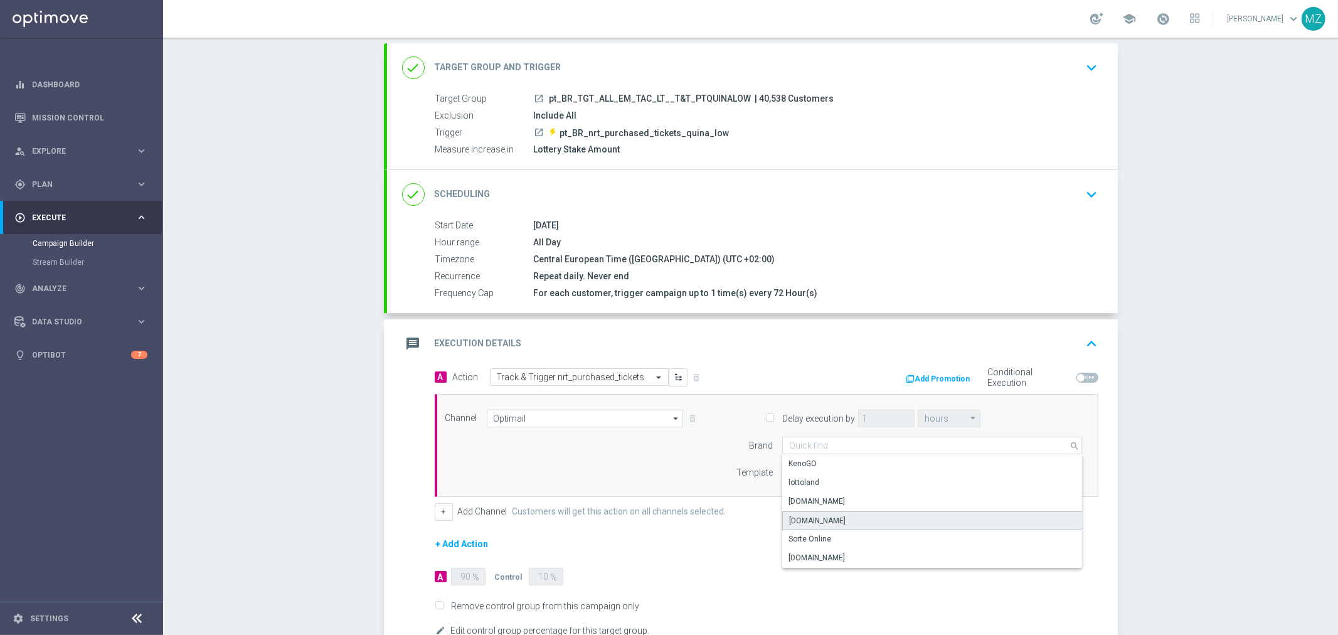
click at [822, 517] on div "[DOMAIN_NAME]" at bounding box center [817, 520] width 56 height 11
type input "[DOMAIN_NAME]"
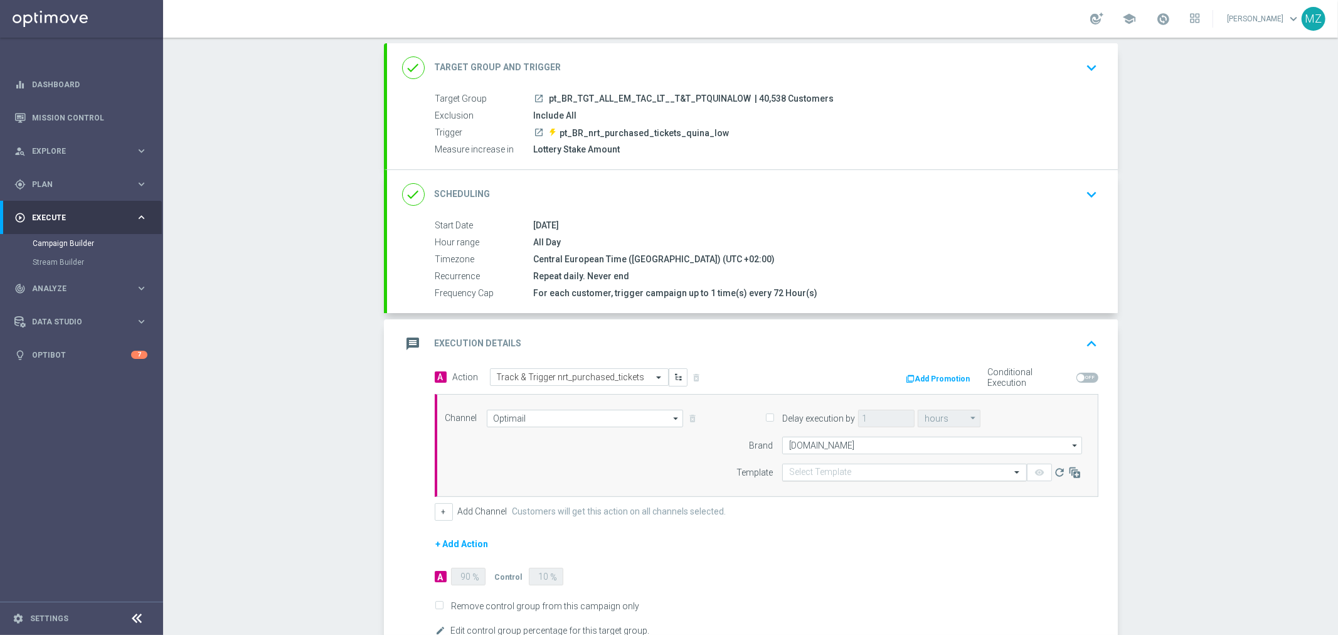
click at [901, 474] on input "text" at bounding box center [892, 472] width 206 height 11
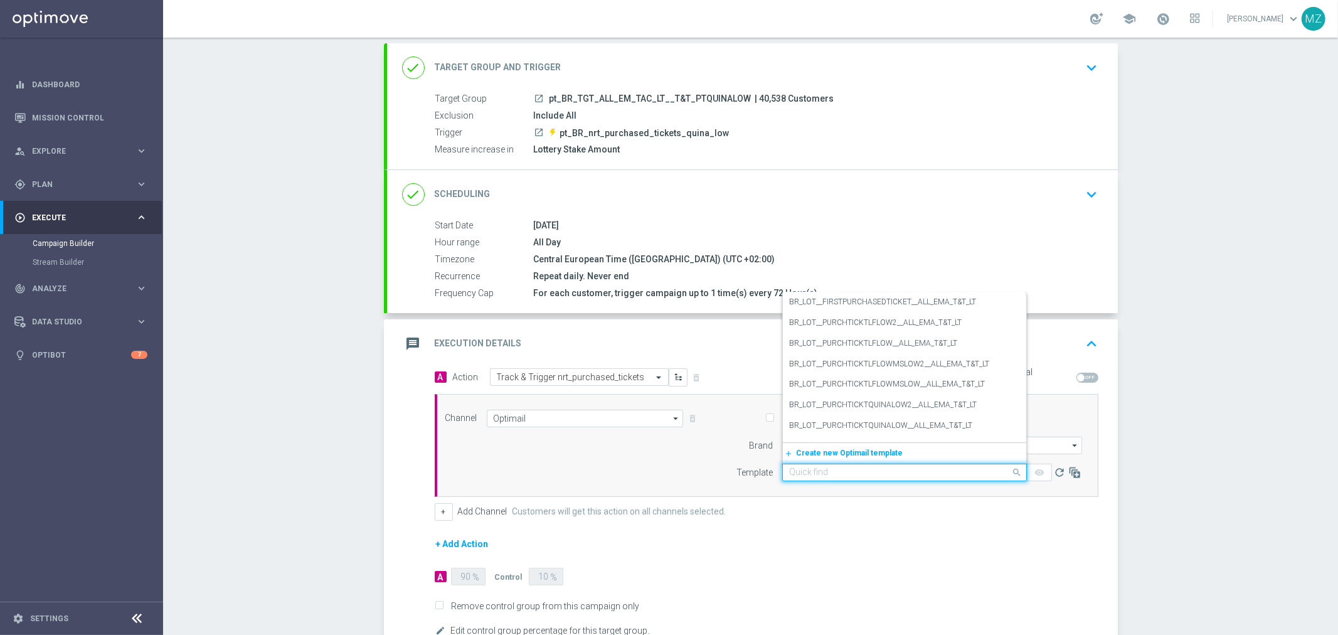
paste input "BR_LOT__PURCHTICKTQUINALOW2__ALL_EMA_T&T_LT"
type input "BR_LOT__PURCHTICKTQUINALOW2__ALL_EMA_T&T_LT"
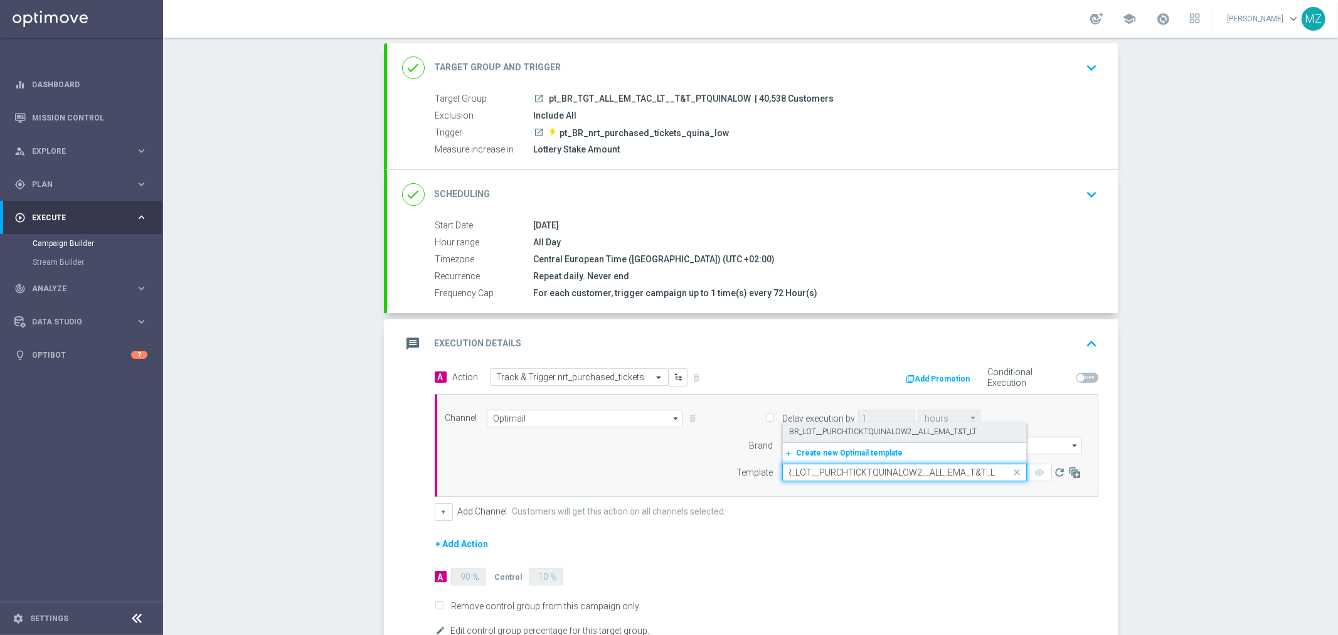
click at [893, 424] on div "BR_LOT__PURCHTICKTQUINALOW2__ALL_EMA_T&T_LT" at bounding box center [904, 431] width 231 height 21
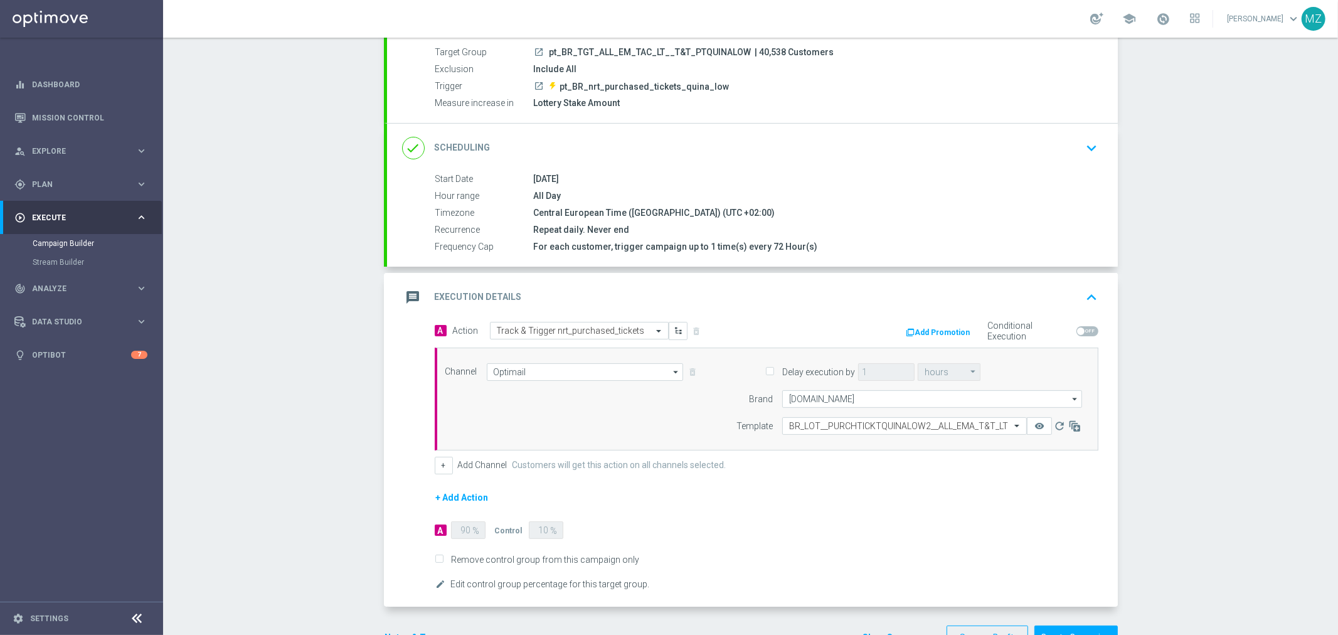
scroll to position [139, 0]
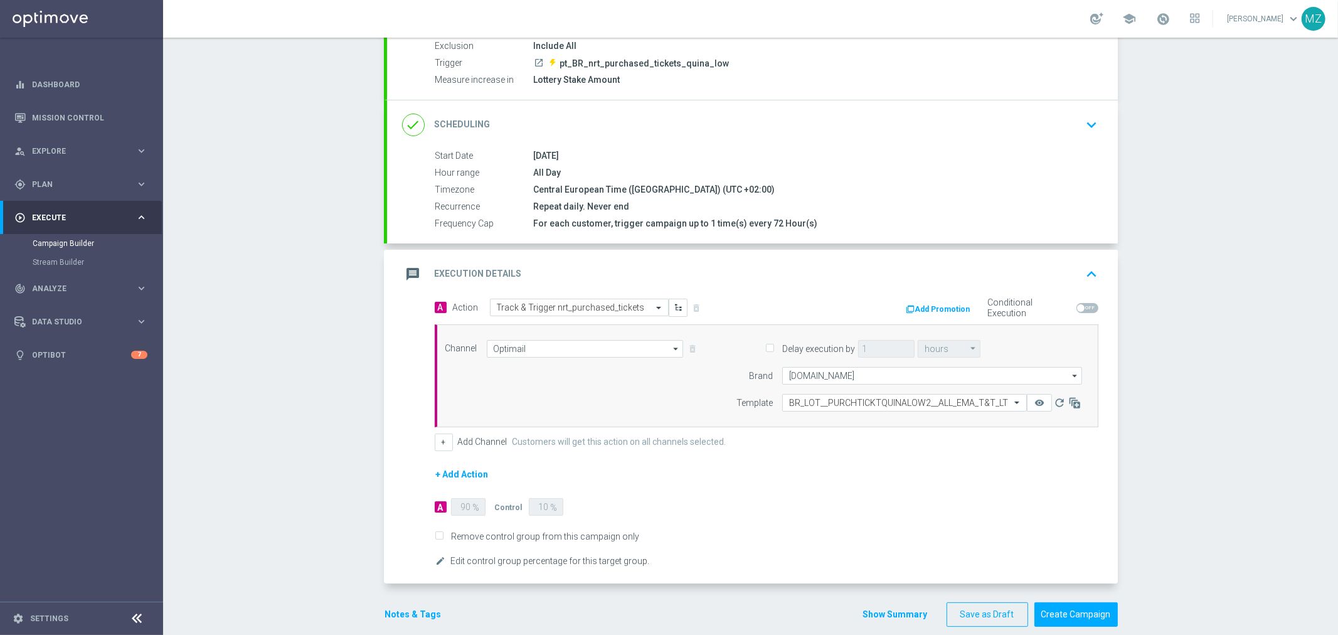
click at [425, 609] on button "Notes & Tags" at bounding box center [413, 614] width 59 height 16
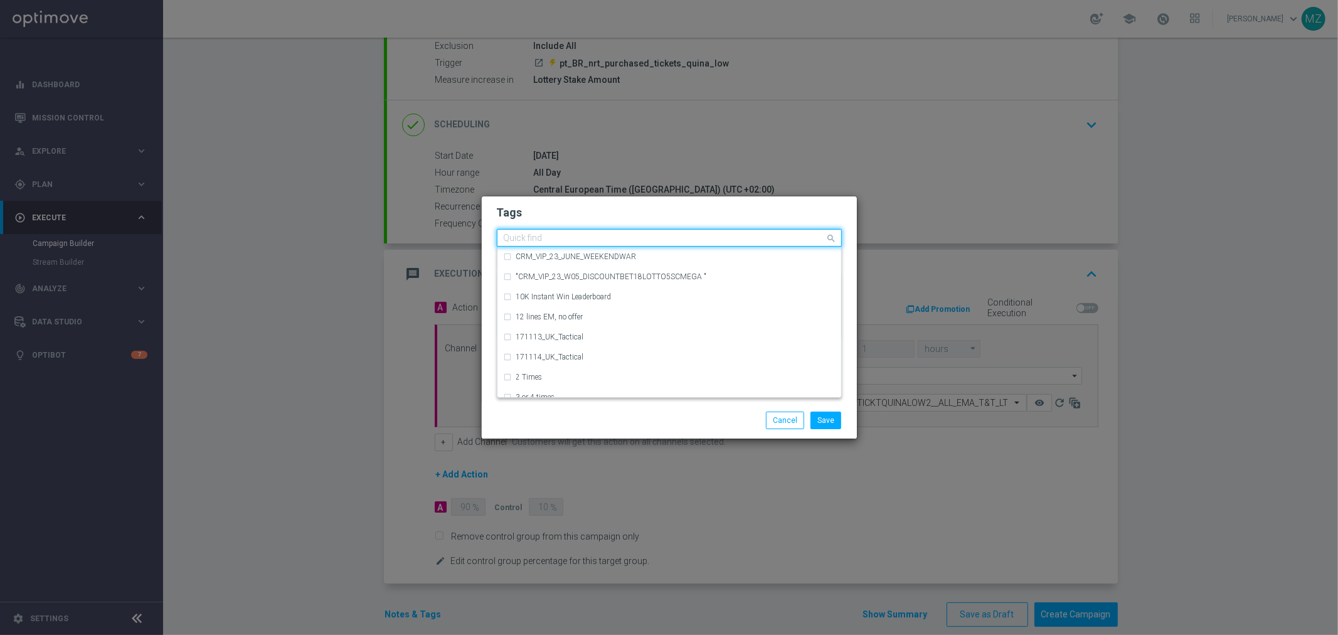
click at [597, 240] on input "text" at bounding box center [665, 238] width 322 height 11
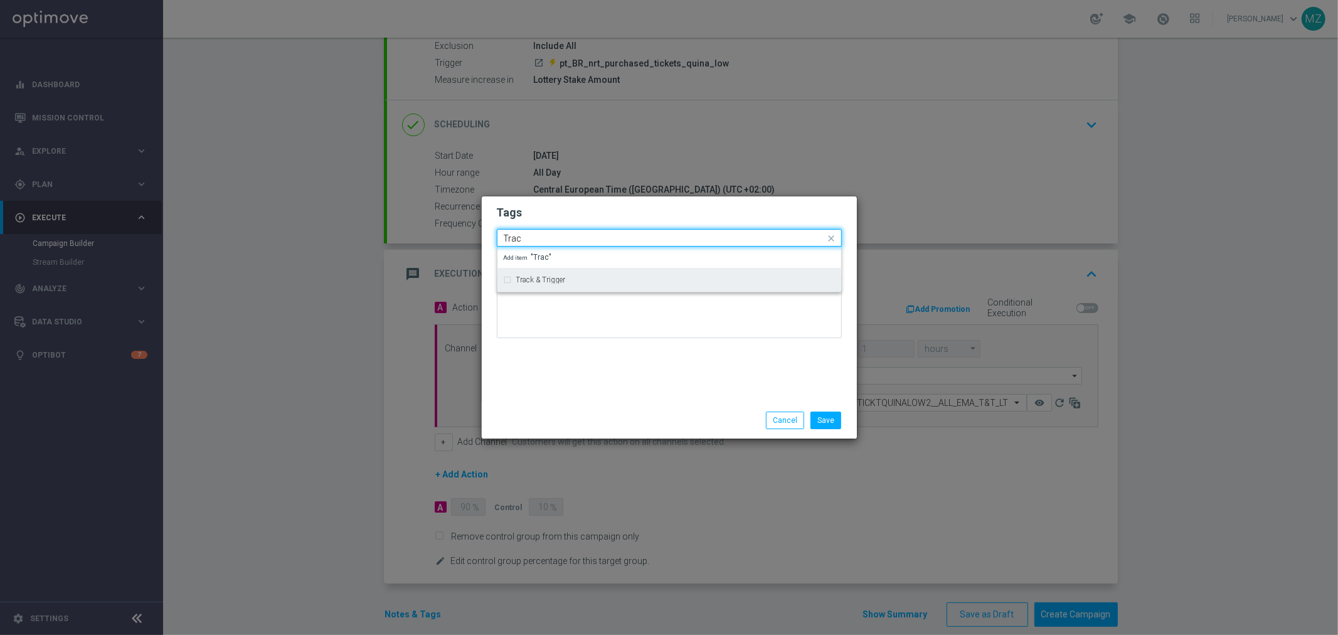
click at [588, 280] on div "Track & Trigger" at bounding box center [675, 280] width 319 height 8
type input "Trac"
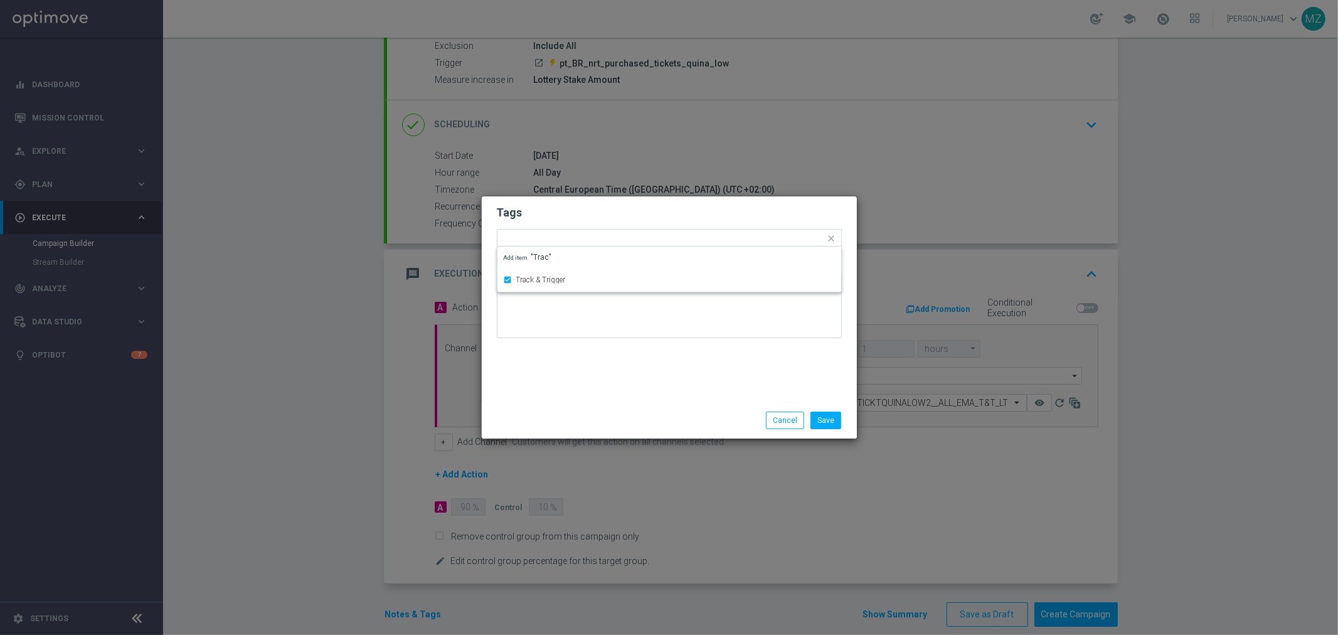
click at [701, 408] on div "Save Cancel" at bounding box center [669, 420] width 375 height 36
click at [832, 421] on button "Save" at bounding box center [825, 420] width 31 height 18
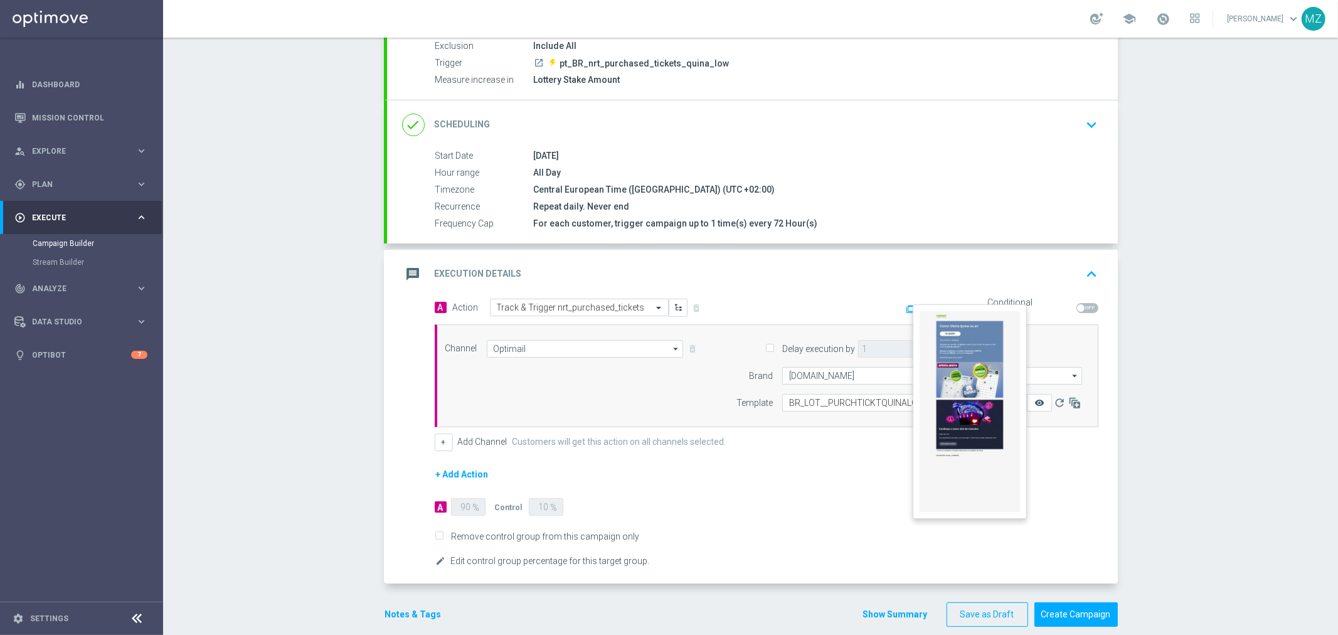
click at [1037, 399] on icon "remove_red_eye" at bounding box center [1039, 403] width 10 height 10
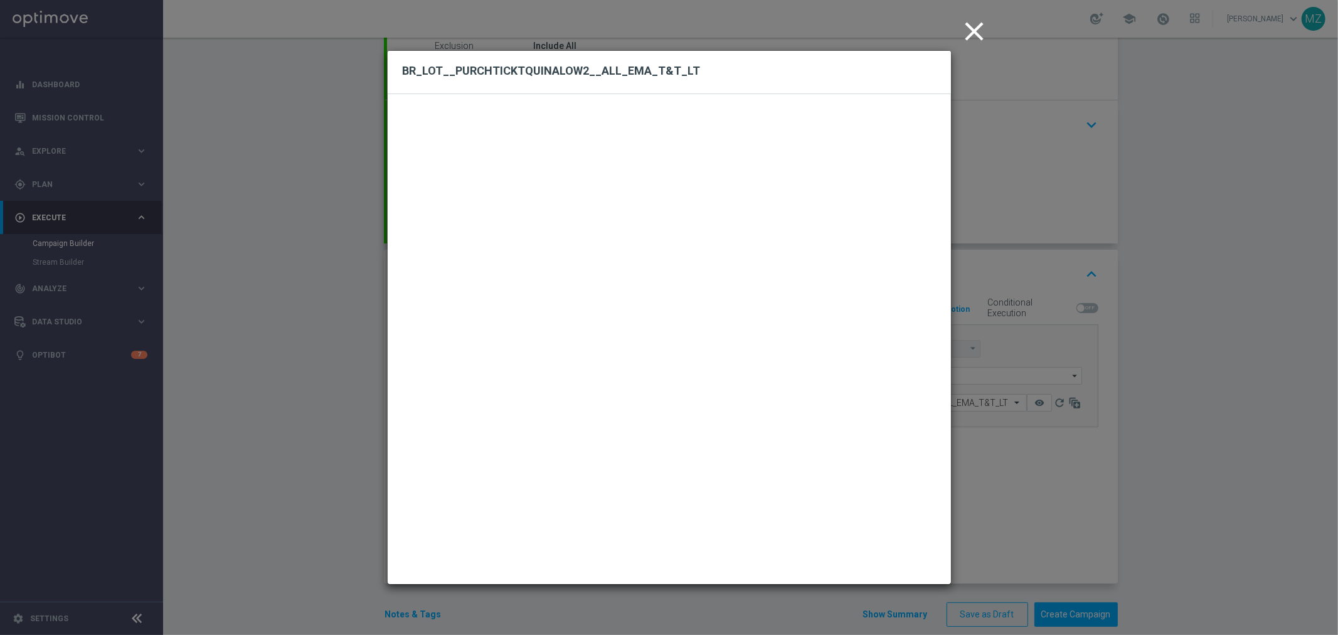
click at [982, 36] on icon "close" at bounding box center [974, 31] width 31 height 31
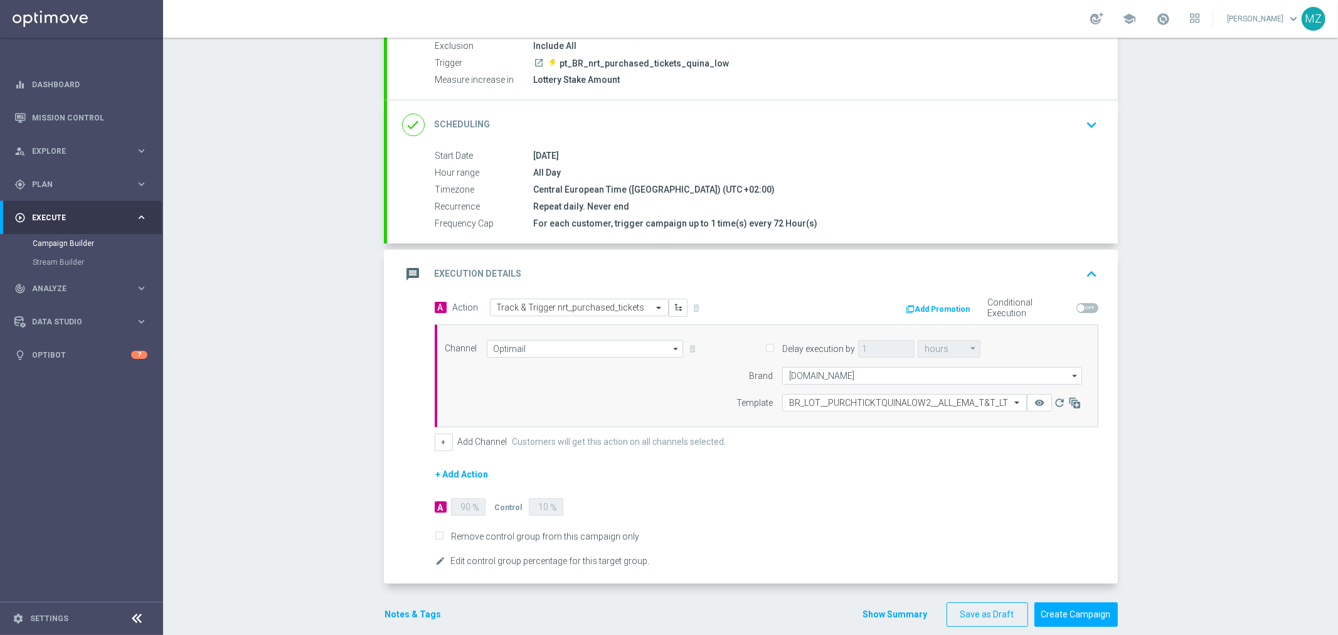
click at [1089, 271] on icon "keyboard_arrow_up" at bounding box center [1092, 274] width 19 height 19
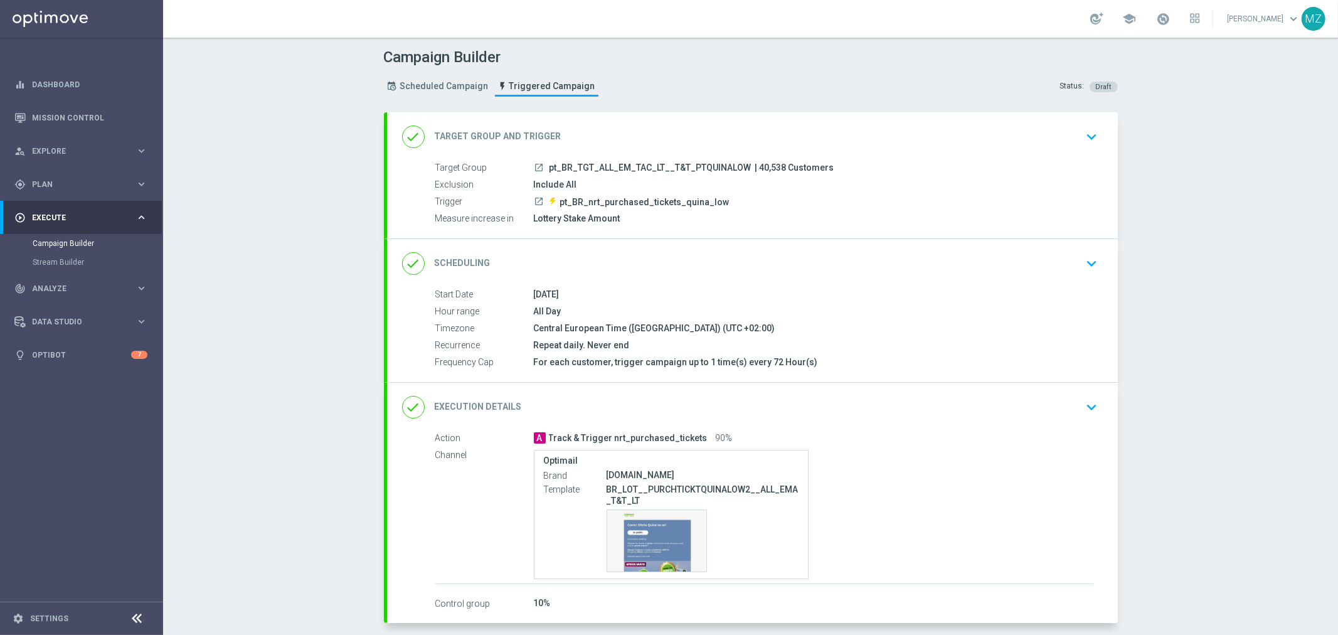
scroll to position [56, 0]
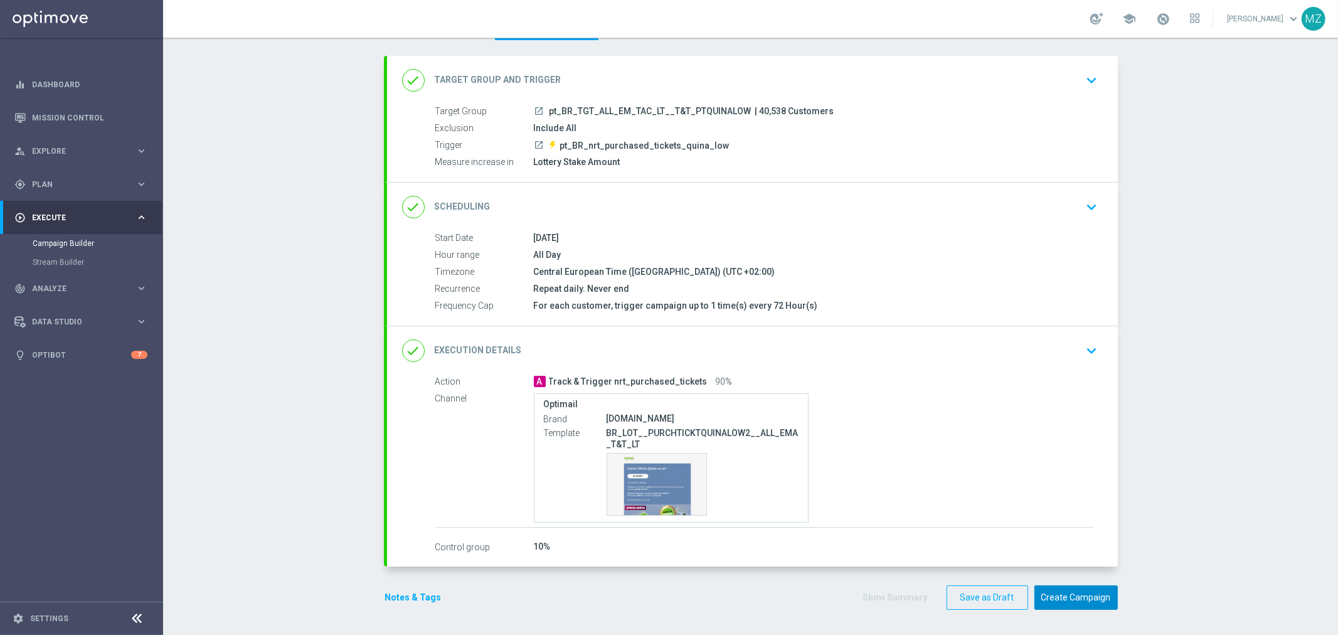
click at [1075, 600] on button "Create Campaign" at bounding box center [1075, 597] width 83 height 24
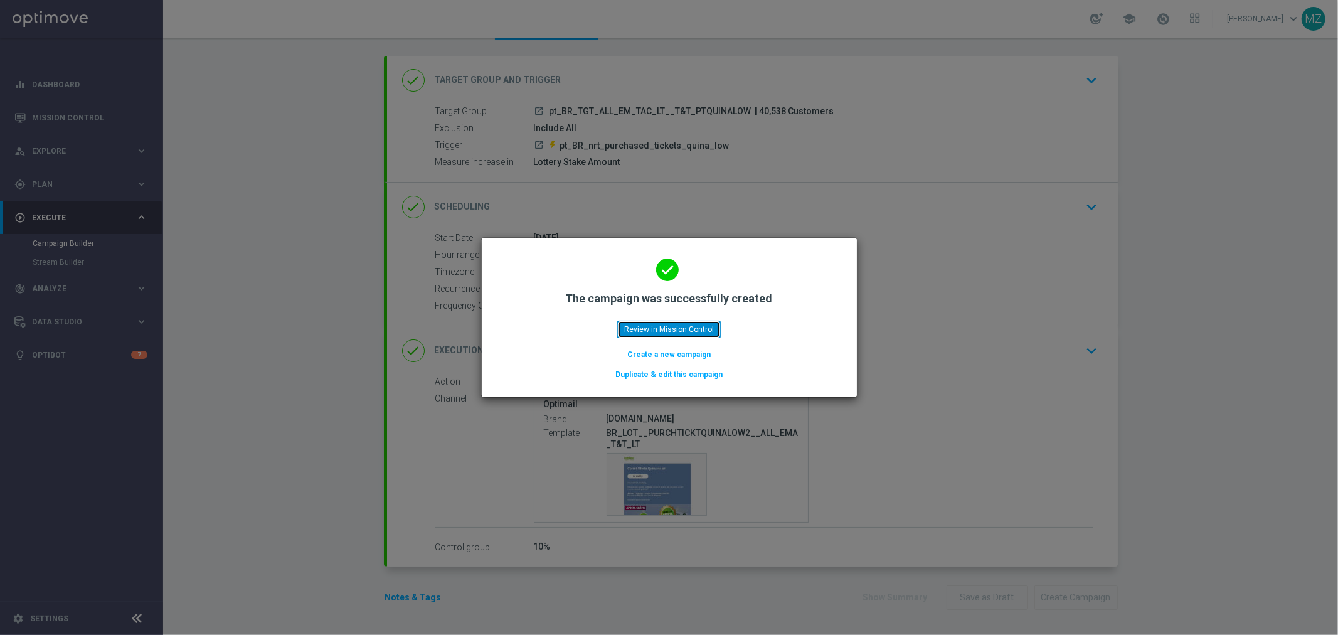
click at [659, 336] on button "Review in Mission Control" at bounding box center [668, 329] width 103 height 18
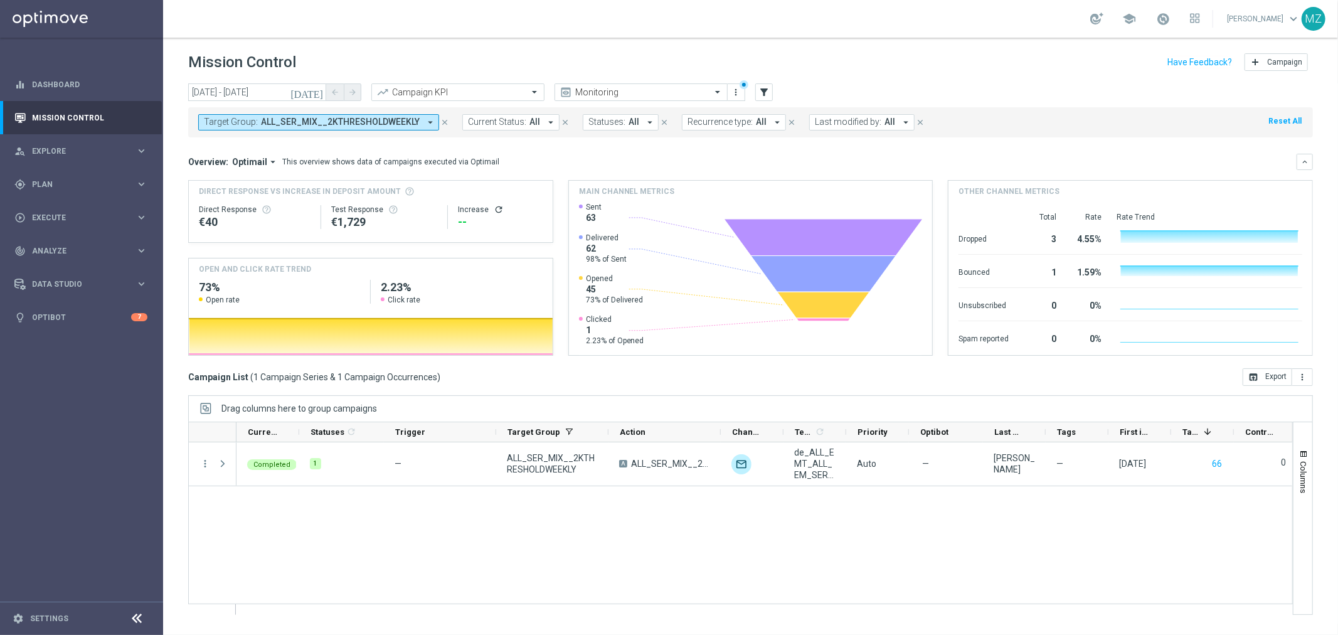
click at [396, 123] on span "ALL_SER_MIX__2KTHRESHOLDWEEKLY" at bounding box center [340, 122] width 159 height 11
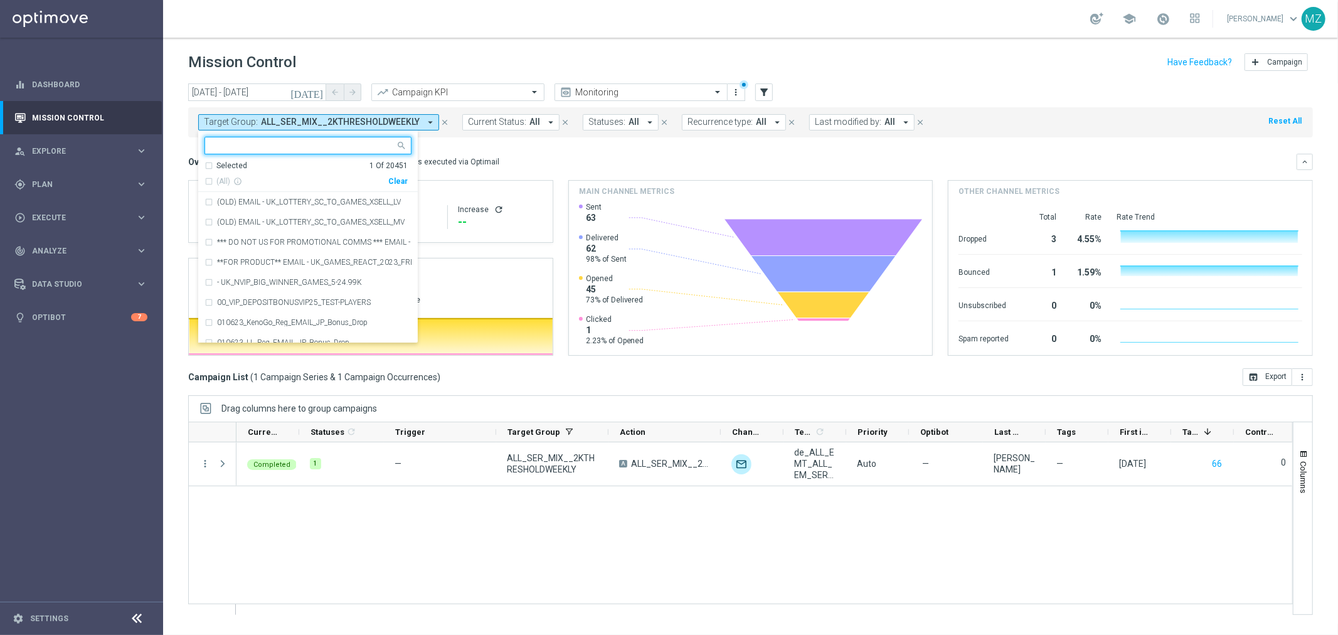
click at [0, 0] on div "Clear" at bounding box center [0, 0] width 0 height 0
click at [759, 92] on icon "filter_alt" at bounding box center [763, 92] width 11 height 11
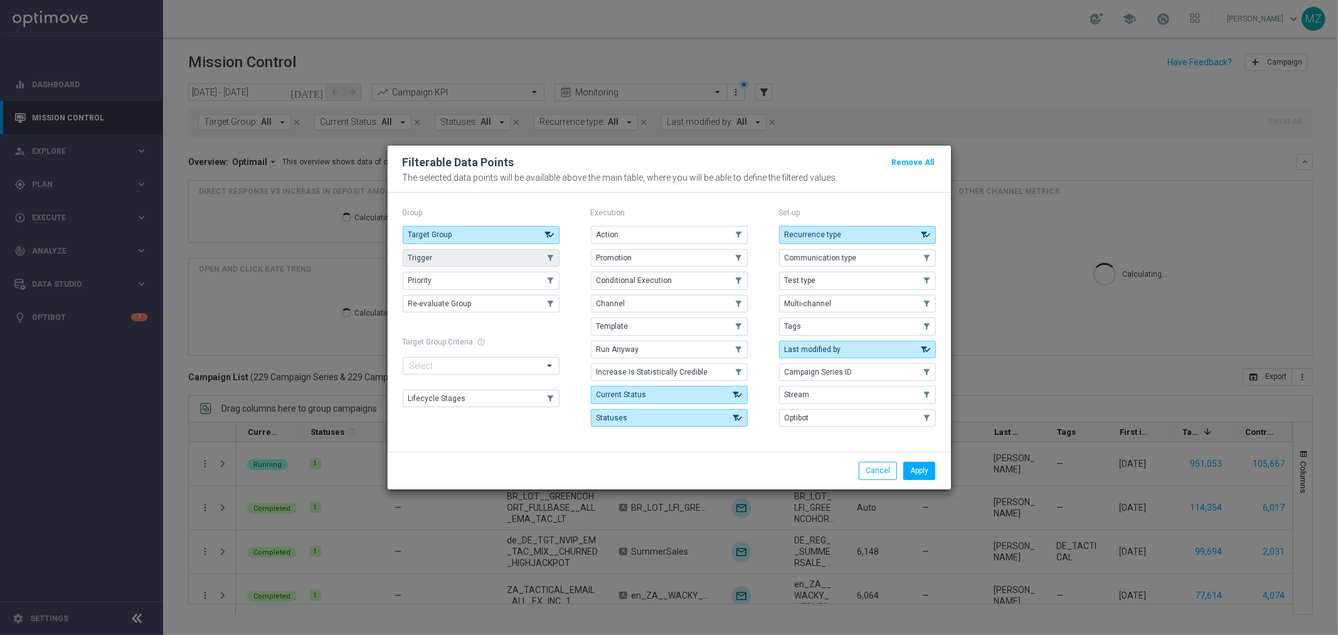
click at [443, 262] on button "Trigger" at bounding box center [481, 258] width 157 height 18
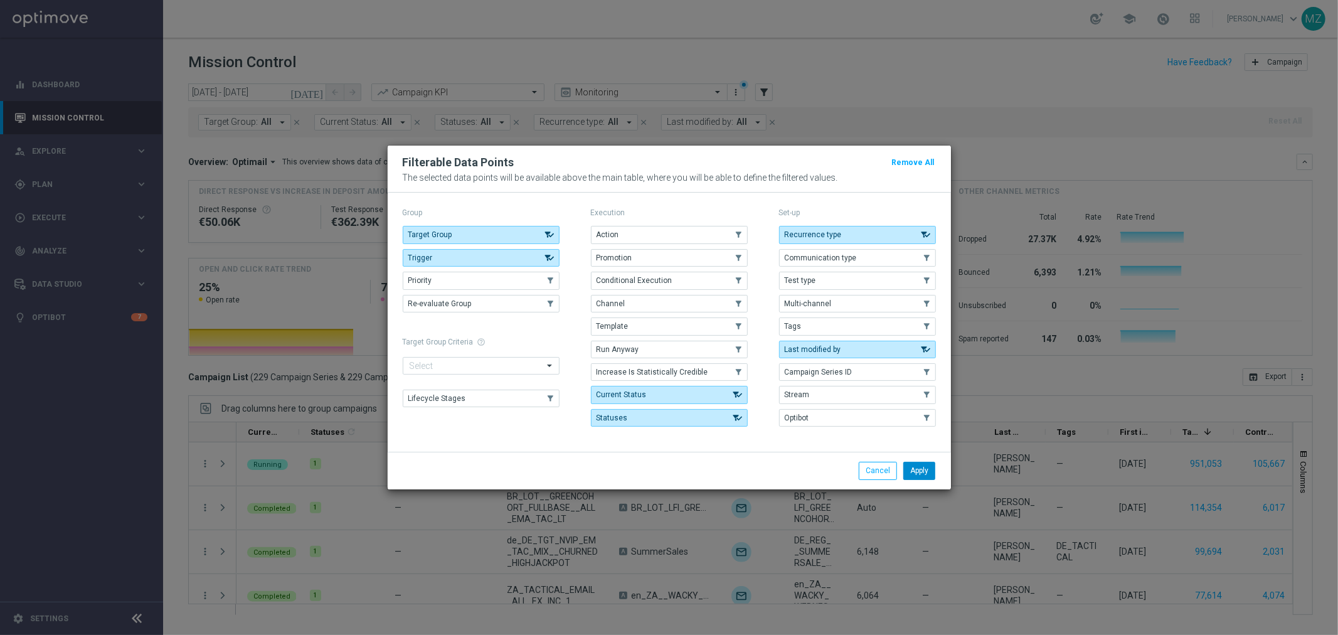
click at [926, 473] on button "Apply" at bounding box center [919, 471] width 32 height 18
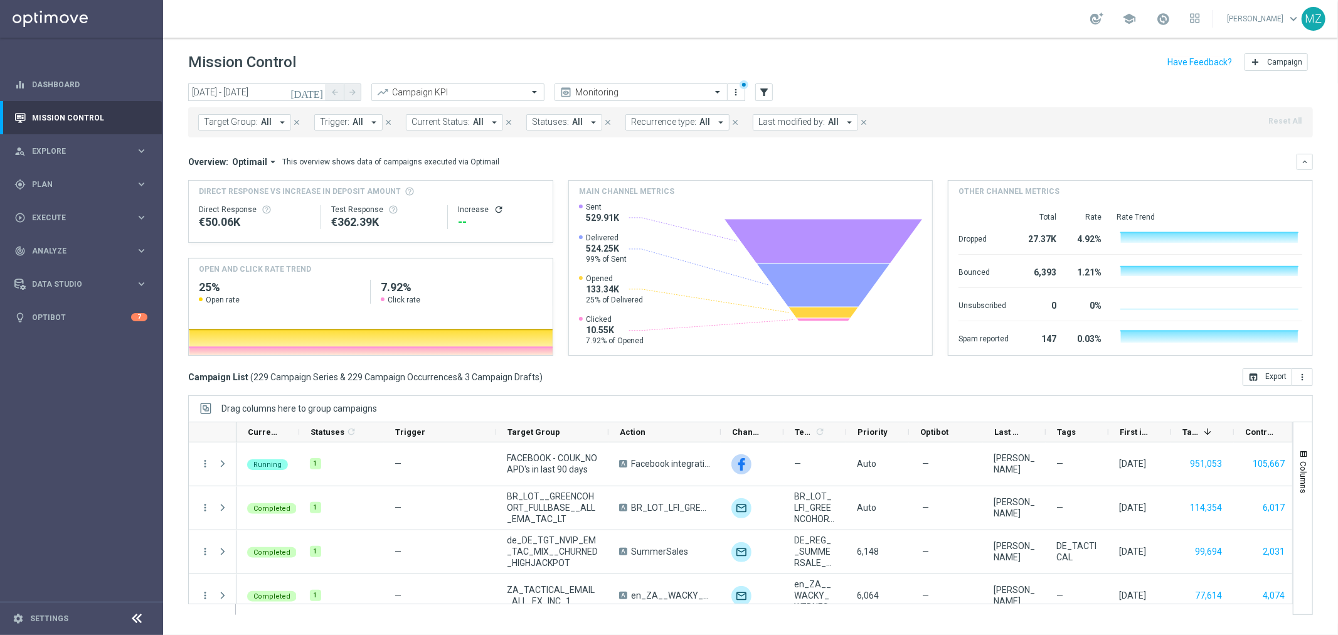
click at [359, 121] on span "All" at bounding box center [357, 122] width 11 height 11
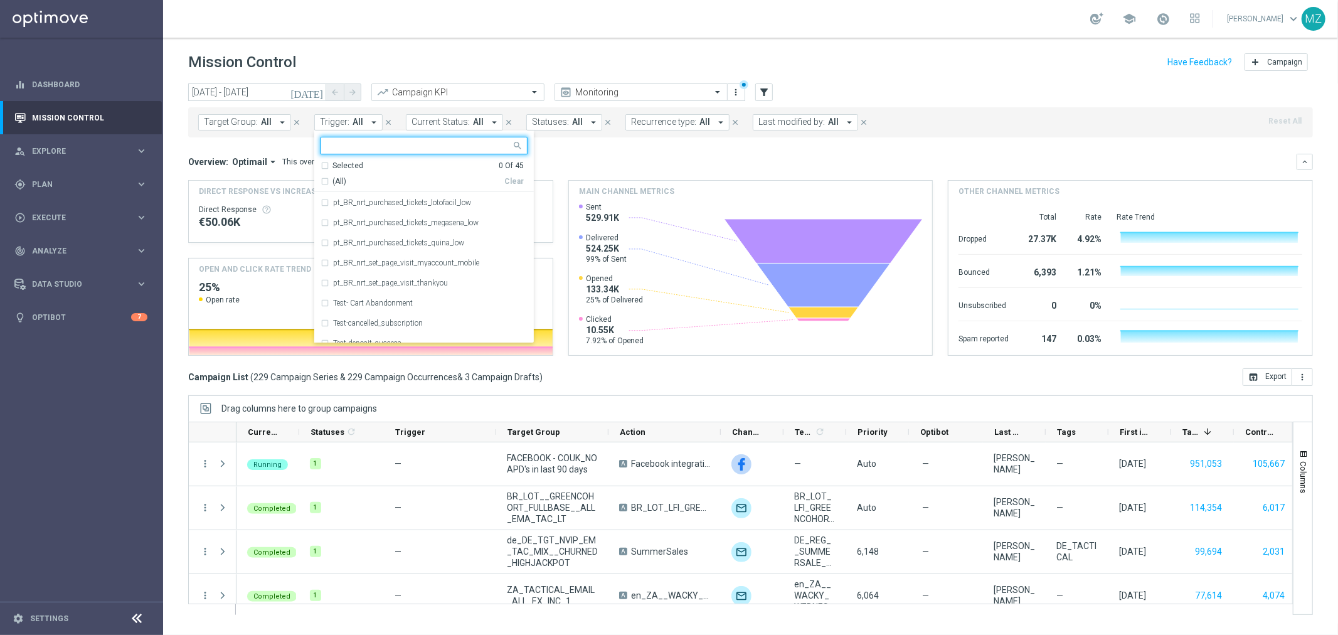
scroll to position [556, 0]
click at [453, 209] on label "pt_BR_nrt_purchased_tickets_lotofacil_low" at bounding box center [402, 208] width 138 height 8
click at [906, 59] on div "Mission Control add Campaign" at bounding box center [750, 62] width 1125 height 24
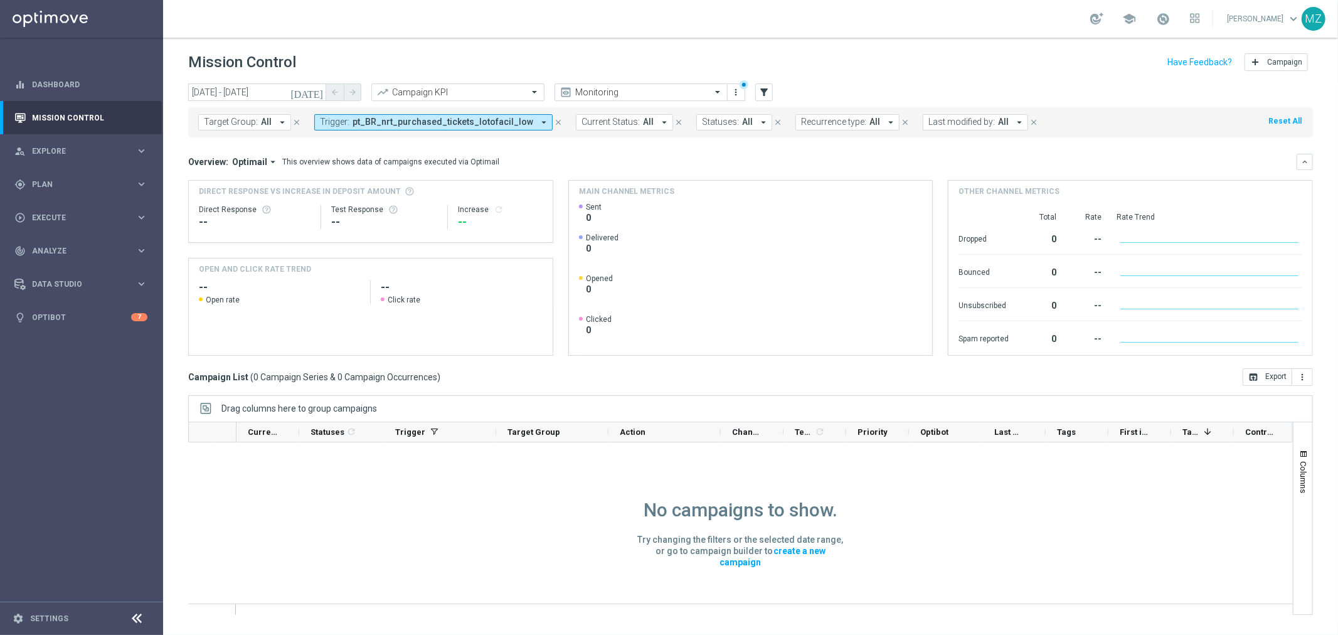
click at [320, 91] on icon "[DATE]" at bounding box center [307, 92] width 34 height 11
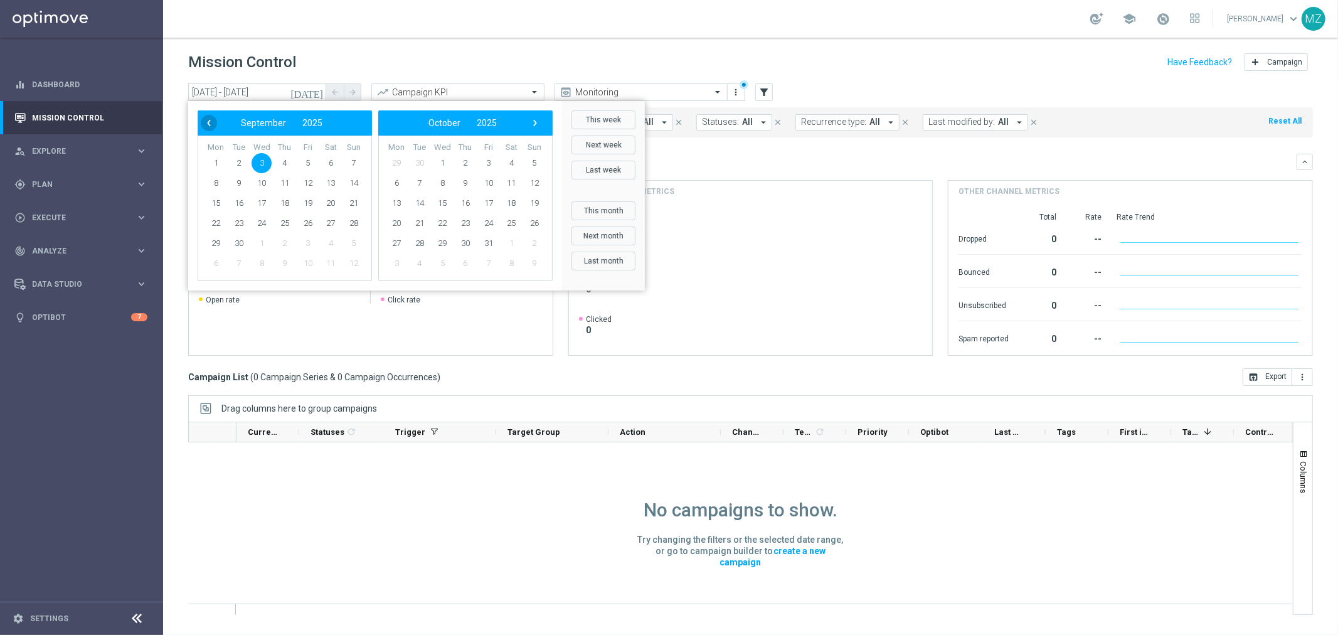
click at [204, 124] on span "‹" at bounding box center [209, 123] width 16 height 16
click at [302, 161] on span "1" at bounding box center [308, 163] width 20 height 20
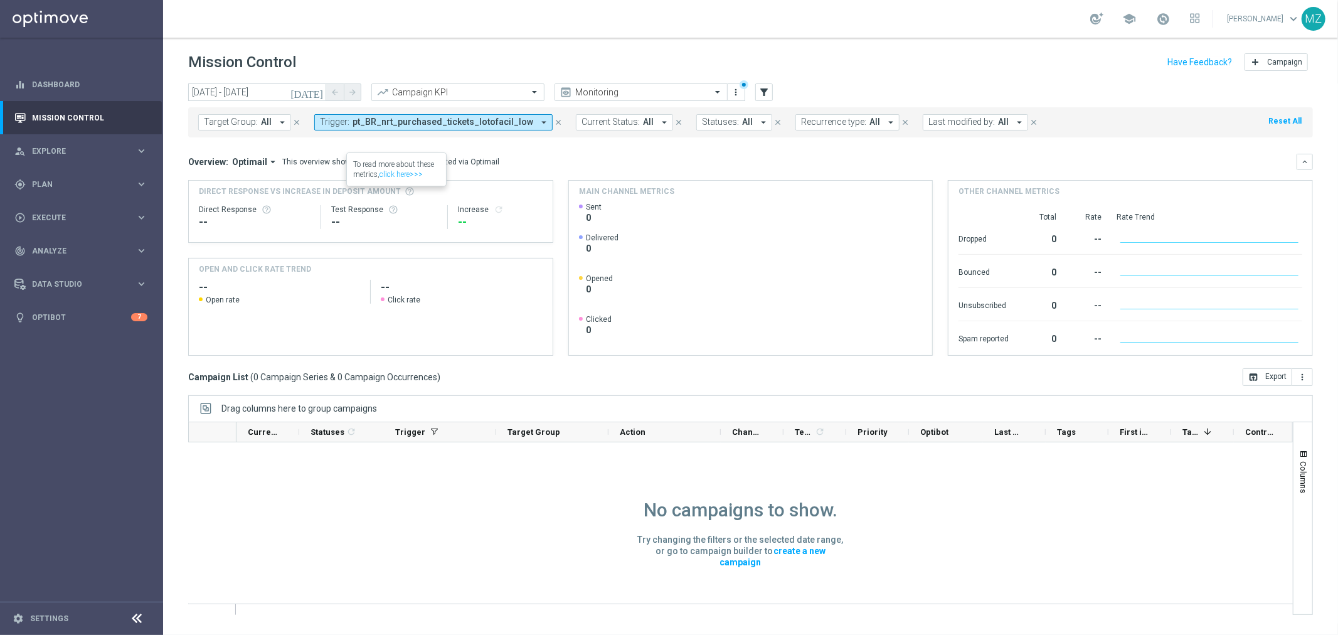
click at [315, 90] on icon "[DATE]" at bounding box center [307, 92] width 34 height 11
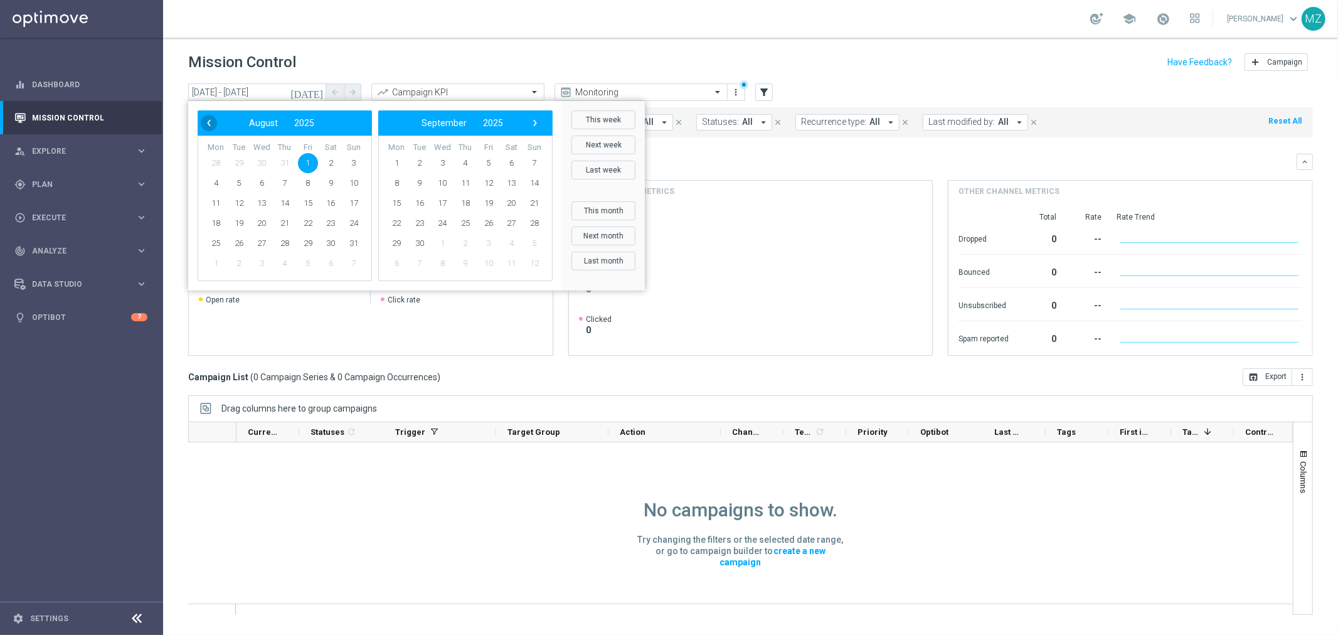
click at [205, 120] on span "‹" at bounding box center [209, 123] width 16 height 16
click at [279, 220] on span "22" at bounding box center [285, 223] width 20 height 20
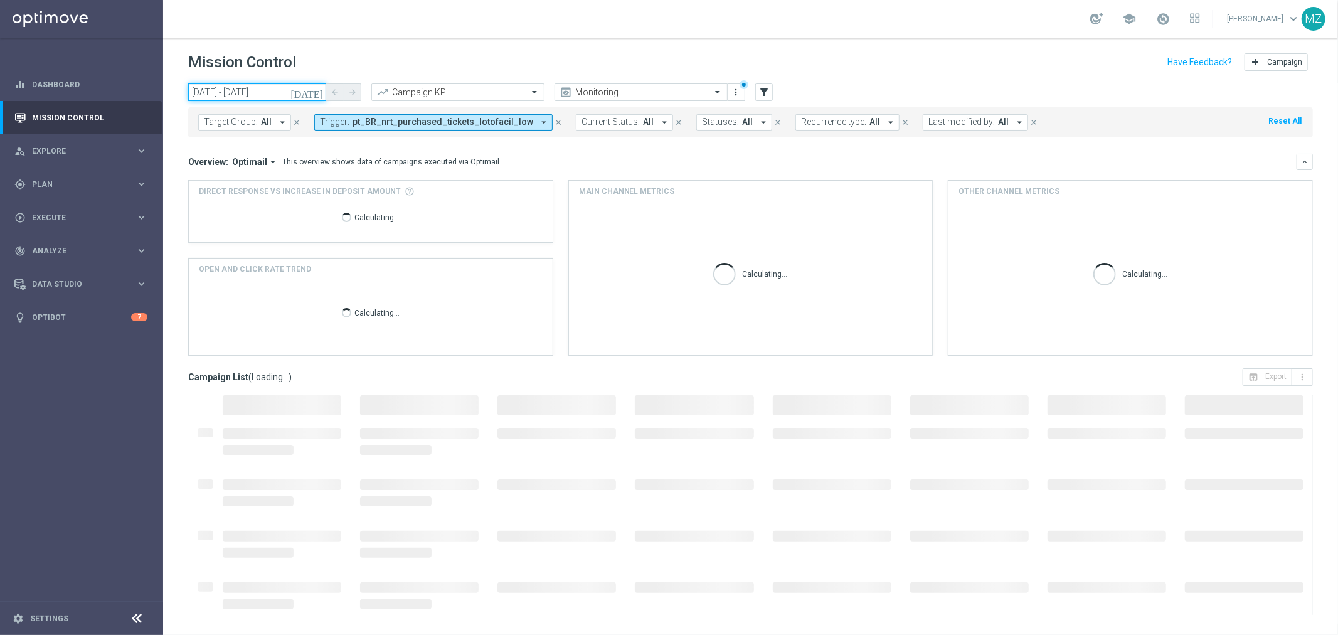
click at [223, 91] on input "22 May 2025 - 22 May 2025" at bounding box center [257, 92] width 138 height 18
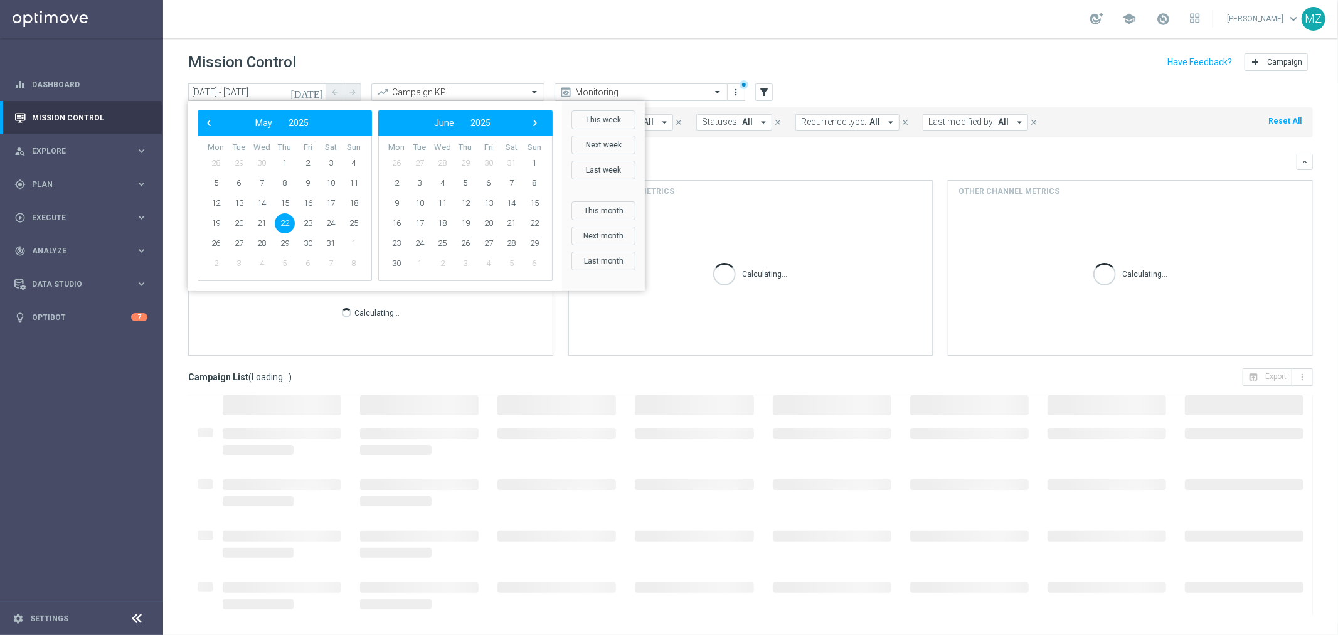
click at [284, 223] on span "22" at bounding box center [285, 223] width 20 height 20
click at [533, 124] on span "›" at bounding box center [535, 123] width 16 height 16
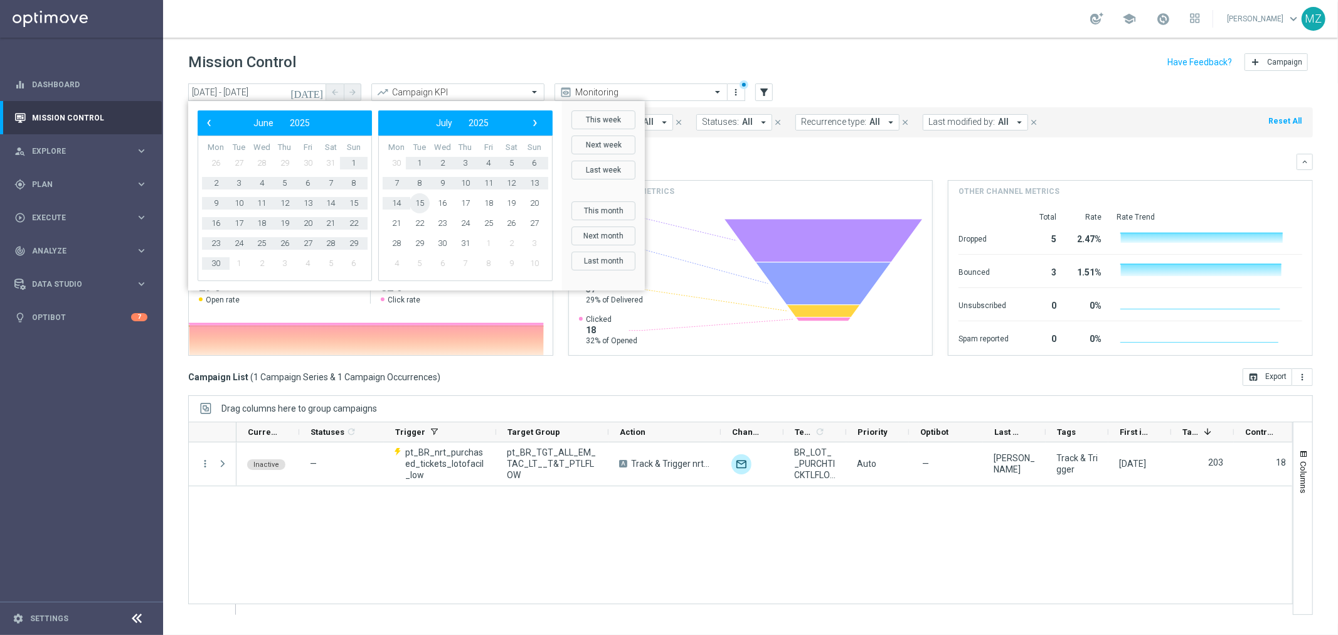
click at [421, 198] on span "15" at bounding box center [420, 203] width 20 height 20
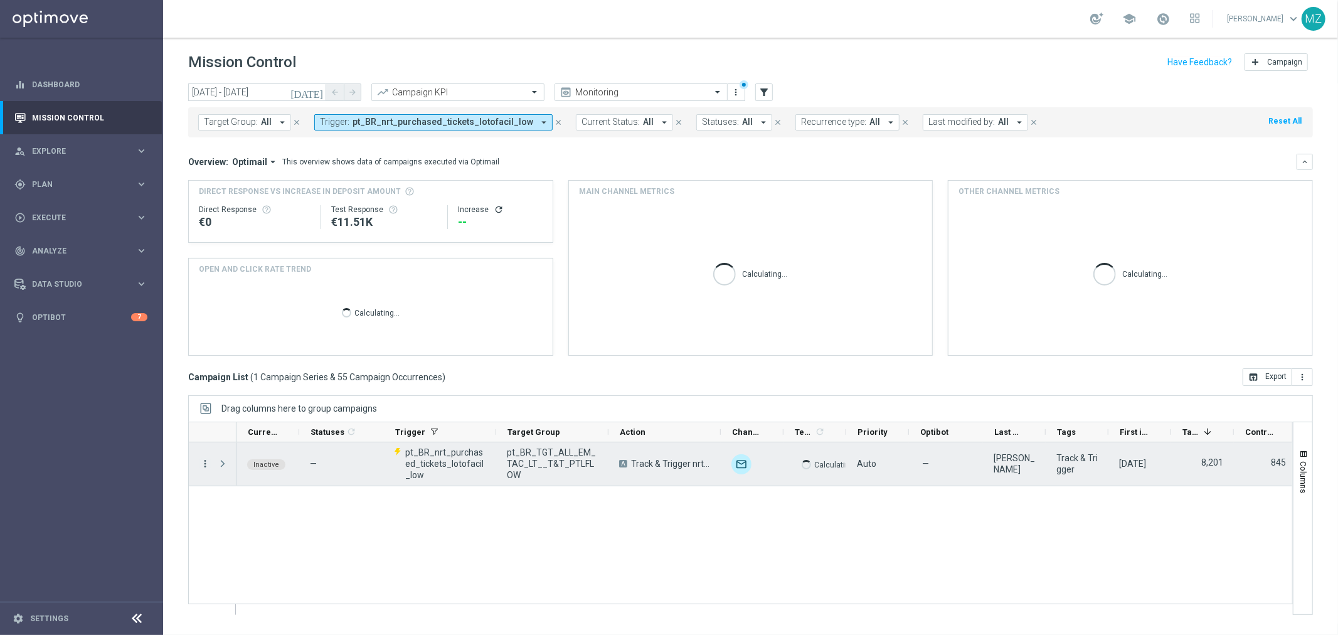
click at [201, 468] on icon "more_vert" at bounding box center [204, 463] width 11 height 11
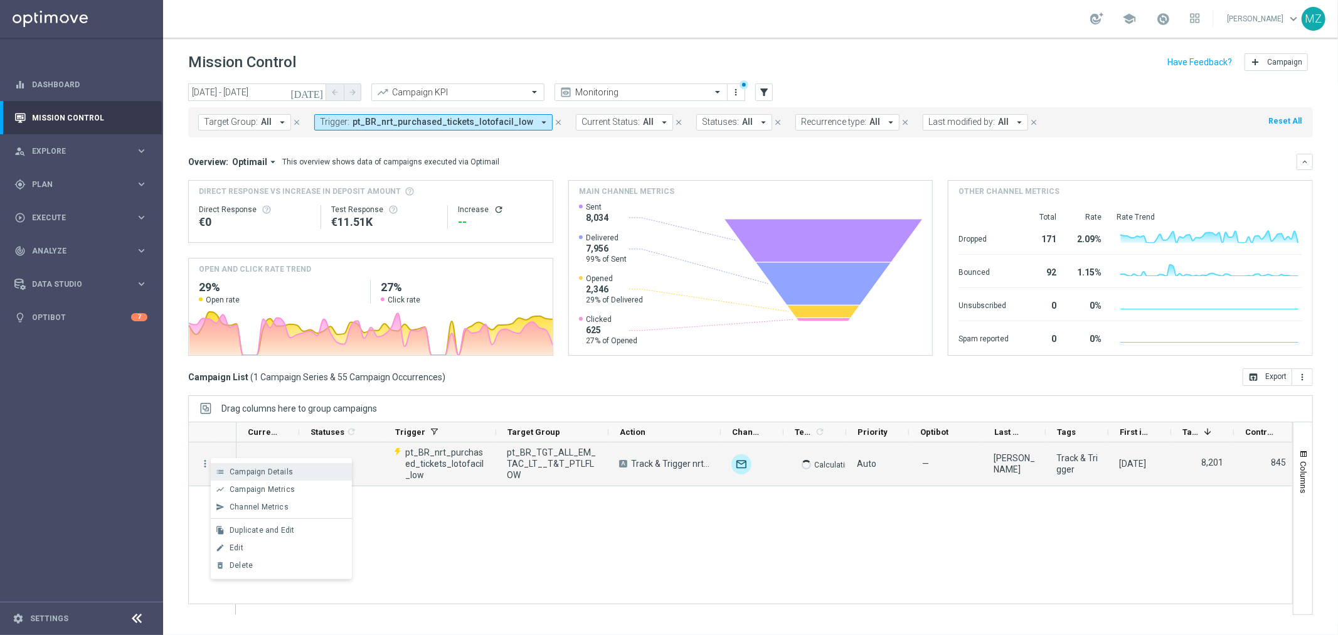
click at [285, 470] on span "Campaign Details" at bounding box center [261, 471] width 63 height 9
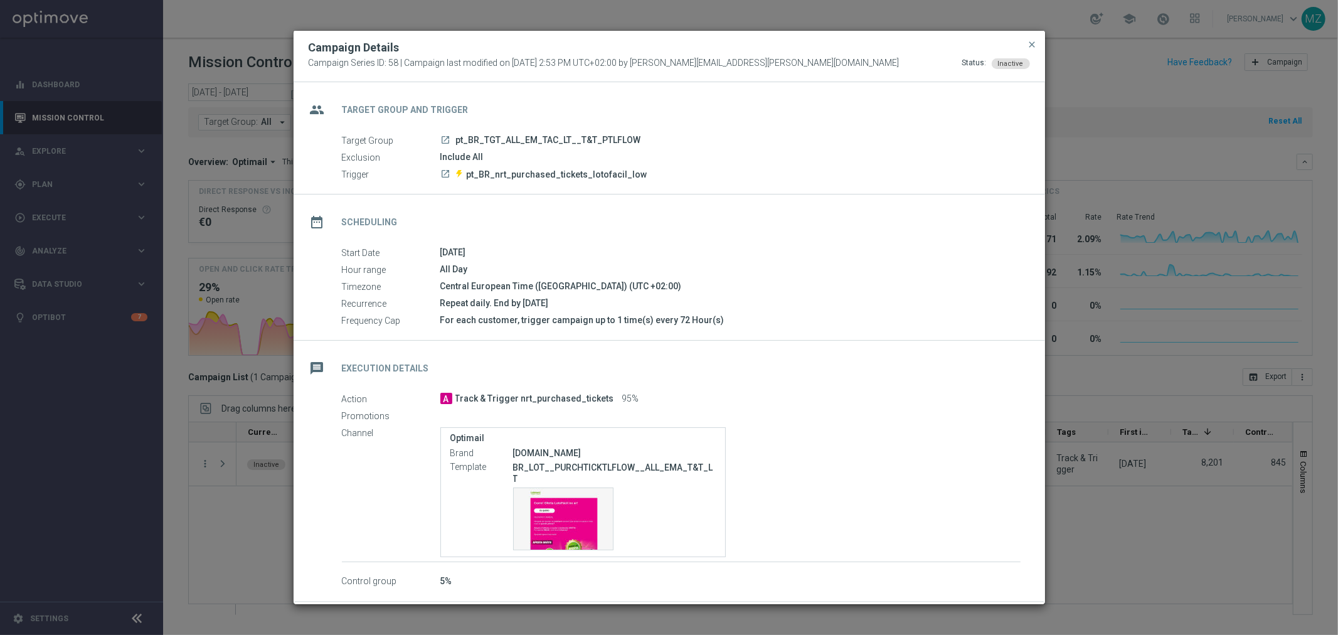
drag, startPoint x: 440, startPoint y: 287, endPoint x: 705, endPoint y: 280, distance: 264.7
click at [705, 280] on div "Central European Time ([GEOGRAPHIC_DATA]) (UTC +02:00)" at bounding box center [730, 286] width 580 height 13
click at [857, 274] on div "All Day" at bounding box center [730, 269] width 580 height 13
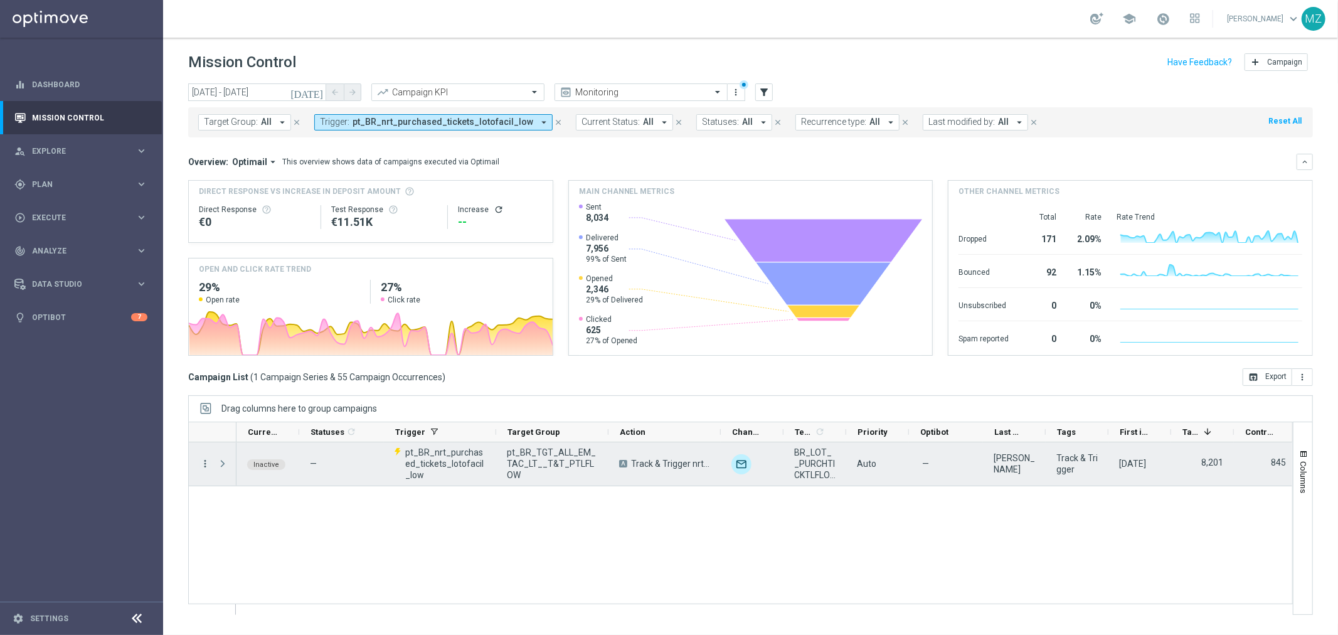
click at [208, 458] on icon "more_vert" at bounding box center [204, 463] width 11 height 11
click at [262, 472] on span "Campaign Details" at bounding box center [261, 471] width 63 height 9
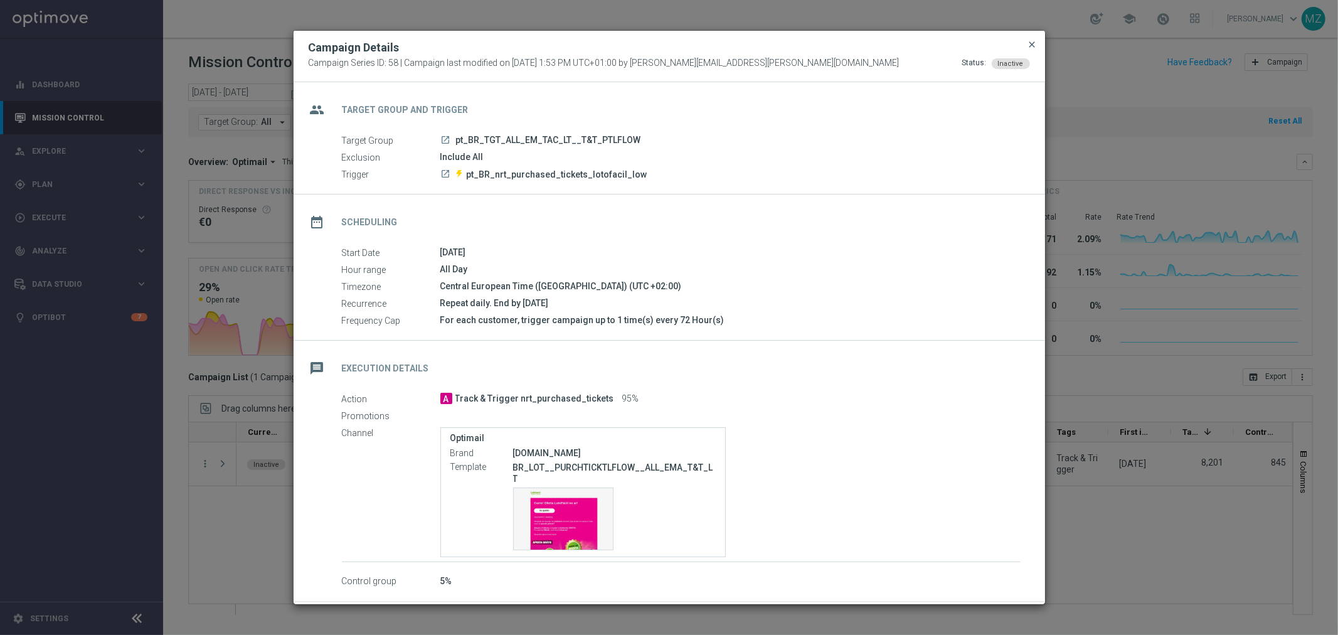
click at [1029, 43] on span "close" at bounding box center [1032, 45] width 10 height 10
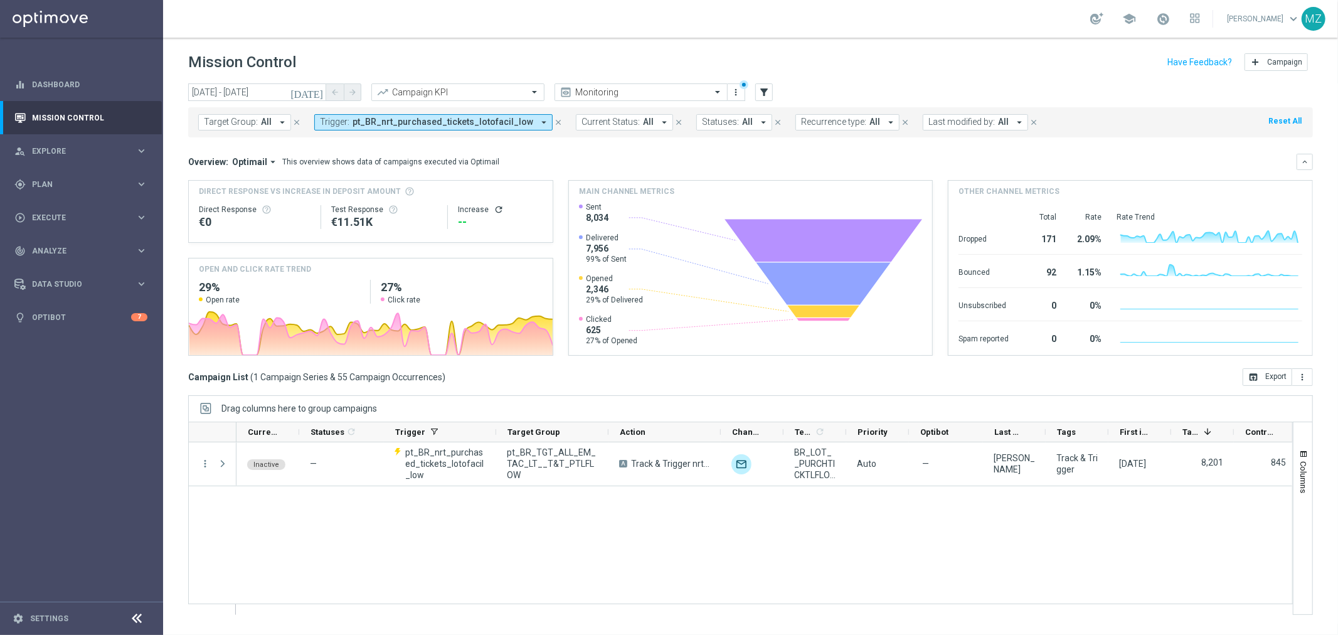
click at [484, 127] on span "pt_BR_nrt_purchased_tickets_lotofacil_low" at bounding box center [442, 122] width 181 height 11
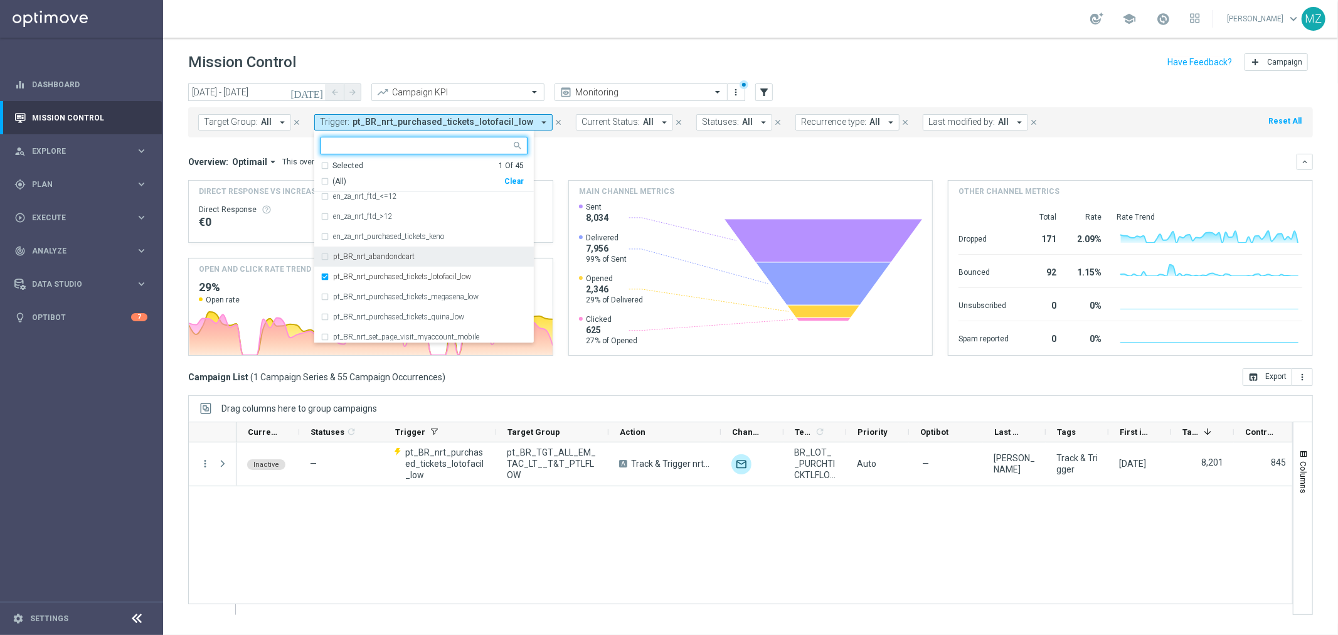
scroll to position [557, 0]
click at [421, 228] on label "pt_BR_nrt_purchased_tickets_megasena_low" at bounding box center [406, 227] width 146 height 8
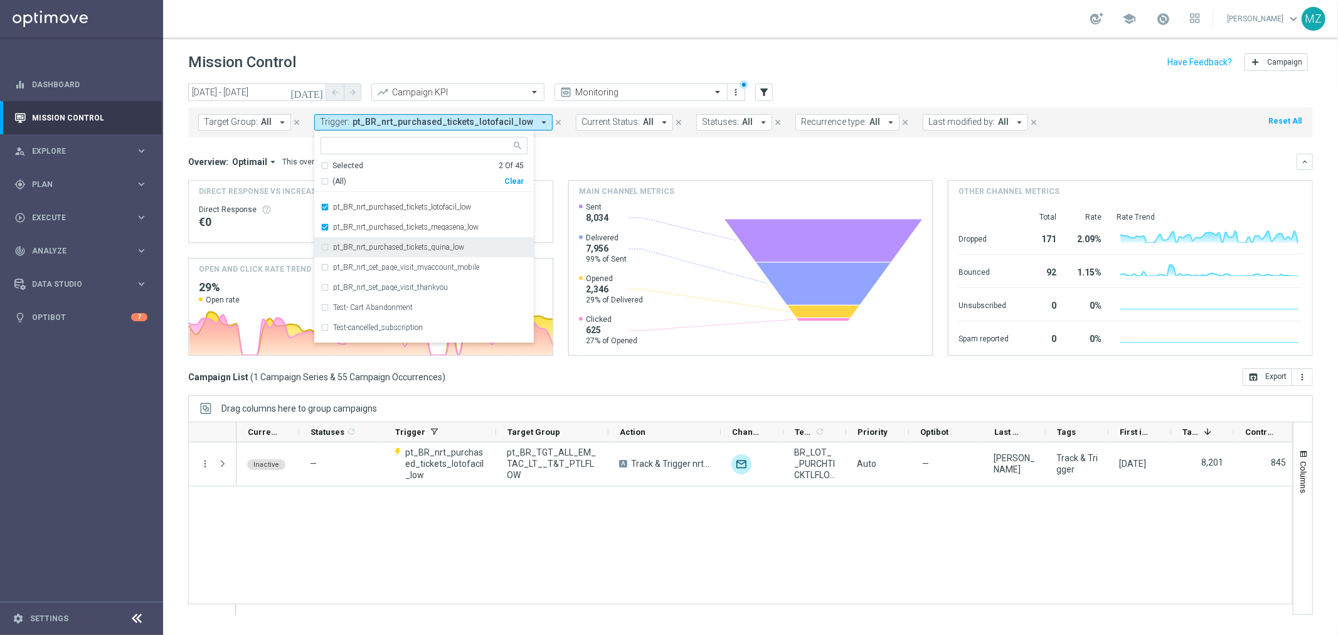
click at [405, 249] on label "pt_BR_nrt_purchased_tickets_quina_low" at bounding box center [398, 247] width 131 height 8
click at [1024, 50] on div "Mission Control add Campaign" at bounding box center [750, 62] width 1125 height 24
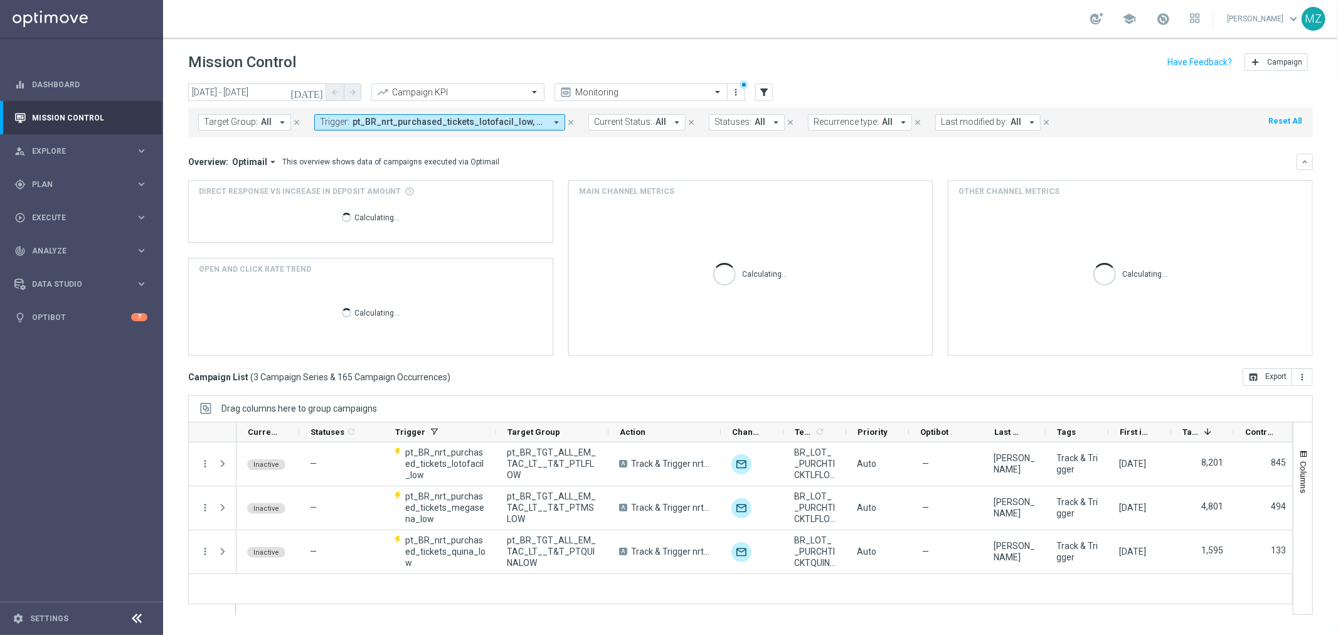
click at [321, 90] on icon "[DATE]" at bounding box center [307, 92] width 34 height 11
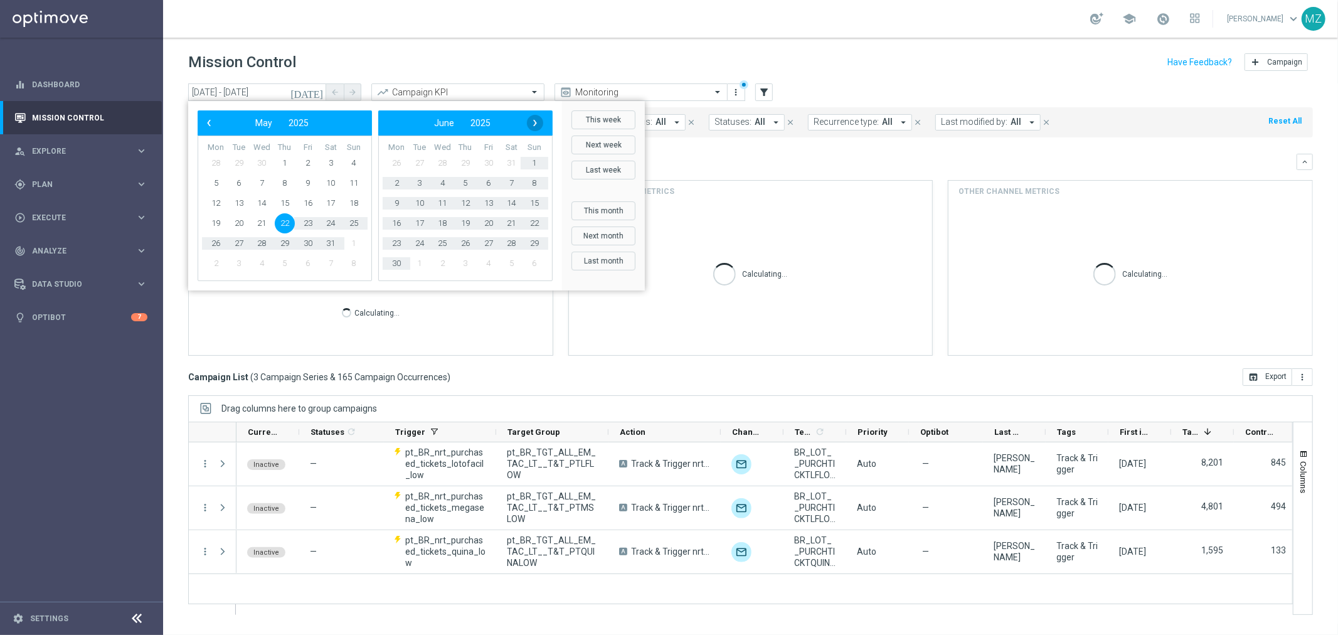
click at [532, 127] on span "›" at bounding box center [535, 123] width 16 height 16
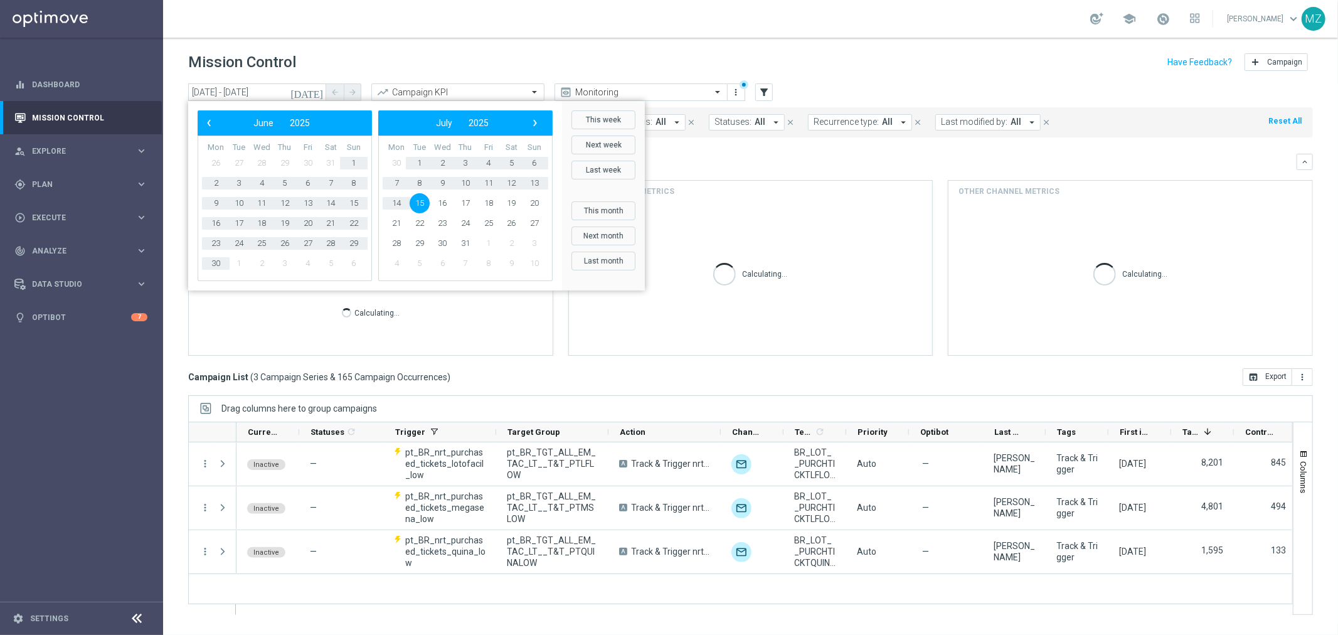
click at [532, 127] on span "›" at bounding box center [535, 123] width 16 height 16
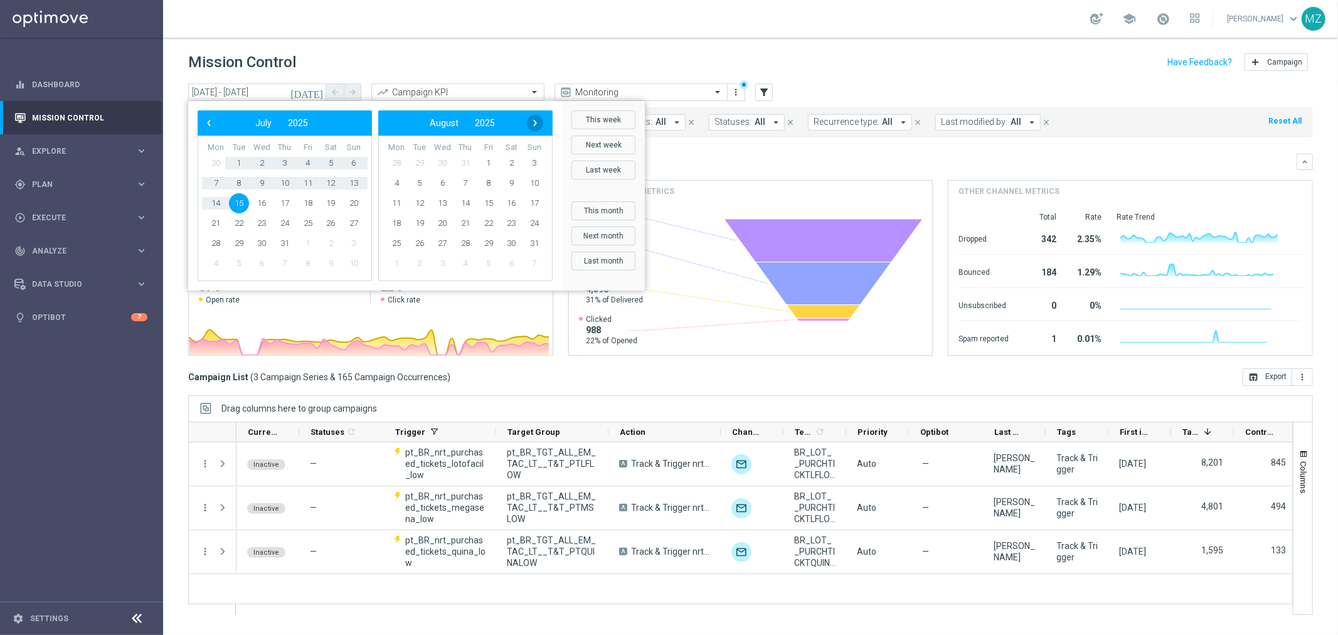
click at [528, 123] on span "›" at bounding box center [535, 123] width 16 height 16
click at [421, 181] on span "9" at bounding box center [420, 183] width 20 height 20
click at [235, 180] on span "9" at bounding box center [239, 183] width 20 height 20
type input "09 Sep 2025 - 09 Sep 2025"
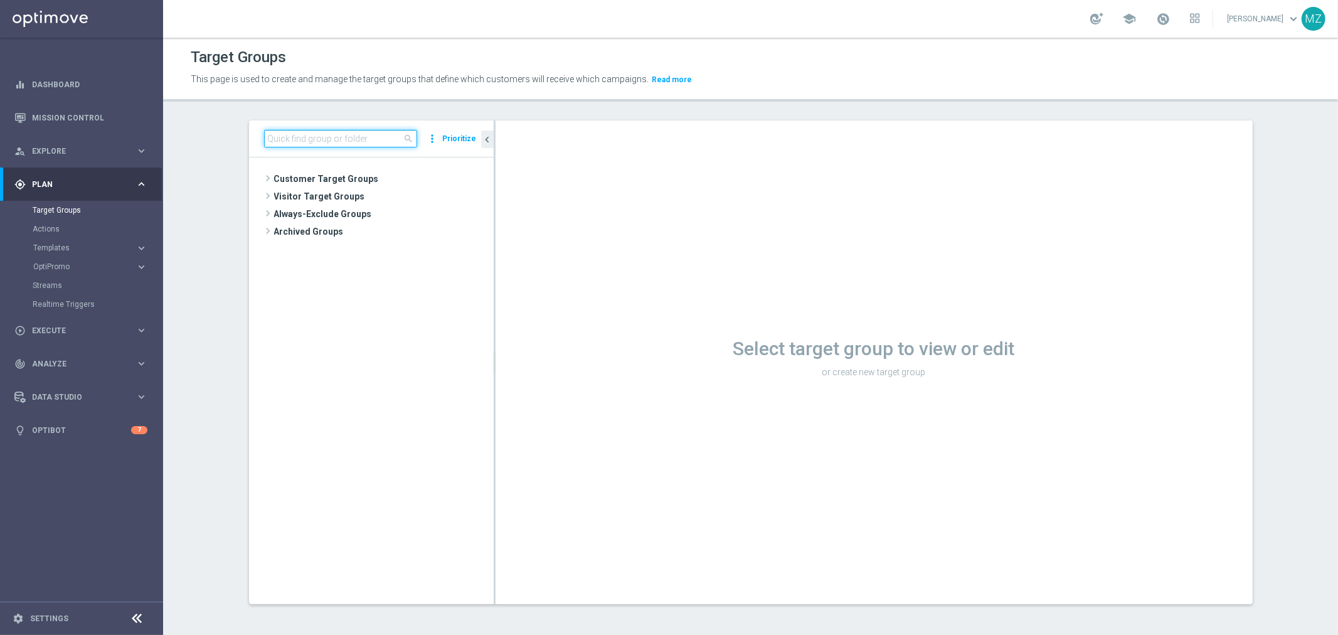
click at [308, 142] on input at bounding box center [340, 139] width 153 height 18
paste input "pt_BR_TGT_ALL_EM_TAC_LT__T&T_PTMSLOW"
type input "pt_BR_TGT_ALL_EM_TAC_LT__T&T_PTMSLOW"
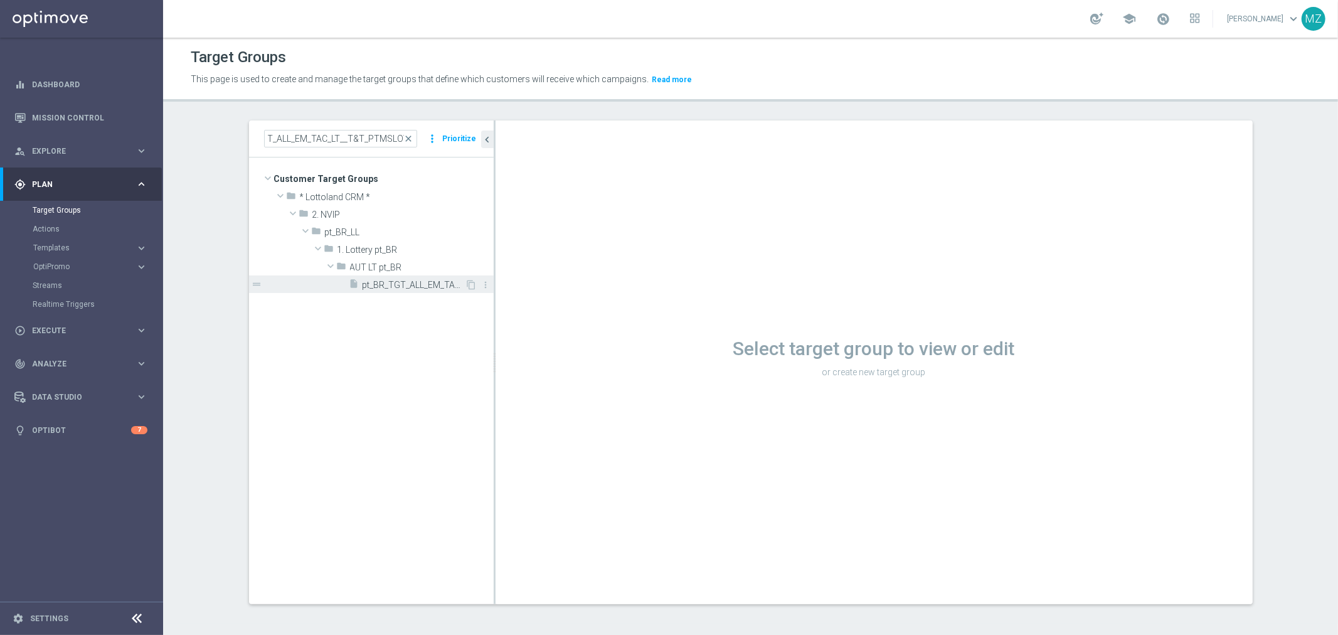
click at [398, 280] on span "pt_BR_TGT_ALL_EM_TAC_LT__T&T_PTMSLOW" at bounding box center [414, 285] width 103 height 11
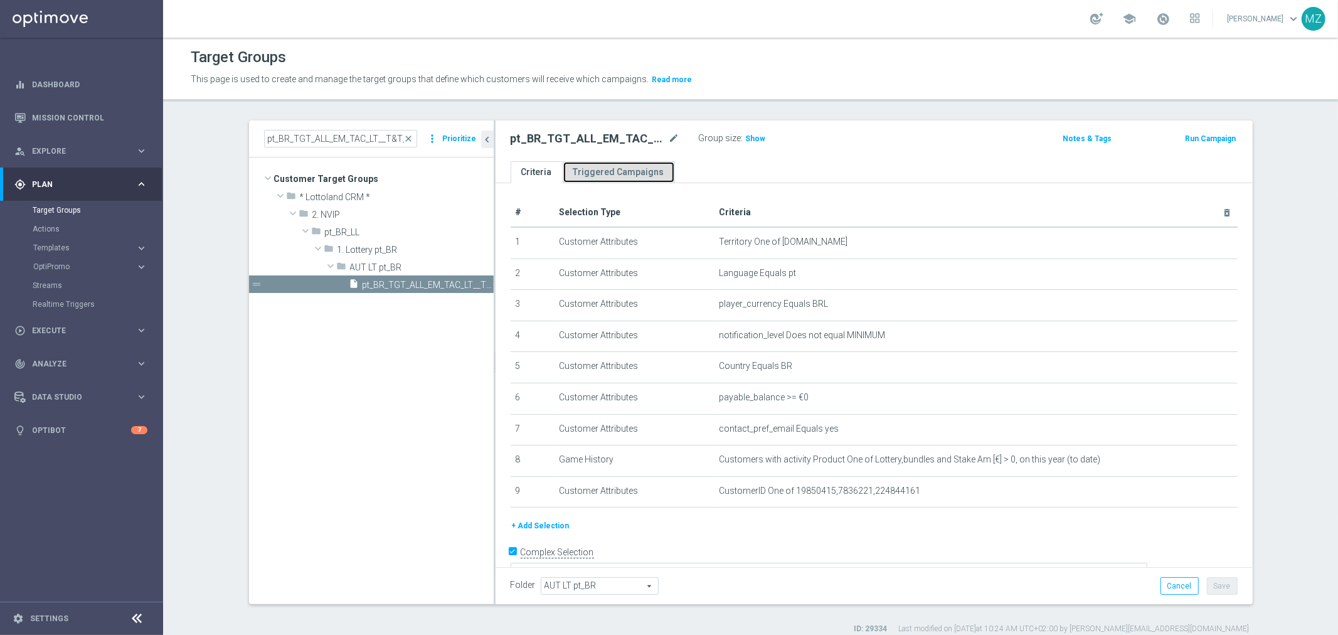
click at [588, 180] on link "Triggered Campaigns" at bounding box center [619, 172] width 112 height 22
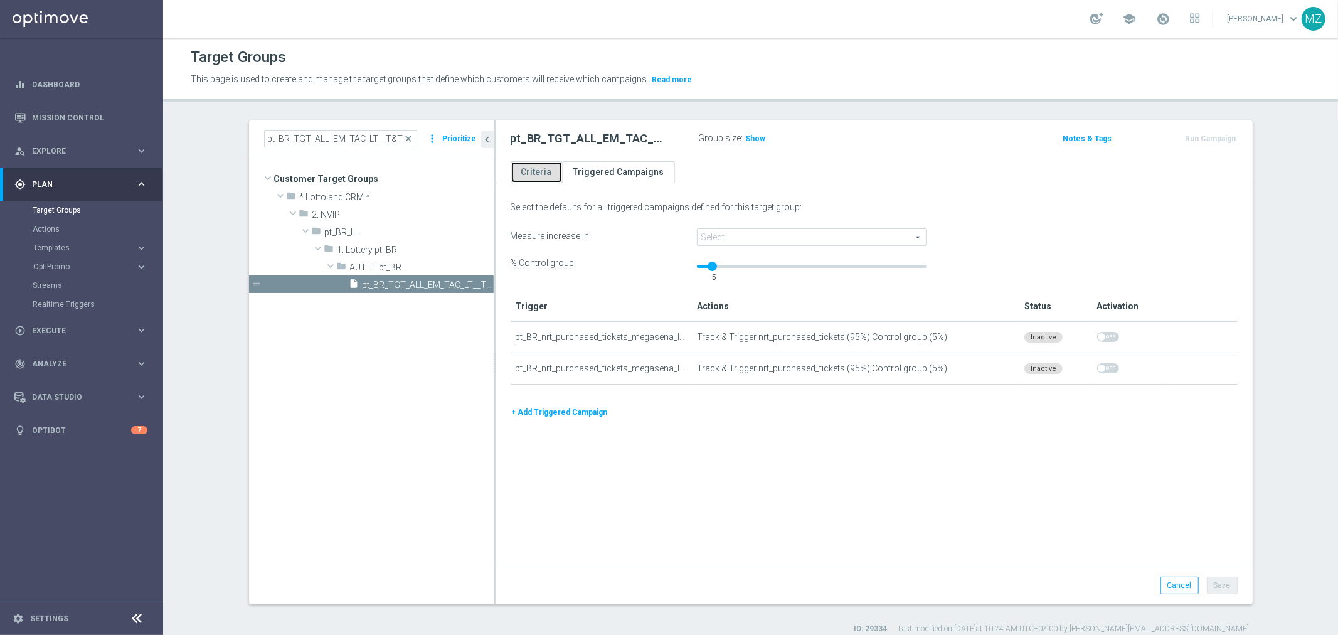
click at [541, 172] on link "Criteria" at bounding box center [537, 172] width 52 height 22
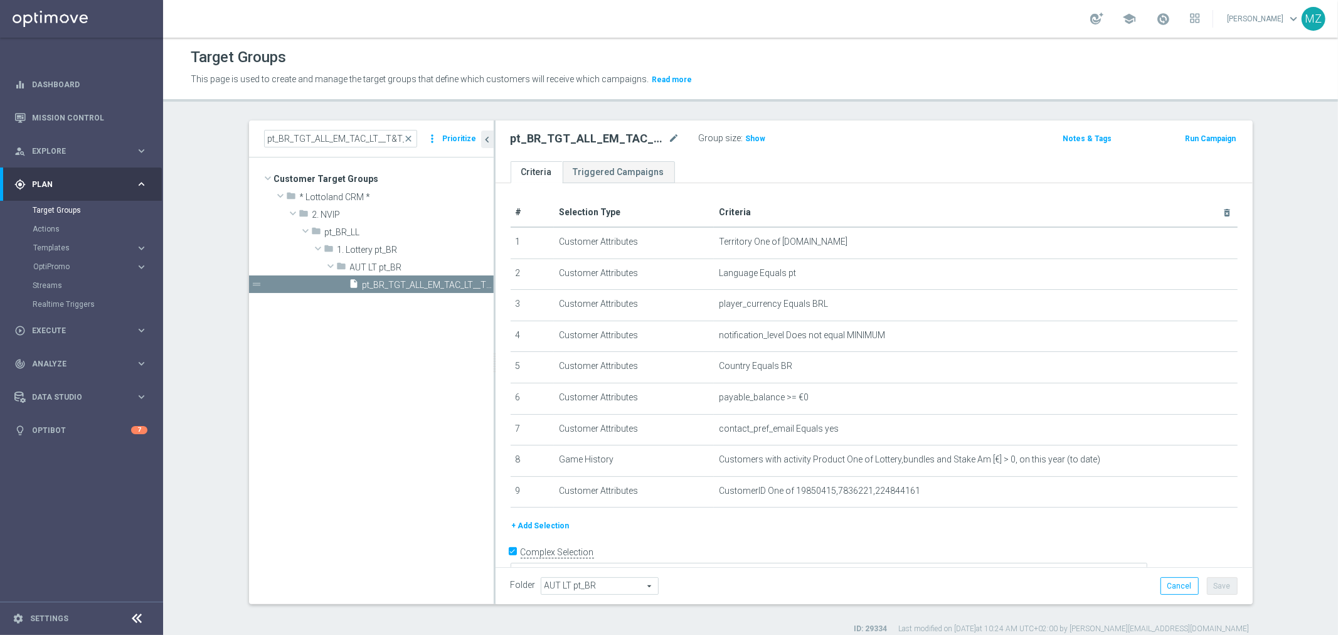
click at [1213, 135] on button "Run Campaign" at bounding box center [1209, 139] width 53 height 14
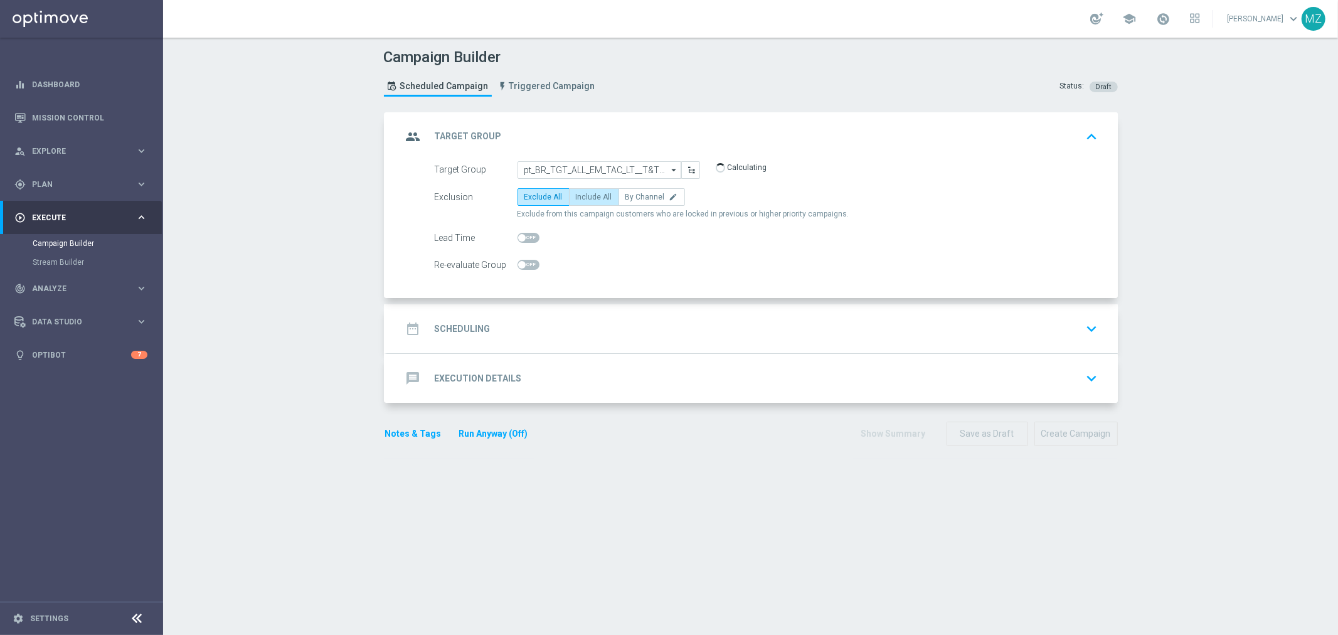
click at [598, 193] on span "Include All" at bounding box center [594, 197] width 36 height 9
click at [584, 195] on input "Include All" at bounding box center [580, 199] width 8 height 8
radio input "true"
click at [524, 88] on span "Triggered Campaign" at bounding box center [552, 86] width 86 height 11
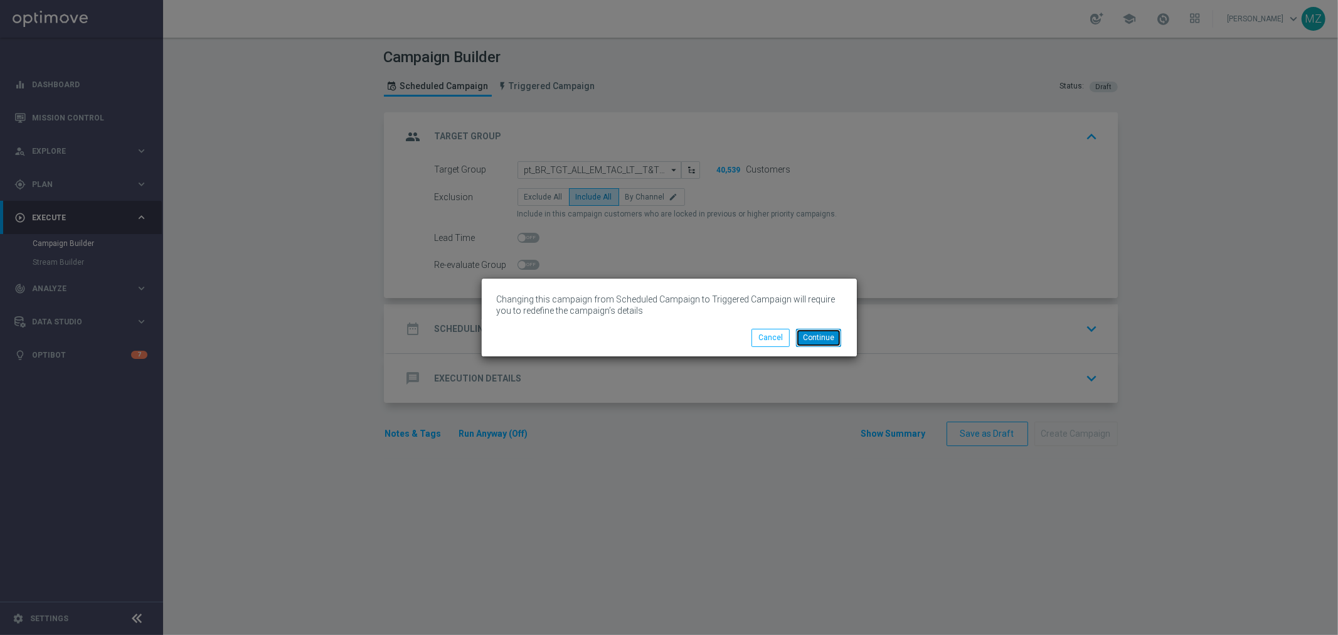
click at [822, 332] on button "Continue" at bounding box center [818, 338] width 45 height 18
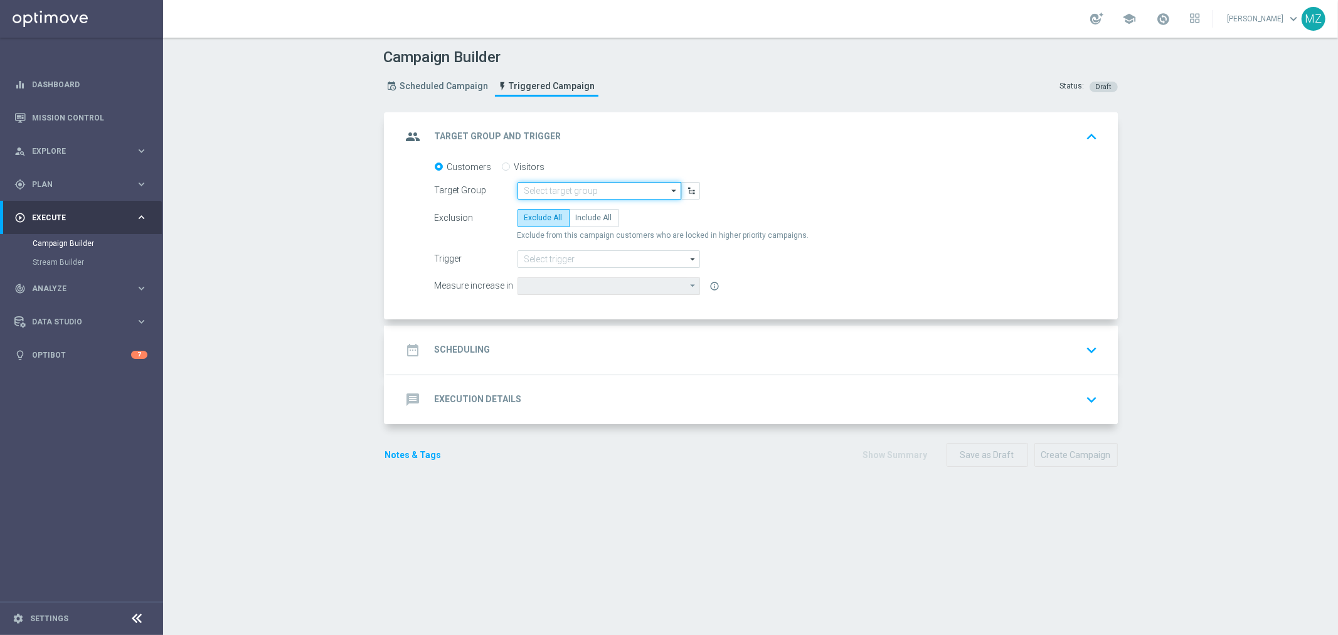
click at [607, 189] on input at bounding box center [599, 191] width 164 height 18
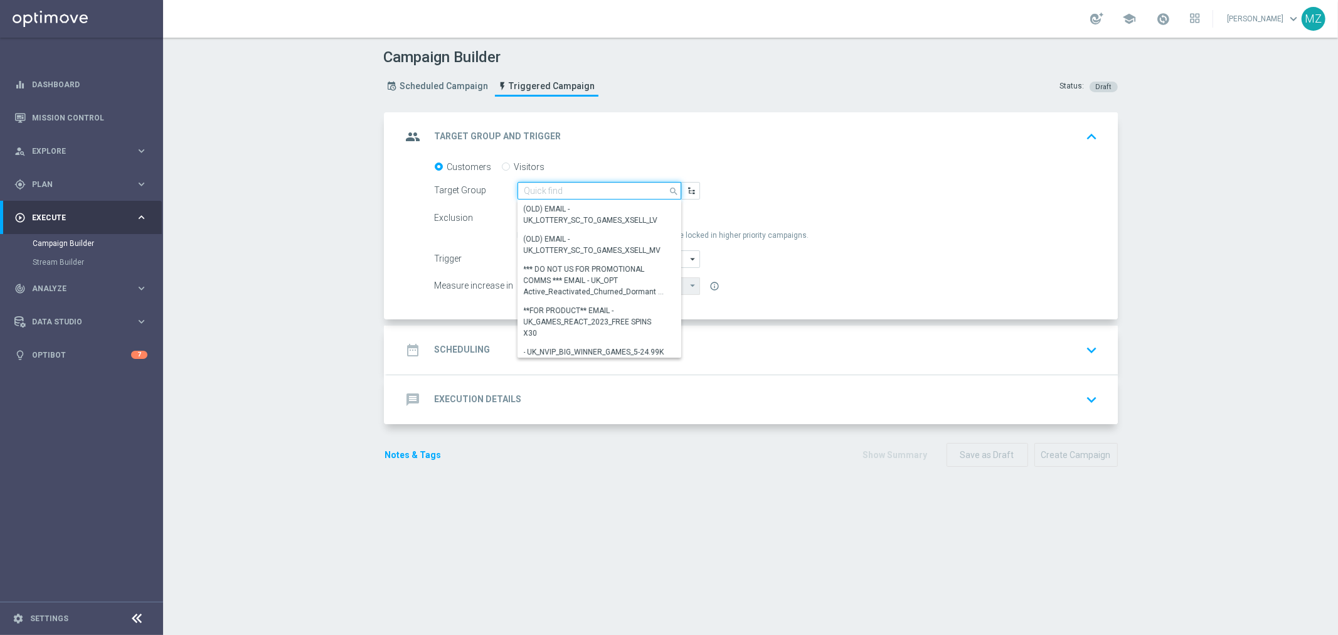
paste input "pt_BR_TGT_ALL_EM_TAC_LT__T&T_PTMSLOW"
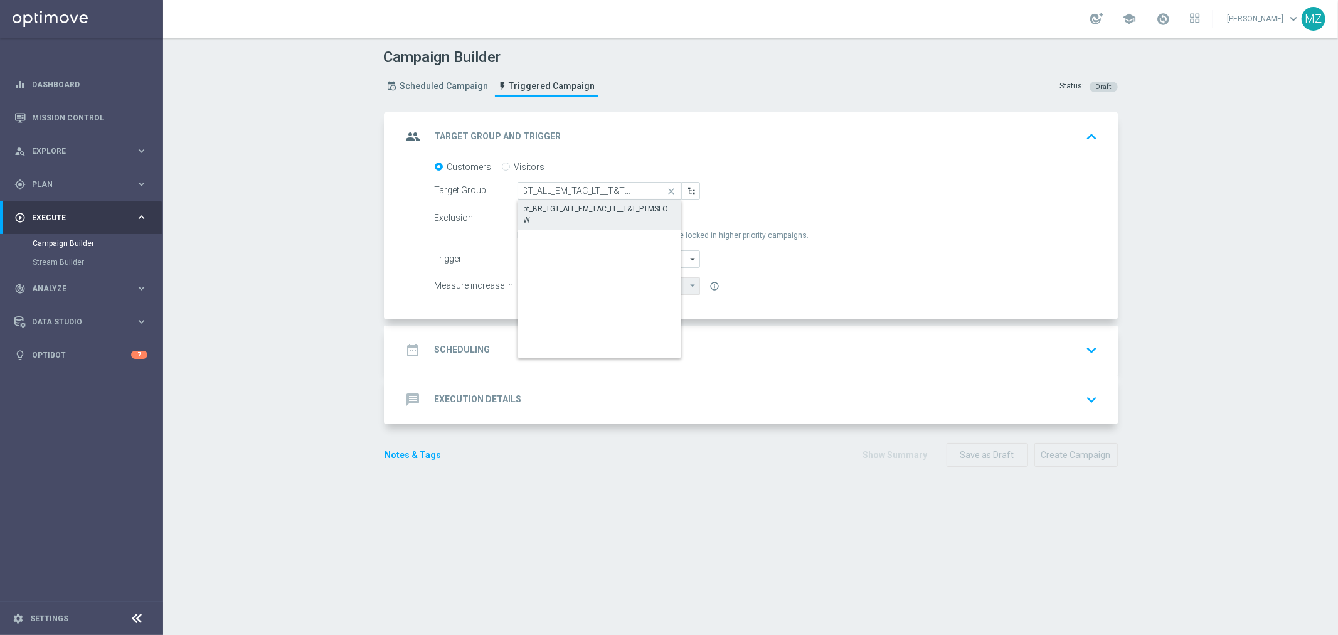
click at [618, 209] on div "pt_BR_TGT_ALL_EM_TAC_LT__T&T_PTMSLOW" at bounding box center [600, 214] width 152 height 23
type input "pt_BR_TGT_ALL_EM_TAC_LT__T&T_PTMSLOW"
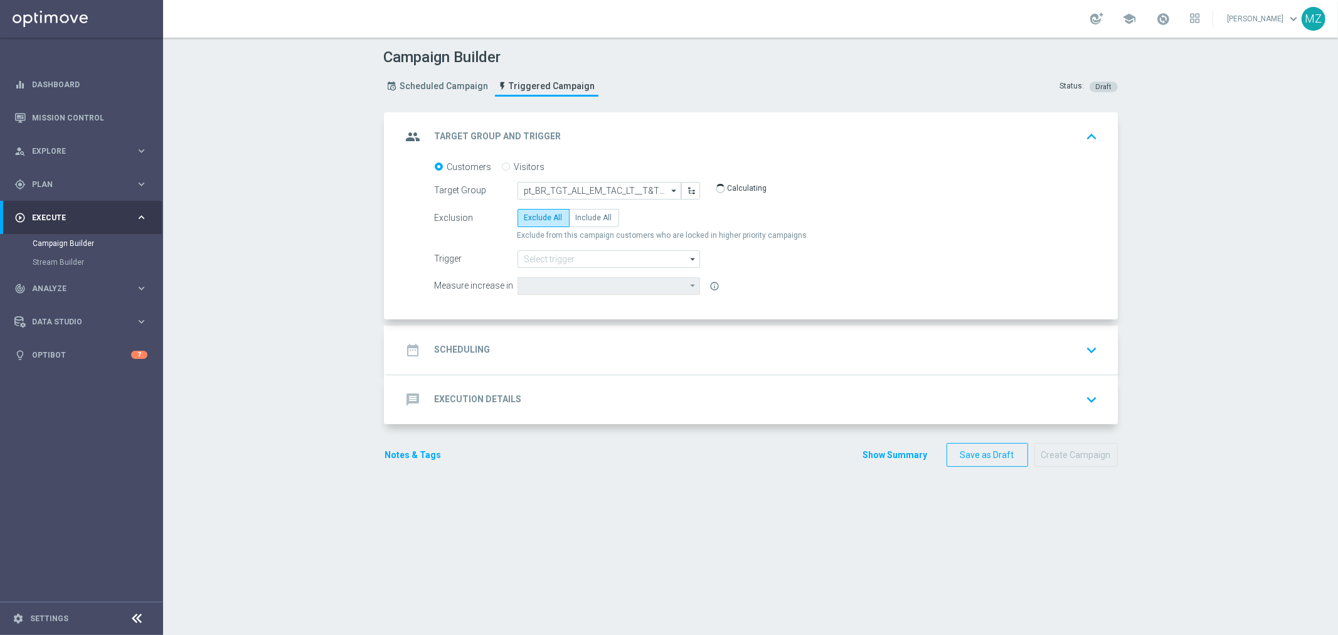
type input "Lottery Stake Amount"
click at [588, 218] on span "Include All" at bounding box center [594, 217] width 36 height 9
click at [584, 218] on input "Include All" at bounding box center [580, 220] width 8 height 8
radio input "true"
click at [571, 256] on input at bounding box center [608, 259] width 183 height 18
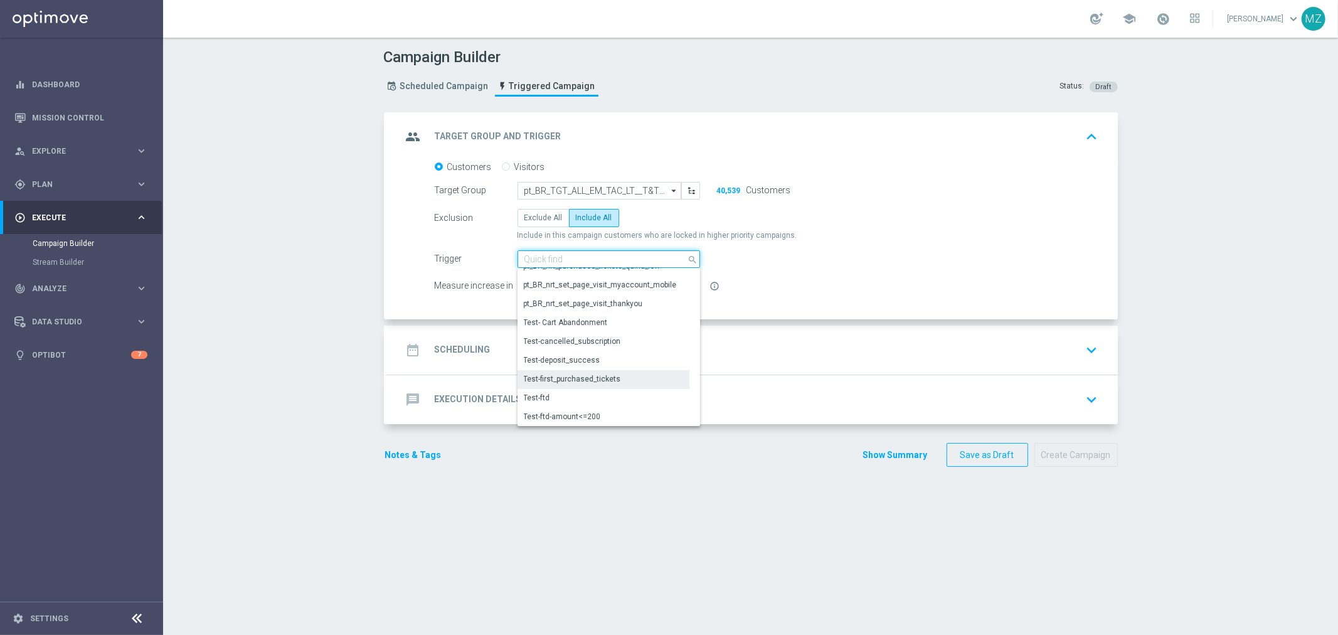
scroll to position [487, 0]
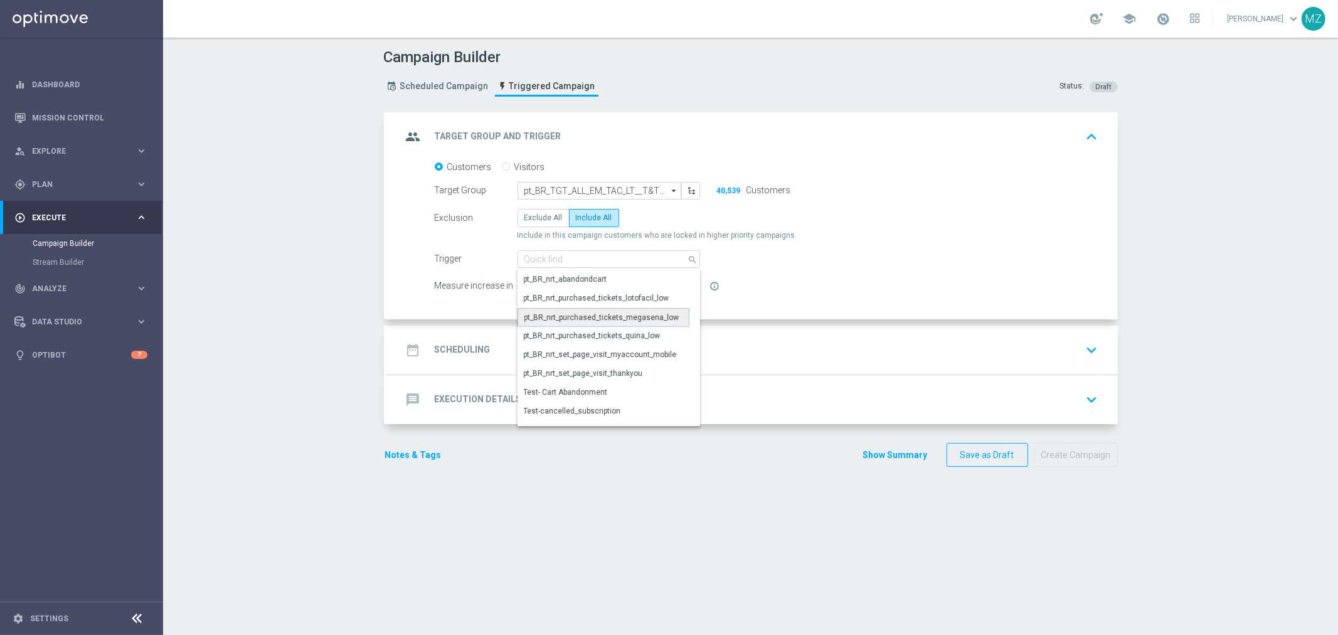
click at [643, 312] on div "pt_BR_nrt_purchased_tickets_megasena_low" at bounding box center [601, 317] width 155 height 11
type input "pt_BR_nrt_purchased_tickets_megasena_low"
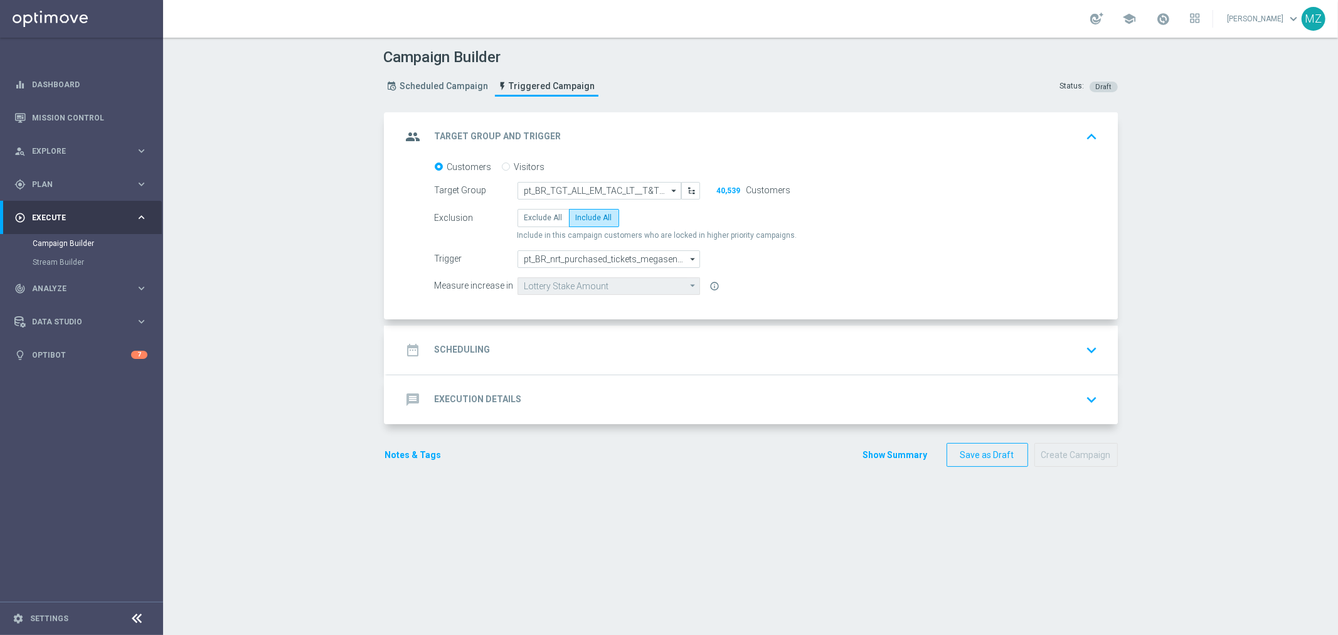
click at [538, 349] on div "date_range Scheduling keyboard_arrow_down" at bounding box center [752, 350] width 701 height 24
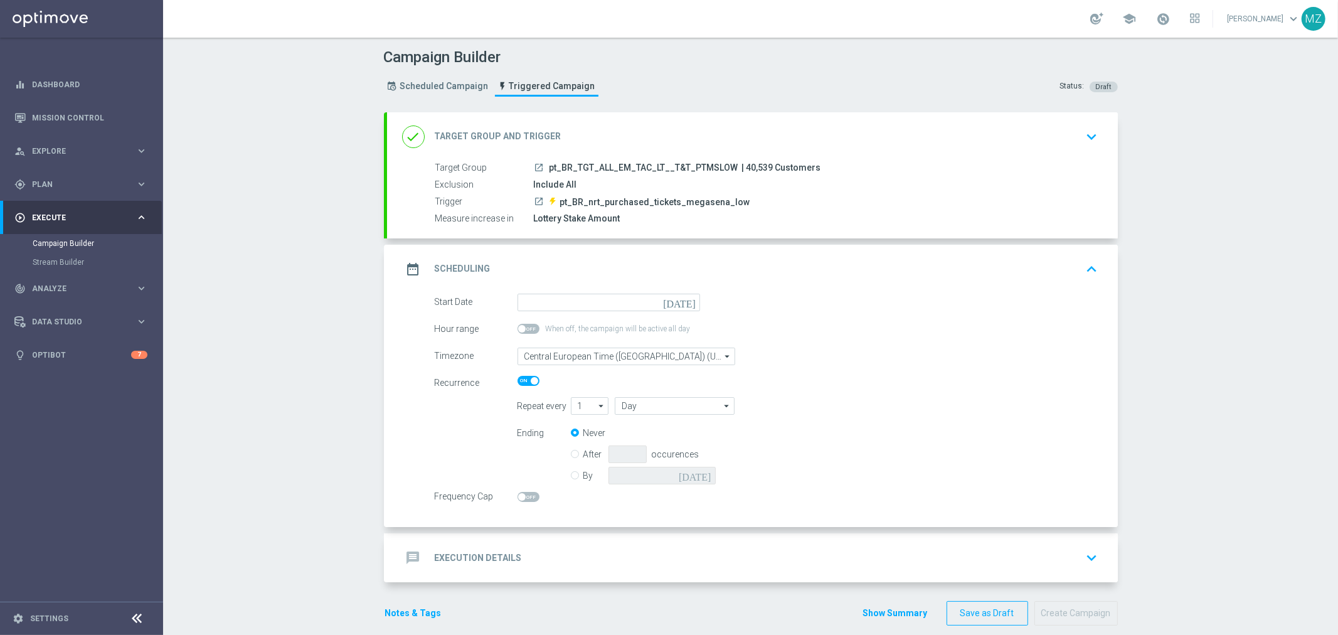
click at [688, 295] on icon "[DATE]" at bounding box center [681, 301] width 37 height 14
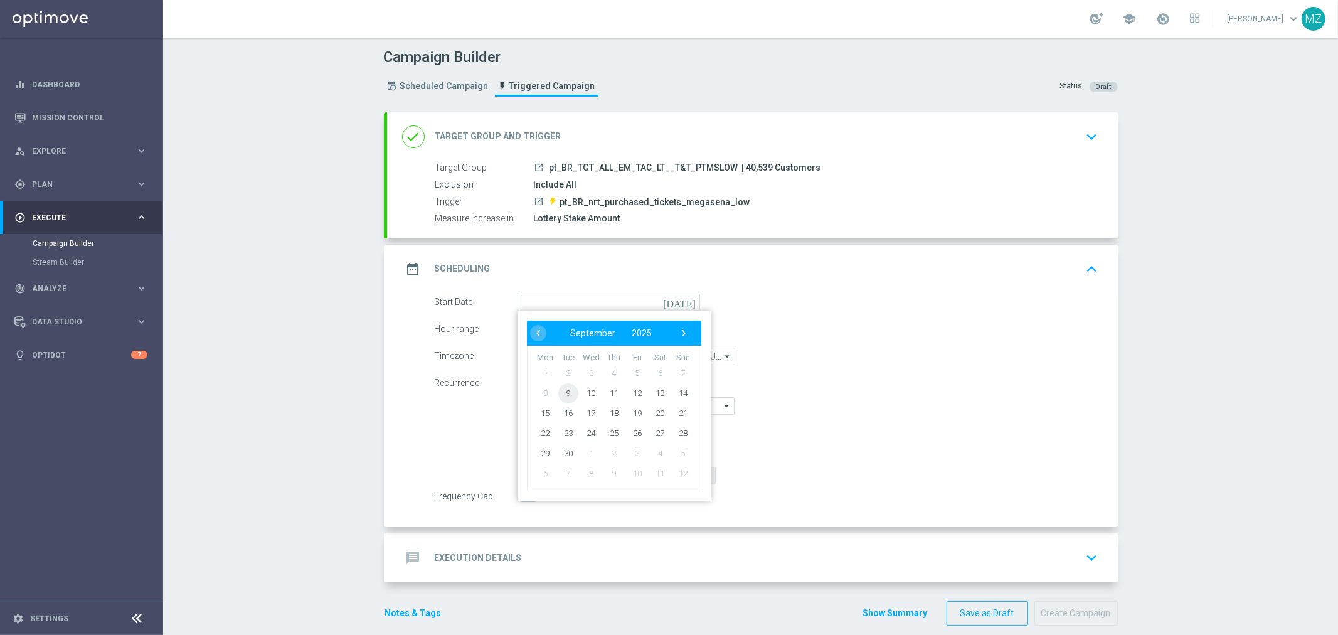
click at [558, 395] on span "9" at bounding box center [568, 393] width 20 height 20
type input "[DATE]"
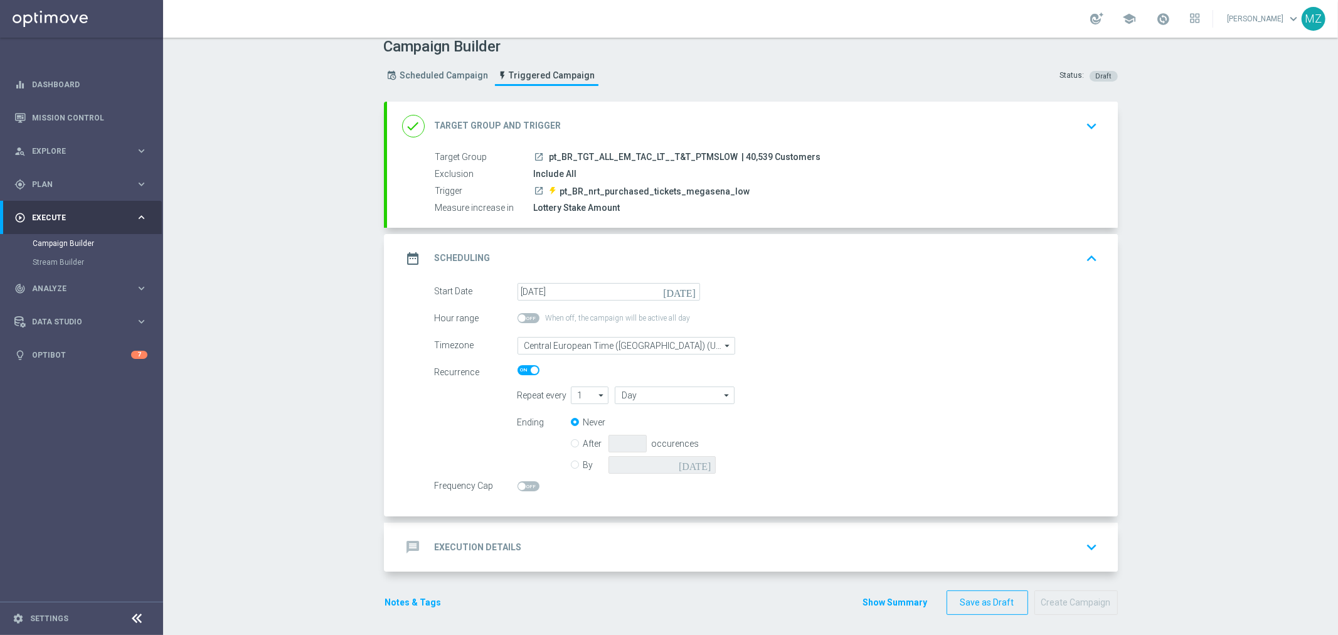
scroll to position [14, 0]
click at [518, 480] on span at bounding box center [522, 483] width 8 height 8
click at [517, 480] on input "checkbox" at bounding box center [528, 482] width 22 height 10
checkbox input "true"
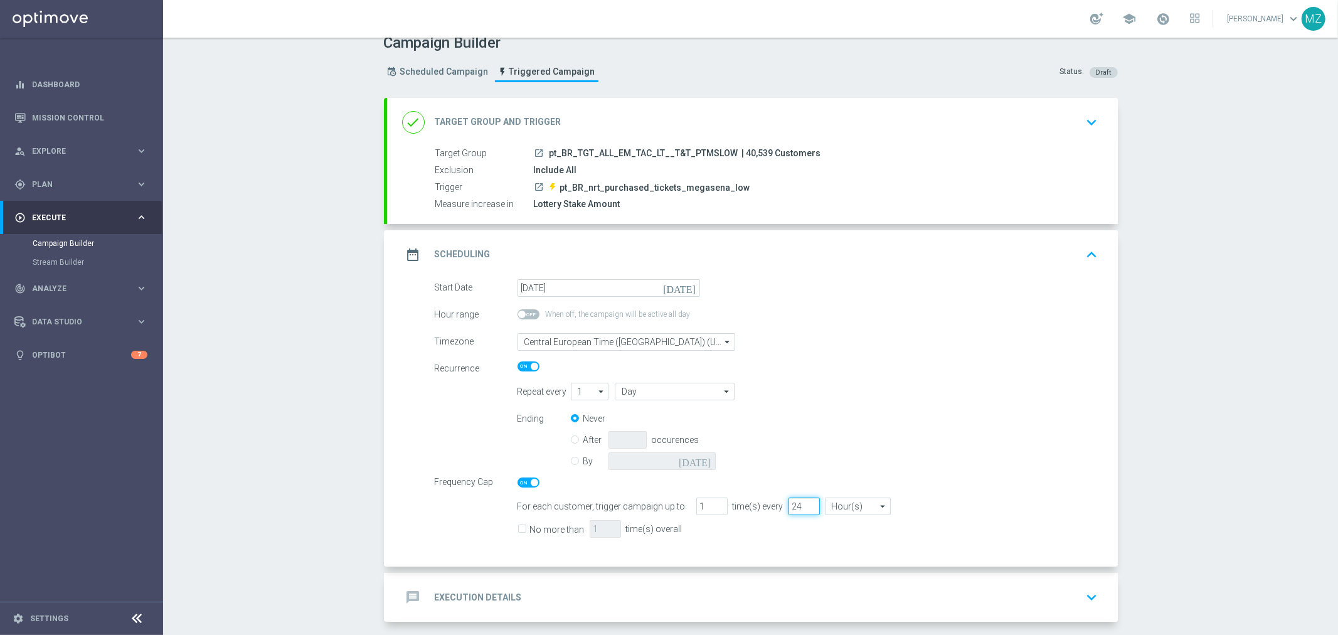
click at [788, 499] on input "24" at bounding box center [803, 506] width 31 height 18
type input "72"
click at [892, 399] on div "Repeat every 1 1 arrow_drop_down Show Selected 0 of NaN 1" at bounding box center [808, 392] width 600 height 18
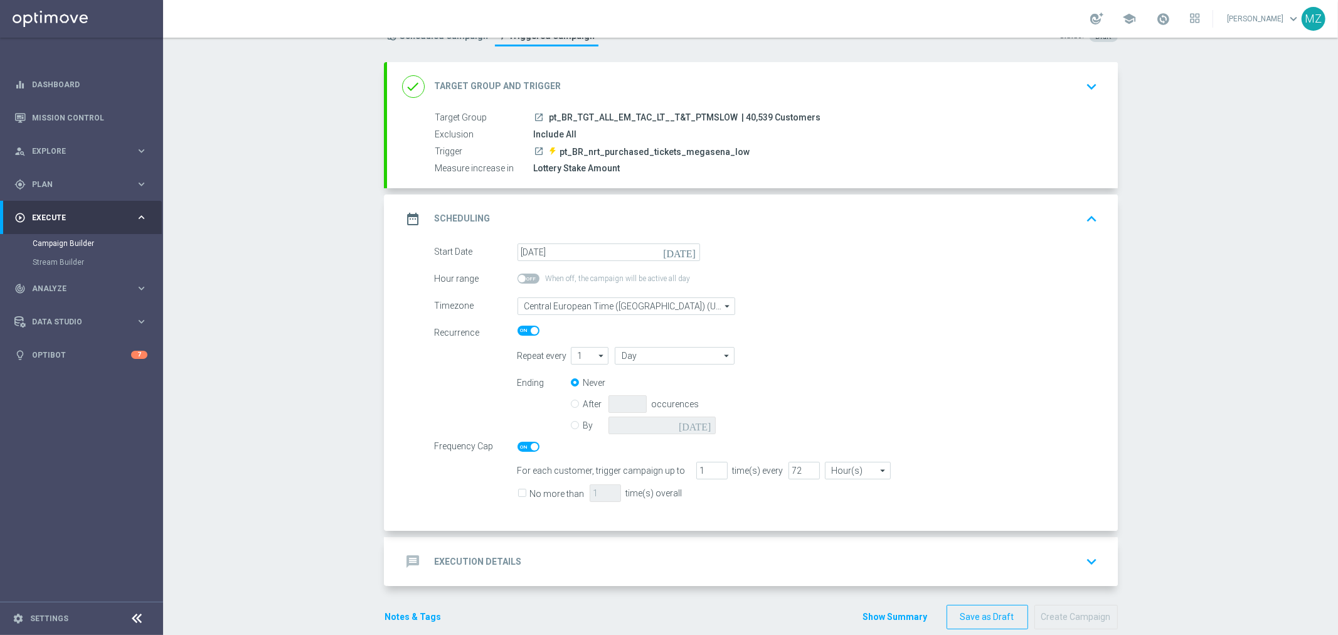
scroll to position [69, 0]
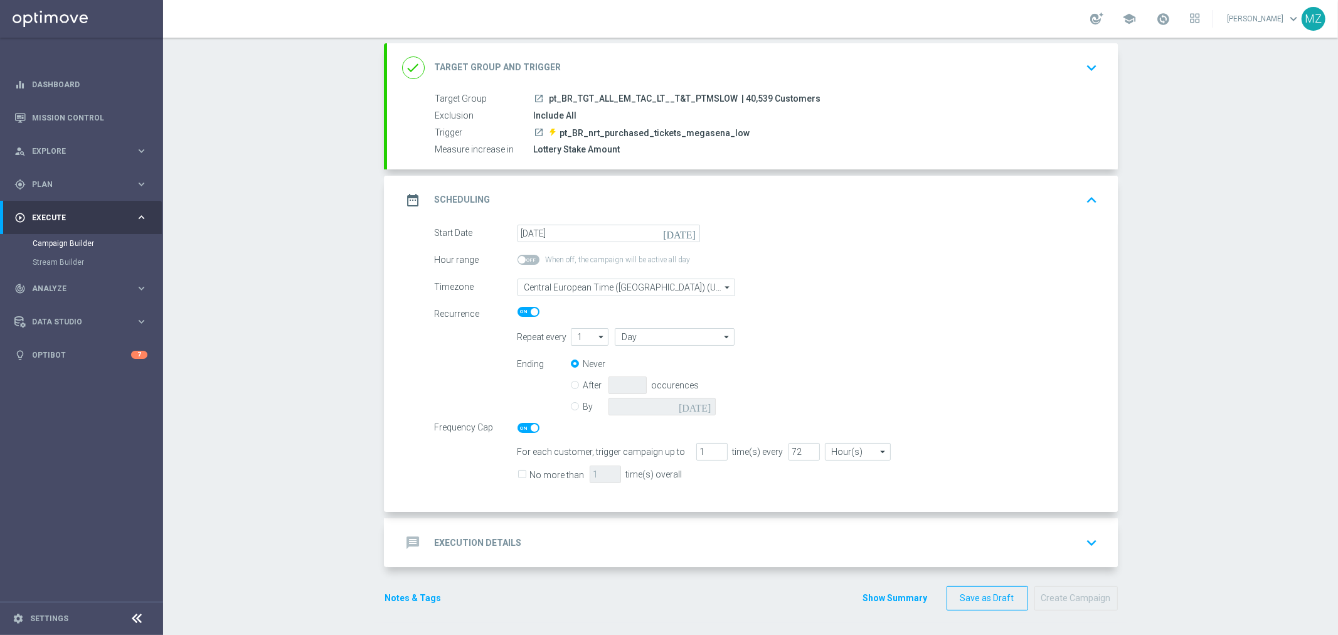
click at [1084, 537] on icon "keyboard_arrow_down" at bounding box center [1092, 542] width 19 height 19
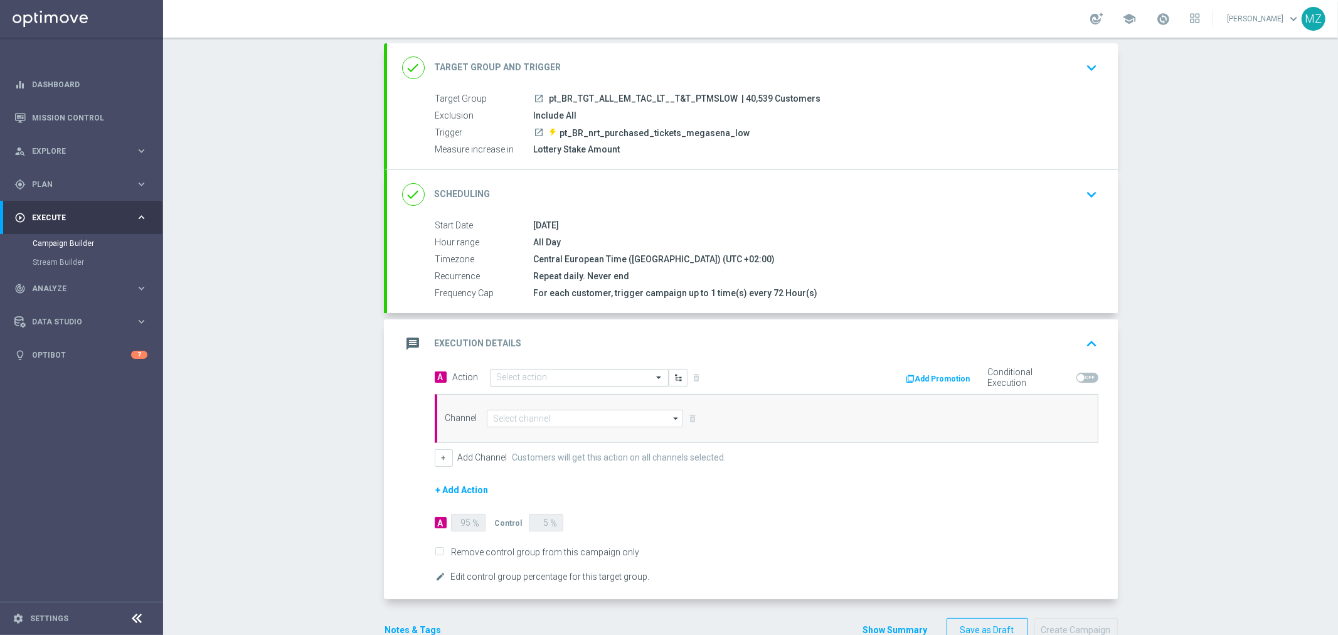
click at [569, 375] on input "text" at bounding box center [567, 378] width 140 height 11
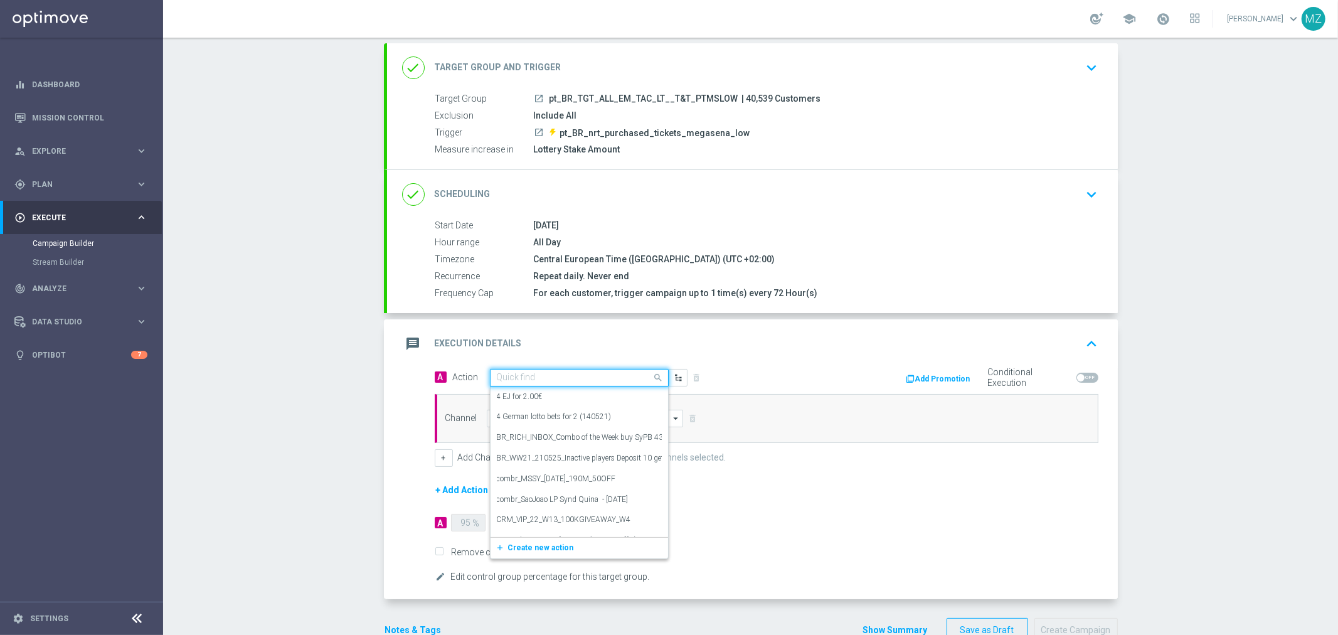
paste input "Track & Trigger nrt_purchased_tickets"
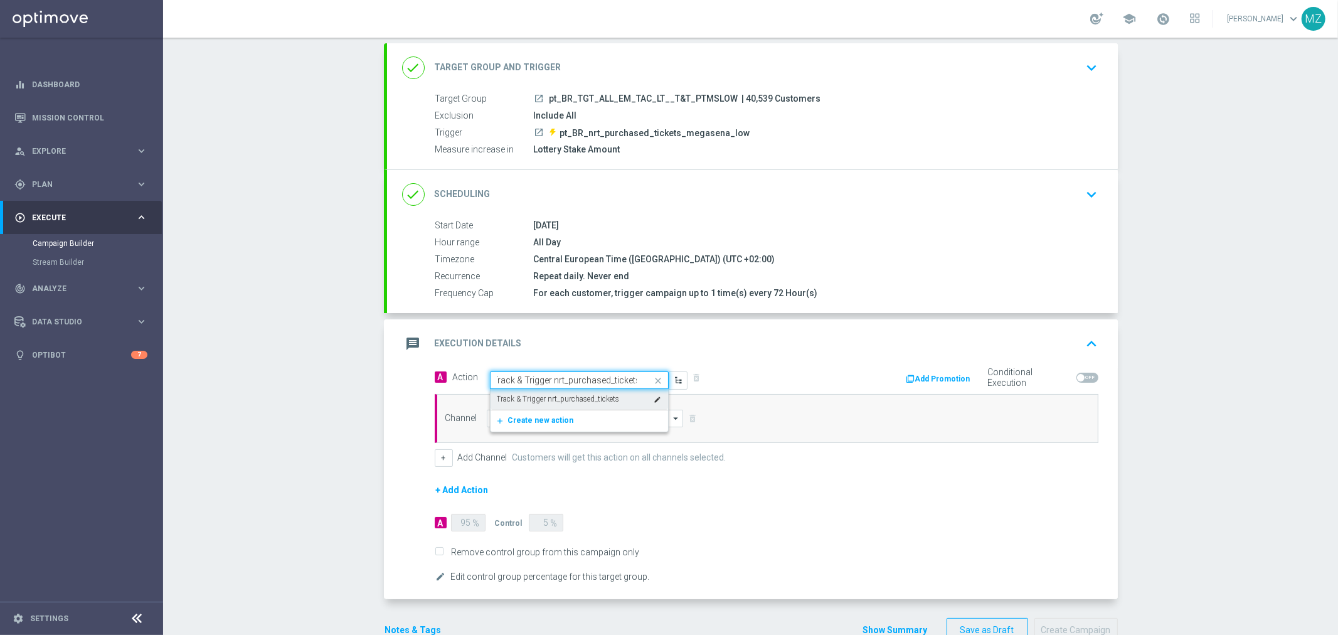
click at [557, 396] on label "Track & Trigger nrt_purchased_tickets" at bounding box center [558, 399] width 123 height 11
type input "Track & Trigger nrt_purchased_tickets"
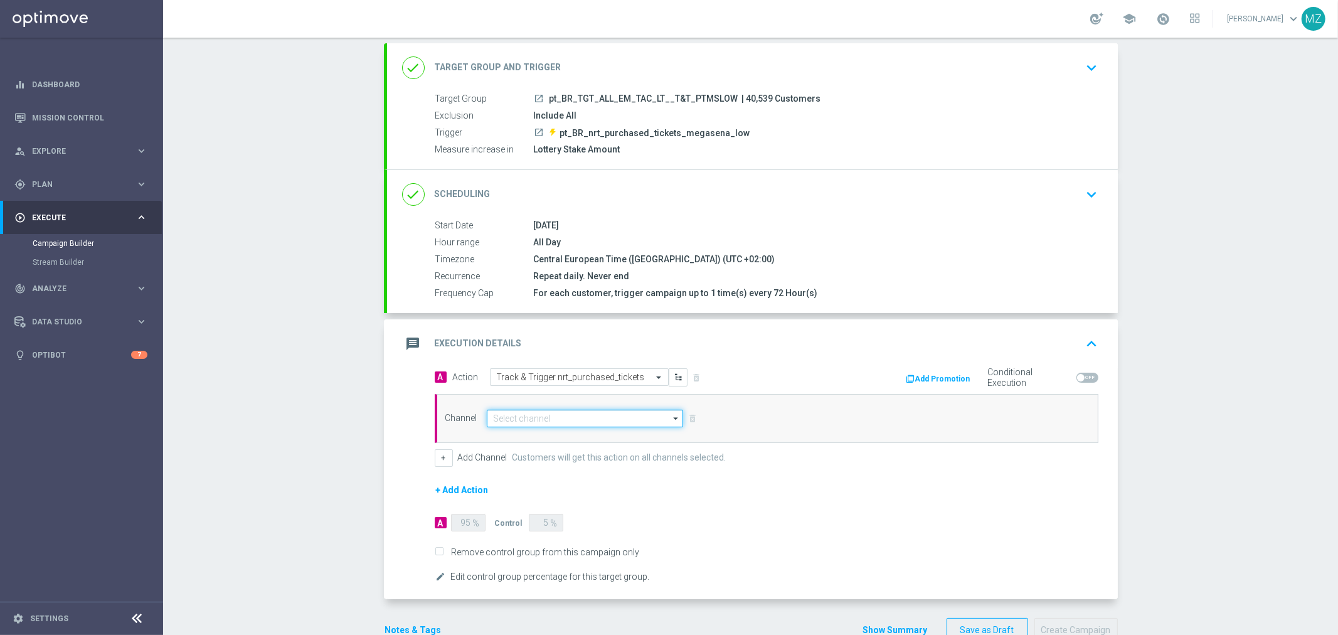
click at [546, 412] on input at bounding box center [585, 419] width 197 height 18
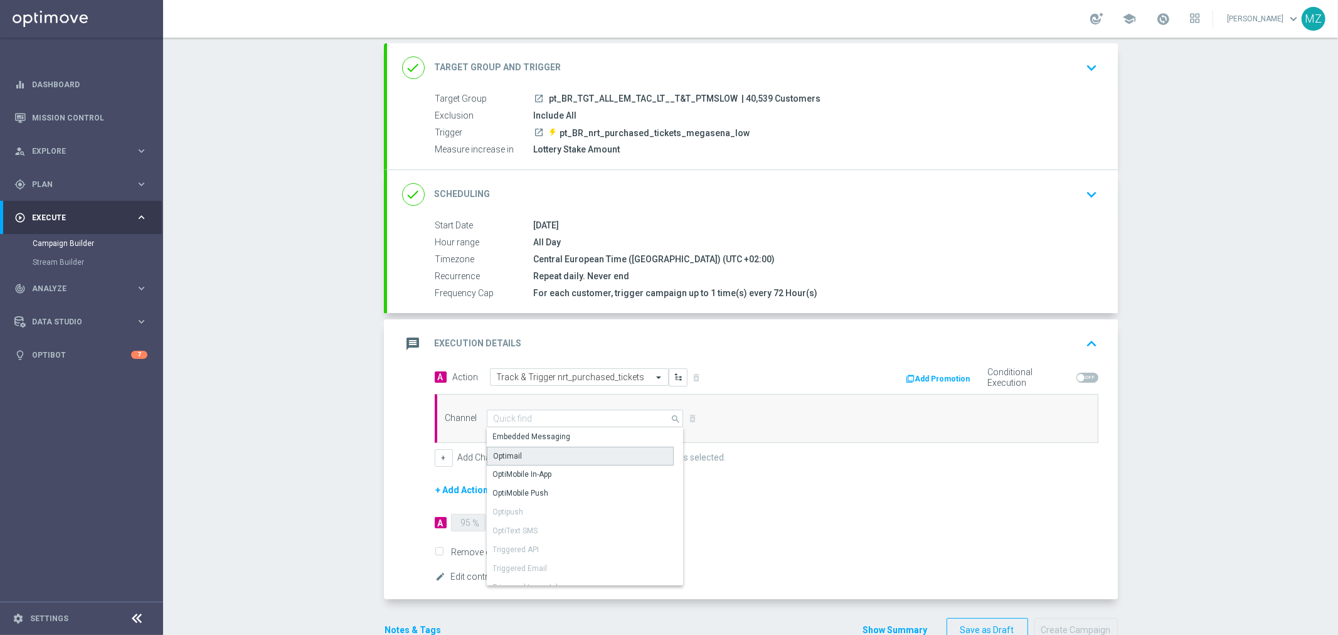
click at [539, 454] on div "Optimail" at bounding box center [580, 456] width 187 height 19
type input "Optimail"
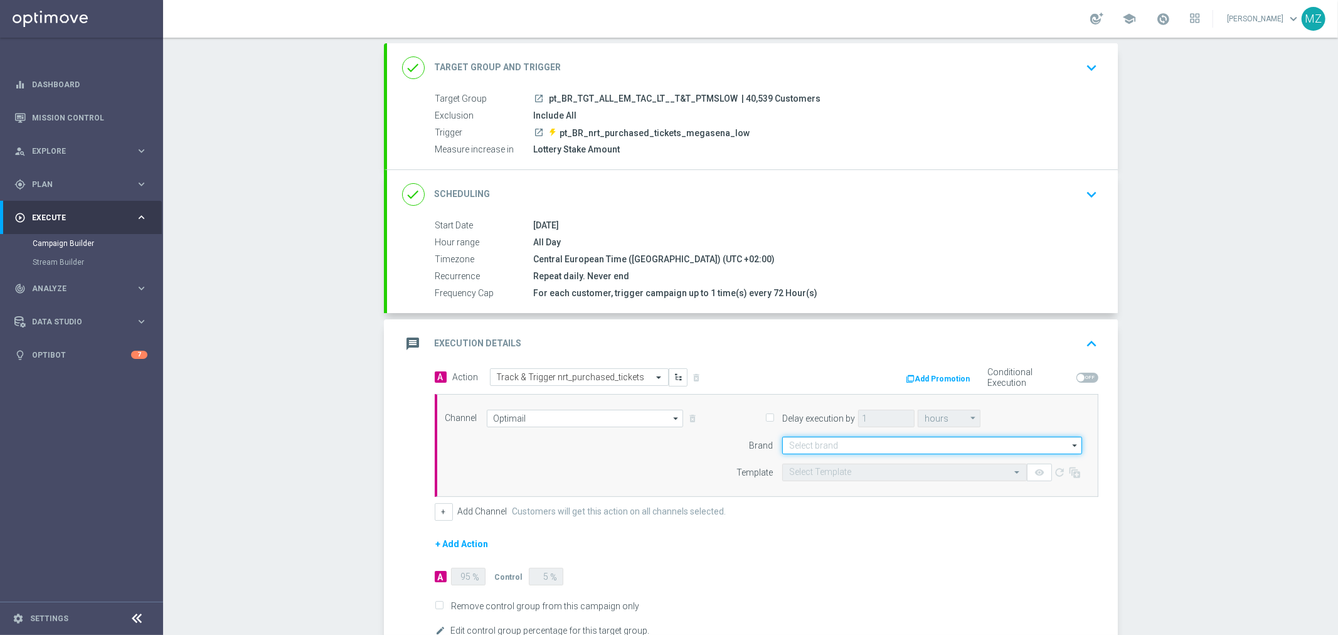
click at [828, 443] on input at bounding box center [932, 446] width 300 height 18
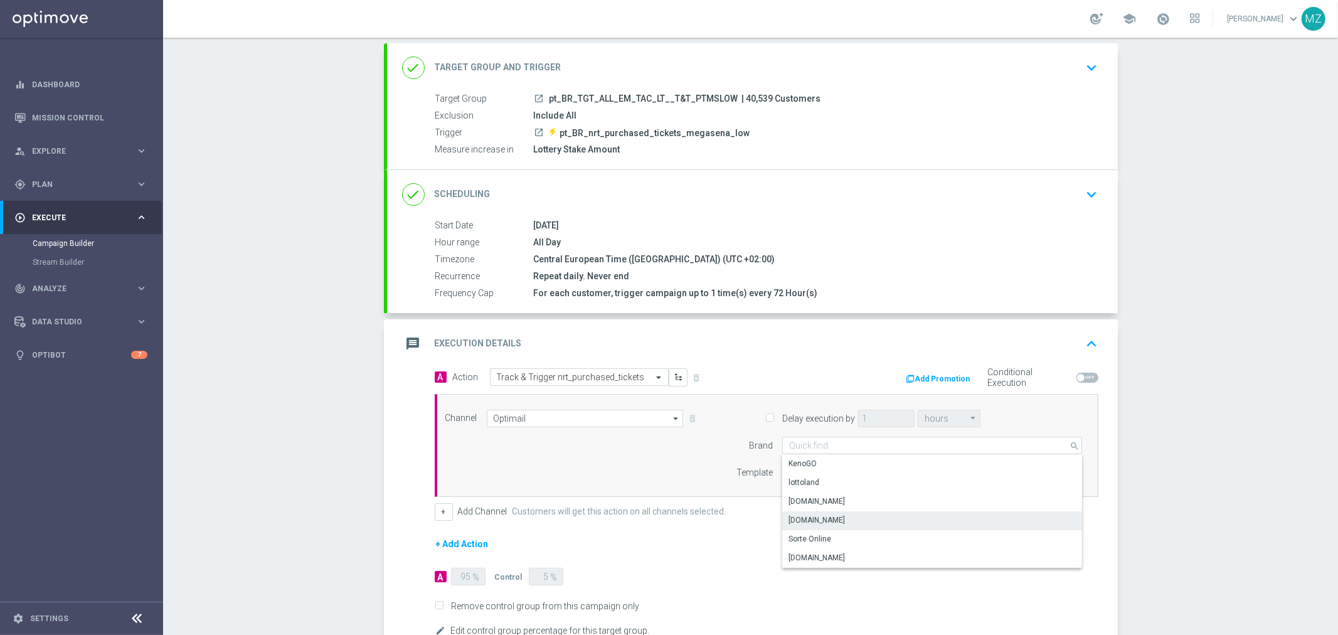
click at [838, 519] on div "[DOMAIN_NAME]" at bounding box center [816, 519] width 56 height 11
type input "[DOMAIN_NAME]"
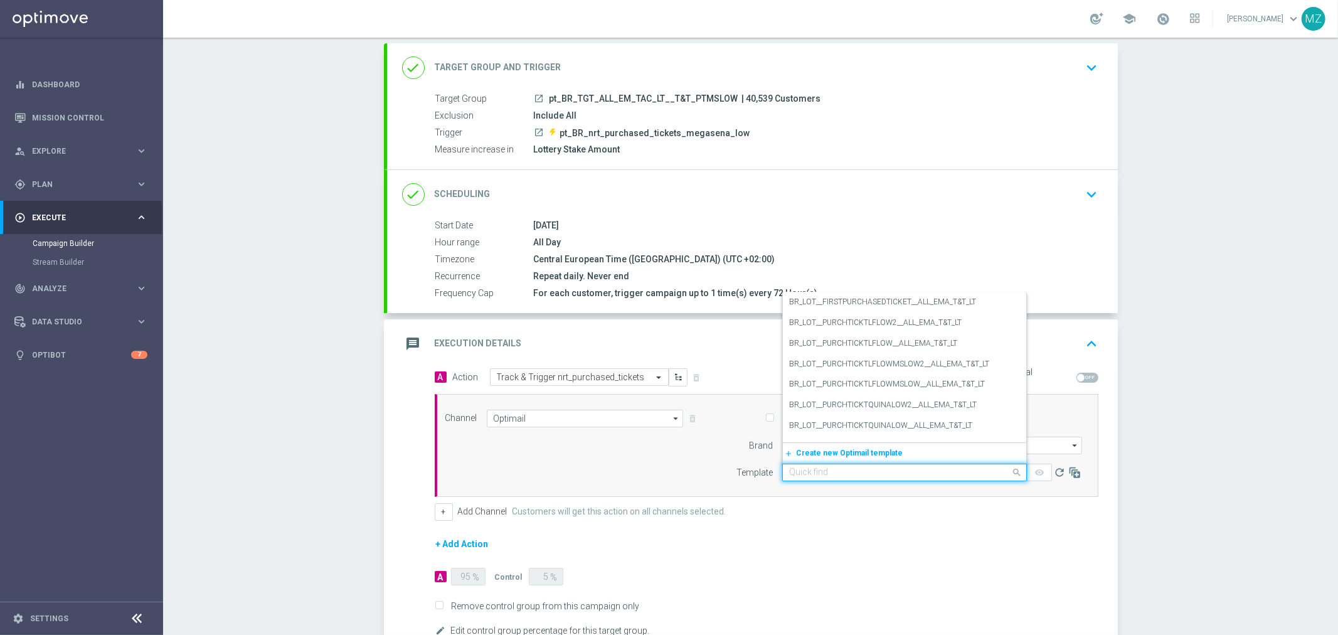
click at [859, 469] on input "text" at bounding box center [892, 472] width 206 height 11
paste input "BR_LOT__PURCHTICKTLFLOWMSLOW2__ALL_EMA_T&T_LT"
type input "BR_LOT__PURCHTICKTLFLOWMSLOW2__ALL_EMA_T&T_LT"
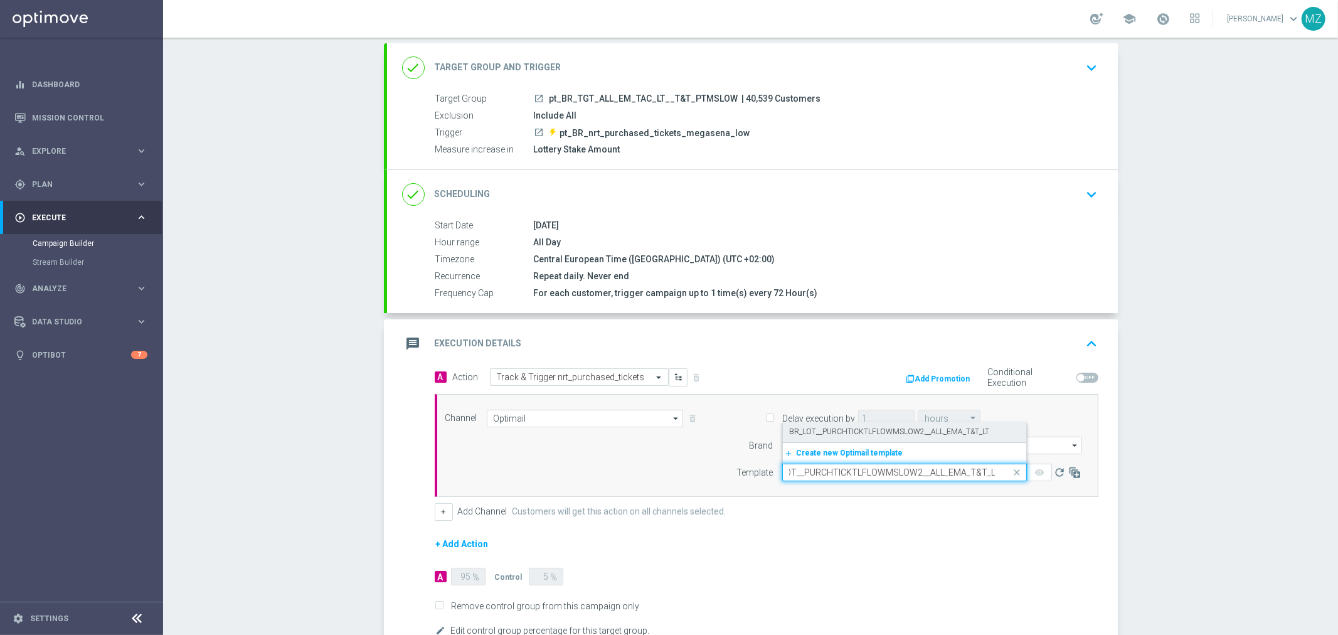
click at [863, 434] on label "BR_LOT__PURCHTICKTLFLOWMSLOW2__ALL_EMA_T&T_LT" at bounding box center [889, 431] width 200 height 11
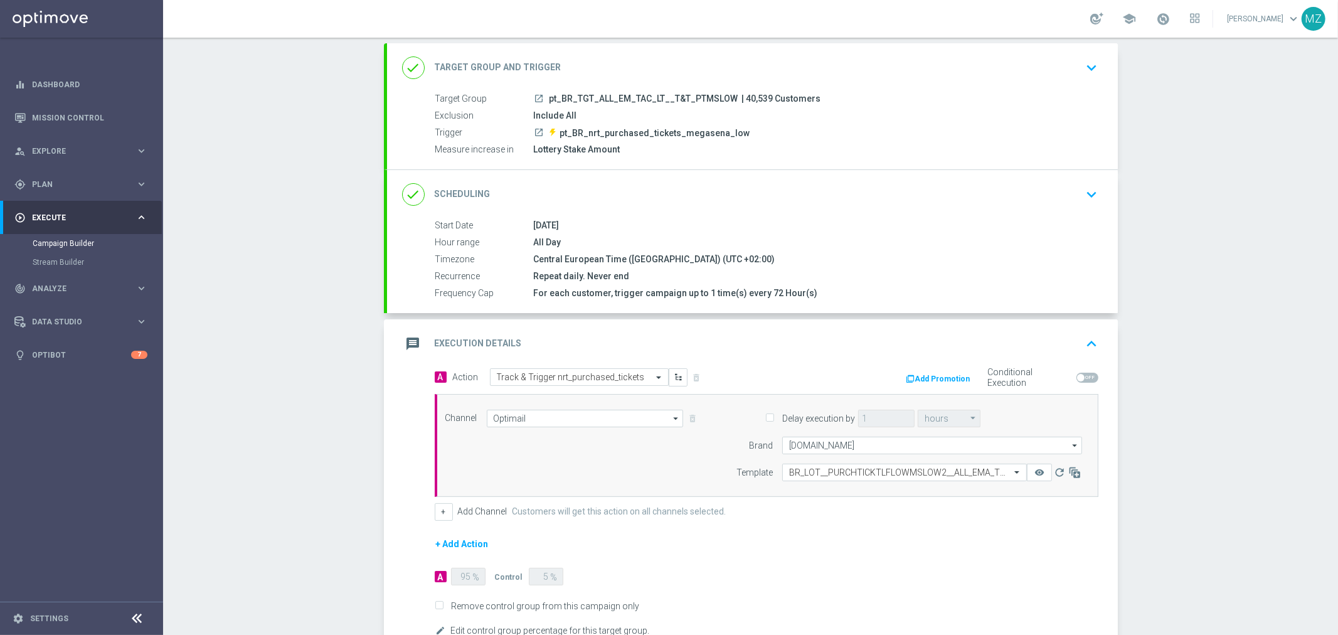
scroll to position [139, 0]
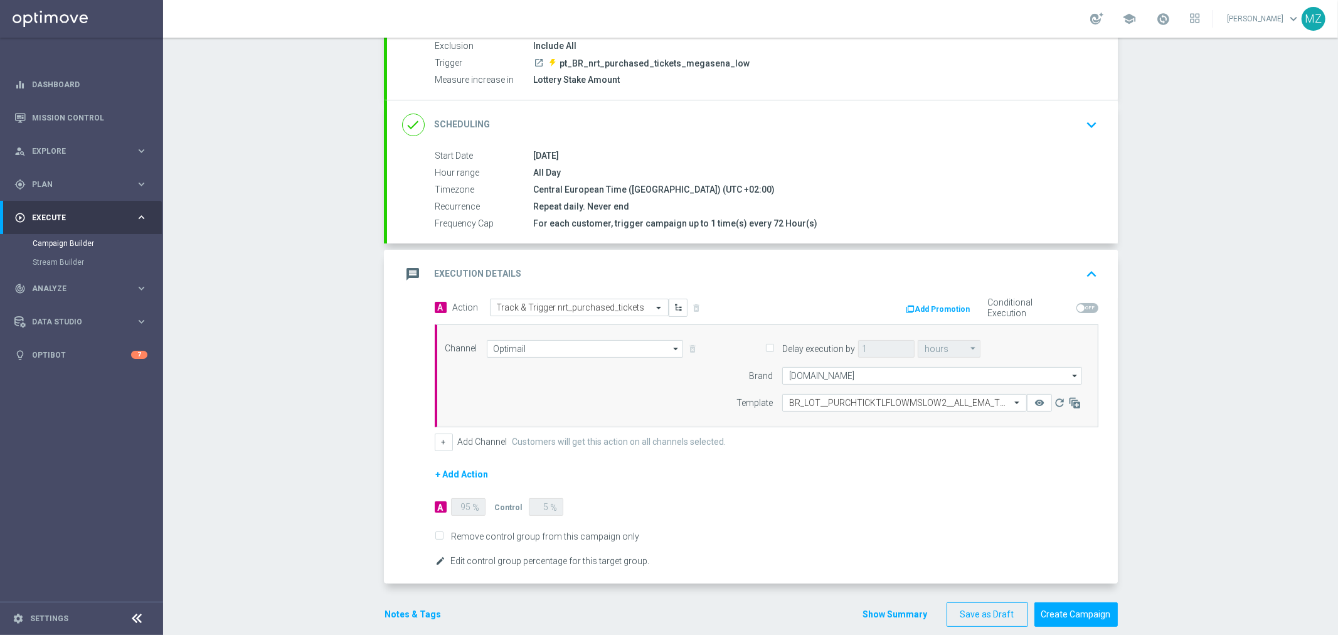
click at [436, 556] on icon "edit" at bounding box center [441, 561] width 10 height 10
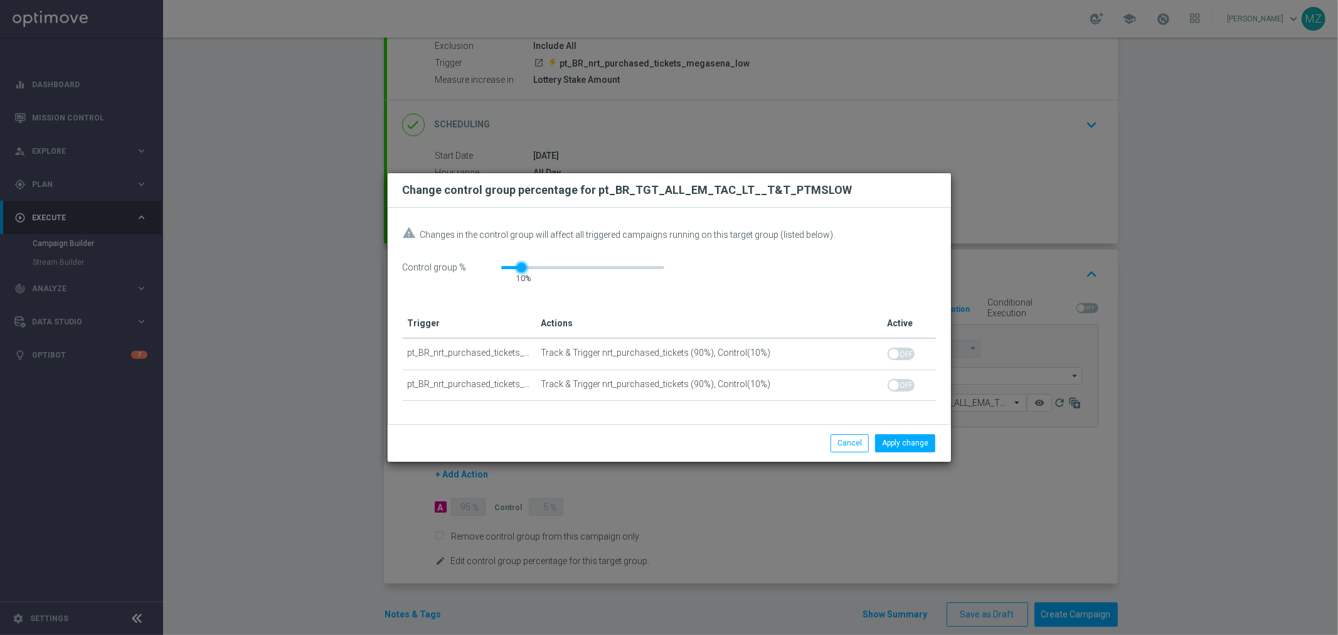
drag, startPoint x: 509, startPoint y: 266, endPoint x: 518, endPoint y: 266, distance: 8.8
click at [518, 266] on div at bounding box center [521, 267] width 9 height 9
click at [917, 434] on button "Apply change" at bounding box center [905, 443] width 60 height 18
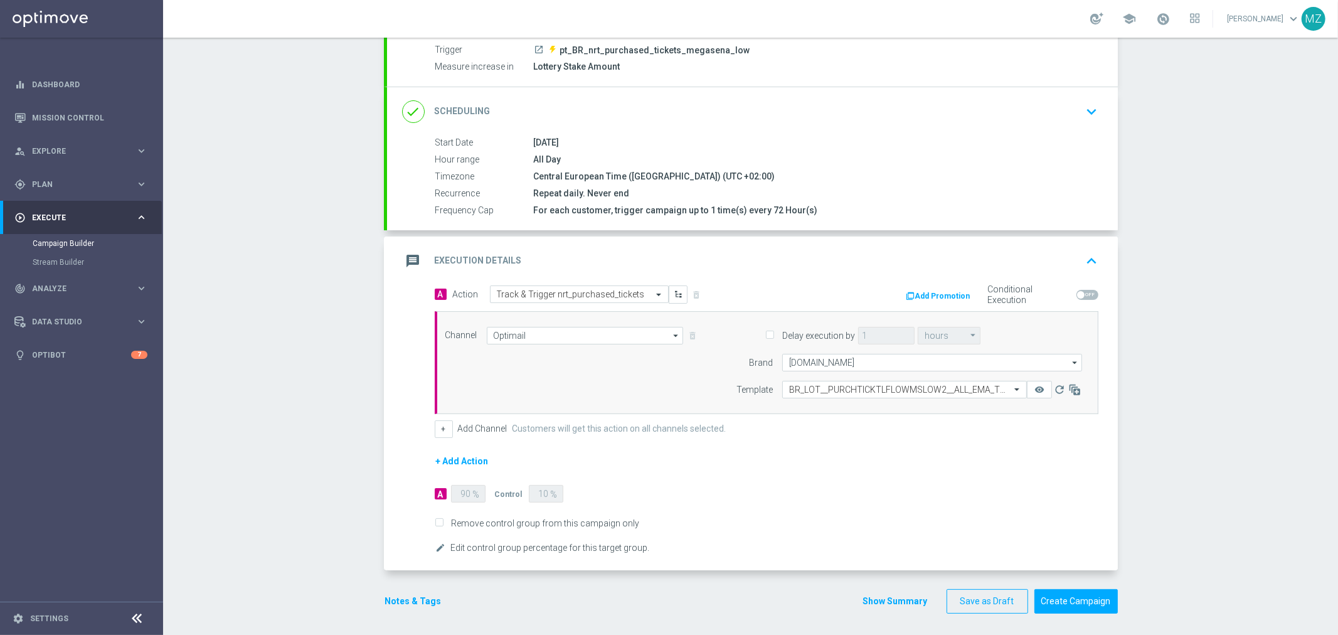
scroll to position [155, 0]
click at [416, 596] on button "Notes & Tags" at bounding box center [413, 598] width 59 height 16
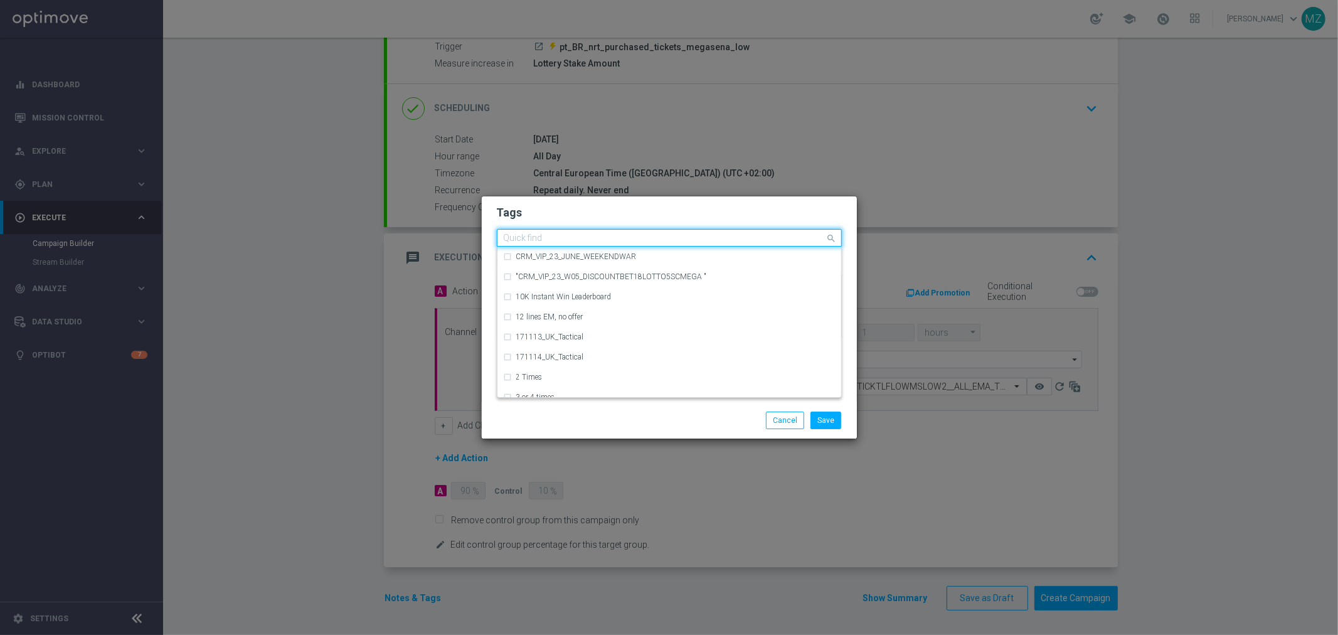
click at [534, 234] on input "text" at bounding box center [665, 238] width 322 height 11
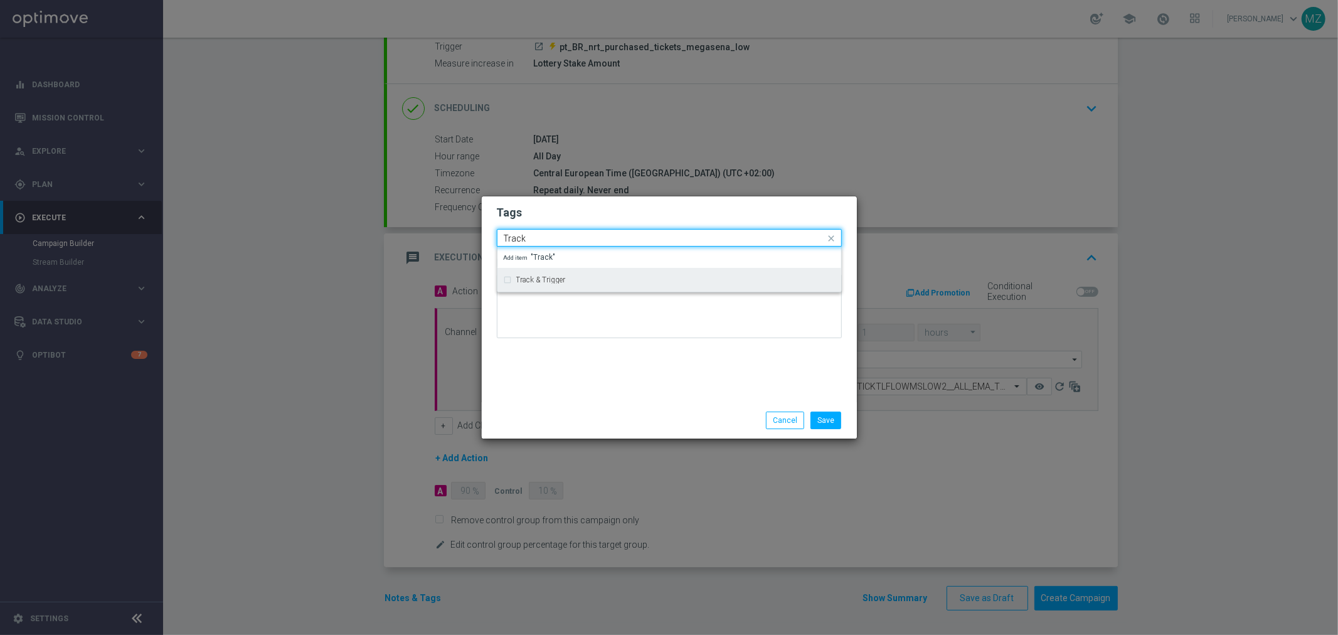
click at [553, 277] on label "Track & Trigger" at bounding box center [541, 280] width 50 height 8
type input "Track"
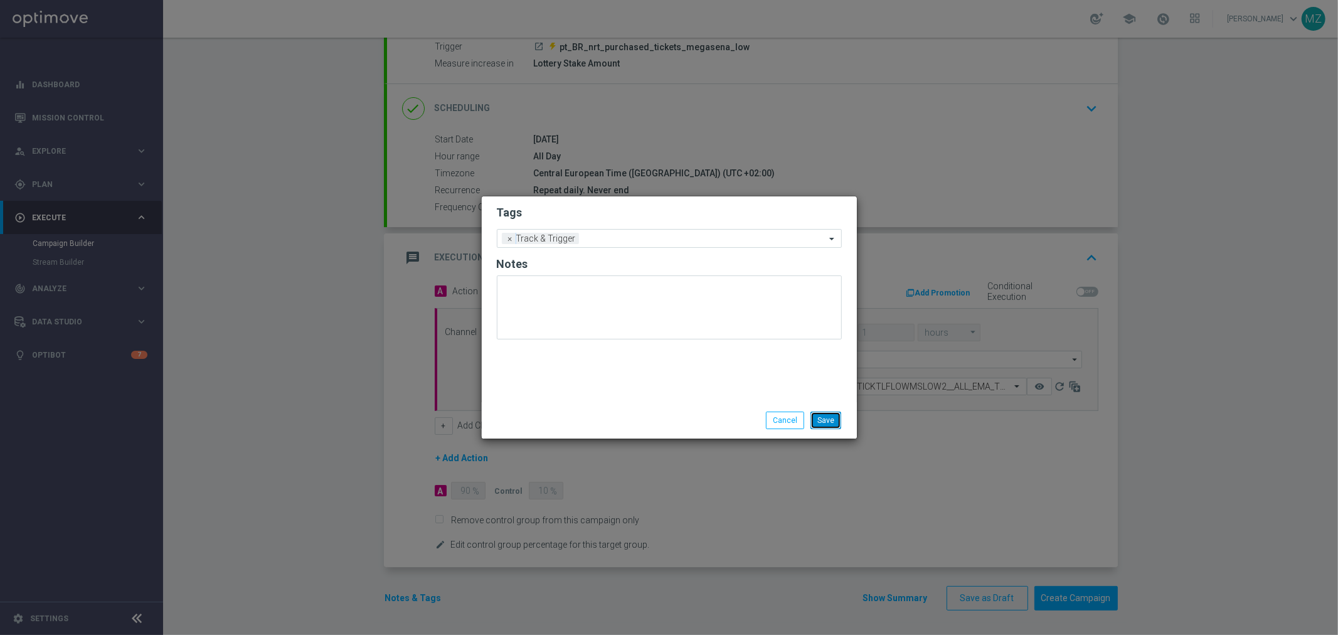
click at [837, 425] on button "Save" at bounding box center [825, 420] width 31 height 18
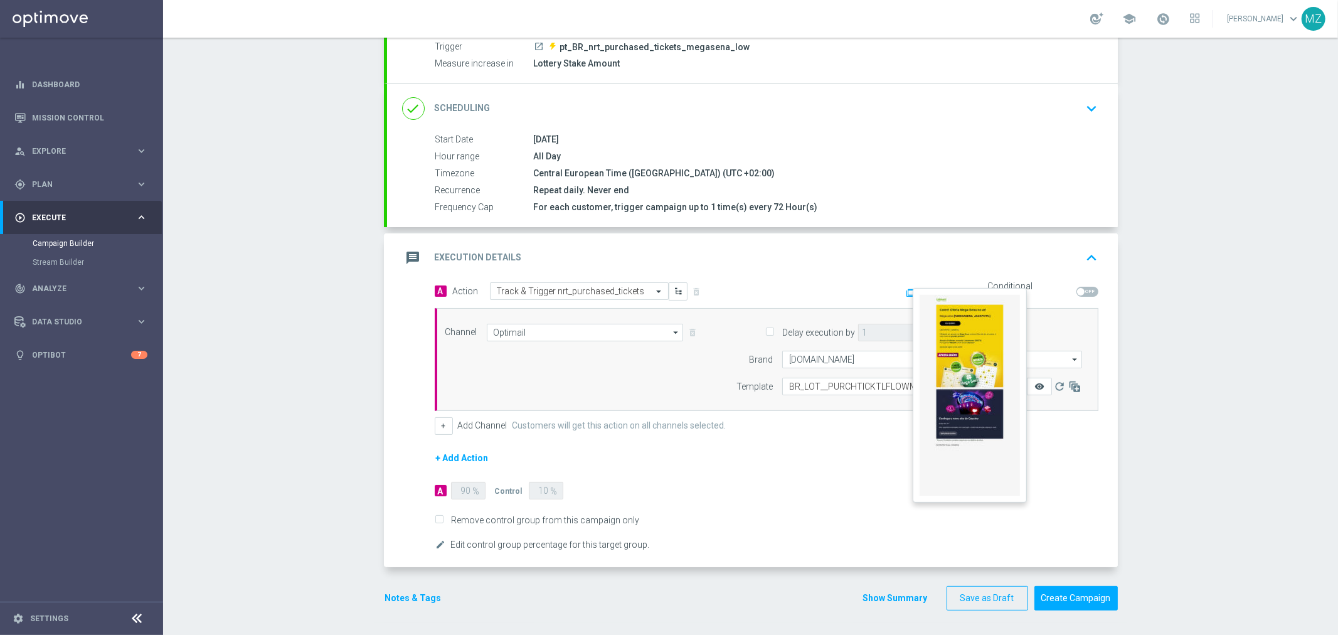
click at [1034, 384] on icon "remove_red_eye" at bounding box center [1039, 386] width 10 height 10
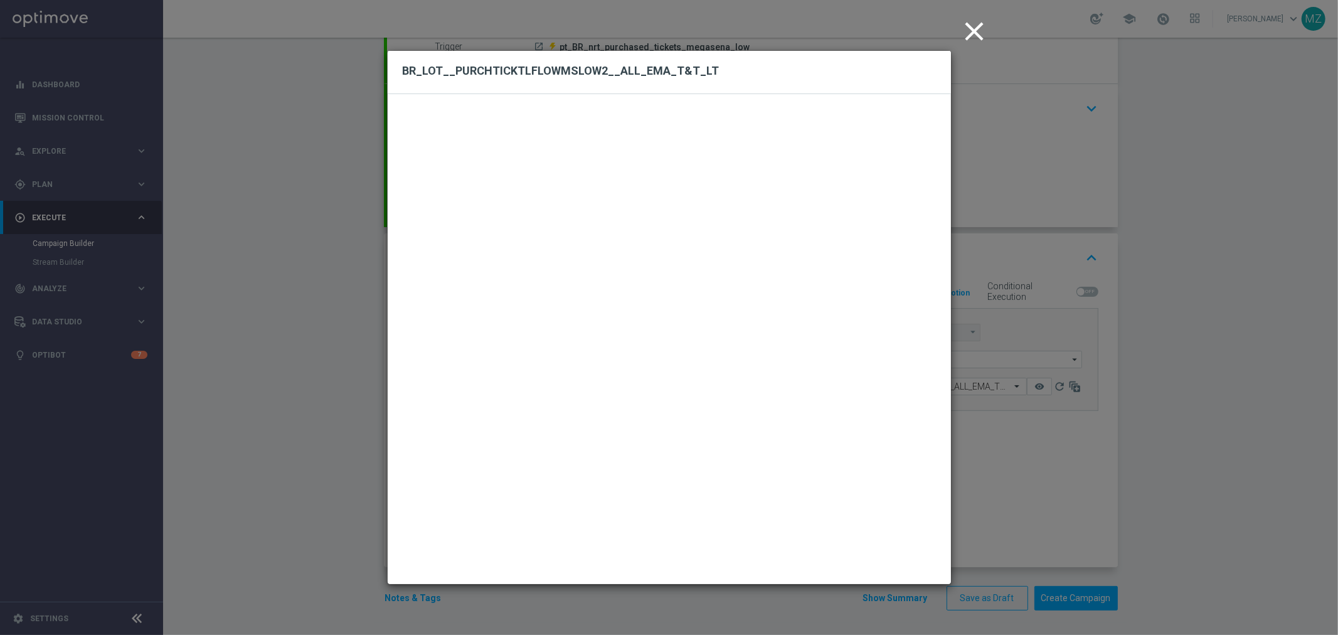
click at [973, 27] on icon "close" at bounding box center [974, 31] width 31 height 31
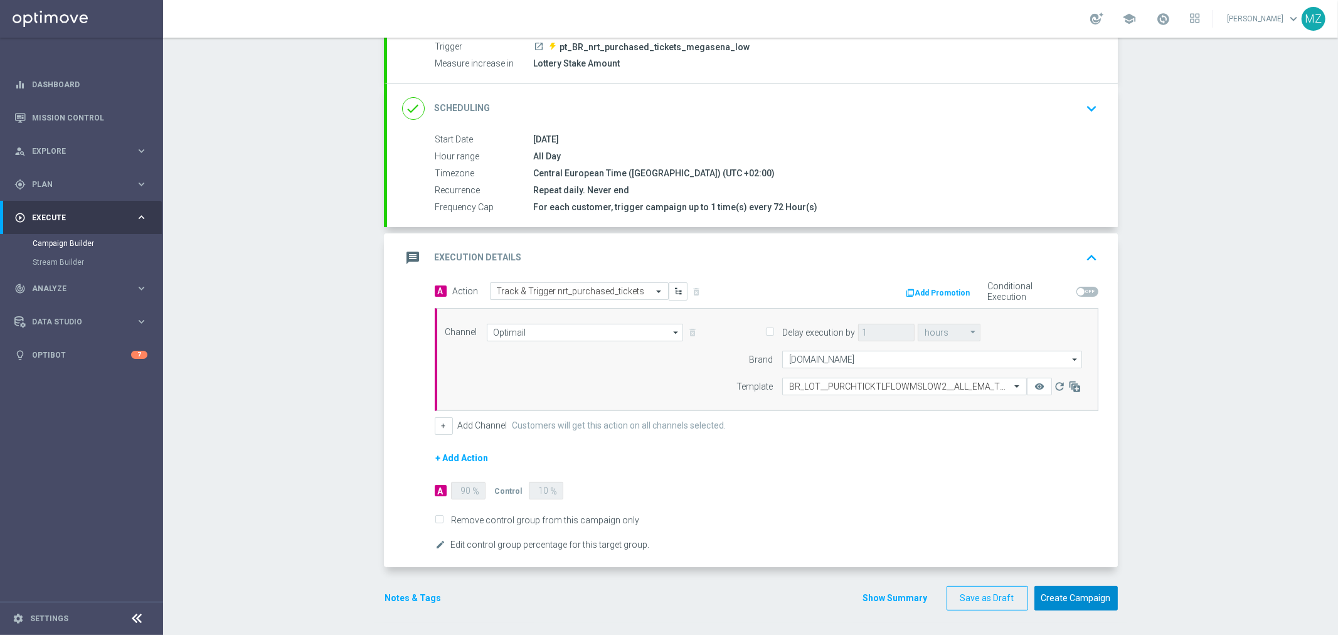
click at [1081, 593] on button "Create Campaign" at bounding box center [1075, 598] width 83 height 24
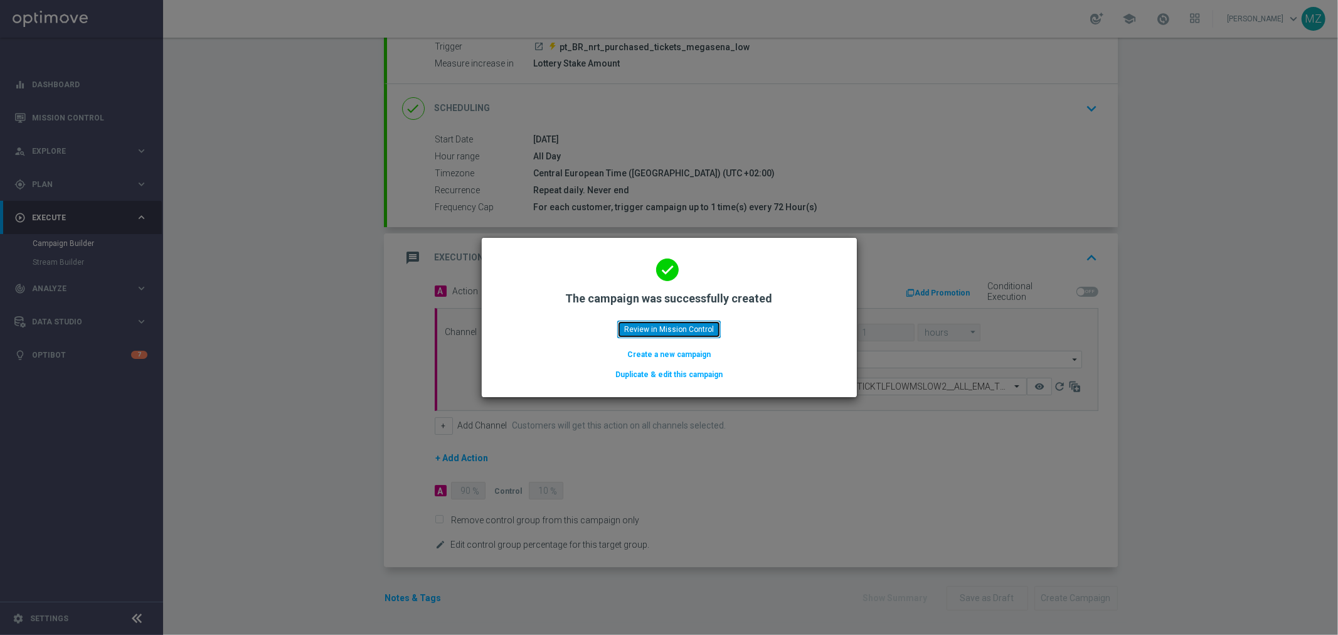
click at [682, 321] on button "Review in Mission Control" at bounding box center [668, 329] width 103 height 18
